Goal: Task Accomplishment & Management: Use online tool/utility

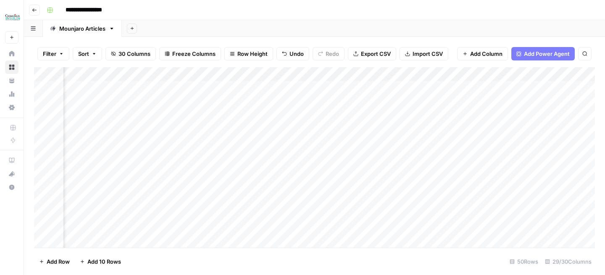
scroll to position [0, 814]
click at [272, 89] on div "Add Column" at bounding box center [314, 157] width 560 height 181
click at [260, 89] on div "Add Column" at bounding box center [314, 157] width 560 height 181
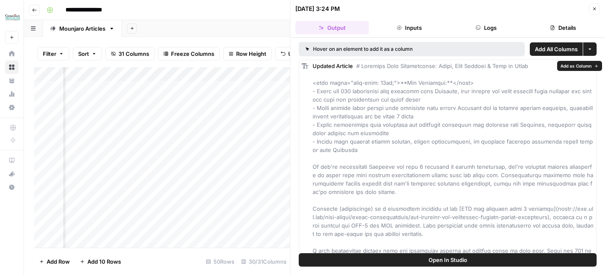
click at [572, 65] on span "Add as Column" at bounding box center [575, 66] width 31 height 7
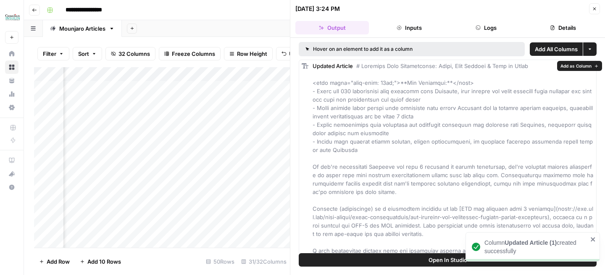
scroll to position [0, 943]
click at [595, 10] on icon "button" at bounding box center [594, 8] width 5 height 5
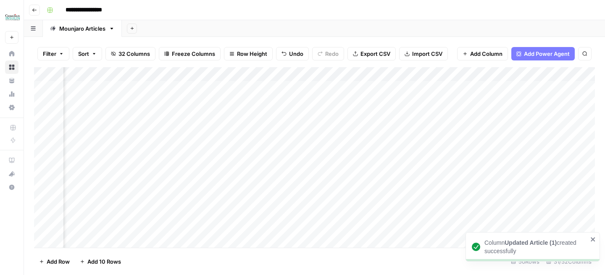
scroll to position [0, 818]
click at [346, 76] on div "Add Column" at bounding box center [314, 157] width 560 height 181
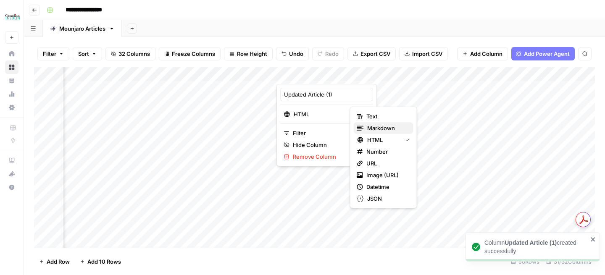
click at [361, 127] on icon "button" at bounding box center [360, 128] width 7 height 7
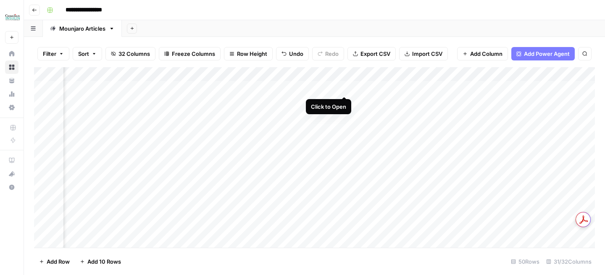
click at [345, 89] on div "Add Column" at bounding box center [314, 157] width 560 height 181
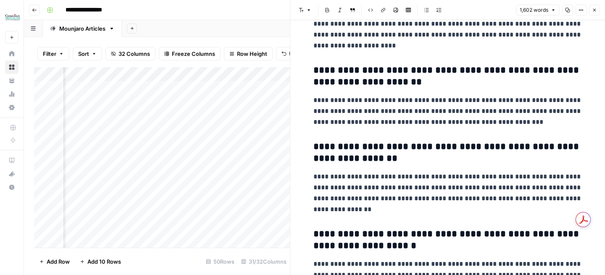
scroll to position [2499, 0]
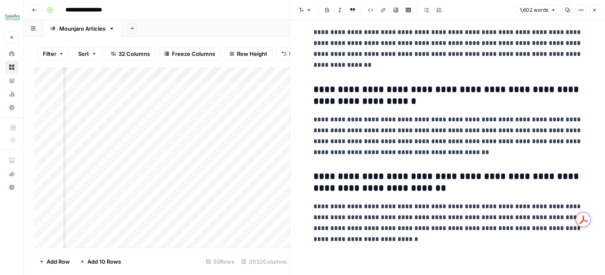
click at [598, 7] on button "Close" at bounding box center [594, 10] width 11 height 11
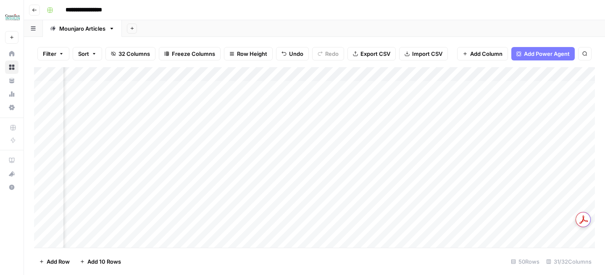
click at [257, 76] on div "Add Column" at bounding box center [314, 157] width 560 height 181
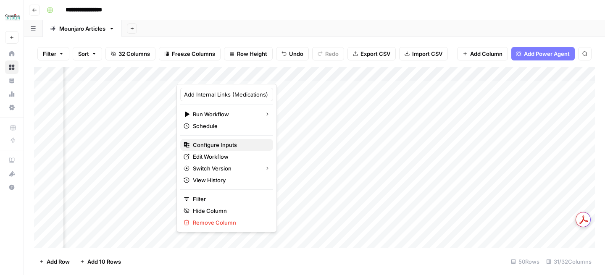
click at [225, 147] on span "Configure Inputs" at bounding box center [229, 145] width 73 height 8
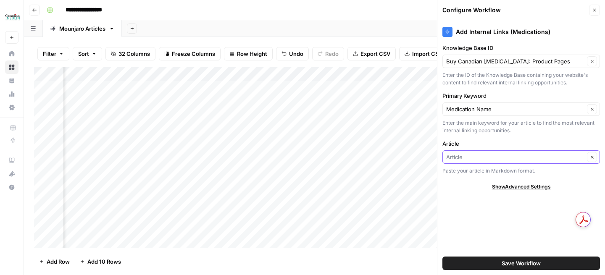
click at [484, 160] on input "Article" at bounding box center [515, 157] width 138 height 8
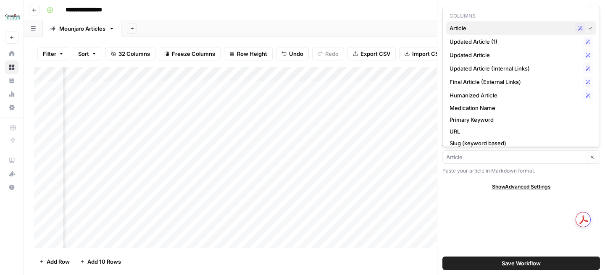
click at [474, 27] on span "Article" at bounding box center [510, 28] width 122 height 8
type input "Article"
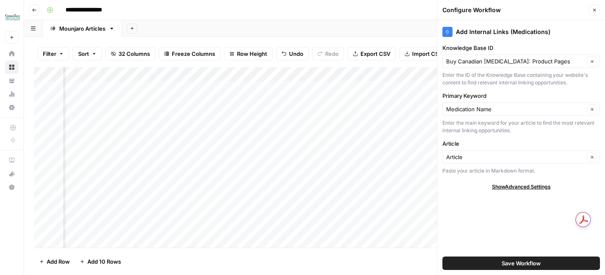
click at [583, 16] on header "Configure Workflow Close" at bounding box center [521, 10] width 168 height 20
click at [594, 13] on button "Close" at bounding box center [594, 10] width 11 height 11
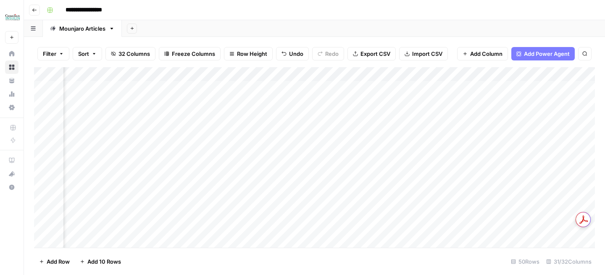
click at [257, 77] on div "Add Column" at bounding box center [314, 157] width 560 height 181
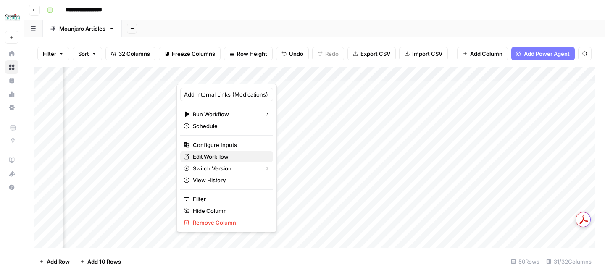
click at [231, 157] on span "Edit Workflow" at bounding box center [229, 156] width 73 height 8
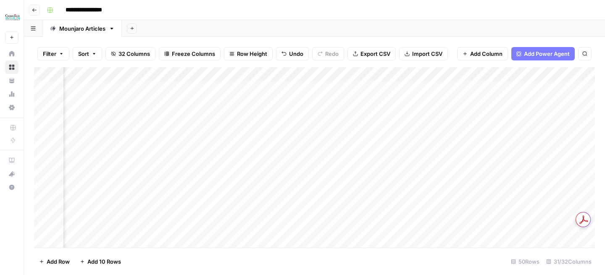
click at [259, 74] on div "Add Column" at bounding box center [314, 157] width 560 height 181
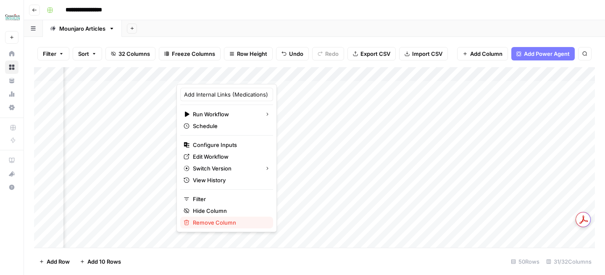
click at [230, 220] on span "Remove Column" at bounding box center [229, 222] width 73 height 8
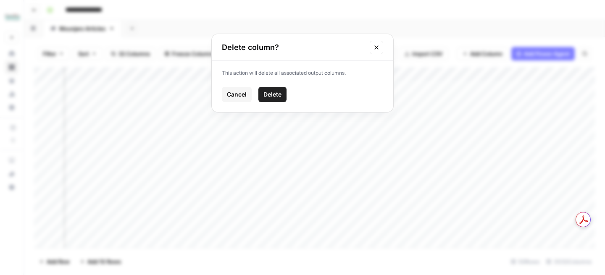
click at [275, 95] on span "Delete" at bounding box center [272, 94] width 18 height 8
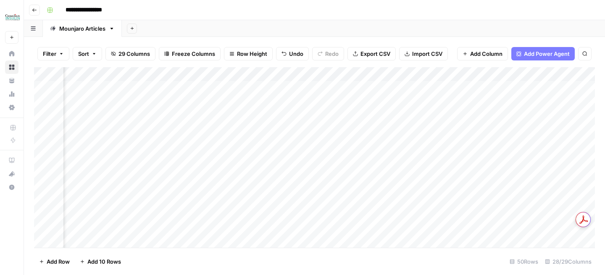
click at [263, 76] on div "Add Column" at bounding box center [314, 157] width 560 height 181
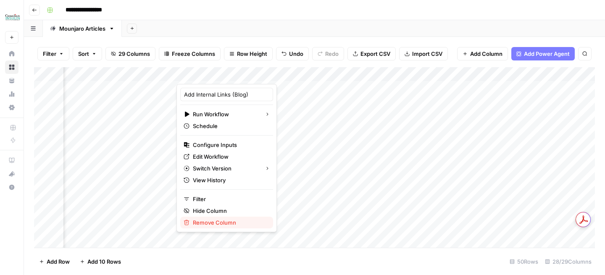
click at [221, 223] on span "Remove Column" at bounding box center [229, 222] width 73 height 8
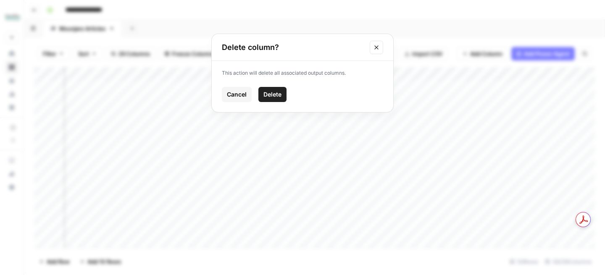
click at [267, 102] on button "Delete" at bounding box center [272, 94] width 28 height 15
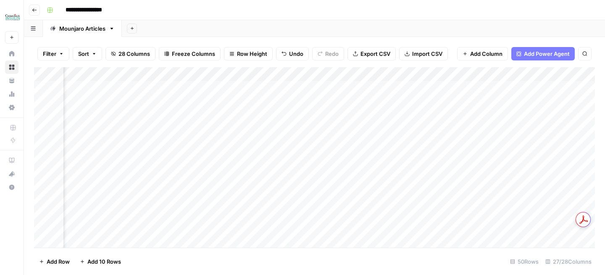
scroll to position [0, 656]
click at [540, 54] on span "Add Power Agent" at bounding box center [547, 54] width 46 height 8
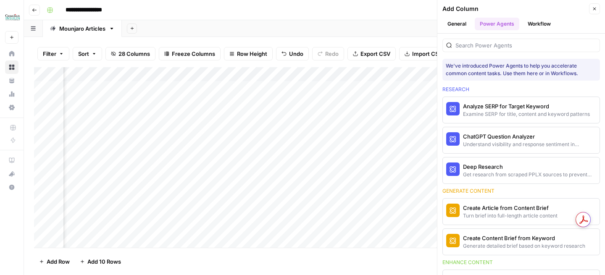
click at [543, 10] on div "Add Column" at bounding box center [514, 9] width 144 height 8
click at [542, 19] on button "Workflow" at bounding box center [538, 24] width 33 height 13
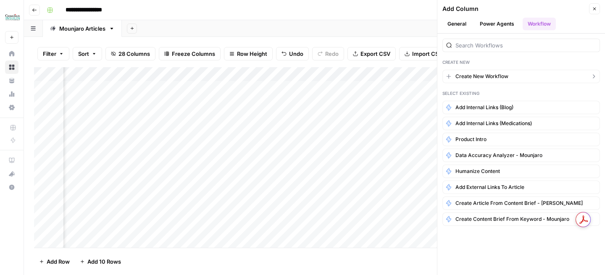
click at [522, 77] on button "Create New Workflow" at bounding box center [520, 76] width 157 height 13
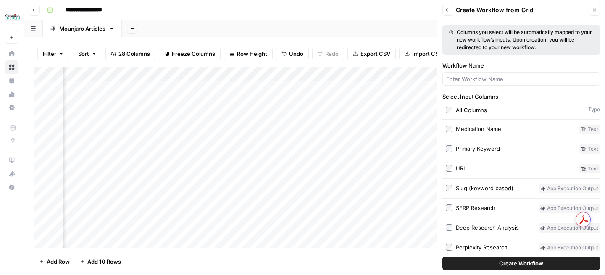
click at [481, 265] on button "Create Workflow" at bounding box center [520, 263] width 157 height 13
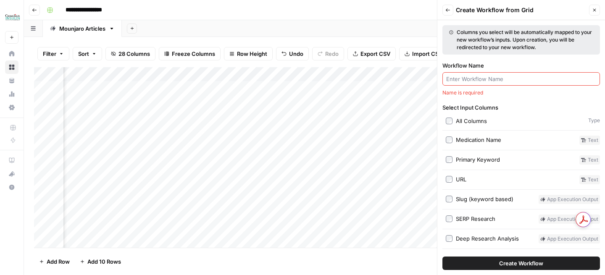
click at [478, 80] on input "Workflow Name" at bounding box center [521, 79] width 150 height 8
type input "O"
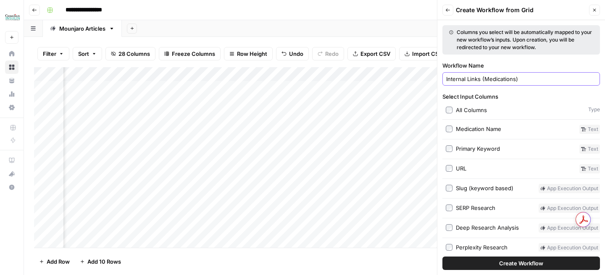
type input "Internal Links (Medications)"
click at [597, 13] on button "Close" at bounding box center [594, 10] width 11 height 11
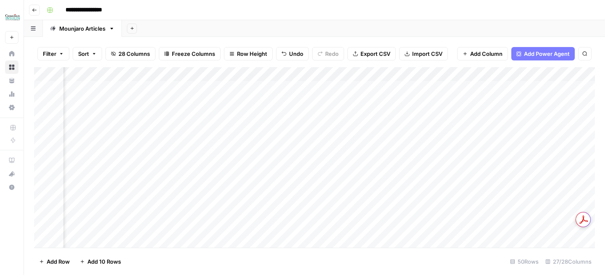
click at [540, 52] on span "Add Power Agent" at bounding box center [547, 54] width 46 height 8
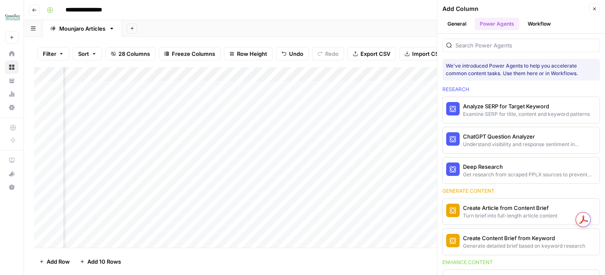
click at [528, 25] on button "Workflow" at bounding box center [538, 24] width 33 height 13
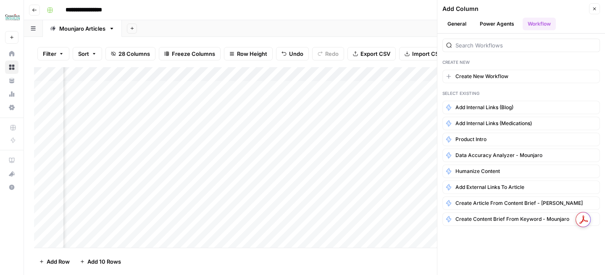
click at [460, 24] on button "General" at bounding box center [456, 24] width 29 height 13
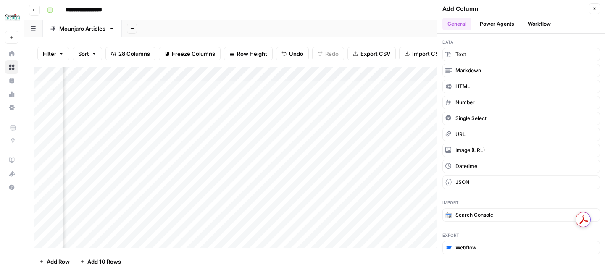
click at [500, 24] on button "Power Agents" at bounding box center [496, 24] width 45 height 13
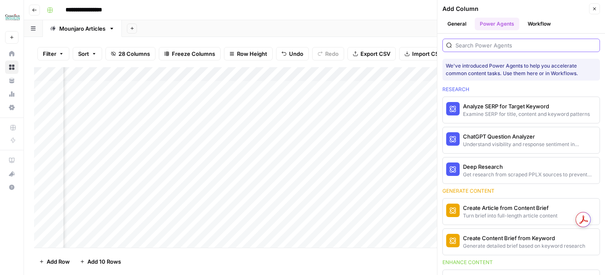
click at [490, 46] on input "search" at bounding box center [525, 45] width 141 height 8
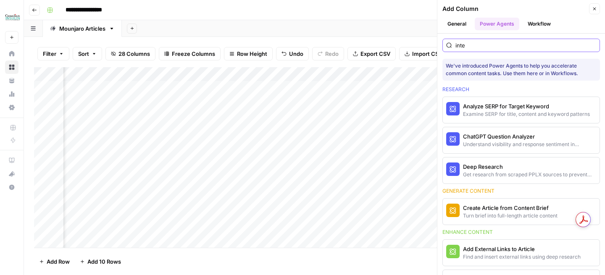
type input "inter"
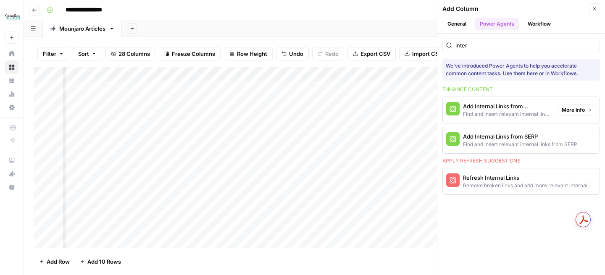
click at [515, 115] on div "Find and insert relevant internal links from sitemap" at bounding box center [507, 114] width 88 height 8
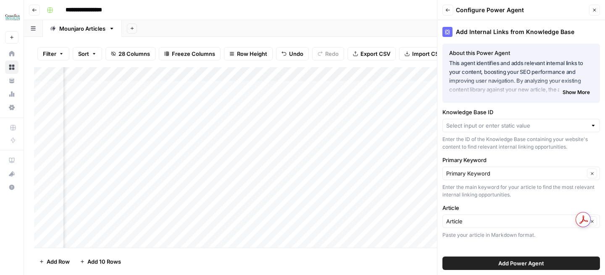
click at [481, 131] on div at bounding box center [520, 125] width 157 height 13
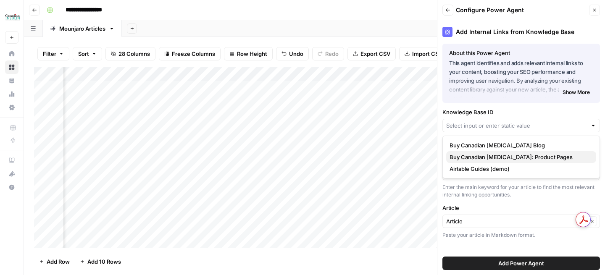
click at [479, 157] on span "Buy Canadian Insulin: Product Pages" at bounding box center [519, 157] width 140 height 8
type input "Buy Canadian Insulin: Product Pages"
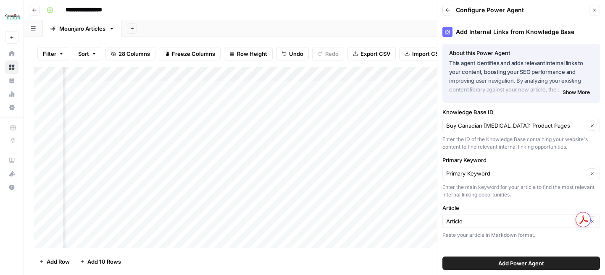
click at [468, 265] on button "Add Power Agent" at bounding box center [520, 263] width 157 height 13
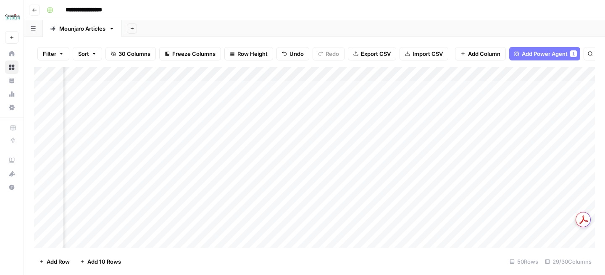
scroll to position [0, 1643]
drag, startPoint x: 495, startPoint y: 80, endPoint x: 194, endPoint y: 102, distance: 301.4
click at [194, 102] on div "Add Column" at bounding box center [314, 157] width 560 height 181
drag, startPoint x: 478, startPoint y: 78, endPoint x: 148, endPoint y: 80, distance: 330.0
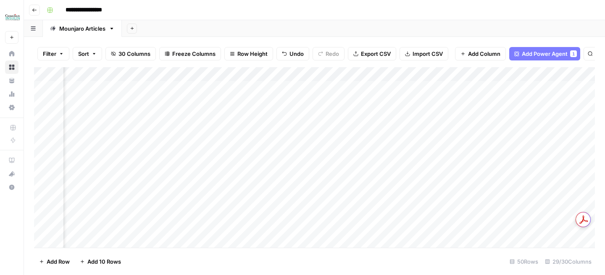
click at [148, 80] on div "Add Column" at bounding box center [314, 157] width 560 height 181
drag, startPoint x: 464, startPoint y: 76, endPoint x: 233, endPoint y: 84, distance: 230.2
click at [233, 84] on div "Add Column" at bounding box center [314, 157] width 560 height 181
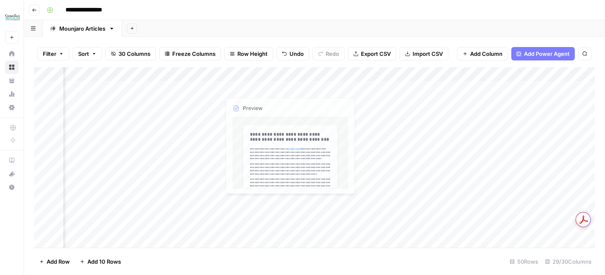
scroll to position [0, 918]
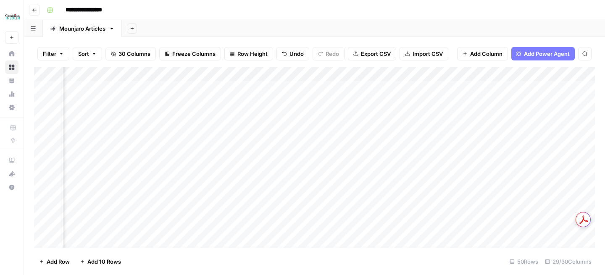
drag, startPoint x: 495, startPoint y: 76, endPoint x: 256, endPoint y: 82, distance: 238.5
click at [256, 82] on div "Add Column" at bounding box center [314, 157] width 560 height 181
click at [265, 75] on div "Add Column" at bounding box center [314, 157] width 560 height 181
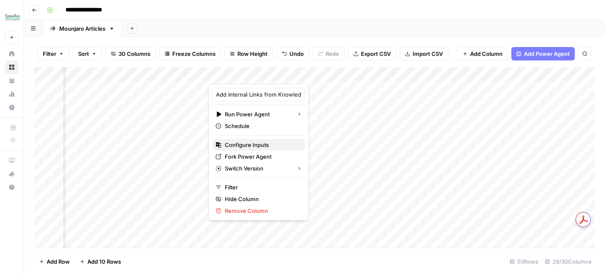
click at [256, 144] on span "Configure Inputs" at bounding box center [261, 145] width 73 height 8
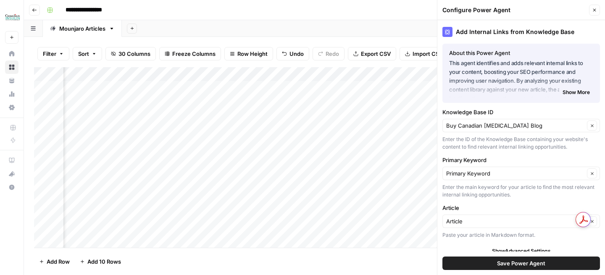
click at [598, 11] on button "Close" at bounding box center [594, 10] width 11 height 11
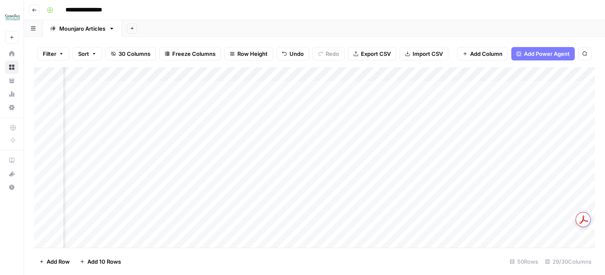
click at [480, 74] on div "Add Column" at bounding box center [314, 157] width 560 height 181
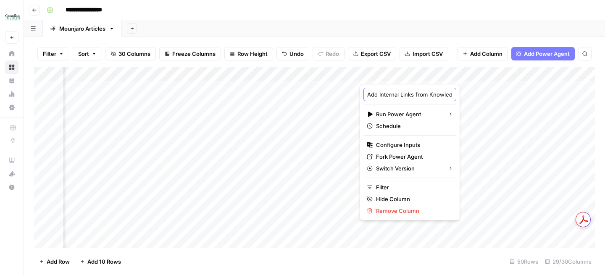
click at [388, 97] on input "Add Internal Links from Knowledge Base" at bounding box center [409, 94] width 85 height 8
type input "M"
type input "Product Pages"
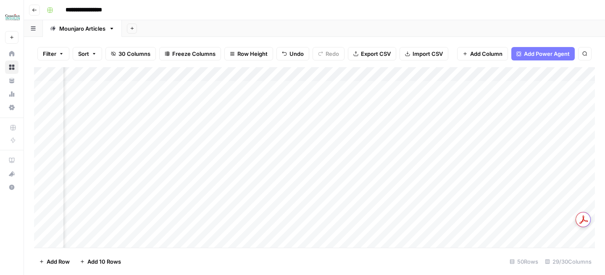
click at [421, 77] on div "Add Column" at bounding box center [314, 157] width 560 height 181
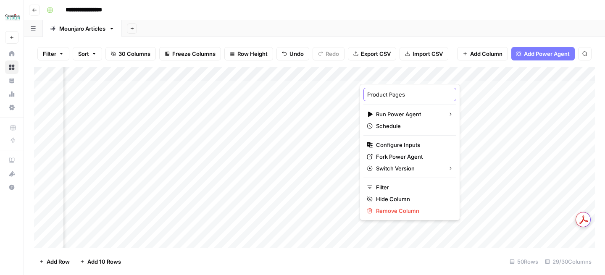
click at [369, 93] on input "Product Pages" at bounding box center [409, 94] width 85 height 8
type input "Internal Links Product Pages"
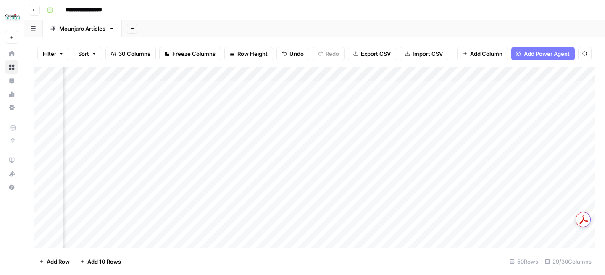
click at [456, 77] on div "Add Column" at bounding box center [314, 157] width 560 height 181
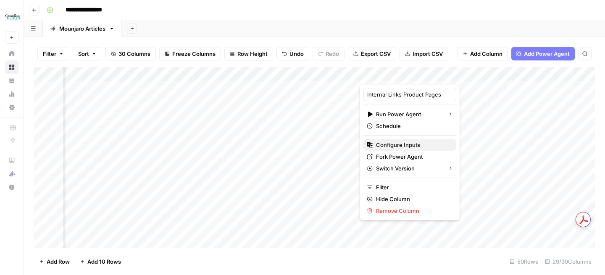
click at [414, 142] on span "Configure Inputs" at bounding box center [412, 145] width 73 height 8
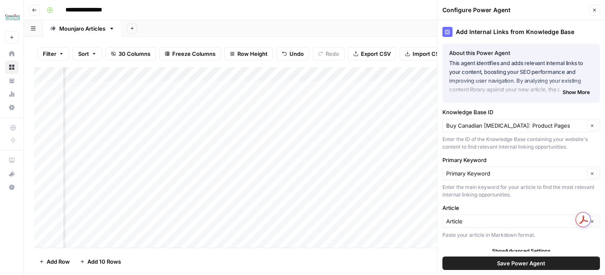
scroll to position [7, 0]
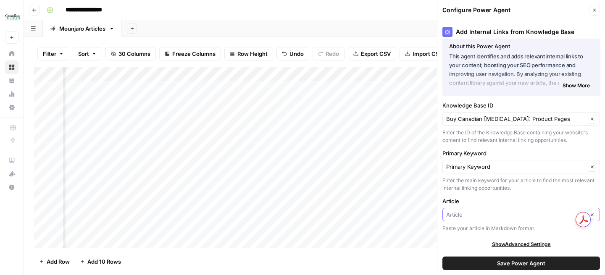
click at [471, 216] on input "Article" at bounding box center [515, 214] width 138 height 8
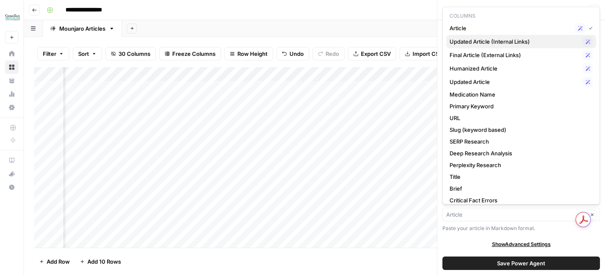
click at [504, 44] on span "Updated Article (Internal Links)" at bounding box center [514, 41] width 130 height 8
type input "Updated Article (Internal Links)"
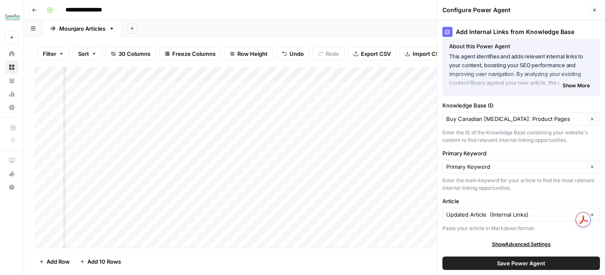
click at [477, 263] on button "Save Power Agent" at bounding box center [520, 263] width 157 height 13
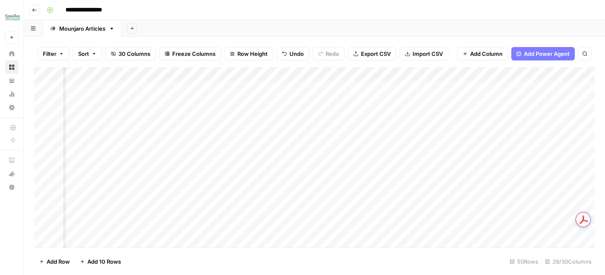
click at [412, 88] on div "Add Column" at bounding box center [314, 157] width 560 height 181
click at [466, 86] on div "Add Column" at bounding box center [314, 157] width 560 height 181
drag, startPoint x: 401, startPoint y: 73, endPoint x: 243, endPoint y: 73, distance: 157.9
click at [243, 73] on div "Add Column" at bounding box center [314, 157] width 560 height 181
click at [304, 73] on div "Add Column" at bounding box center [314, 157] width 560 height 181
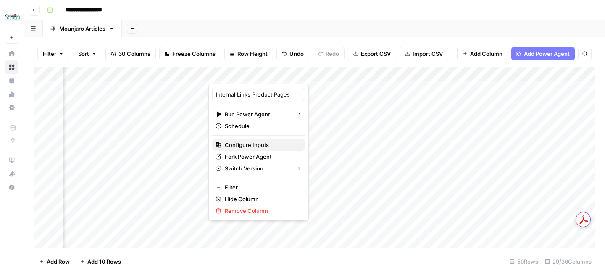
click at [271, 143] on span "Configure Inputs" at bounding box center [261, 145] width 73 height 8
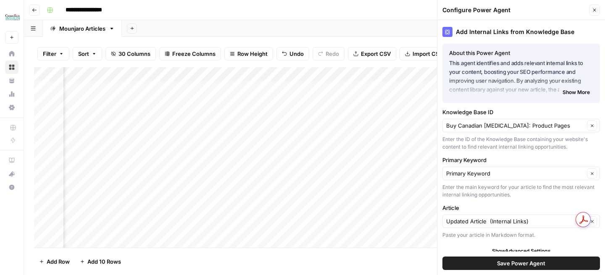
click at [474, 226] on div "Updated Article (Internal Links) Clear" at bounding box center [520, 221] width 157 height 13
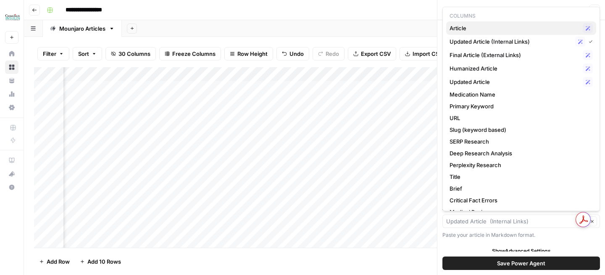
click at [473, 26] on span "Article" at bounding box center [514, 28] width 130 height 8
type input "Article"
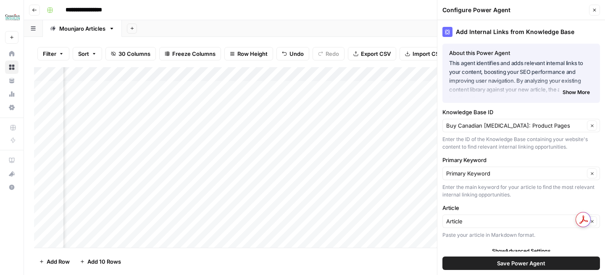
click at [481, 265] on button "Save Power Agent" at bounding box center [520, 263] width 157 height 13
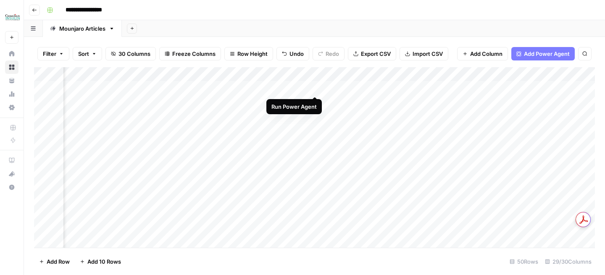
click at [312, 89] on div "Add Column" at bounding box center [314, 157] width 560 height 181
click at [380, 74] on div "Add Column" at bounding box center [314, 157] width 560 height 181
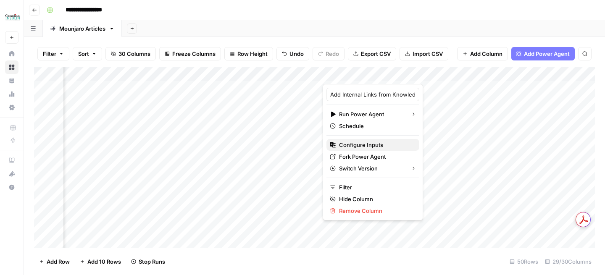
click at [361, 145] on span "Configure Inputs" at bounding box center [375, 145] width 73 height 8
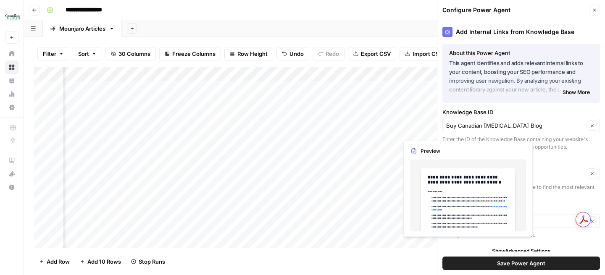
click at [555, 151] on div "Add Internal Links from Knowledge Base About this Power Agent This agent identi…" at bounding box center [521, 147] width 168 height 255
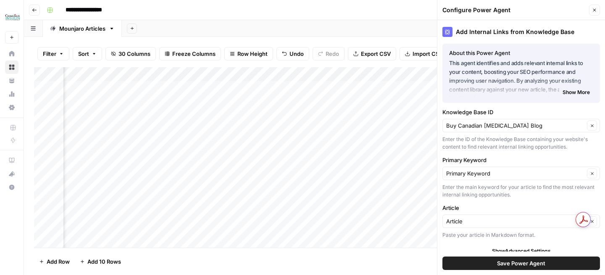
click at [596, 11] on icon "button" at bounding box center [594, 10] width 5 height 5
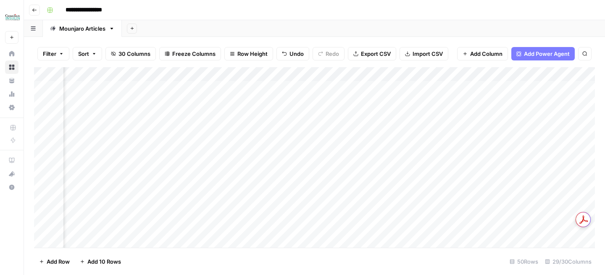
click at [304, 87] on div "Add Column" at bounding box center [314, 157] width 560 height 181
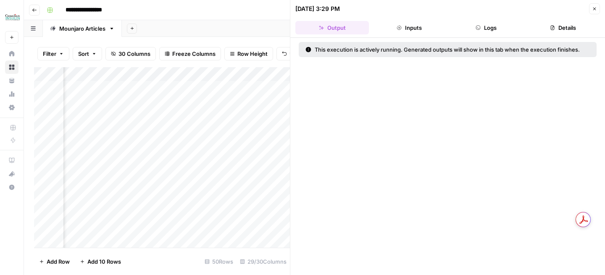
click at [500, 36] on header "09/01/25 at 3:29 PM Close Output Inputs Logs Details" at bounding box center [447, 19] width 314 height 38
click at [500, 31] on button "Logs" at bounding box center [485, 27] width 73 height 13
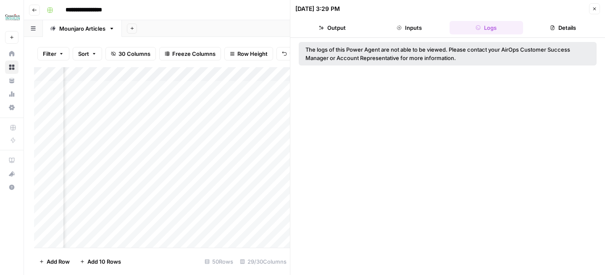
click at [230, 13] on div "**********" at bounding box center [319, 9] width 553 height 13
click at [595, 12] on button "Close" at bounding box center [594, 8] width 11 height 11
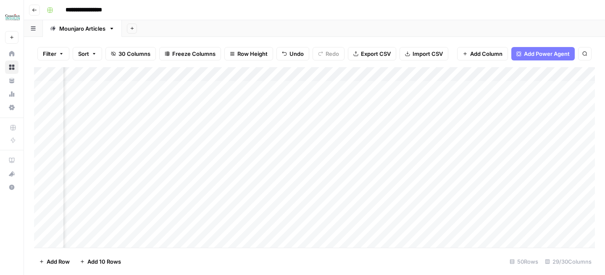
click at [303, 88] on div "Add Column" at bounding box center [314, 157] width 560 height 181
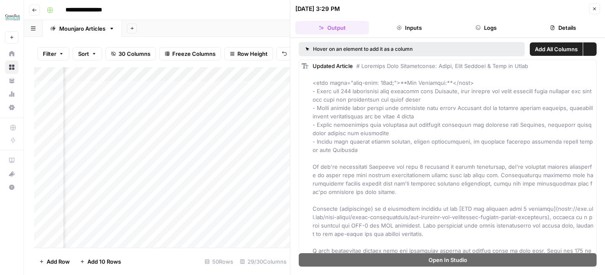
click at [492, 24] on button "Logs" at bounding box center [485, 27] width 73 height 13
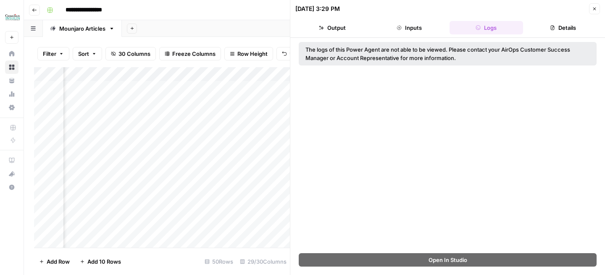
click at [328, 33] on button "Output" at bounding box center [331, 27] width 73 height 13
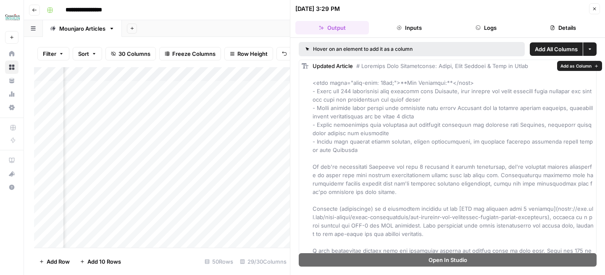
click at [568, 66] on span "Add as Column" at bounding box center [575, 66] width 31 height 7
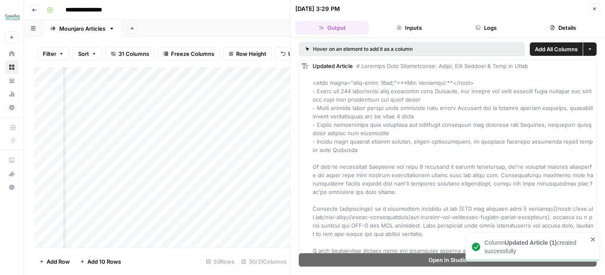
click at [594, 11] on button "Close" at bounding box center [594, 8] width 11 height 11
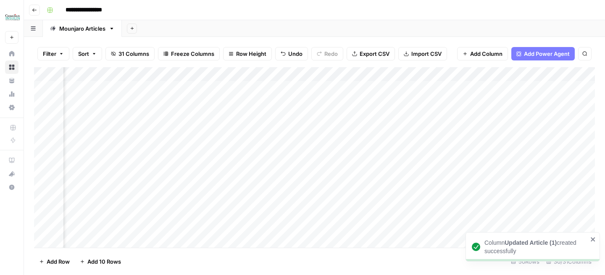
scroll to position [0, 786]
click at [390, 76] on div "Add Column" at bounding box center [314, 157] width 560 height 181
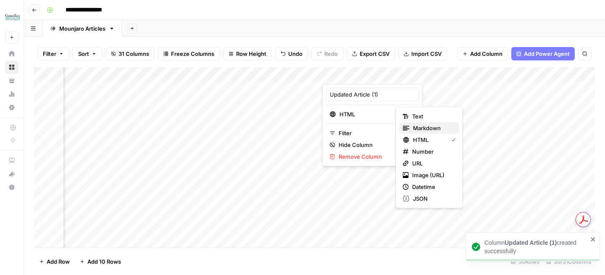
click at [407, 125] on icon "button" at bounding box center [406, 128] width 7 height 7
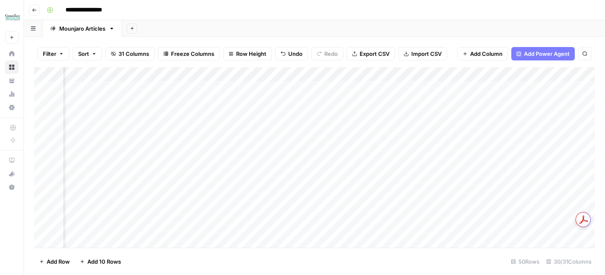
click at [389, 88] on div "Add Column" at bounding box center [314, 157] width 560 height 181
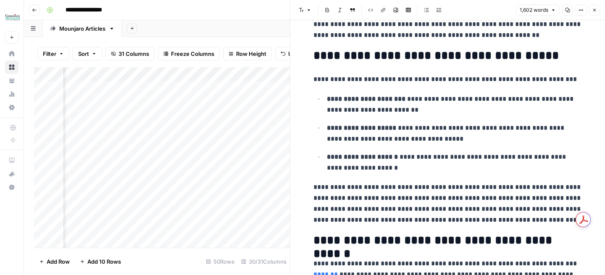
scroll to position [472, 0]
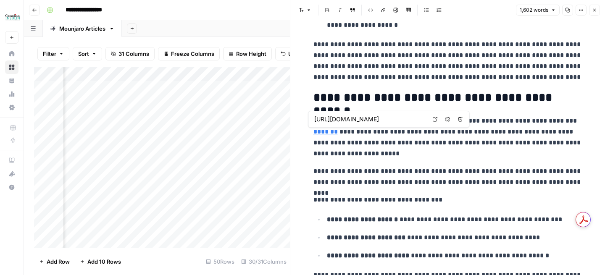
click at [323, 133] on link "*******" at bounding box center [325, 131] width 24 height 6
click at [325, 134] on link "*******" at bounding box center [325, 131] width 24 height 6
click at [326, 122] on input "https://www.buycanadianinsulin.com/product/lantus-vials/" at bounding box center [370, 119] width 112 height 8
click at [432, 117] on body "**********" at bounding box center [302, 137] width 605 height 275
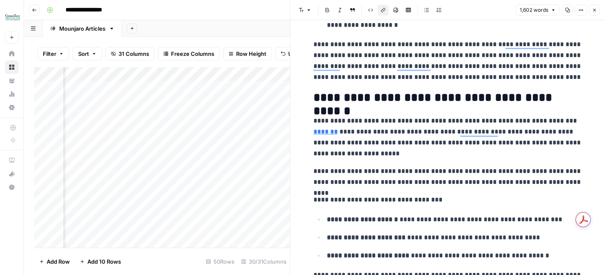
click at [325, 131] on link "*******" at bounding box center [325, 131] width 24 height 6
click at [437, 119] on span "Open in a new tab" at bounding box center [437, 119] width 0 height 0
click at [404, 134] on p "**********" at bounding box center [447, 137] width 269 height 44
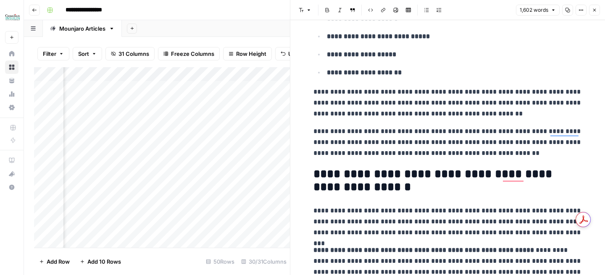
scroll to position [1077, 0]
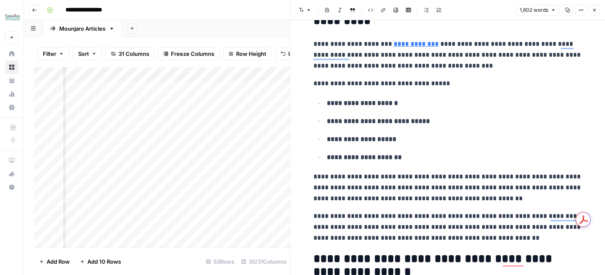
click at [407, 54] on p "**********" at bounding box center [447, 55] width 269 height 33
click at [407, 47] on link "**********" at bounding box center [415, 44] width 45 height 6
click at [516, 30] on icon at bounding box center [515, 31] width 5 height 5
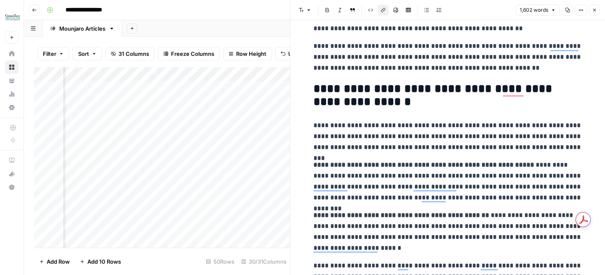
scroll to position [0, 0]
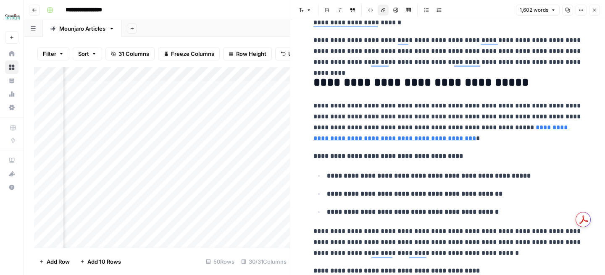
click at [497, 126] on link "**********" at bounding box center [441, 132] width 256 height 17
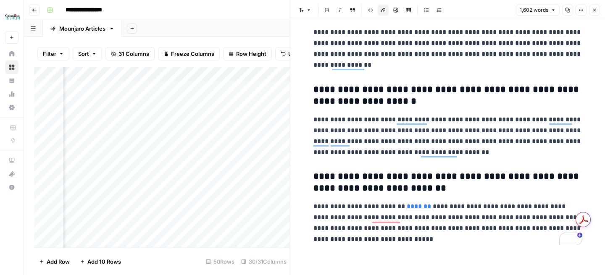
click at [411, 207] on link "*******" at bounding box center [418, 206] width 24 height 6
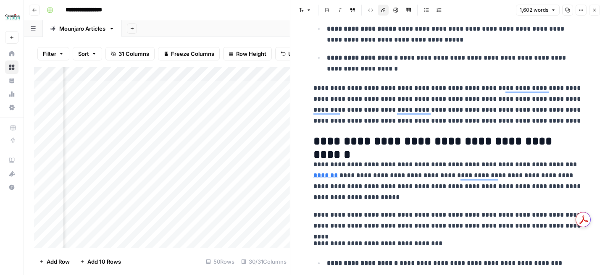
click at [478, 139] on h2 "**********" at bounding box center [447, 141] width 269 height 13
type input "ozempic"
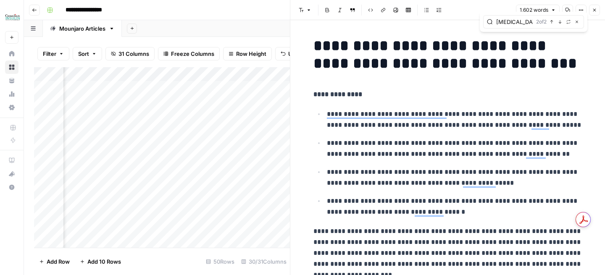
click at [594, 9] on icon "button" at bounding box center [594, 10] width 5 height 5
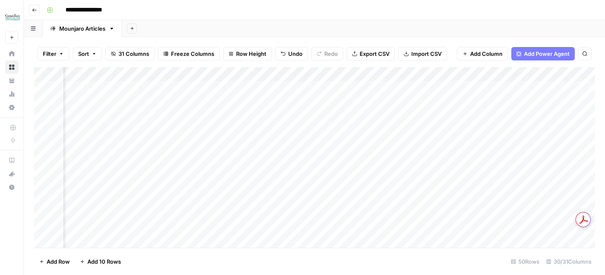
click at [376, 74] on div "Add Column" at bounding box center [314, 157] width 560 height 181
click at [360, 94] on input "Updated Article (1)" at bounding box center [372, 94] width 85 height 8
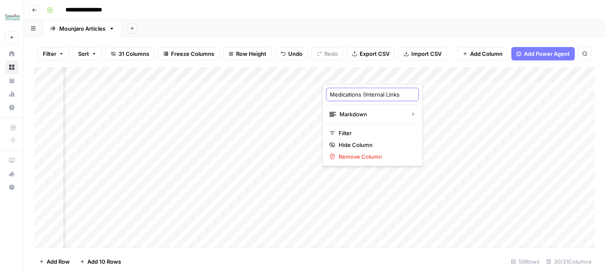
type input "Medications (Internal Links)"
click at [258, 71] on div "Add Column" at bounding box center [314, 157] width 560 height 181
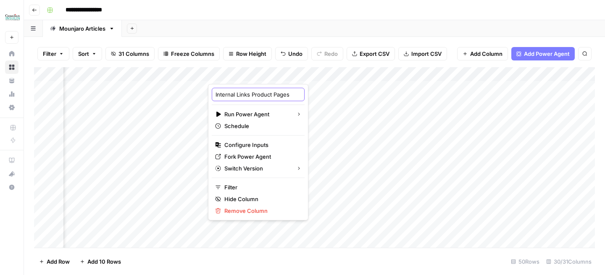
click at [216, 94] on input "Internal Links Product Pages" at bounding box center [257, 94] width 85 height 8
type input "Medication (Internal Links) Product Pages"
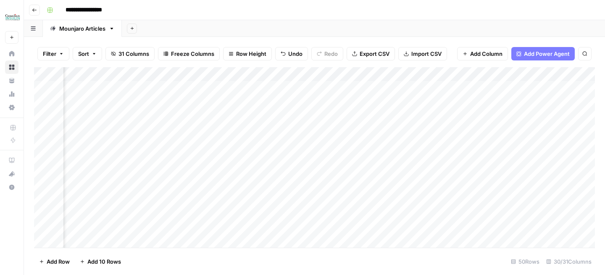
click at [295, 73] on div "Add Column" at bounding box center [314, 157] width 560 height 181
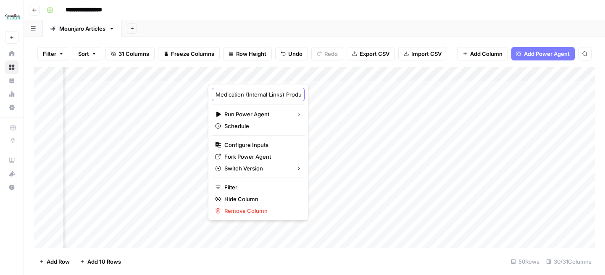
click at [259, 98] on input "Medication (Internal Links) Product Pages" at bounding box center [257, 94] width 85 height 8
drag, startPoint x: 260, startPoint y: 96, endPoint x: 314, endPoint y: 96, distance: 53.3
click at [314, 96] on body "**********" at bounding box center [302, 137] width 605 height 275
click at [244, 96] on input "Medication (Internal Links) Product Pages" at bounding box center [257, 94] width 85 height 8
drag, startPoint x: 243, startPoint y: 95, endPoint x: 307, endPoint y: 95, distance: 64.7
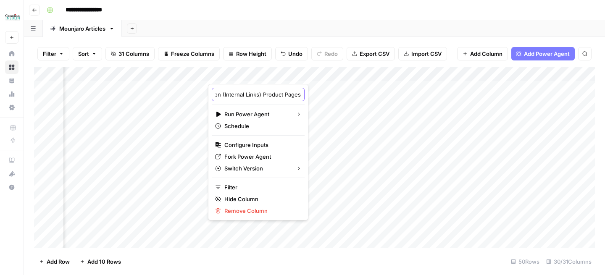
click at [306, 95] on body "**********" at bounding box center [302, 137] width 605 height 275
type input "Medication (Internal Links)"
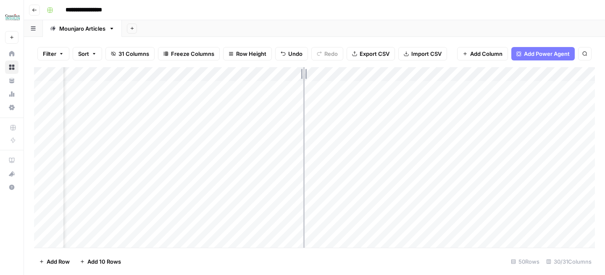
drag, startPoint x: 318, startPoint y: 73, endPoint x: 303, endPoint y: 73, distance: 15.5
click at [303, 73] on div "Add Column" at bounding box center [314, 157] width 560 height 181
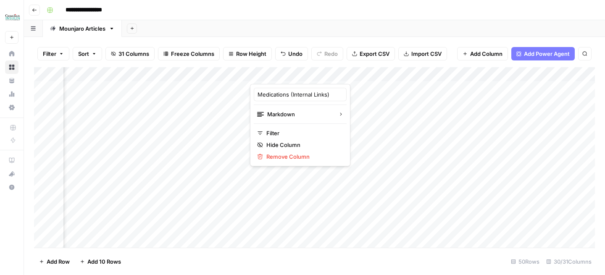
click at [251, 72] on div at bounding box center [288, 75] width 76 height 17
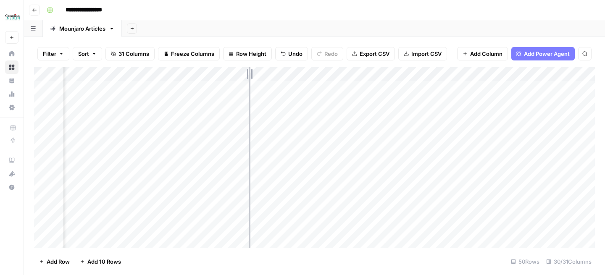
drag, startPoint x: 248, startPoint y: 72, endPoint x: 272, endPoint y: 72, distance: 24.4
click at [272, 72] on div "Add Column" at bounding box center [314, 157] width 560 height 181
drag, startPoint x: 272, startPoint y: 72, endPoint x: 297, endPoint y: 72, distance: 24.4
click at [296, 72] on div "Add Column" at bounding box center [314, 157] width 560 height 181
drag, startPoint x: 297, startPoint y: 72, endPoint x: 327, endPoint y: 72, distance: 29.8
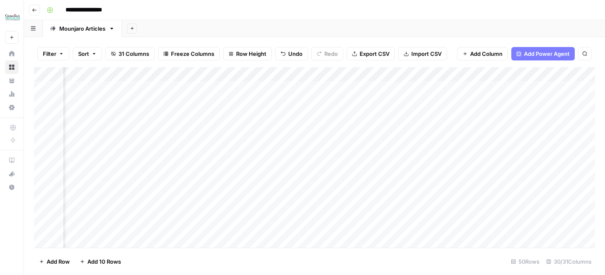
click at [327, 72] on div "Add Column" at bounding box center [314, 157] width 560 height 181
drag, startPoint x: 327, startPoint y: 72, endPoint x: 306, endPoint y: 72, distance: 20.6
click at [306, 72] on div "Add Column" at bounding box center [314, 157] width 560 height 181
drag, startPoint x: 305, startPoint y: 72, endPoint x: 314, endPoint y: 72, distance: 9.2
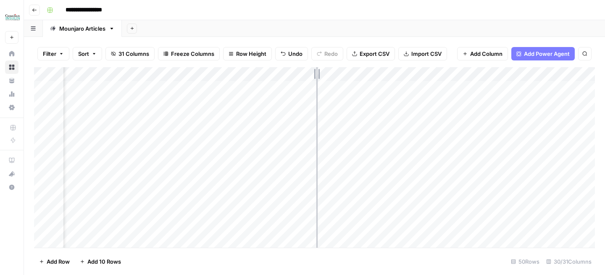
click at [316, 72] on div "Add Column" at bounding box center [314, 157] width 560 height 181
drag, startPoint x: 391, startPoint y: 72, endPoint x: 408, endPoint y: 72, distance: 16.8
click at [408, 72] on div "Add Column" at bounding box center [314, 157] width 560 height 181
drag, startPoint x: 376, startPoint y: 74, endPoint x: 399, endPoint y: 74, distance: 23.5
click at [399, 74] on div "Add Column" at bounding box center [314, 157] width 560 height 181
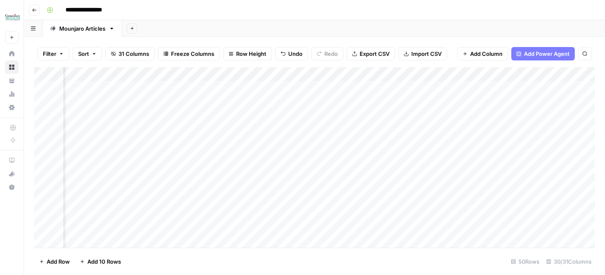
click at [364, 74] on div "Add Column" at bounding box center [314, 157] width 560 height 181
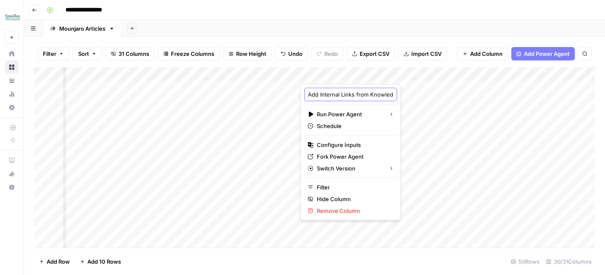
click at [309, 94] on input "Add Internal Links from Knowledge Base (1)" at bounding box center [350, 94] width 85 height 8
type input "Blogs (Internal Links) from Knowledge Base (1)"
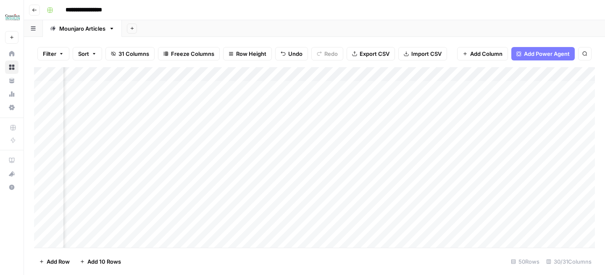
click at [353, 79] on div "Add Column" at bounding box center [314, 157] width 560 height 181
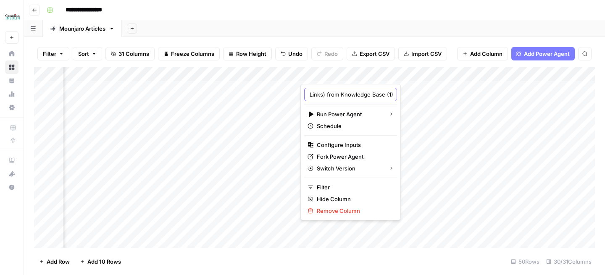
drag, startPoint x: 362, startPoint y: 97, endPoint x: 416, endPoint y: 96, distance: 54.6
click at [417, 96] on body "**********" at bounding box center [302, 137] width 605 height 275
type input "Blogs (Internal Links)"
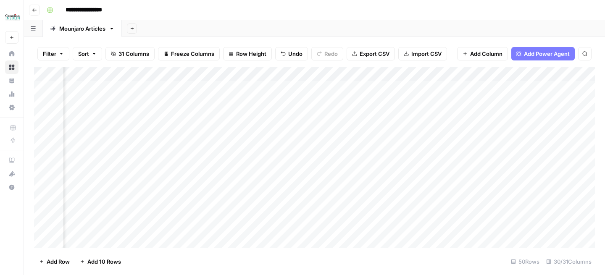
click at [380, 74] on div "Add Column" at bounding box center [314, 157] width 560 height 181
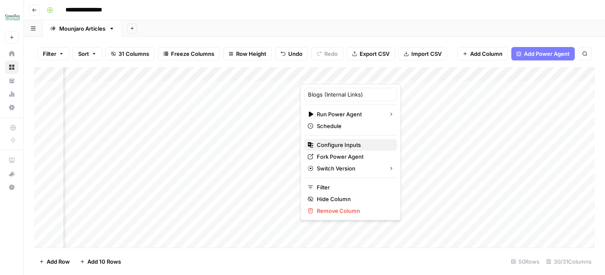
click at [363, 141] on span "Configure Inputs" at bounding box center [353, 145] width 73 height 8
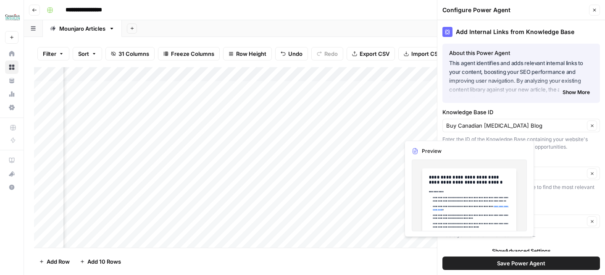
scroll to position [7, 0]
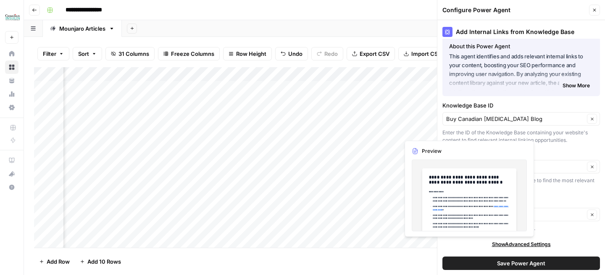
click at [545, 133] on div "Enter the ID of the Knowledge Base containing your website's content to find re…" at bounding box center [520, 136] width 157 height 15
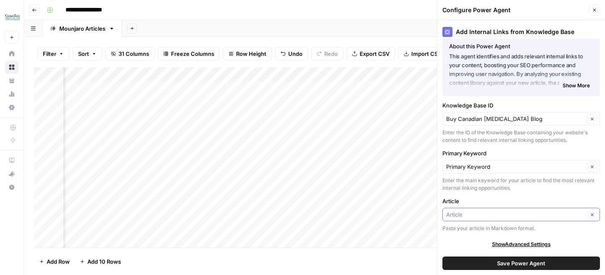
click at [461, 216] on input "Article" at bounding box center [515, 214] width 138 height 8
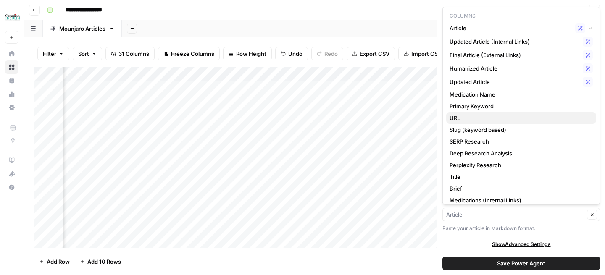
scroll to position [76, 0]
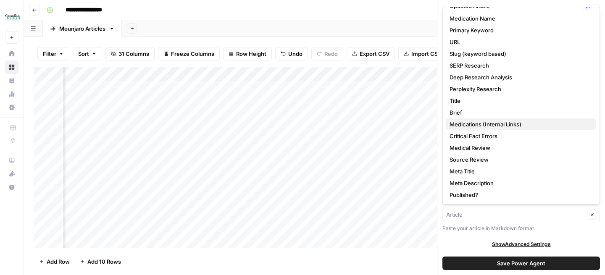
click at [498, 122] on span "Medications (Internal Links)" at bounding box center [519, 124] width 140 height 8
type input "Medications (Internal Links)"
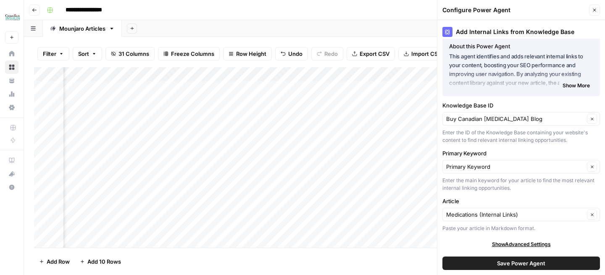
click at [482, 265] on button "Save Power Agent" at bounding box center [520, 263] width 157 height 13
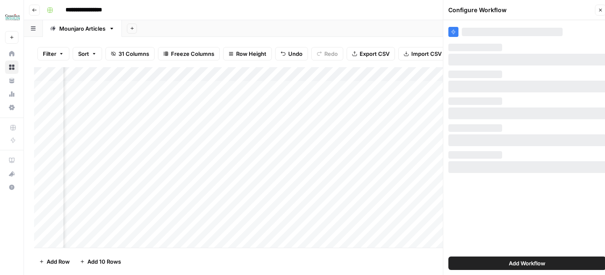
scroll to position [0, 0]
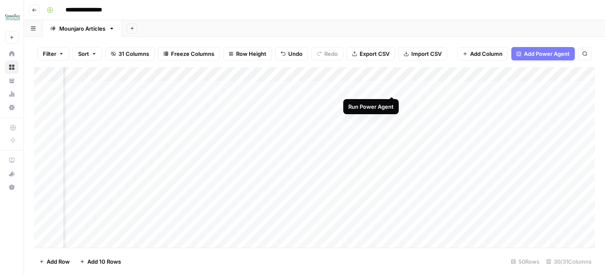
click at [390, 89] on div "Add Column" at bounding box center [314, 157] width 560 height 181
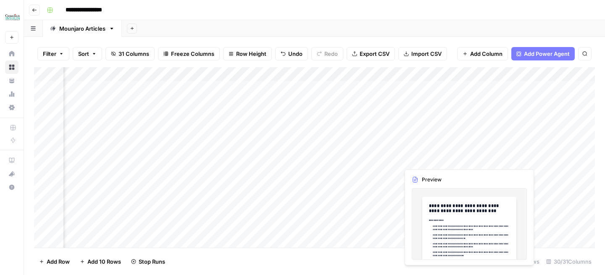
scroll to position [0, 992]
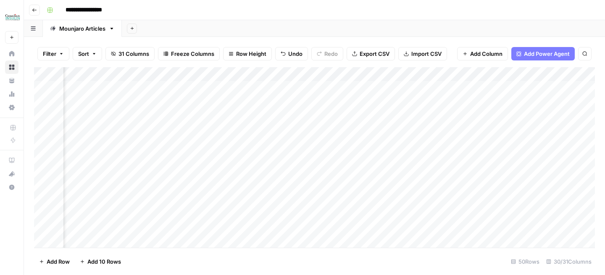
click at [434, 76] on div "Add Column" at bounding box center [314, 157] width 560 height 181
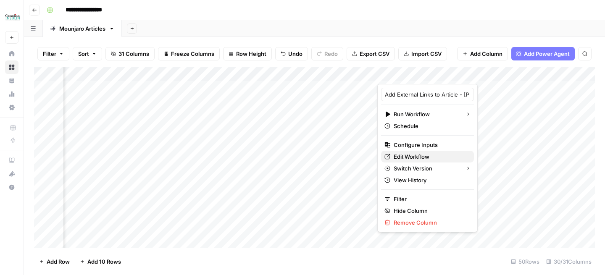
click at [405, 154] on span "Edit Workflow" at bounding box center [429, 156] width 73 height 8
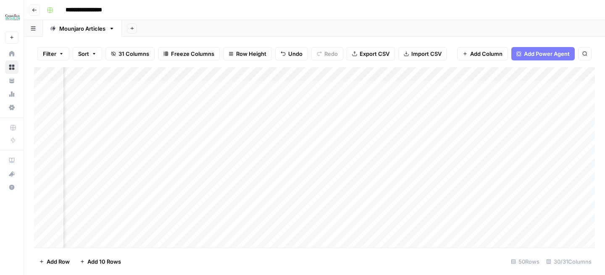
click at [373, 15] on div "**********" at bounding box center [319, 9] width 553 height 13
click at [424, 65] on div "Filter Sort 31 Columns Freeze Columns Row Height Undo Redo Export CSV Import CS…" at bounding box center [314, 53] width 560 height 27
click at [194, 90] on div "Add Column" at bounding box center [314, 157] width 560 height 181
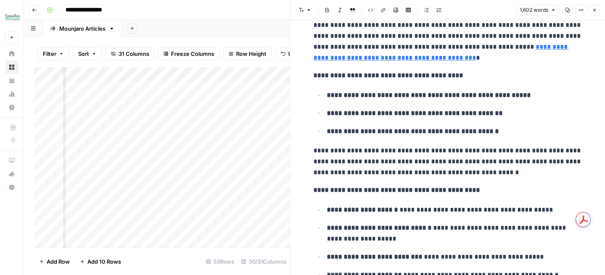
scroll to position [1610, 0]
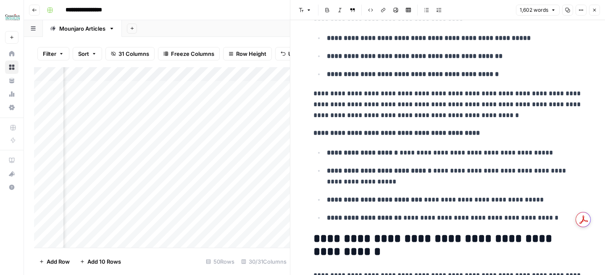
click at [597, 9] on button "Close" at bounding box center [594, 10] width 11 height 11
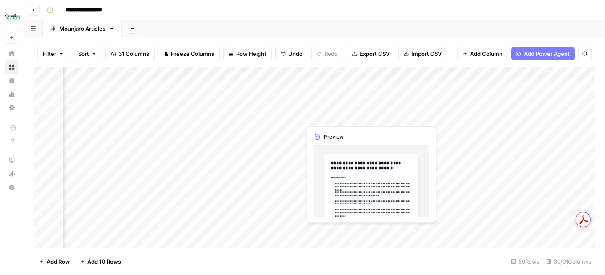
scroll to position [0, 652]
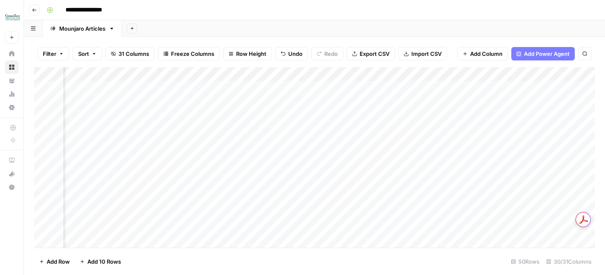
click at [322, 116] on div "Add Column" at bounding box center [314, 157] width 560 height 181
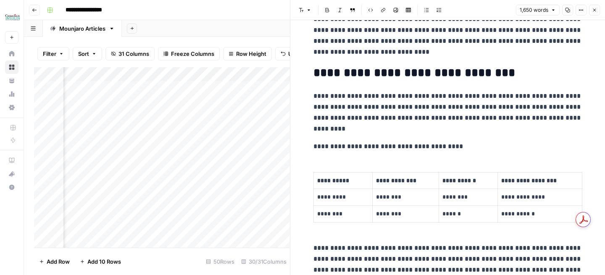
scroll to position [979, 0]
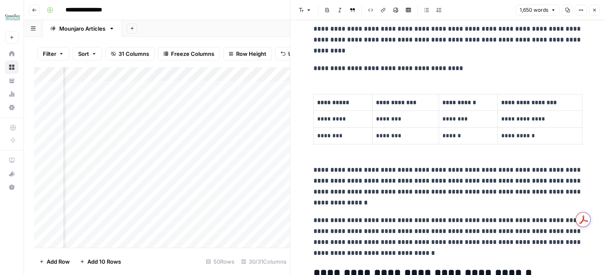
click at [596, 12] on icon "button" at bounding box center [594, 10] width 5 height 5
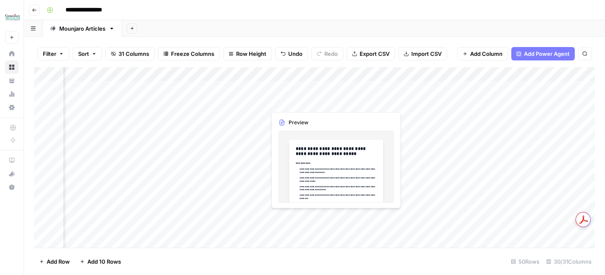
click at [333, 102] on div "Add Column" at bounding box center [314, 157] width 560 height 181
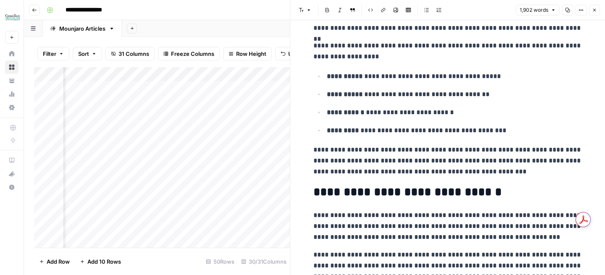
scroll to position [1280, 0]
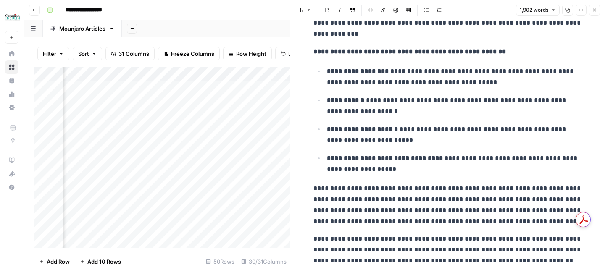
click at [595, 5] on button "Close" at bounding box center [594, 10] width 11 height 11
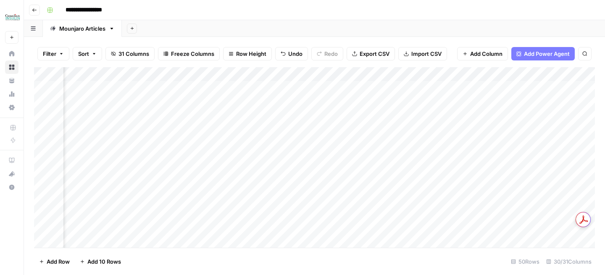
click at [402, 115] on div "Add Column" at bounding box center [314, 157] width 560 height 181
click at [488, 88] on div "Add Column" at bounding box center [314, 157] width 560 height 181
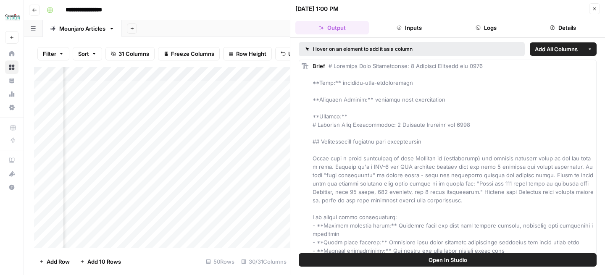
click at [590, 12] on button "Close" at bounding box center [594, 8] width 11 height 11
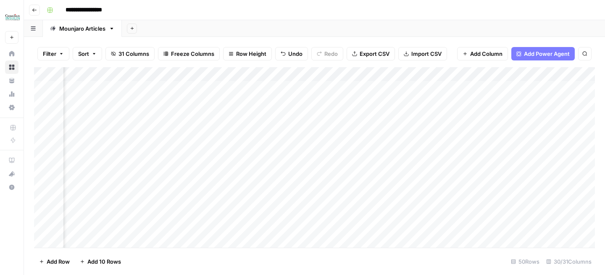
scroll to position [0, 89]
click at [284, 89] on div "Add Column" at bounding box center [314, 157] width 560 height 181
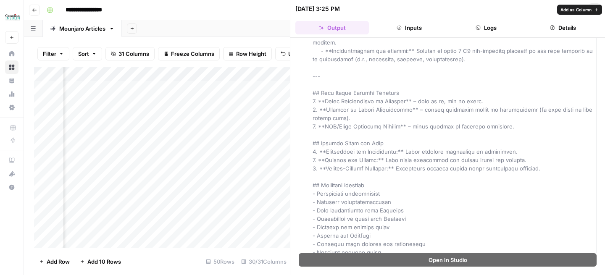
scroll to position [1276, 0]
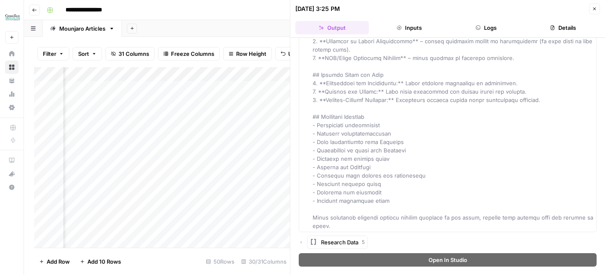
click at [302, 240] on icon "button" at bounding box center [301, 242] width 5 height 5
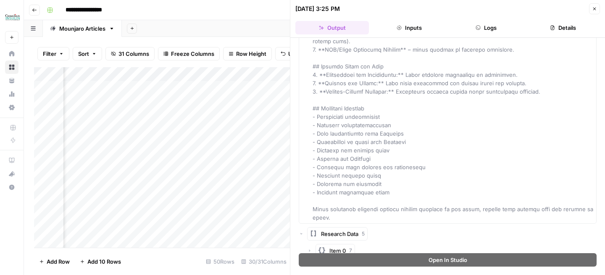
scroll to position [1360, 0]
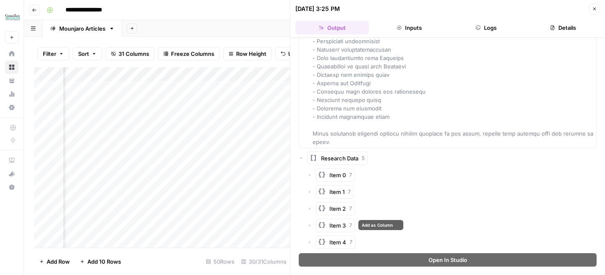
click at [246, 100] on div "Add Column" at bounding box center [162, 157] width 256 height 181
click at [593, 14] on button "Close" at bounding box center [594, 8] width 11 height 11
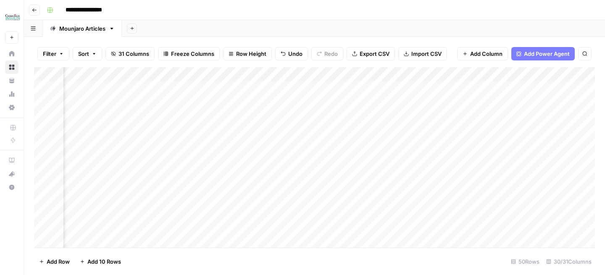
scroll to position [0, 881]
click at [303, 118] on div "Add Column" at bounding box center [314, 157] width 560 height 181
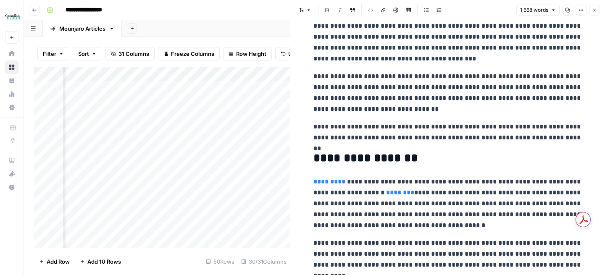
scroll to position [346, 0]
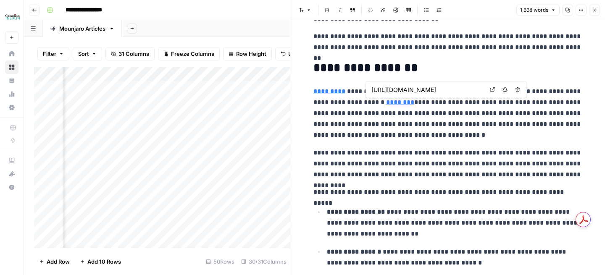
click at [490, 92] on link "Open in a new tab" at bounding box center [492, 89] width 11 height 11
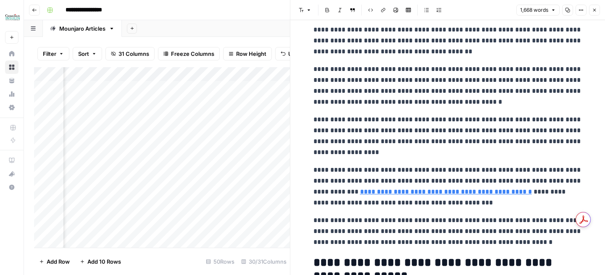
scroll to position [2155, 0]
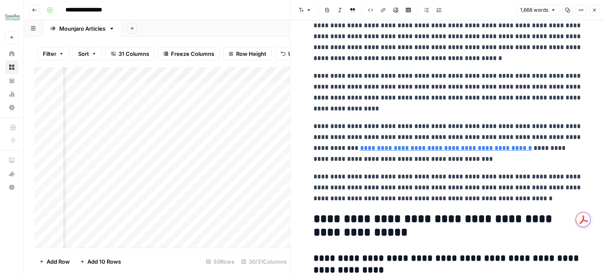
click at [598, 10] on button "Close" at bounding box center [594, 10] width 11 height 11
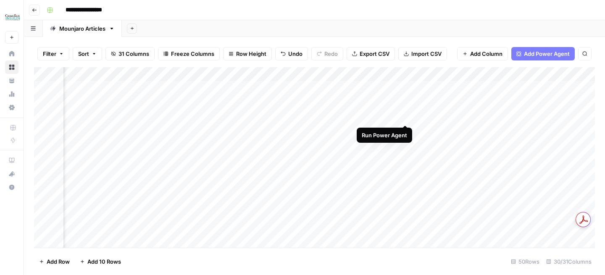
click at [406, 117] on div "Add Column" at bounding box center [314, 157] width 560 height 181
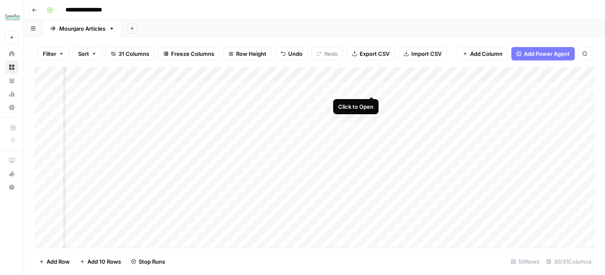
click at [373, 90] on div "Add Column" at bounding box center [314, 157] width 560 height 181
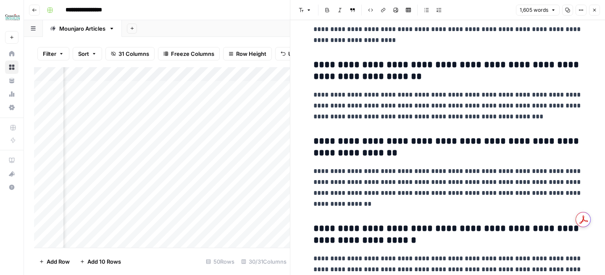
scroll to position [2499, 0]
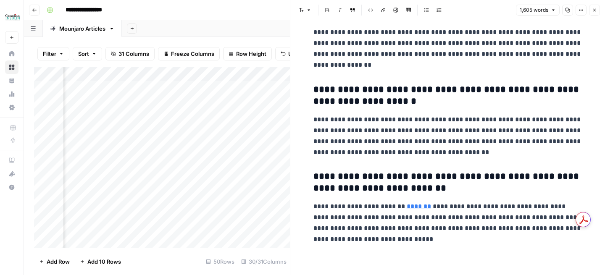
click at [592, 8] on icon "button" at bounding box center [594, 10] width 5 height 5
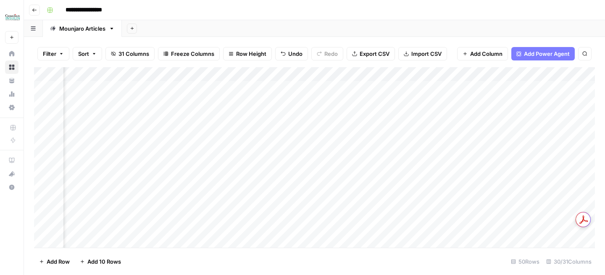
scroll to position [0, 674]
click at [227, 76] on div "Add Column" at bounding box center [314, 157] width 560 height 181
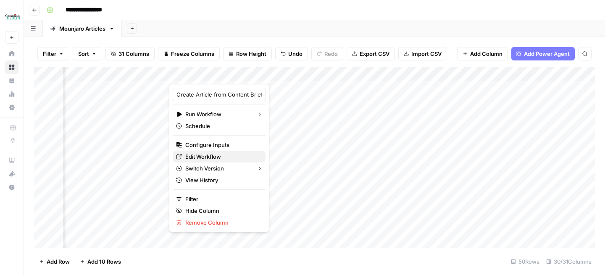
click at [223, 158] on span "Edit Workflow" at bounding box center [221, 156] width 73 height 8
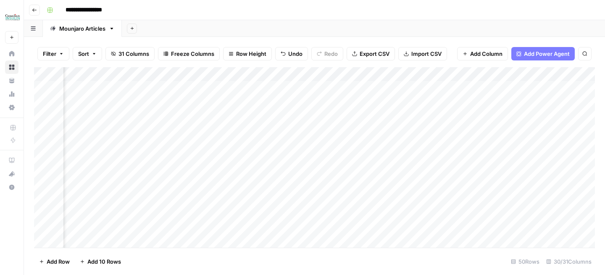
scroll to position [0, 833]
click at [353, 117] on div "Add Column" at bounding box center [314, 157] width 560 height 181
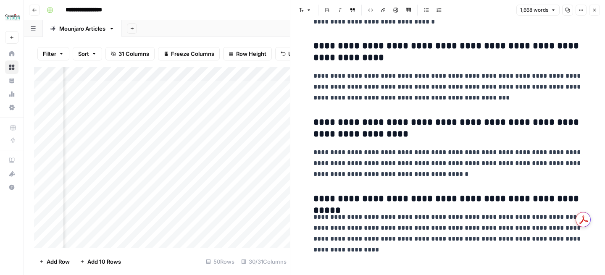
scroll to position [2455, 0]
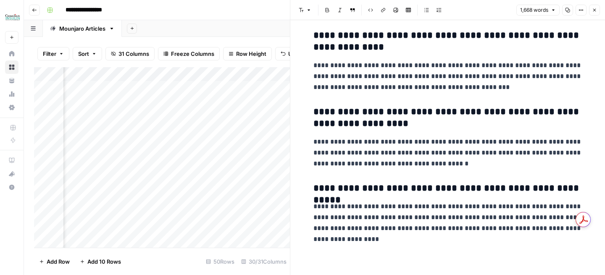
click at [592, 10] on icon "button" at bounding box center [594, 10] width 5 height 5
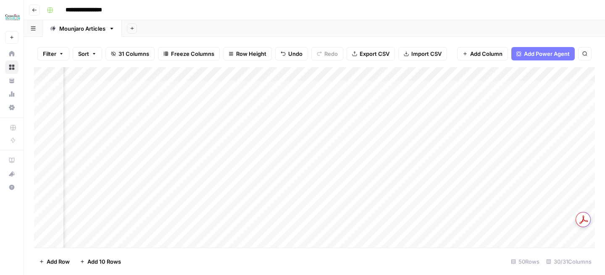
scroll to position [0, 987]
click at [286, 118] on div "Add Column" at bounding box center [314, 157] width 560 height 181
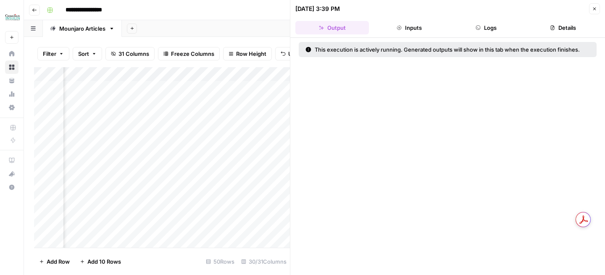
click at [596, 11] on icon "button" at bounding box center [594, 8] width 5 height 5
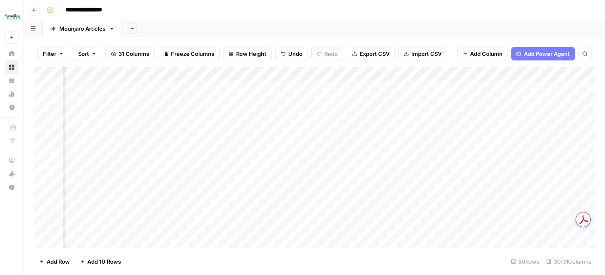
click at [524, 117] on div "Add Column" at bounding box center [314, 157] width 560 height 181
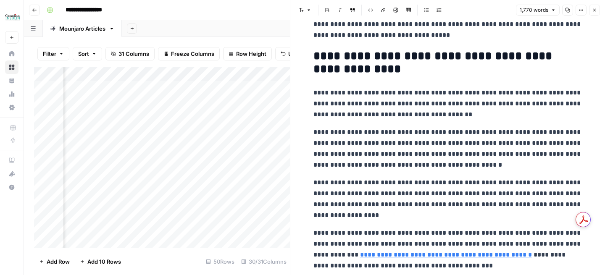
scroll to position [2099, 0]
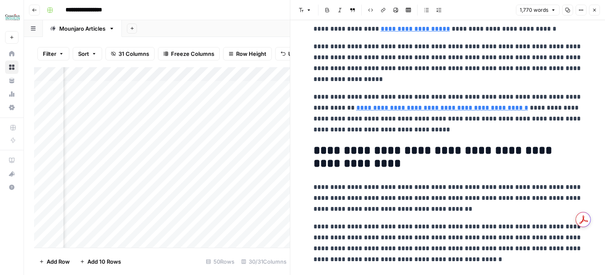
click at [595, 8] on icon "button" at bounding box center [594, 10] width 5 height 5
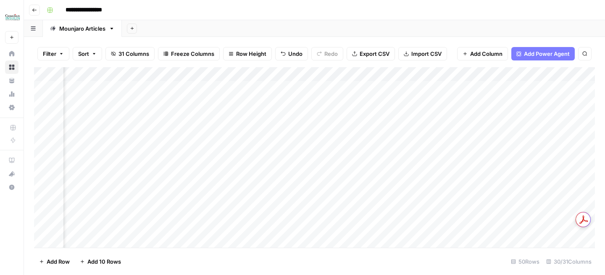
scroll to position [0, 533]
click at [443, 117] on div "Add Column" at bounding box center [314, 157] width 560 height 181
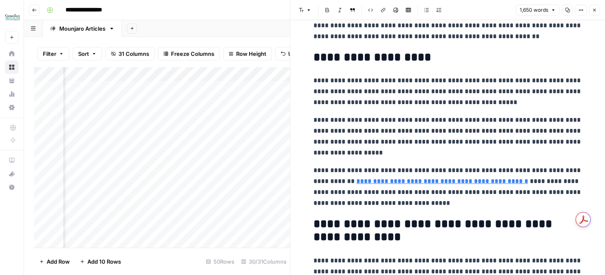
scroll to position [2037, 0]
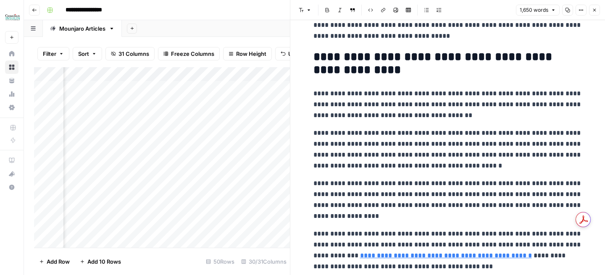
click at [592, 9] on icon "button" at bounding box center [594, 10] width 5 height 5
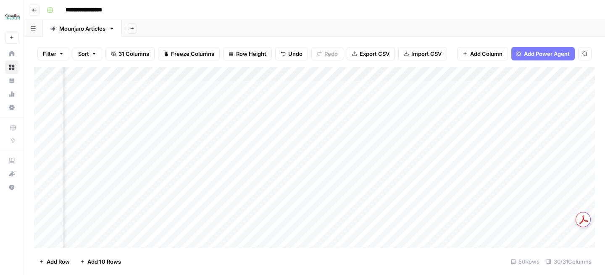
scroll to position [0, 1006]
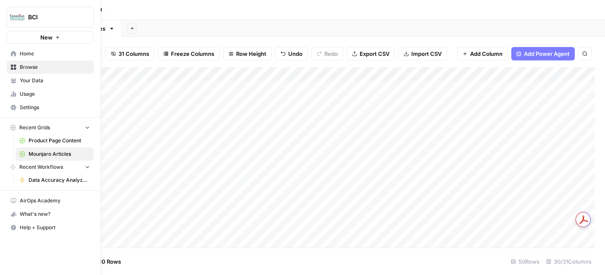
click at [49, 79] on span "Your Data" at bounding box center [55, 81] width 70 height 8
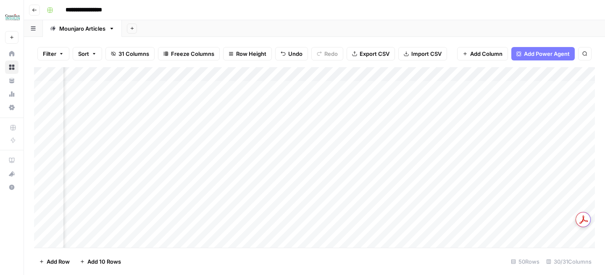
scroll to position [0, 619]
click at [282, 76] on div "Add Column" at bounding box center [314, 157] width 560 height 181
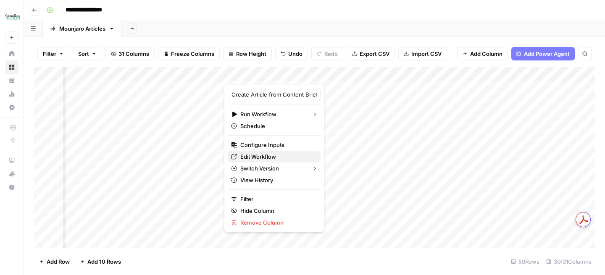
click at [257, 154] on span "Edit Workflow" at bounding box center [276, 156] width 73 height 8
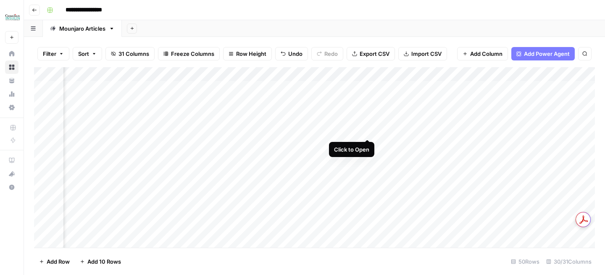
click at [366, 131] on div "Add Column" at bounding box center [314, 157] width 560 height 181
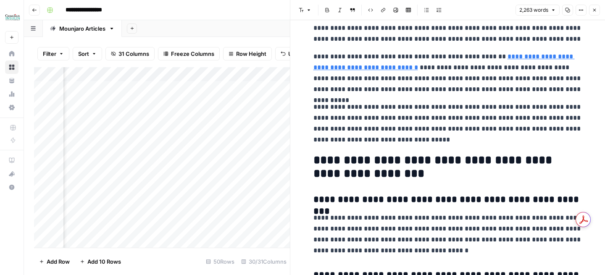
scroll to position [2710, 0]
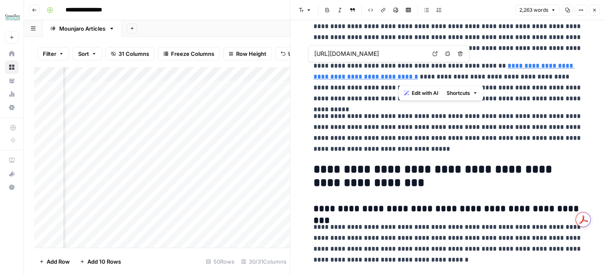
drag, startPoint x: 398, startPoint y: 77, endPoint x: 501, endPoint y: 67, distance: 103.8
click at [501, 67] on p "**********" at bounding box center [447, 82] width 269 height 44
copy p "**********"
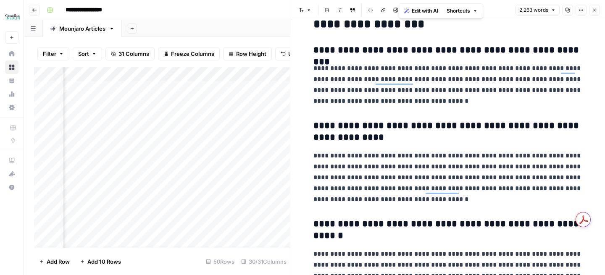
scroll to position [3090, 0]
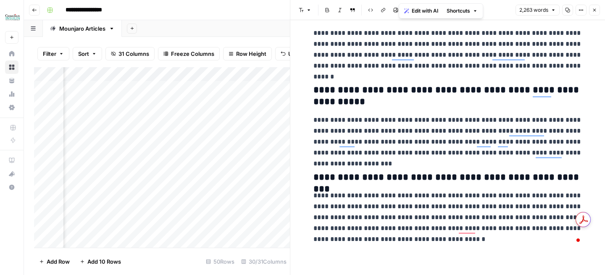
click at [594, 10] on icon "button" at bounding box center [594, 10] width 3 height 3
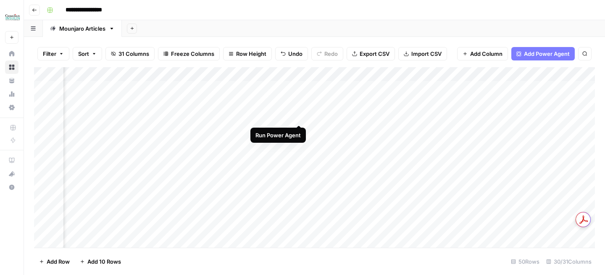
scroll to position [0, 0]
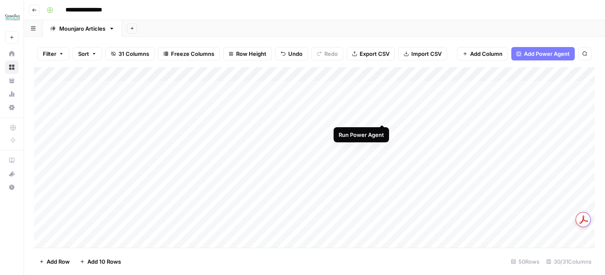
click at [384, 116] on div "Add Column" at bounding box center [314, 157] width 560 height 181
click at [229, 117] on div "Add Column" at bounding box center [314, 157] width 560 height 181
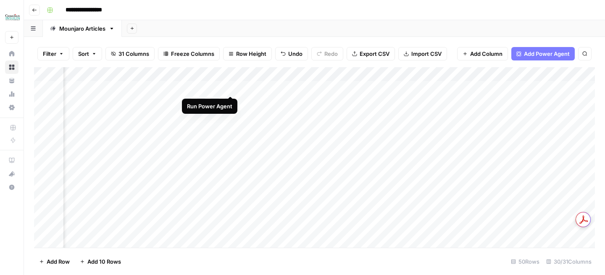
click at [232, 87] on div "Add Column" at bounding box center [314, 157] width 560 height 181
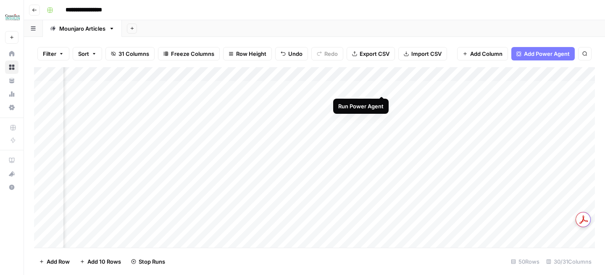
click at [382, 86] on div "Add Column" at bounding box center [314, 157] width 560 height 181
click at [364, 89] on div "Add Column" at bounding box center [314, 157] width 560 height 181
click at [322, 34] on div "Add Sheet" at bounding box center [363, 28] width 483 height 17
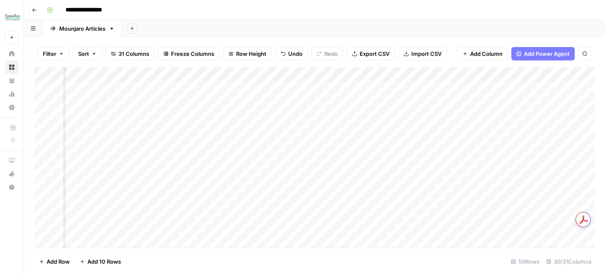
scroll to position [0, 128]
click at [393, 130] on div "Add Column" at bounding box center [314, 157] width 560 height 181
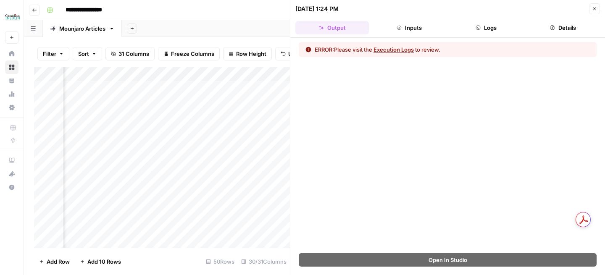
click at [492, 25] on button "Logs" at bounding box center [485, 27] width 73 height 13
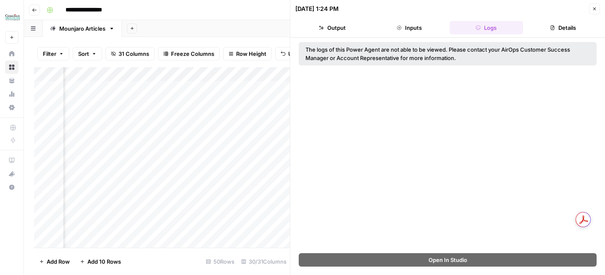
click at [334, 28] on button "Output" at bounding box center [331, 27] width 73 height 13
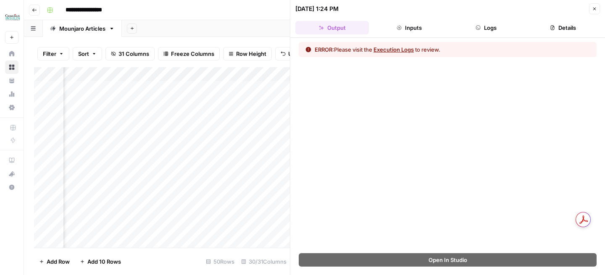
click at [593, 10] on icon "button" at bounding box center [594, 8] width 5 height 5
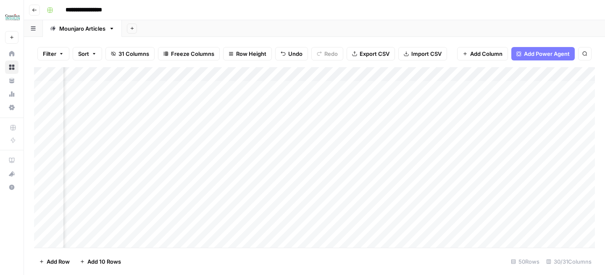
scroll to position [0, 597]
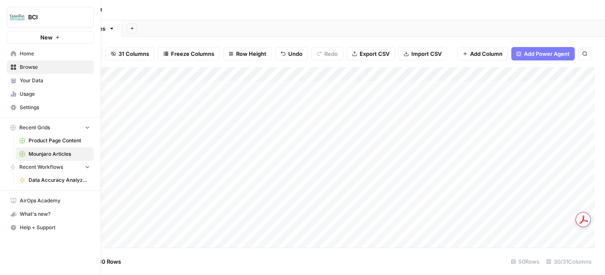
click at [34, 77] on span "Your Data" at bounding box center [55, 81] width 70 height 8
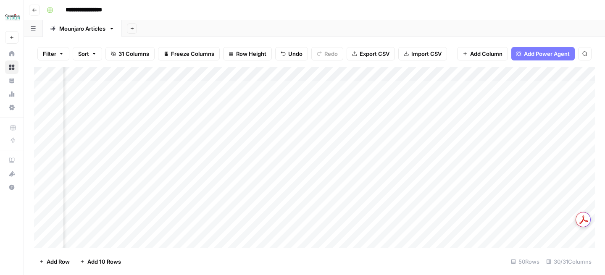
scroll to position [0, 0]
click at [371, 89] on div "Add Column" at bounding box center [314, 157] width 560 height 181
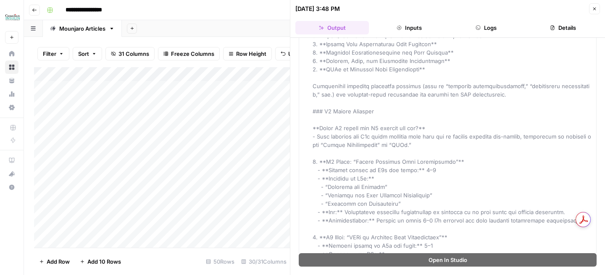
scroll to position [1368, 0]
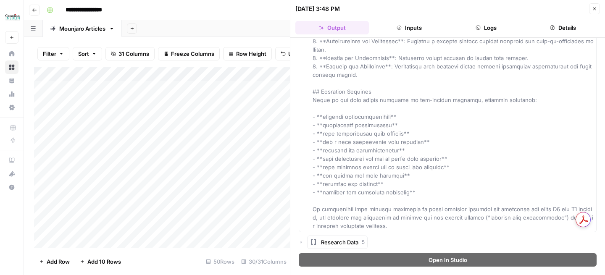
click at [593, 5] on button "Close" at bounding box center [594, 8] width 11 height 11
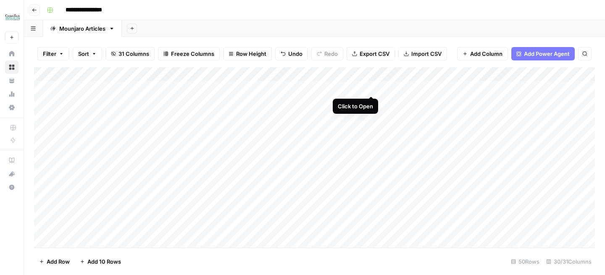
click at [371, 88] on div "Add Column" at bounding box center [314, 157] width 560 height 181
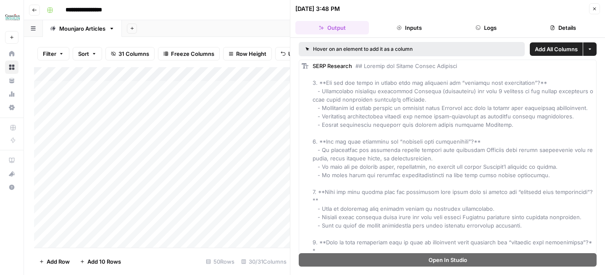
click at [485, 32] on button "Logs" at bounding box center [485, 27] width 73 height 13
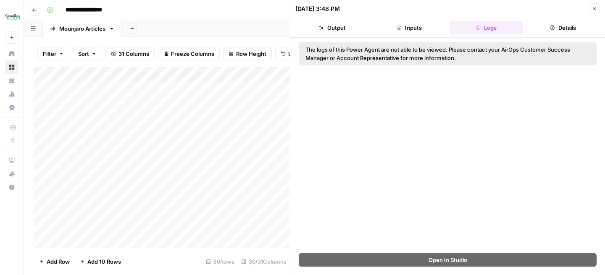
click at [409, 25] on button "Inputs" at bounding box center [408, 27] width 73 height 13
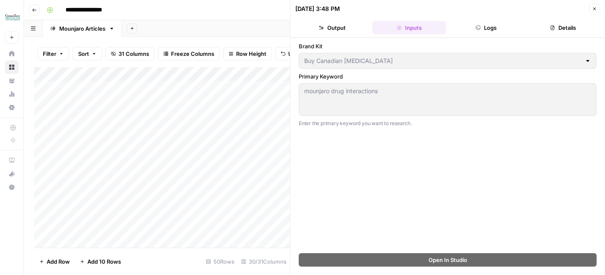
click at [593, 8] on icon "button" at bounding box center [594, 8] width 5 height 5
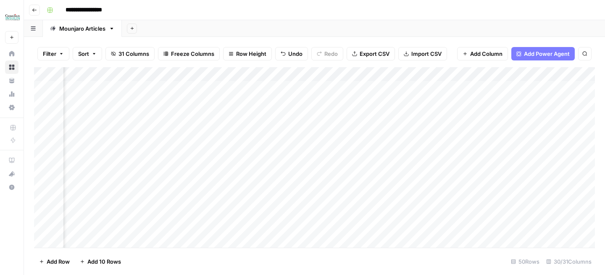
scroll to position [0, 237]
click at [287, 76] on div "Add Column" at bounding box center [314, 157] width 560 height 181
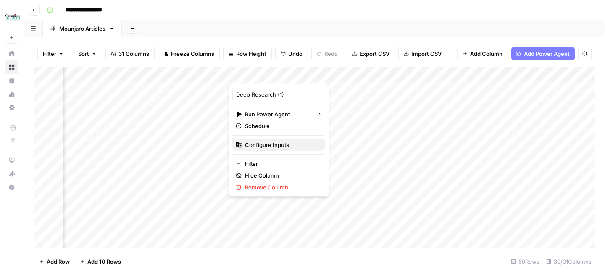
click at [269, 147] on span "Configure Inputs" at bounding box center [281, 145] width 73 height 8
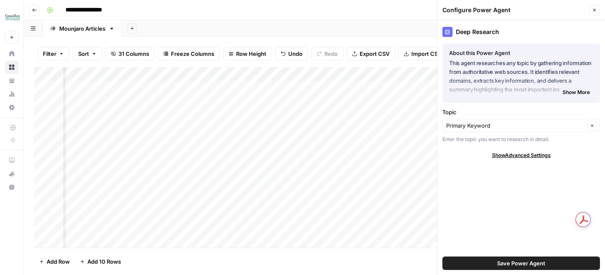
click at [289, 75] on div "Add Column" at bounding box center [314, 157] width 560 height 181
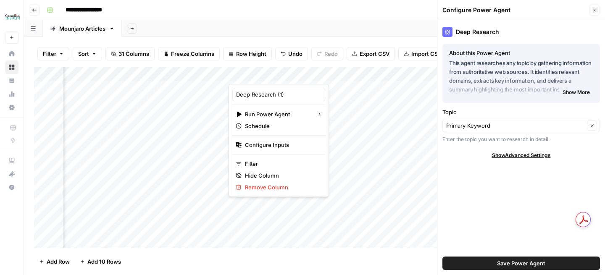
click at [289, 75] on div at bounding box center [266, 75] width 76 height 17
click at [325, 34] on div "Add Sheet" at bounding box center [363, 28] width 483 height 17
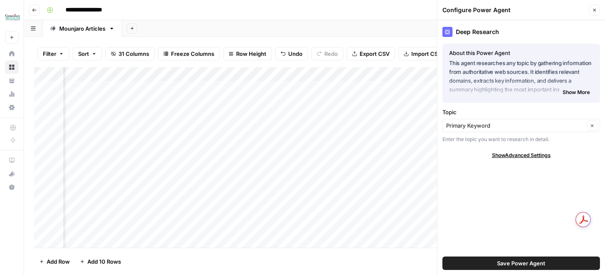
click at [593, 10] on icon "button" at bounding box center [594, 10] width 5 height 5
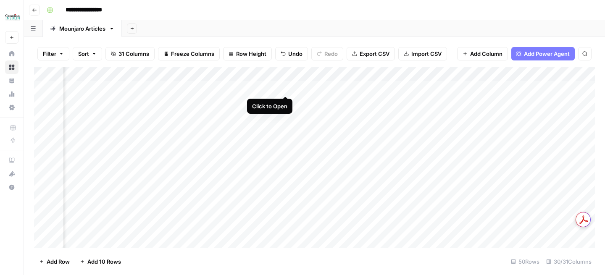
click at [284, 88] on div "Add Column" at bounding box center [314, 157] width 560 height 181
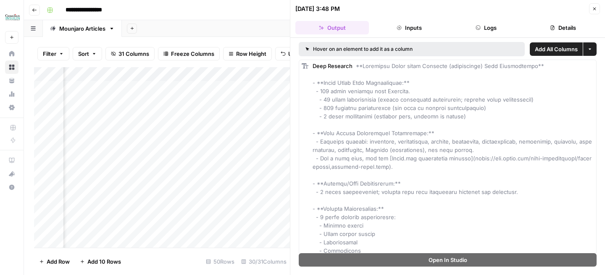
click at [592, 7] on icon "button" at bounding box center [594, 8] width 5 height 5
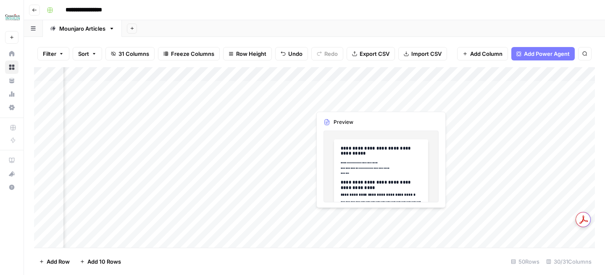
scroll to position [0, 491]
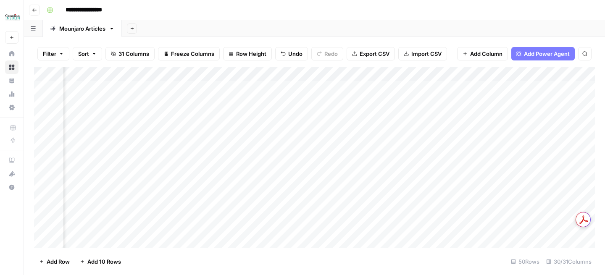
click at [183, 89] on div "Add Column" at bounding box center [314, 157] width 560 height 181
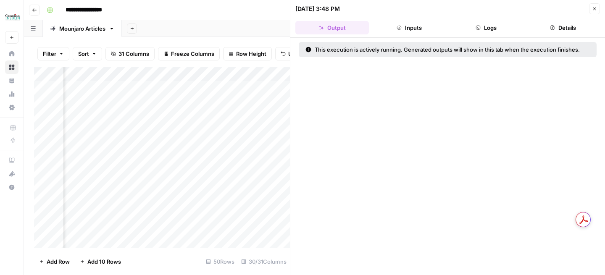
click at [416, 30] on button "Inputs" at bounding box center [408, 27] width 73 height 13
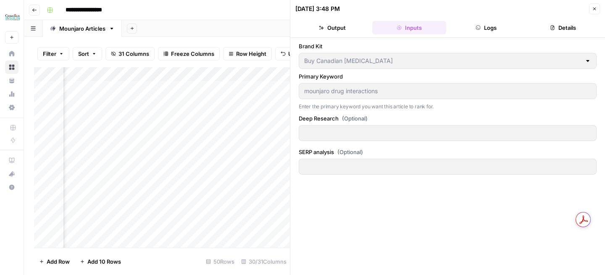
click at [489, 29] on button "Logs" at bounding box center [485, 27] width 73 height 13
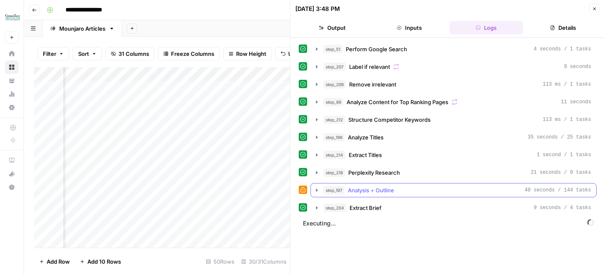
click at [317, 193] on icon "button" at bounding box center [316, 190] width 7 height 7
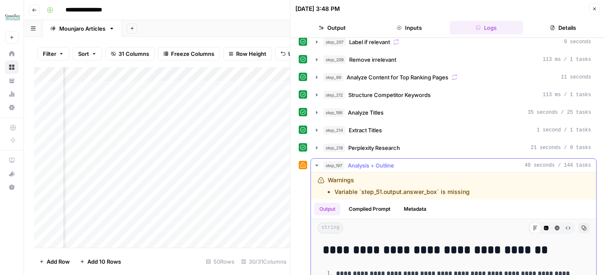
scroll to position [63, 0]
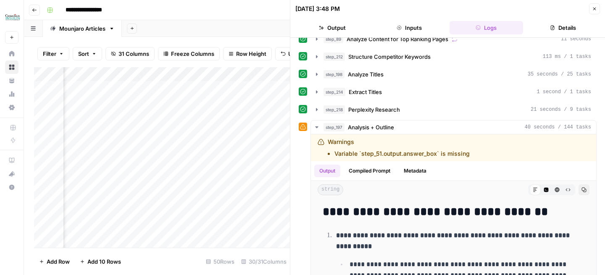
click at [593, 10] on icon "button" at bounding box center [594, 8] width 5 height 5
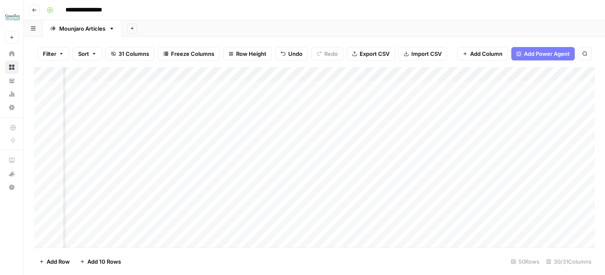
scroll to position [0, 657]
click at [244, 76] on div "Add Column" at bounding box center [314, 157] width 560 height 181
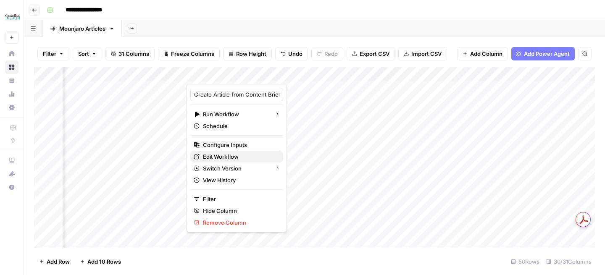
click at [235, 157] on span "Edit Workflow" at bounding box center [239, 156] width 73 height 8
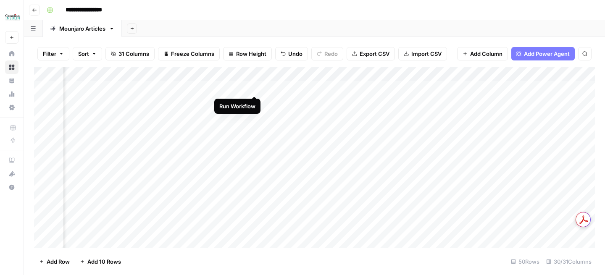
click at [254, 88] on div "Add Column" at bounding box center [314, 157] width 560 height 181
click at [221, 88] on div "Add Column" at bounding box center [314, 157] width 560 height 181
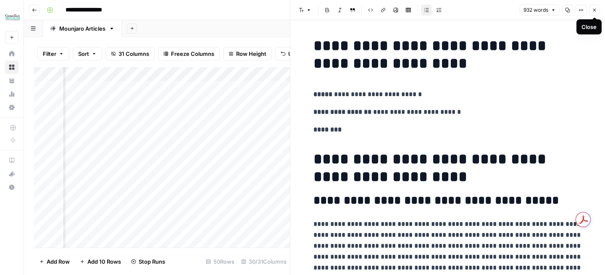
click at [592, 11] on icon "button" at bounding box center [594, 10] width 5 height 5
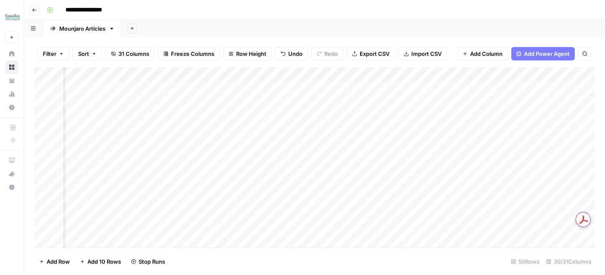
scroll to position [0, 886]
click at [299, 89] on div "Add Column" at bounding box center [314, 157] width 560 height 181
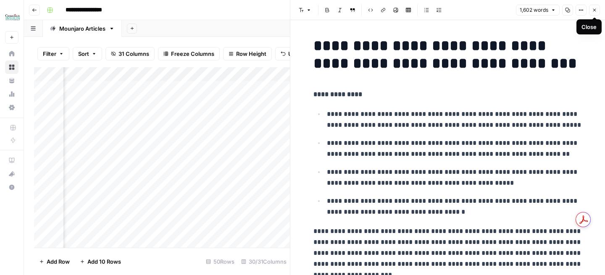
click at [596, 12] on icon "button" at bounding box center [594, 10] width 5 height 5
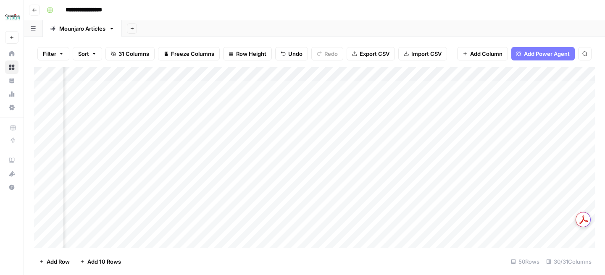
scroll to position [0, 927]
click at [500, 76] on div "Add Column" at bounding box center [314, 157] width 560 height 181
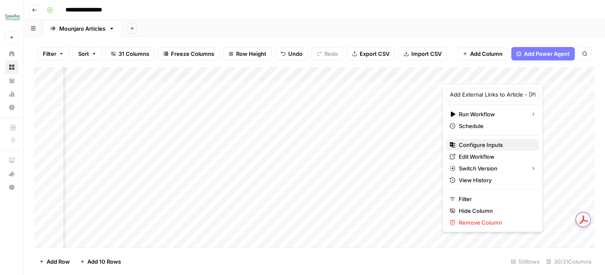
click at [475, 148] on span "Configure Inputs" at bounding box center [494, 145] width 73 height 8
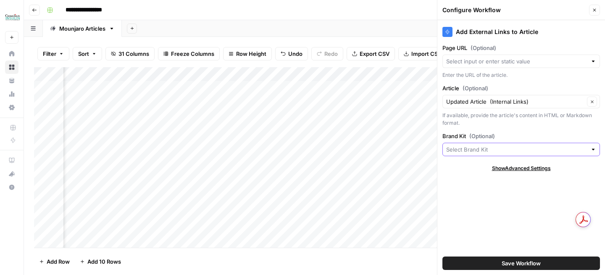
click at [493, 146] on input "Brand Kit (Optional)" at bounding box center [516, 149] width 141 height 8
click at [483, 162] on div "Buy Canadian [MEDICAL_DATA]" at bounding box center [520, 169] width 157 height 19
click at [482, 167] on span "Buy Canadian [MEDICAL_DATA]" at bounding box center [519, 169] width 140 height 8
type input "Buy Canadian [MEDICAL_DATA]"
click at [473, 260] on button "Save Workflow" at bounding box center [520, 263] width 157 height 13
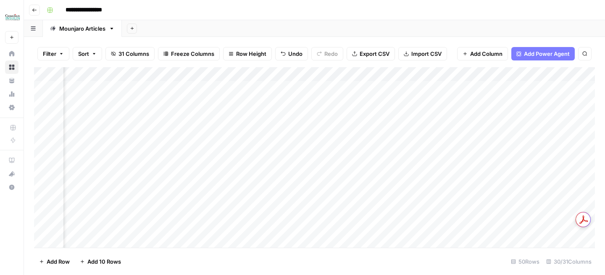
click at [501, 76] on div "Add Column" at bounding box center [314, 157] width 560 height 181
drag, startPoint x: 355, startPoint y: 73, endPoint x: 329, endPoint y: 63, distance: 27.2
click at [329, 63] on div "Filter Sort 31 Columns Freeze Columns Row Height Undo Redo Export CSV Import CS…" at bounding box center [314, 156] width 581 height 238
click at [329, 63] on div "Filter Sort 31 Columns Freeze Columns Row Height Undo Redo Export CSV Import CS…" at bounding box center [314, 53] width 560 height 27
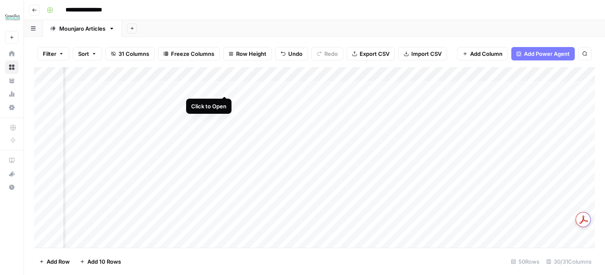
click at [223, 88] on div "Add Column" at bounding box center [314, 157] width 560 height 181
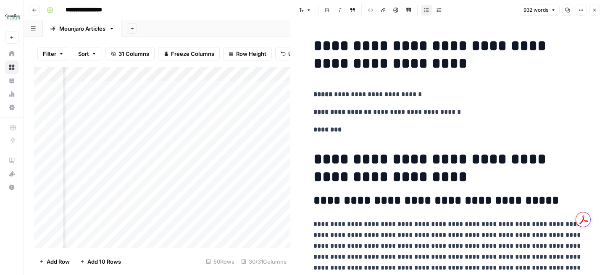
click at [592, 13] on button "Close" at bounding box center [594, 10] width 11 height 11
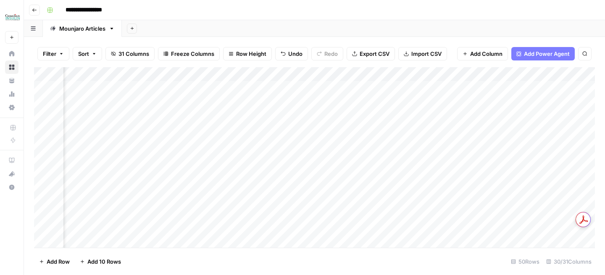
scroll to position [0, 626]
click at [273, 102] on div "Add Column" at bounding box center [314, 157] width 560 height 181
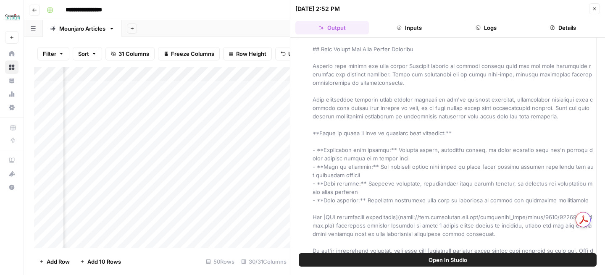
scroll to position [1729, 0]
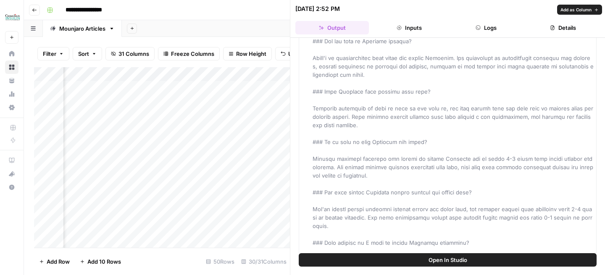
click at [553, 33] on button "Details" at bounding box center [562, 27] width 73 height 13
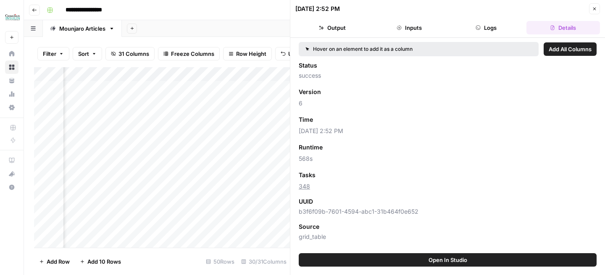
scroll to position [0, 169]
click at [202, 76] on div "Add Column" at bounding box center [162, 157] width 256 height 181
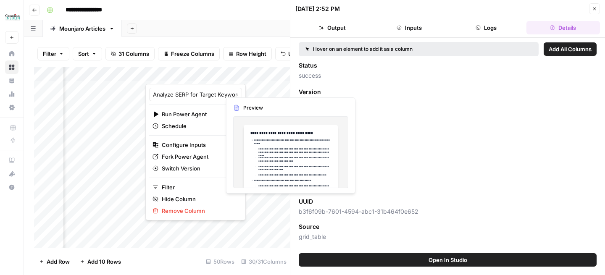
click at [248, 90] on div "Add Column" at bounding box center [162, 157] width 256 height 181
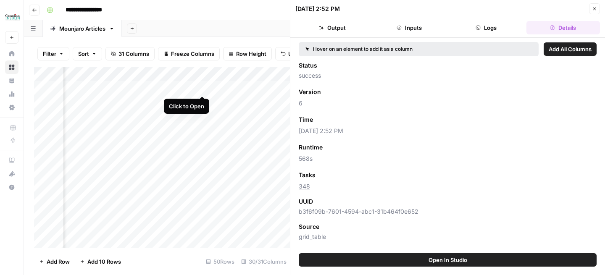
click at [202, 90] on div "Add Column" at bounding box center [162, 157] width 256 height 181
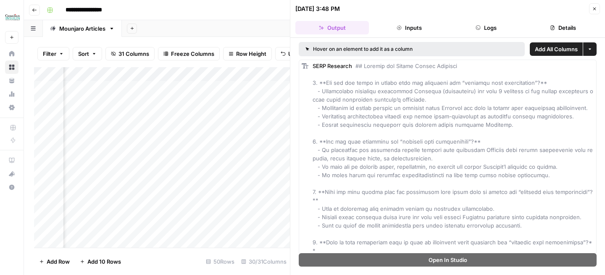
click at [555, 28] on button "Details" at bounding box center [562, 27] width 73 height 13
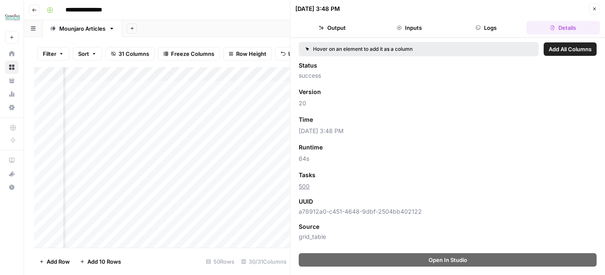
click at [351, 121] on span "Add as Column" at bounding box center [338, 120] width 37 height 8
click at [592, 13] on button "Close" at bounding box center [594, 8] width 11 height 11
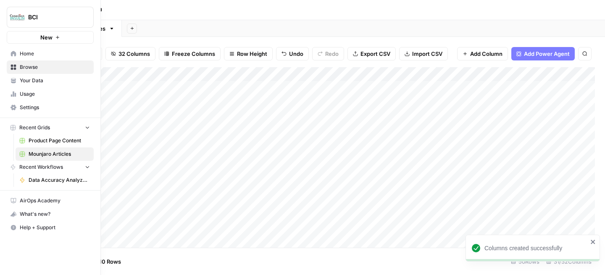
scroll to position [0, 0]
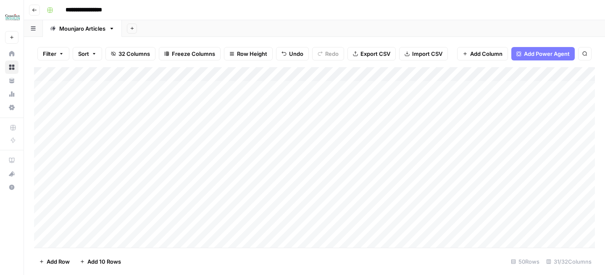
drag, startPoint x: 193, startPoint y: 73, endPoint x: 114, endPoint y: 80, distance: 79.2
click at [114, 80] on div "Add Column" at bounding box center [314, 157] width 560 height 181
click at [422, 42] on div "Filter Sort 32 Columns Freeze Columns Row Height Undo Redo Export CSV Import CS…" at bounding box center [314, 53] width 560 height 27
click at [258, 88] on div "Add Column" at bounding box center [314, 157] width 560 height 181
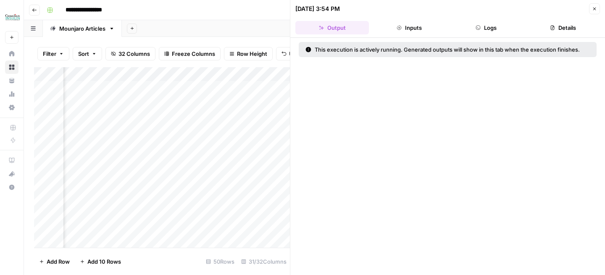
click at [483, 29] on button "Logs" at bounding box center [485, 27] width 73 height 13
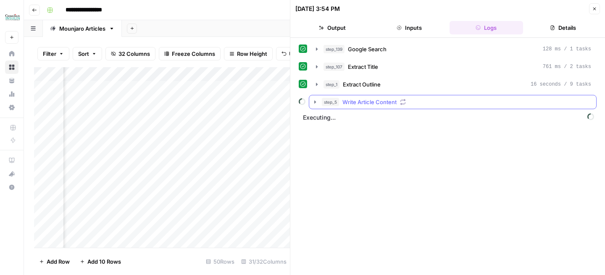
click at [313, 100] on icon "button" at bounding box center [315, 102] width 7 height 7
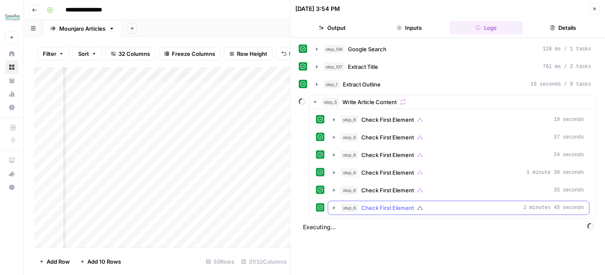
click at [333, 207] on icon "button" at bounding box center [334, 207] width 2 height 3
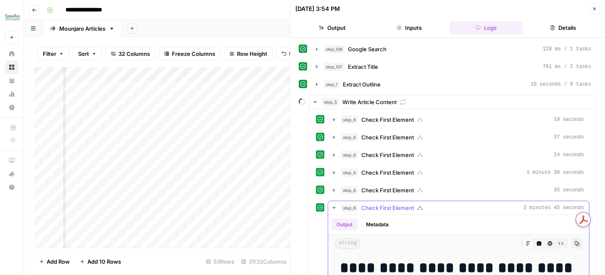
click at [333, 207] on icon "button" at bounding box center [333, 208] width 3 height 2
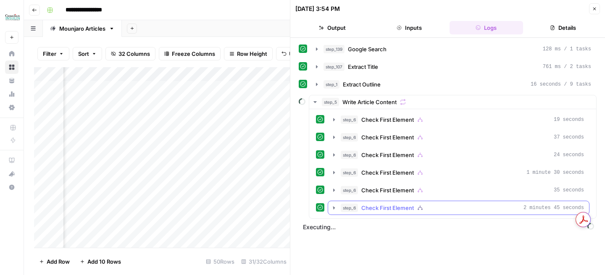
click at [333, 207] on icon "button" at bounding box center [334, 207] width 3 height 3
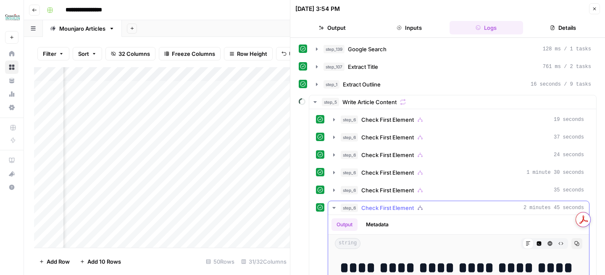
click at [333, 207] on icon "button" at bounding box center [333, 208] width 3 height 2
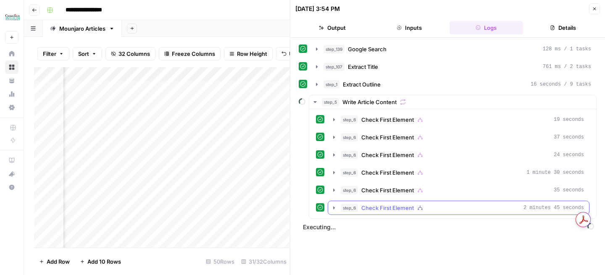
click at [333, 207] on icon "button" at bounding box center [334, 207] width 2 height 3
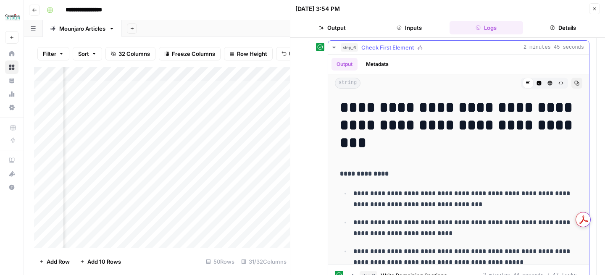
scroll to position [128, 0]
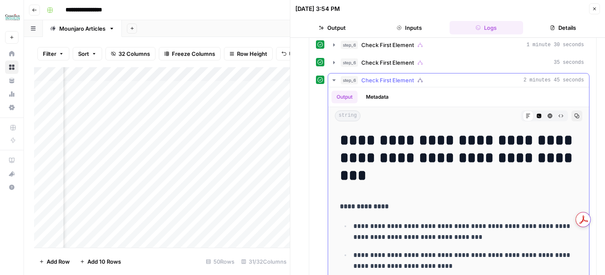
click at [334, 79] on icon "button" at bounding box center [333, 80] width 7 height 7
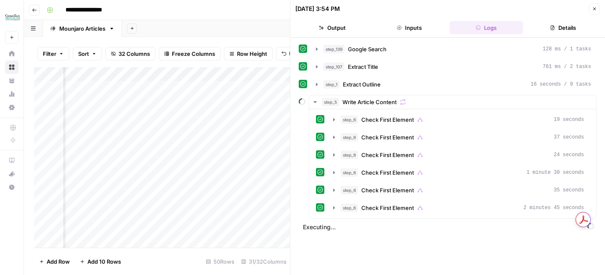
click at [596, 12] on button "Close" at bounding box center [594, 8] width 11 height 11
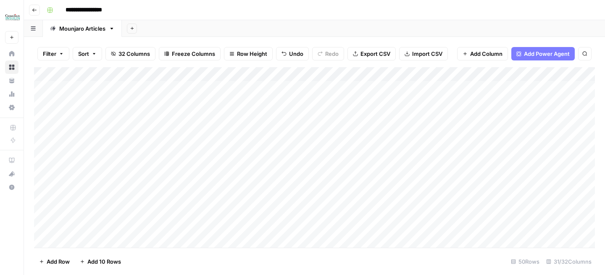
scroll to position [0, 0]
click at [134, 28] on icon "button" at bounding box center [132, 28] width 5 height 5
click at [151, 29] on div "Add Sheet" at bounding box center [363, 28] width 483 height 17
click at [135, 27] on button "Add Sheet" at bounding box center [132, 29] width 10 height 10
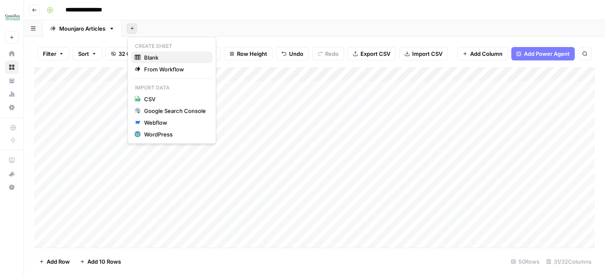
click at [144, 58] on span "Blank" at bounding box center [175, 57] width 62 height 8
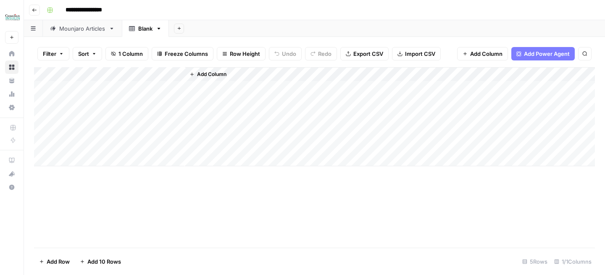
click at [135, 35] on link "Blank" at bounding box center [145, 28] width 47 height 17
click at [145, 35] on link "Blank" at bounding box center [145, 28] width 47 height 17
type input "*******"
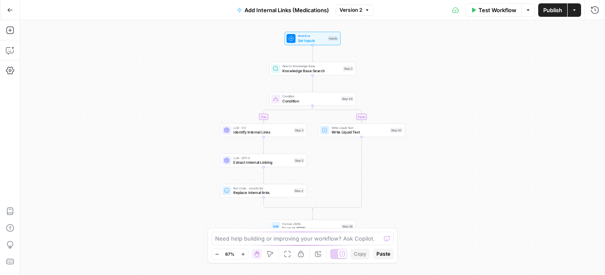
click at [306, 72] on span "Knowledge Base Search" at bounding box center [311, 70] width 58 height 5
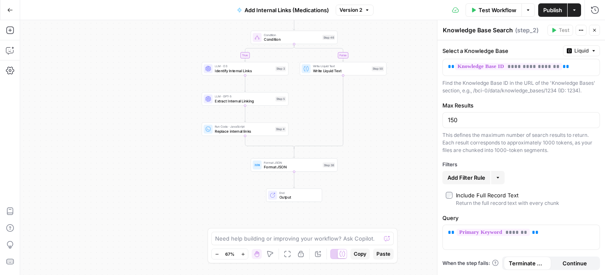
click at [247, 73] on span "Identify Internal Links" at bounding box center [244, 70] width 58 height 5
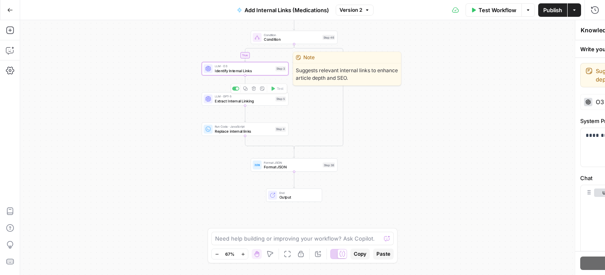
type textarea "Identify Internal Links"
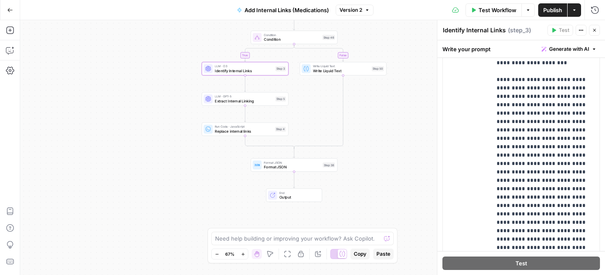
scroll to position [303, 0]
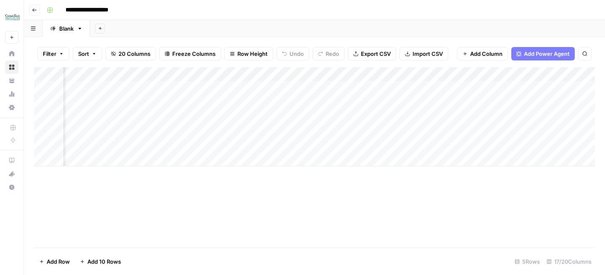
scroll to position [0, 149]
click at [506, 74] on div "Add Column" at bounding box center [314, 116] width 560 height 99
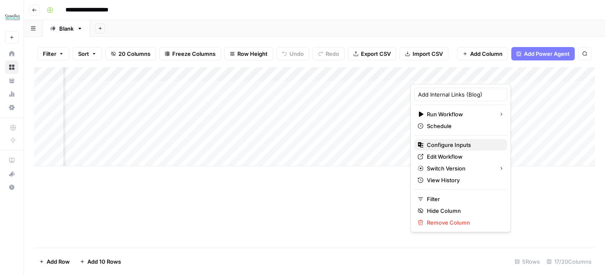
click at [462, 149] on button "Configure Inputs" at bounding box center [460, 145] width 93 height 12
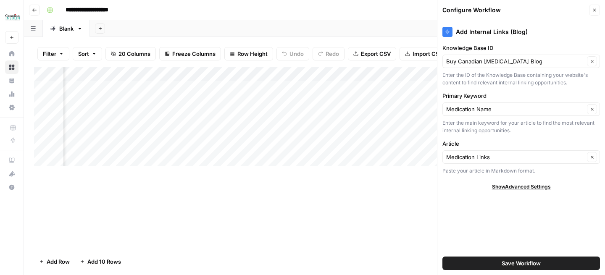
click at [594, 13] on button "Close" at bounding box center [594, 10] width 11 height 11
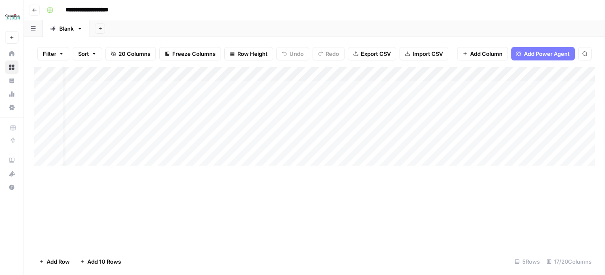
scroll to position [0, 0]
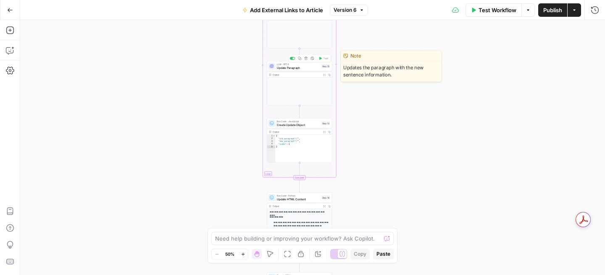
click at [299, 66] on span "Update Paragraph" at bounding box center [298, 67] width 43 height 4
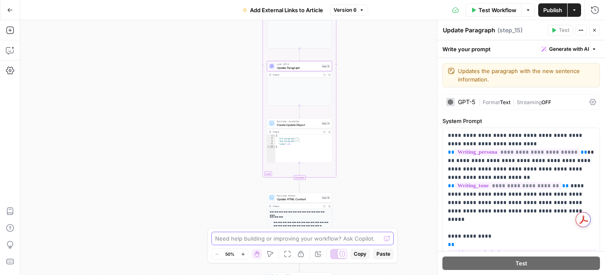
click at [321, 239] on textarea at bounding box center [297, 238] width 165 height 8
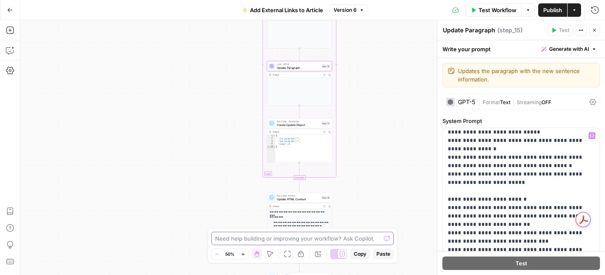
scroll to position [1544, 0]
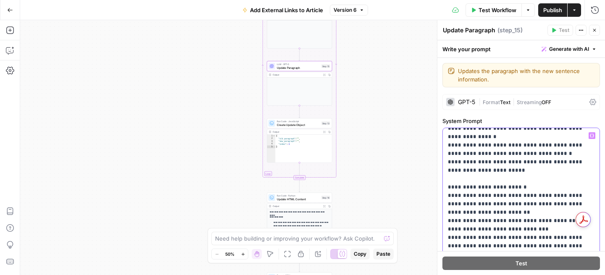
click at [508, 187] on p "**********" at bounding box center [521, 103] width 147 height 3031
drag, startPoint x: 568, startPoint y: 222, endPoint x: 450, endPoint y: 198, distance: 120.4
click at [448, 197] on p "**********" at bounding box center [521, 120] width 147 height 3065
copy p "**********"
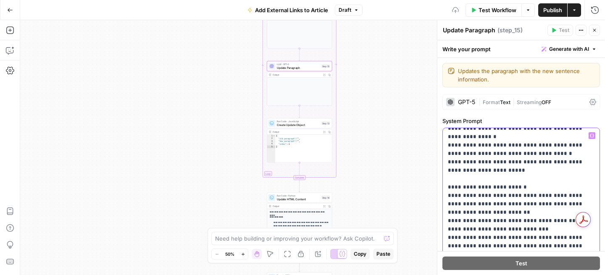
drag, startPoint x: 459, startPoint y: 196, endPoint x: 420, endPoint y: 195, distance: 39.0
click at [420, 195] on body "**********" at bounding box center [302, 137] width 605 height 275
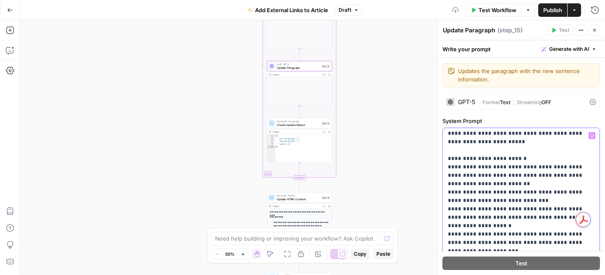
scroll to position [1587, 0]
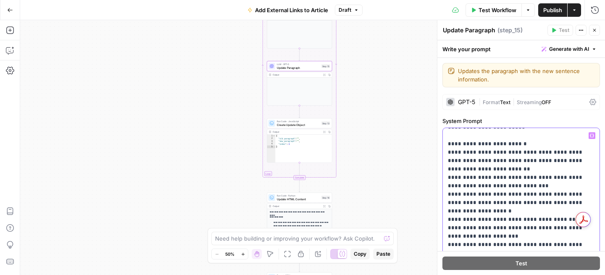
drag, startPoint x: 459, startPoint y: 187, endPoint x: 429, endPoint y: 187, distance: 29.8
click at [429, 187] on body "**********" at bounding box center [302, 137] width 605 height 275
click at [558, 185] on p "**********" at bounding box center [521, 80] width 147 height 3073
click at [553, 10] on span "Publish" at bounding box center [552, 10] width 19 height 8
click at [589, 11] on button "Run History" at bounding box center [594, 9] width 13 height 13
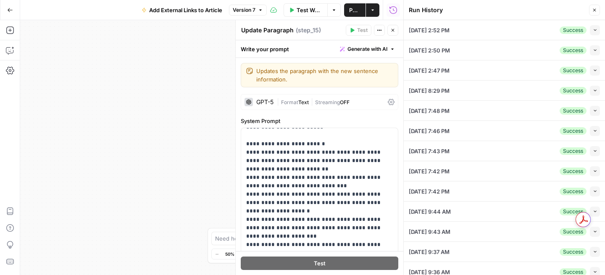
click at [549, 34] on div "08/31/25 at 2:52 PM Success Collapse" at bounding box center [504, 30] width 191 height 20
click at [595, 31] on icon "button" at bounding box center [594, 30] width 5 height 5
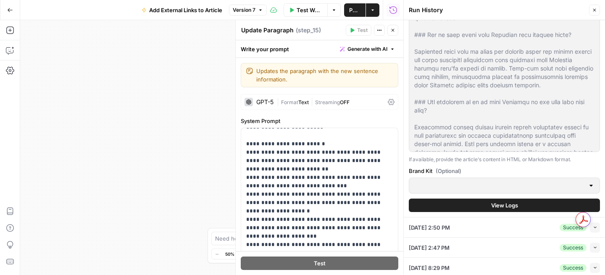
scroll to position [186, 0]
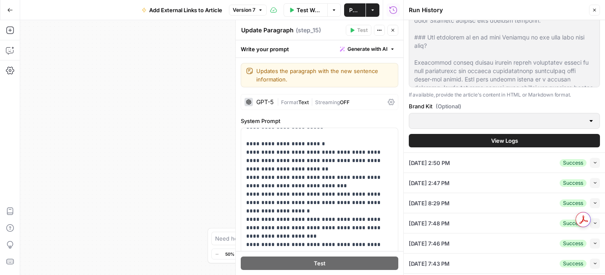
click at [502, 141] on span "View Logs" at bounding box center [504, 140] width 27 height 8
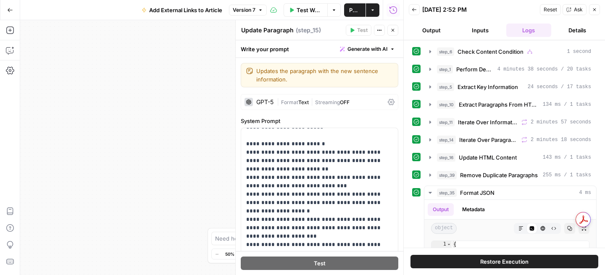
click at [486, 266] on button "Restore Execution" at bounding box center [504, 261] width 188 height 13
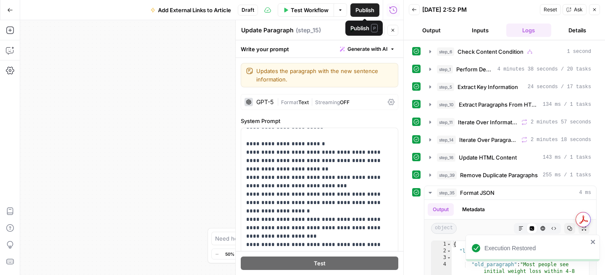
click at [315, 13] on span "Test Workflow" at bounding box center [310, 10] width 38 height 8
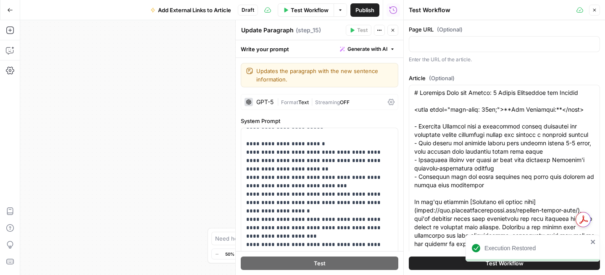
click at [446, 258] on button "Test Workflow" at bounding box center [504, 263] width 191 height 13
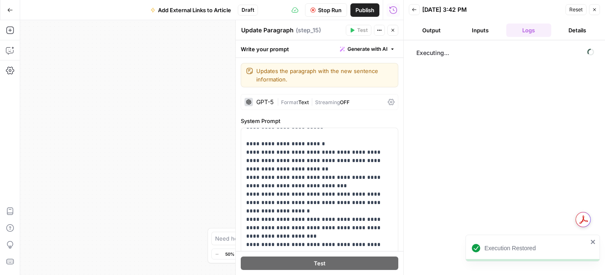
click at [397, 31] on button "Close" at bounding box center [392, 30] width 11 height 11
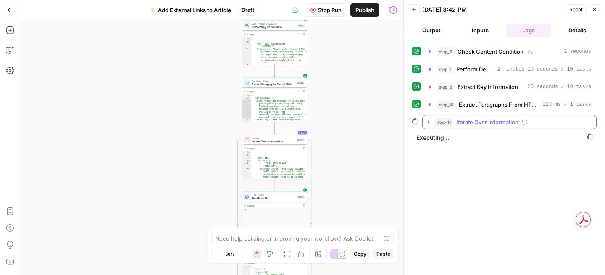
click at [430, 120] on icon "button" at bounding box center [428, 122] width 7 height 7
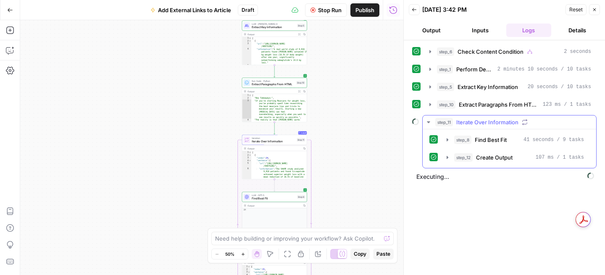
click at [430, 120] on icon "button" at bounding box center [428, 122] width 7 height 7
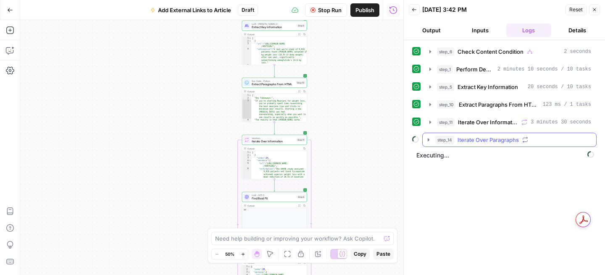
click at [430, 141] on icon "button" at bounding box center [428, 139] width 7 height 7
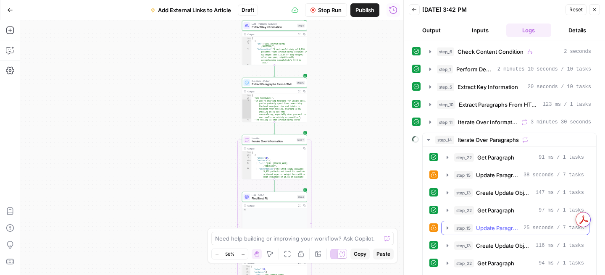
click at [448, 229] on icon "button" at bounding box center [447, 228] width 7 height 7
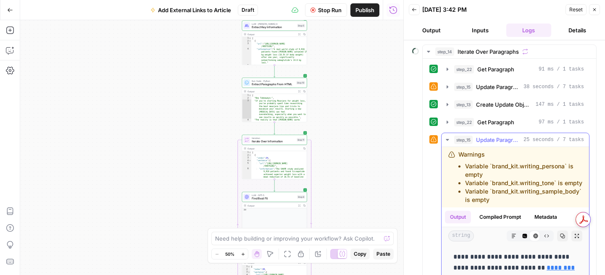
scroll to position [110, 0]
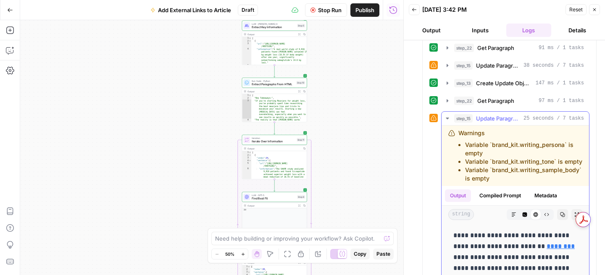
click at [448, 119] on icon "button" at bounding box center [447, 118] width 7 height 7
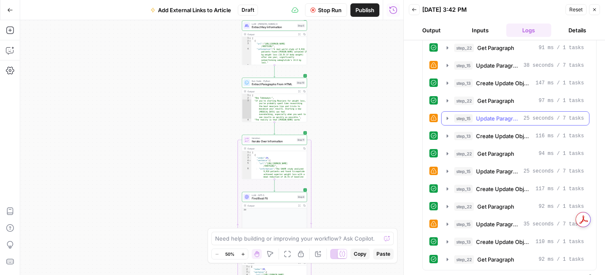
click at [449, 117] on icon "button" at bounding box center [447, 118] width 7 height 7
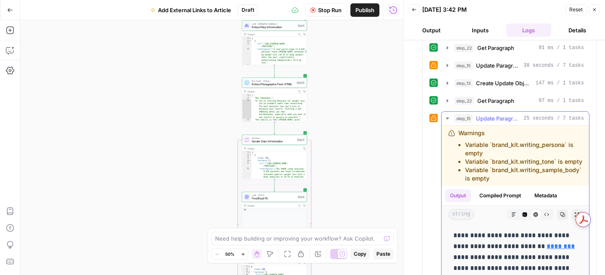
drag, startPoint x: 466, startPoint y: 145, endPoint x: 497, endPoint y: 177, distance: 44.8
click at [497, 177] on ul "Variable `brand_kit.writing_persona` is empty Variable `brand_kit.writing_tone`…" at bounding box center [520, 162] width 124 height 42
copy ul "Variable `brand_kit.writing_persona` is empty Variable `brand_kit.writing_tone`…"
click at [320, 244] on div "Need help building or improving your workflow? Ask Copilot." at bounding box center [302, 238] width 182 height 13
paste textarea "Variable `brand_kit.writing_persona` is empty Variable `brand_kit.writing_tone`…"
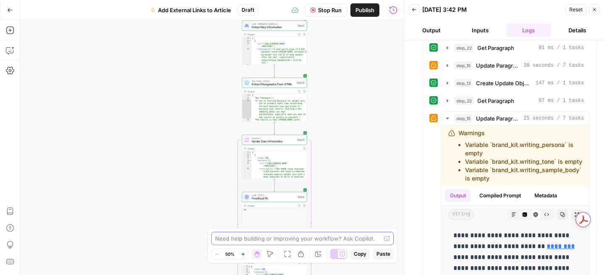
type textarea "Variable `brand_kit.writing_persona` is empty Variable `brand_kit.writing_tone`…"
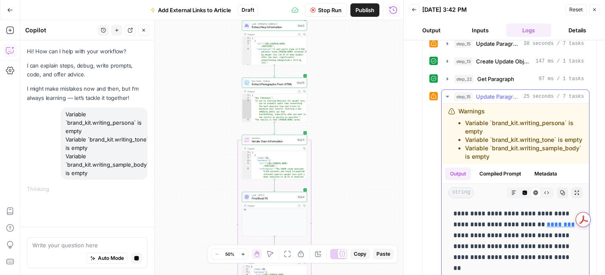
scroll to position [123, 0]
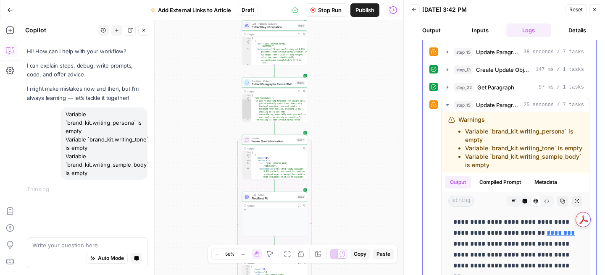
click at [447, 103] on icon "button" at bounding box center [447, 105] width 7 height 7
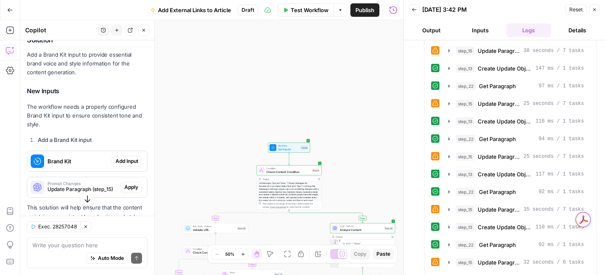
scroll to position [259, 0]
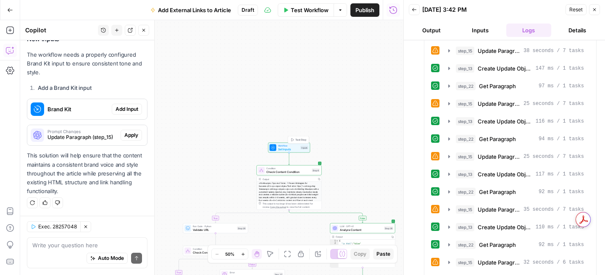
click at [272, 150] on div at bounding box center [273, 147] width 7 height 7
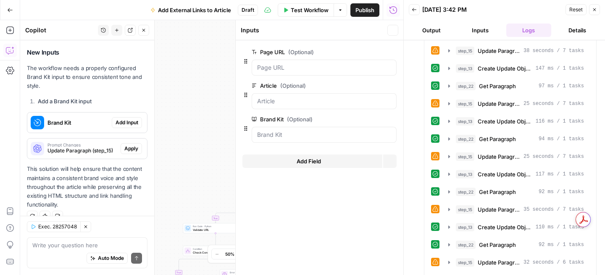
scroll to position [272, 0]
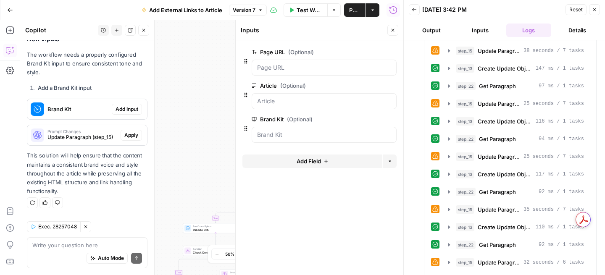
click at [394, 33] on button "Close" at bounding box center [392, 30] width 11 height 11
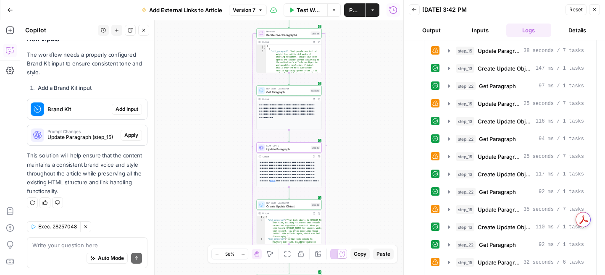
click at [91, 136] on span "Update Paragraph (step_15)" at bounding box center [82, 138] width 70 height 8
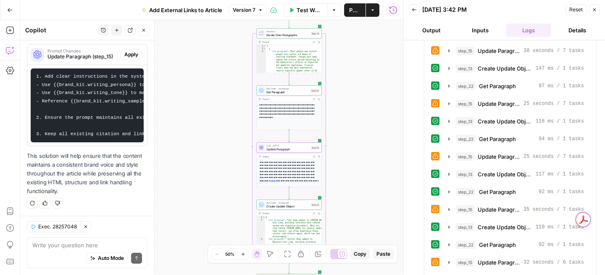
scroll to position [287, 0]
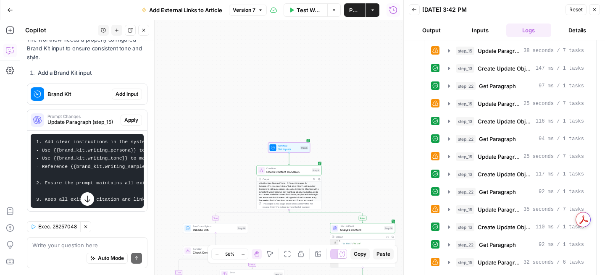
click at [130, 97] on span "Add Input" at bounding box center [126, 94] width 23 height 8
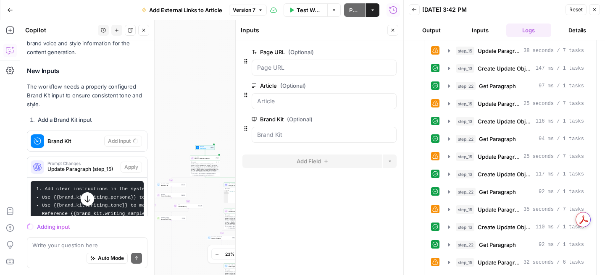
scroll to position [218, 0]
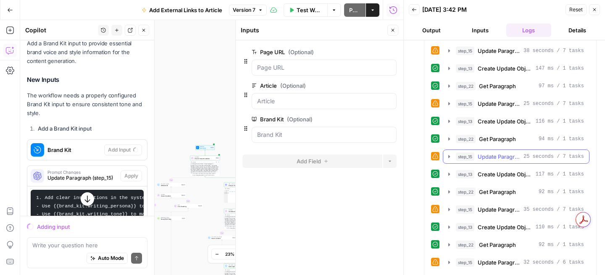
click at [448, 156] on icon "button" at bounding box center [449, 156] width 2 height 3
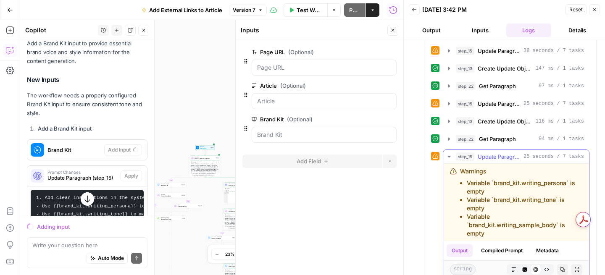
drag, startPoint x: 466, startPoint y: 181, endPoint x: 504, endPoint y: 232, distance: 63.5
click at [505, 233] on ul "Variable `brand_kit.writing_persona` is empty Variable `brand_kit.writing_tone`…" at bounding box center [521, 208] width 122 height 59
copy ul "Variable `brand_kit.writing_persona` is empty Variable `brand_kit.writing_tone`…"
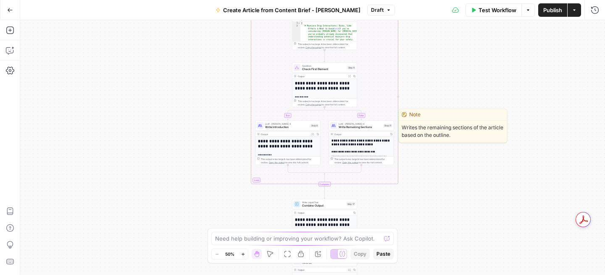
click at [352, 129] on span "Write Remaining Sections" at bounding box center [359, 127] width 43 height 4
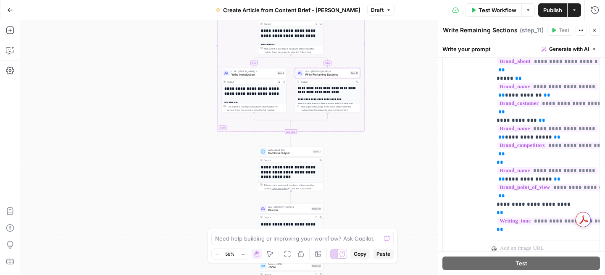
scroll to position [309, 0]
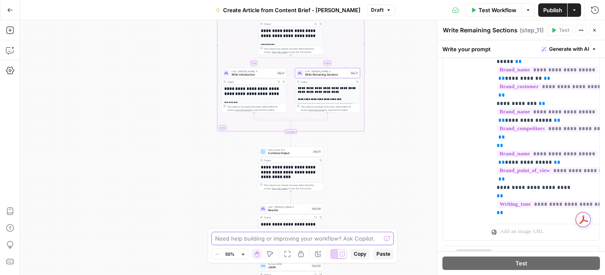
click at [305, 236] on textarea at bounding box center [297, 238] width 165 height 8
type textarea "add a rule to make sure it writes 4-5 faqs always"
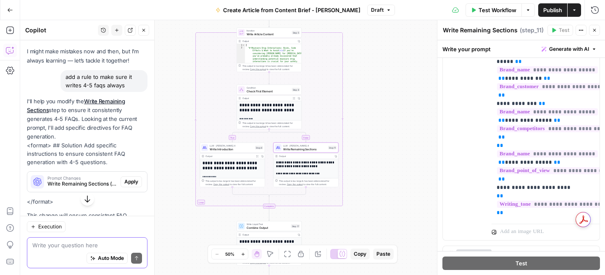
scroll to position [97, 0]
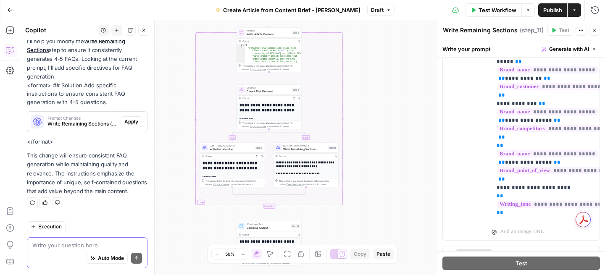
click at [102, 242] on textarea at bounding box center [87, 245] width 110 height 8
type textarea "in the rewrite too"
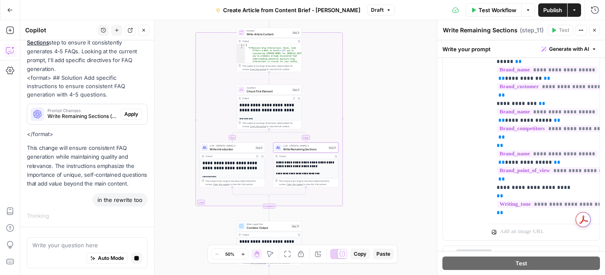
click at [138, 113] on button "Apply" at bounding box center [130, 114] width 21 height 11
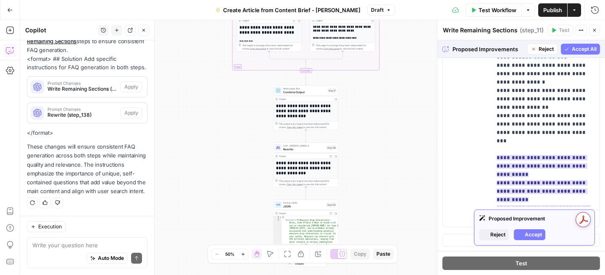
scroll to position [557, 0]
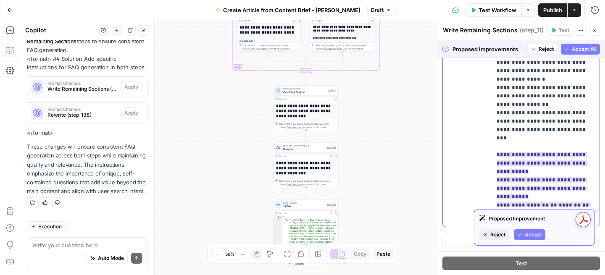
click at [522, 152] on ins "**********" at bounding box center [544, 268] width 97 height 232
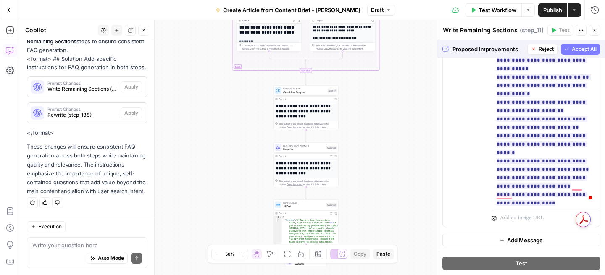
click at [581, 50] on span "Accept All" at bounding box center [583, 49] width 25 height 8
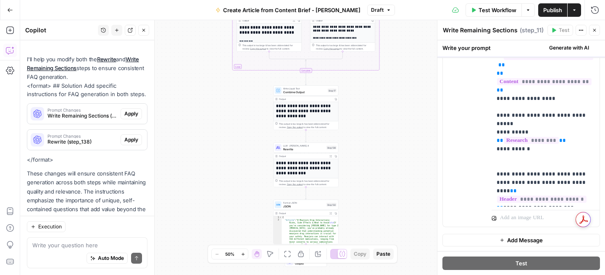
scroll to position [315, 0]
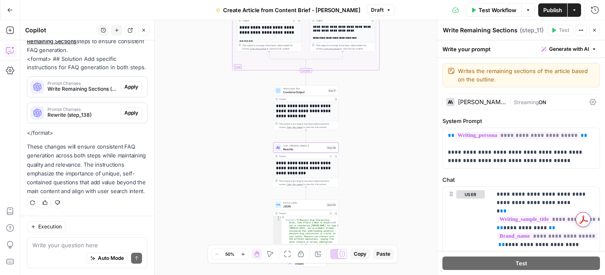
click at [129, 114] on span "Apply" at bounding box center [131, 113] width 14 height 8
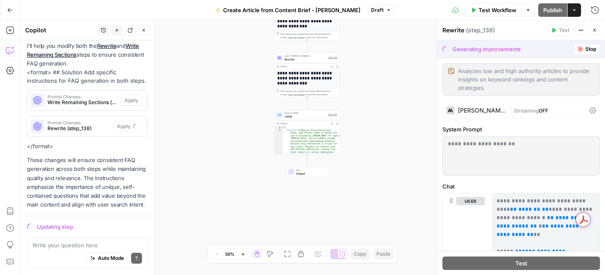
scroll to position [288, 0]
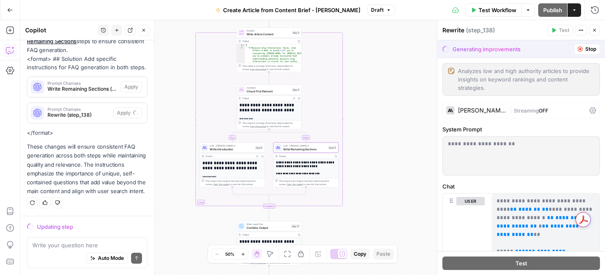
click at [100, 89] on span "Write Remaining Sections (step_11)" at bounding box center [82, 89] width 70 height 8
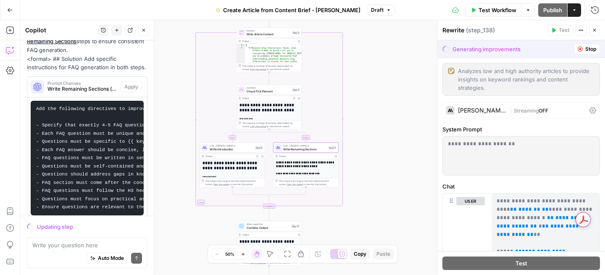
scroll to position [410, 0]
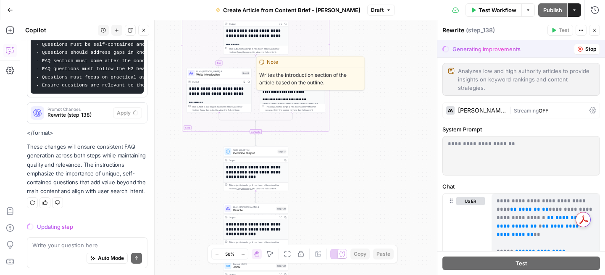
click at [225, 73] on span "Write Introduction" at bounding box center [218, 75] width 44 height 4
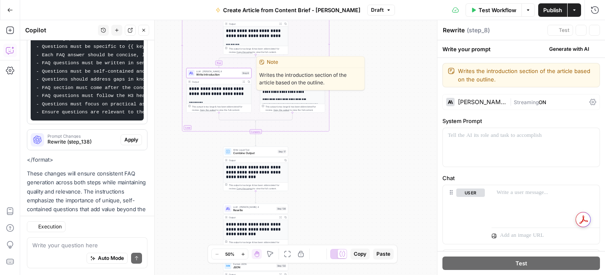
type textarea "Write Introduction"
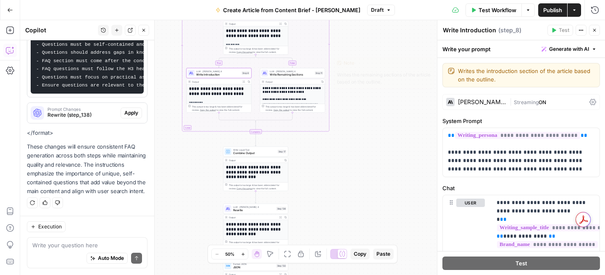
click at [304, 76] on span "Write Remaining Sections" at bounding box center [291, 75] width 43 height 4
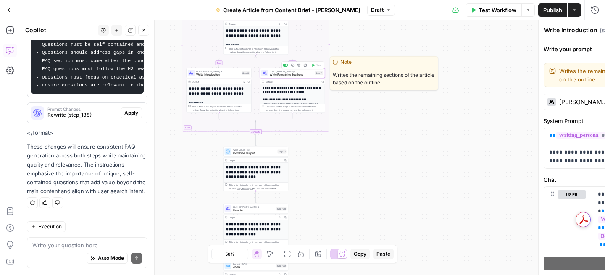
type textarea "Write Remaining Sections"
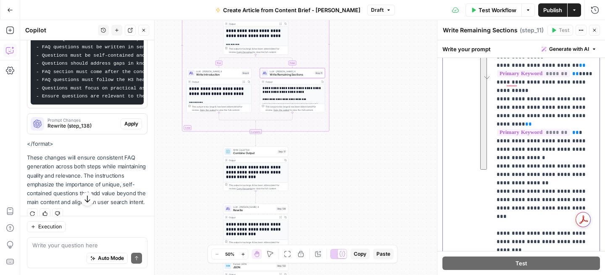
scroll to position [718, 0]
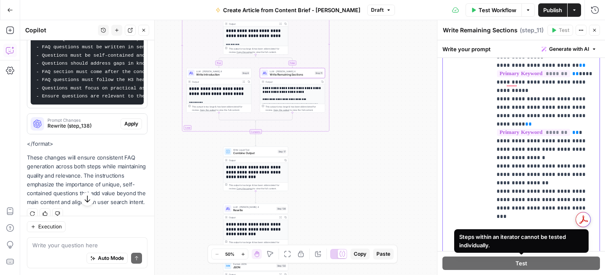
drag, startPoint x: 492, startPoint y: 82, endPoint x: 548, endPoint y: 221, distance: 149.4
click at [548, 221] on div "**********" at bounding box center [545, 158] width 108 height 342
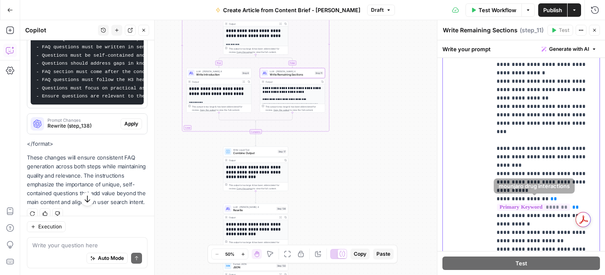
scroll to position [0, 0]
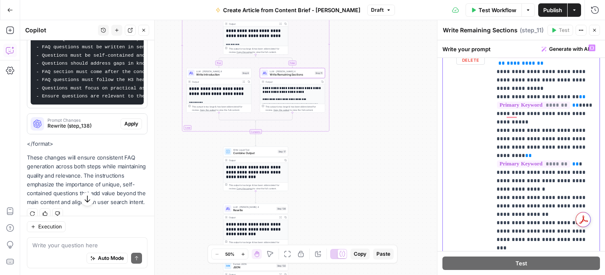
drag, startPoint x: 534, startPoint y: 175, endPoint x: 491, endPoint y: 116, distance: 72.5
click at [491, 116] on div "**********" at bounding box center [521, 157] width 168 height 235
copy p "**********"
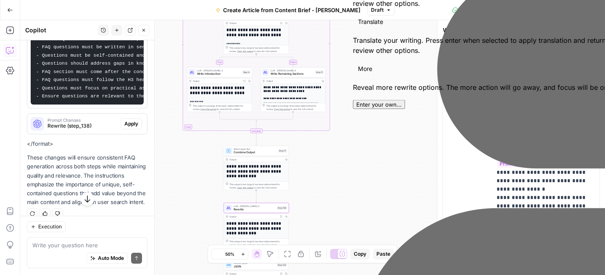
click at [84, 130] on div "Prompt Changes Rewrite (step_138)" at bounding box center [73, 124] width 93 height 20
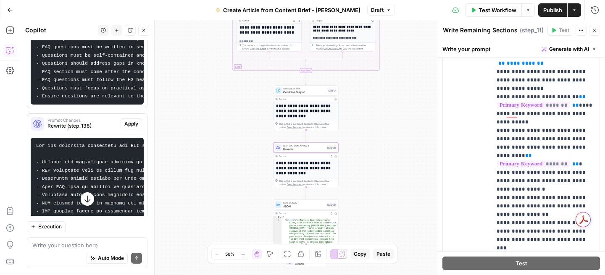
click at [111, 123] on span "Rewrite (step_138)" at bounding box center [82, 126] width 70 height 8
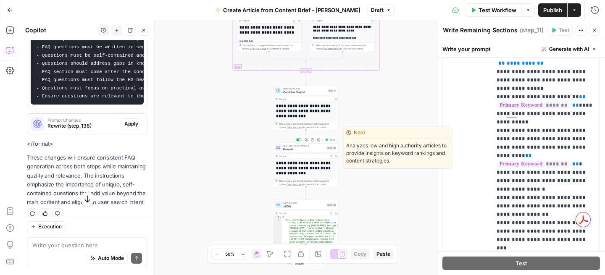
click at [320, 151] on div "LLM · Claude Sonnet 4 Rewrite Step 138 Copy step Delete step Edit Note Test" at bounding box center [305, 148] width 65 height 10
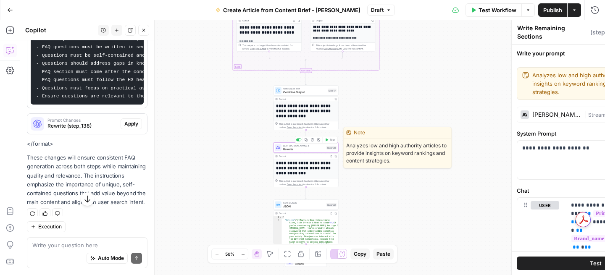
type textarea "Rewrite"
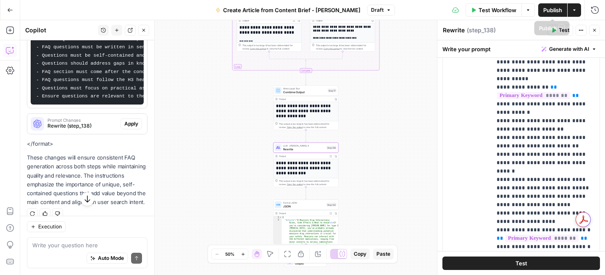
click at [555, 11] on span "Publish" at bounding box center [552, 10] width 19 height 8
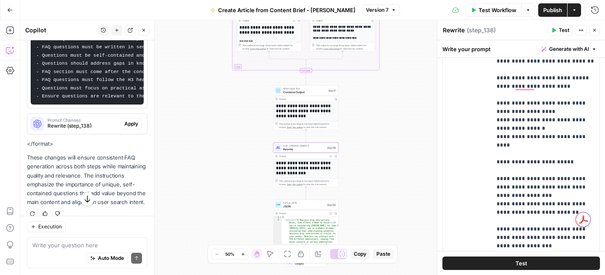
click at [366, 12] on span "Version 7" at bounding box center [377, 10] width 23 height 8
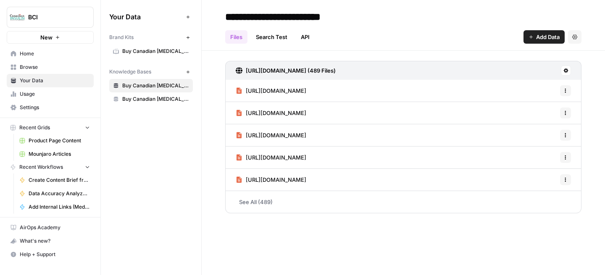
click at [164, 41] on div "Brand Kits" at bounding box center [145, 38] width 73 height 8
click at [164, 52] on span "Buy Canadian [MEDICAL_DATA]" at bounding box center [155, 51] width 67 height 8
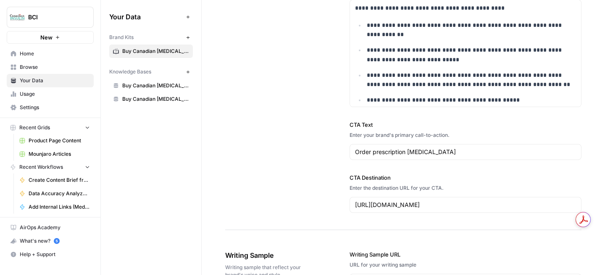
scroll to position [984, 0]
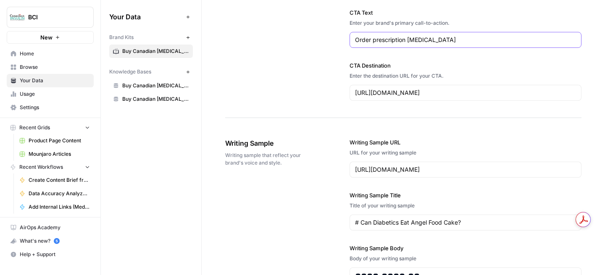
click at [409, 41] on input "Order prescription [MEDICAL_DATA]" at bounding box center [465, 40] width 221 height 8
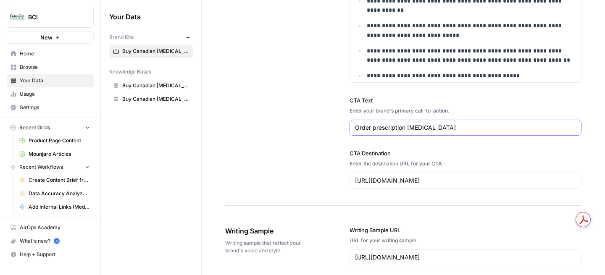
scroll to position [877, 0]
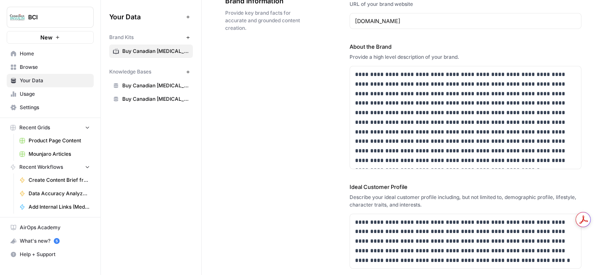
scroll to position [0, 0]
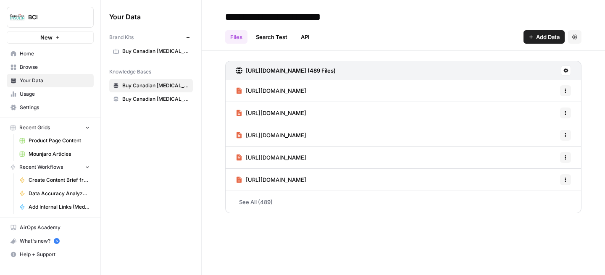
click at [149, 50] on span "Buy Canadian [MEDICAL_DATA]" at bounding box center [155, 51] width 67 height 8
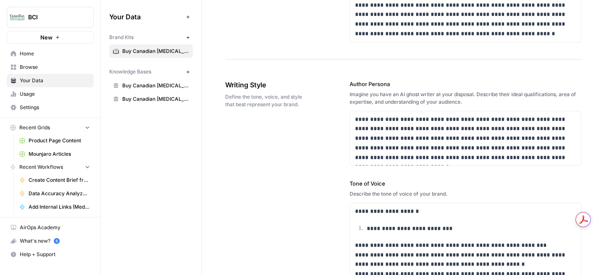
scroll to position [600, 0]
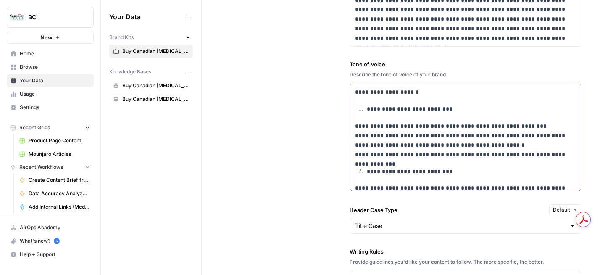
click at [398, 131] on p "**********" at bounding box center [465, 140] width 221 height 38
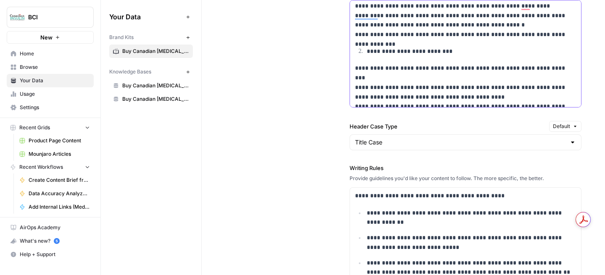
scroll to position [684, 0]
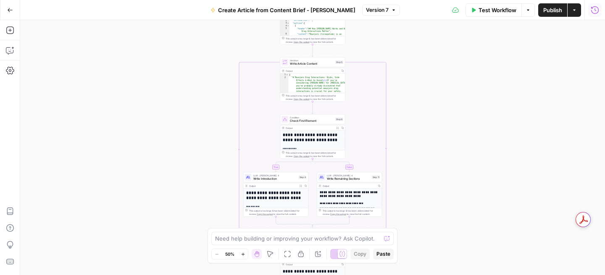
drag, startPoint x: 588, startPoint y: 11, endPoint x: 597, endPoint y: 10, distance: 8.4
click at [597, 10] on icon "button" at bounding box center [594, 10] width 8 height 8
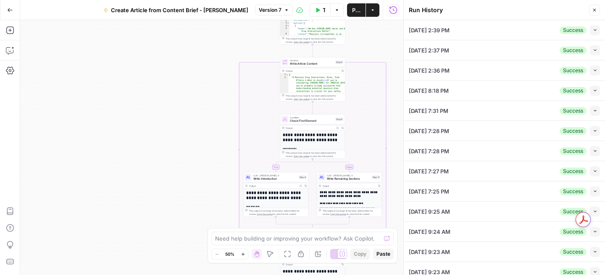
click at [498, 35] on div "[DATE] 2:39 PM Success Collapse" at bounding box center [504, 30] width 191 height 20
click at [590, 31] on button "Collapse" at bounding box center [594, 30] width 10 height 10
type input "Buy Canadian [MEDICAL_DATA]"
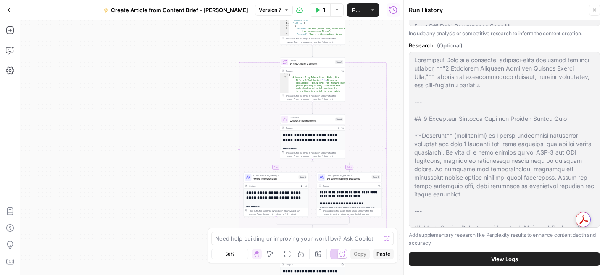
scroll to position [610, 0]
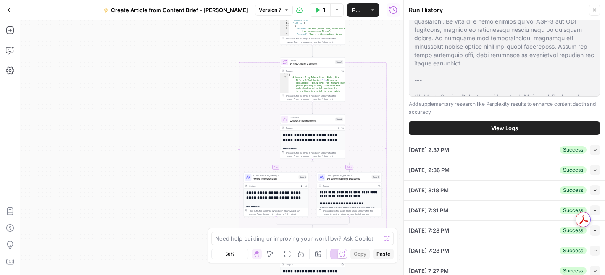
click at [449, 128] on button "View Logs" at bounding box center [504, 127] width 191 height 13
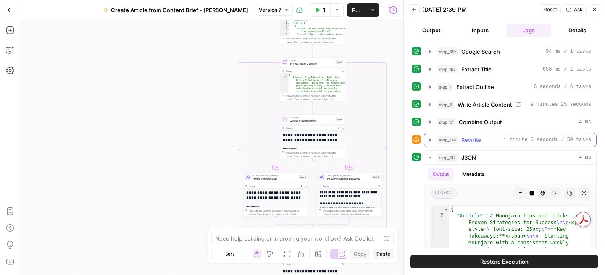
click at [434, 139] on button "step_138 Rewrite 1 minute 3 seconds / 50 tasks" at bounding box center [510, 139] width 172 height 13
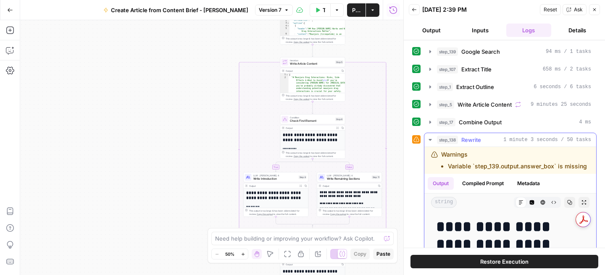
click at [432, 139] on icon "button" at bounding box center [430, 139] width 7 height 7
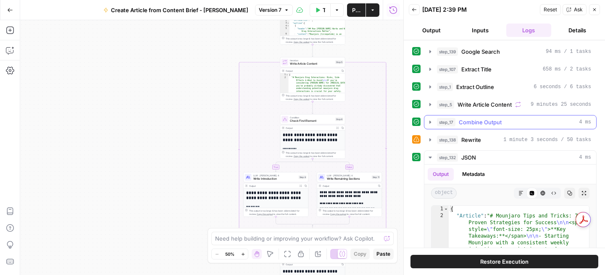
click at [430, 121] on icon "button" at bounding box center [430, 122] width 7 height 7
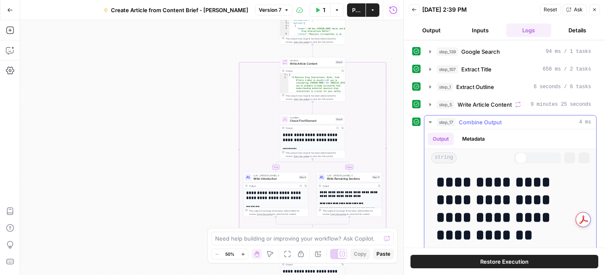
click at [430, 121] on icon "button" at bounding box center [430, 122] width 8 height 8
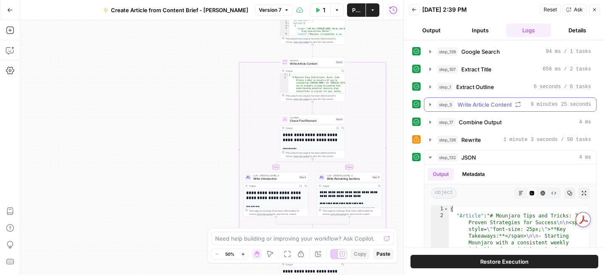
click at [430, 107] on icon "button" at bounding box center [430, 104] width 7 height 7
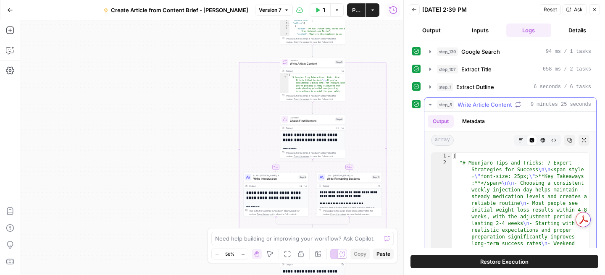
click at [430, 105] on icon "button" at bounding box center [429, 105] width 3 height 2
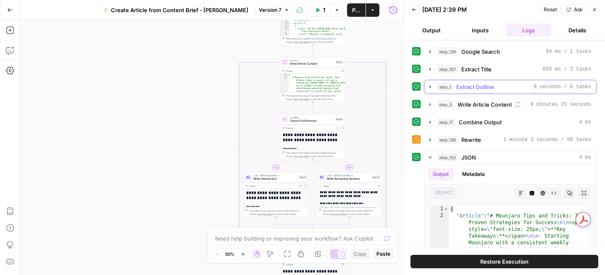
click at [429, 92] on button "step_1 Extract Outline 6 seconds / 6 tasks" at bounding box center [510, 86] width 172 height 13
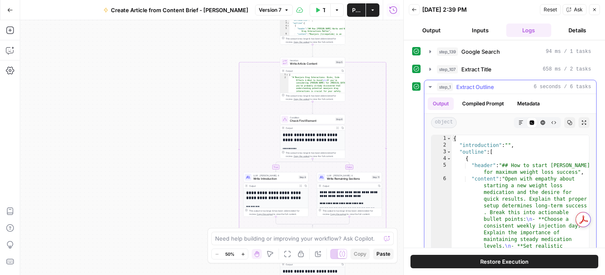
click at [429, 92] on button "step_1 Extract Outline 6 seconds / 6 tasks" at bounding box center [510, 86] width 172 height 13
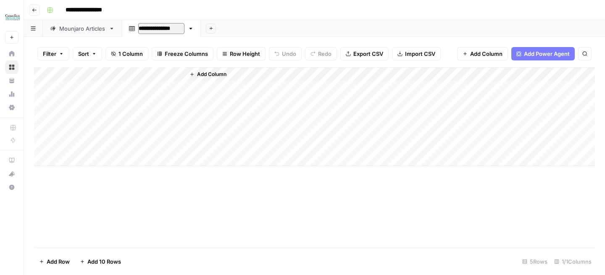
type input "**********"
click at [85, 26] on div "Mounjaro Articles" at bounding box center [82, 28] width 46 height 8
click at [45, 175] on div "Add Column" at bounding box center [314, 157] width 560 height 181
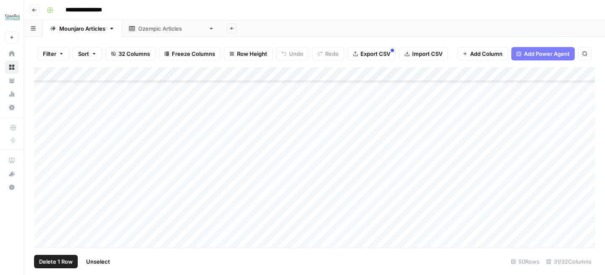
click at [45, 190] on div "Add Column" at bounding box center [314, 157] width 560 height 181
click at [45, 202] on div "Add Column" at bounding box center [314, 157] width 560 height 181
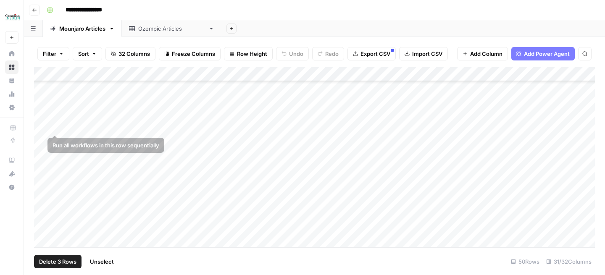
click at [45, 115] on div "Add Column" at bounding box center [314, 157] width 560 height 181
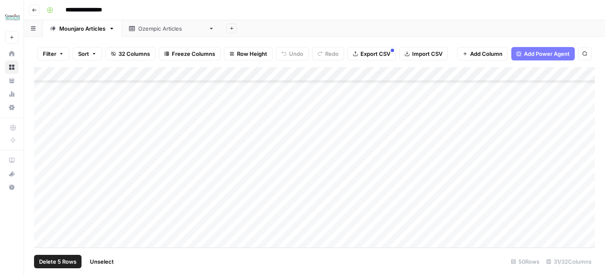
click at [43, 131] on div "Add Column" at bounding box center [314, 157] width 560 height 181
click at [43, 142] on div "Add Column" at bounding box center [314, 157] width 560 height 181
click at [43, 155] on div "Add Column" at bounding box center [314, 157] width 560 height 181
click at [42, 171] on div "Add Column" at bounding box center [314, 157] width 560 height 181
click at [42, 187] on div "Add Column" at bounding box center [314, 157] width 560 height 181
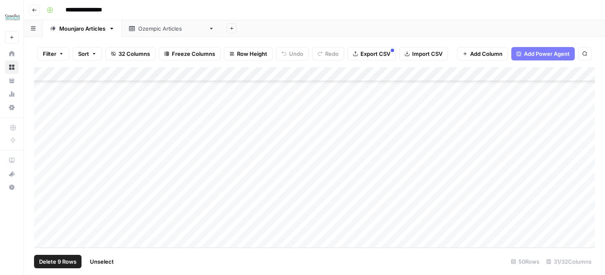
click at [42, 202] on div "Add Column" at bounding box center [314, 157] width 560 height 181
click at [45, 197] on div "Add Column" at bounding box center [314, 157] width 560 height 181
click at [45, 211] on div "Add Column" at bounding box center [314, 157] width 560 height 181
click at [45, 227] on div "Add Column" at bounding box center [314, 157] width 560 height 181
click at [86, 54] on span "Sort" at bounding box center [83, 54] width 11 height 8
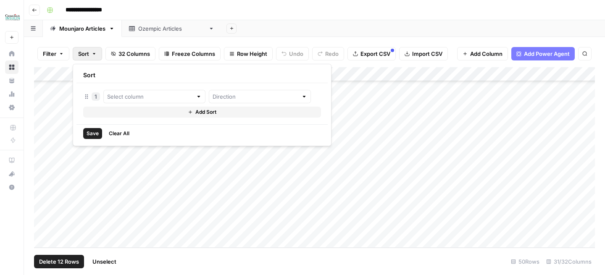
click at [301, 99] on div at bounding box center [304, 96] width 6 height 8
click at [322, 35] on div "Add Sheet" at bounding box center [412, 28] width 383 height 17
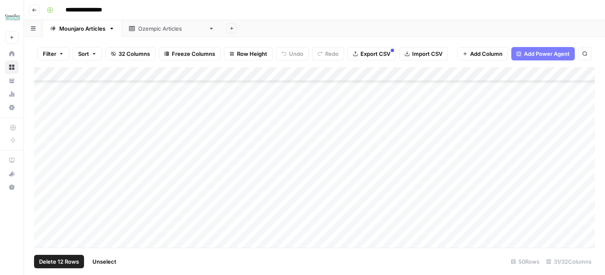
scroll to position [522, 0]
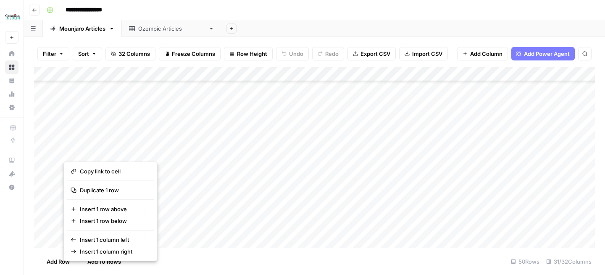
click at [168, 107] on div "Add Column" at bounding box center [314, 157] width 560 height 181
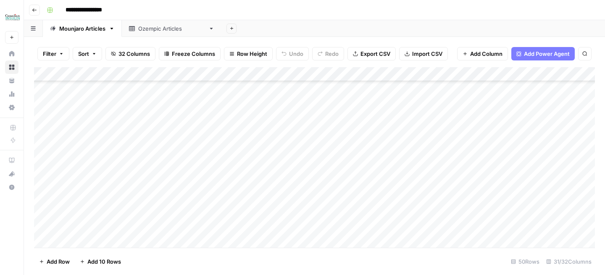
scroll to position [561, 0]
drag, startPoint x: 200, startPoint y: 114, endPoint x: 325, endPoint y: 232, distance: 172.3
click at [325, 232] on div "Add Column" at bounding box center [314, 157] width 560 height 181
click at [296, 223] on div "Add Column" at bounding box center [314, 157] width 560 height 181
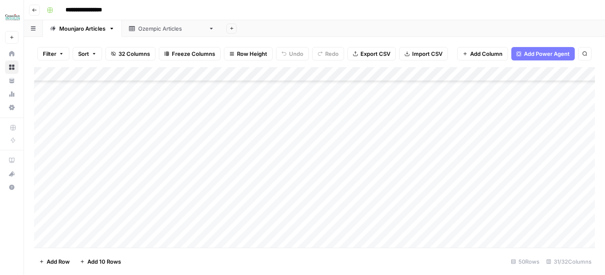
drag, startPoint x: 309, startPoint y: 226, endPoint x: 152, endPoint y: 224, distance: 156.2
click at [152, 224] on div "Add Column" at bounding box center [314, 157] width 560 height 181
click at [171, 24] on link "Ozempic Articles" at bounding box center [172, 28] width 100 height 17
click at [157, 88] on div "Add Column" at bounding box center [314, 116] width 560 height 99
click at [194, 89] on div "Add Column" at bounding box center [390, 116] width 410 height 99
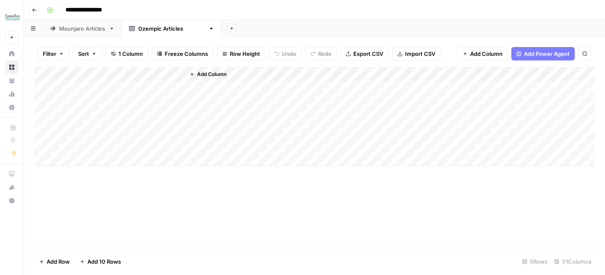
click at [173, 90] on div "Add Column" at bounding box center [314, 116] width 560 height 99
click at [235, 83] on div "Add Column" at bounding box center [390, 116] width 410 height 99
click at [97, 27] on div "Mounjaro Articles" at bounding box center [82, 28] width 46 height 8
click at [208, 31] on icon at bounding box center [211, 29] width 6 height 6
click at [191, 32] on link "Ozempic Articles" at bounding box center [172, 28] width 100 height 17
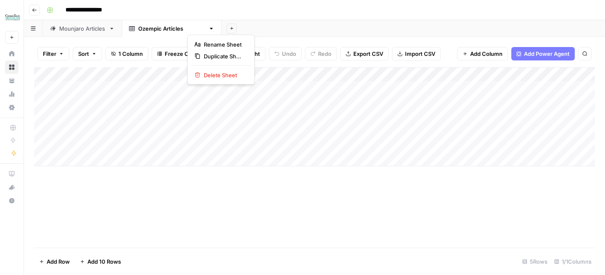
click at [208, 29] on icon "button" at bounding box center [211, 29] width 6 height 6
click at [204, 76] on span "Delete Sheet" at bounding box center [224, 75] width 40 height 8
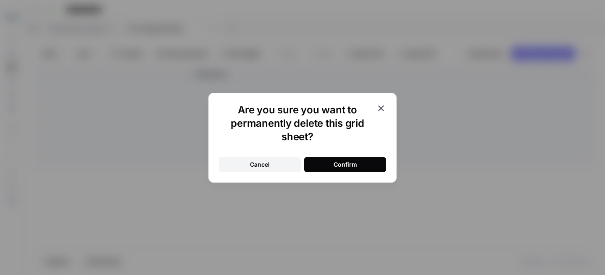
click at [319, 160] on button "Confirm" at bounding box center [345, 164] width 82 height 15
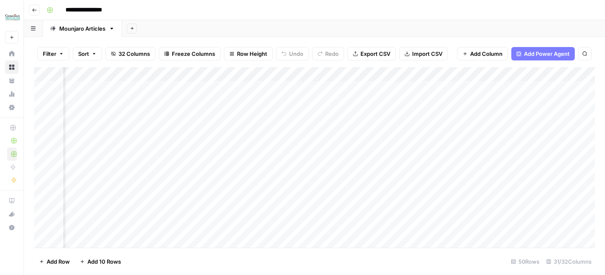
scroll to position [0, 796]
click at [180, 87] on div "Add Column" at bounding box center [314, 157] width 560 height 181
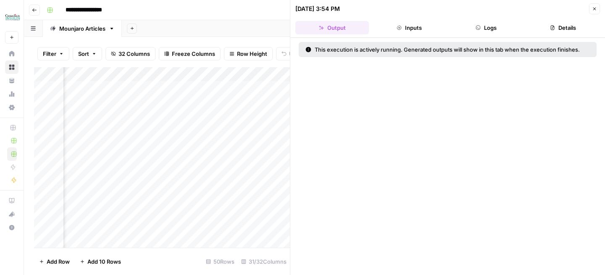
click at [489, 27] on button "Logs" at bounding box center [485, 27] width 73 height 13
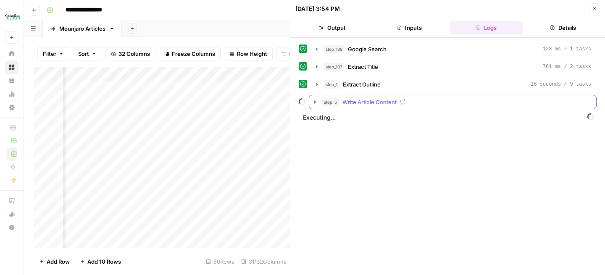
click at [312, 103] on icon "button" at bounding box center [315, 102] width 7 height 7
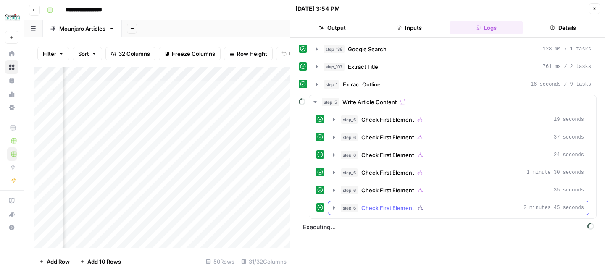
click at [336, 208] on icon "button" at bounding box center [333, 207] width 7 height 7
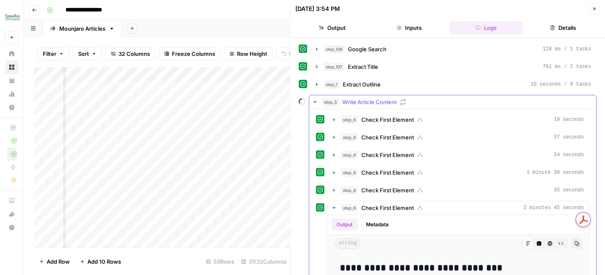
click at [316, 96] on button "step_5 Write Article Content" at bounding box center [452, 101] width 287 height 13
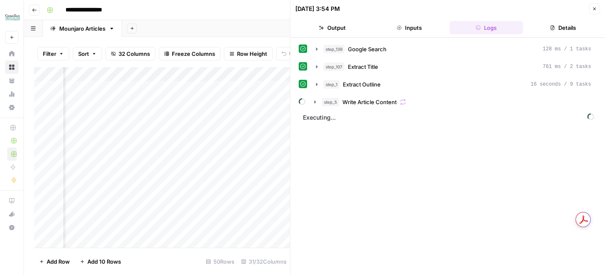
click at [588, 12] on div "09/01/25 at 3:54 PM Close" at bounding box center [447, 8] width 304 height 11
click at [593, 12] on button "Close" at bounding box center [594, 8] width 11 height 11
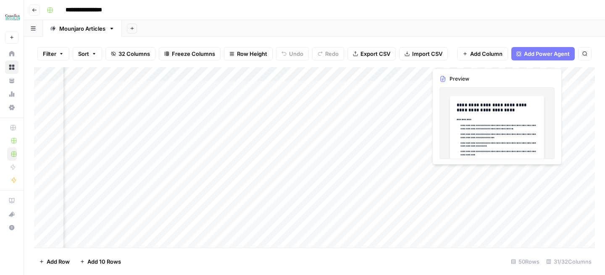
scroll to position [0, 718]
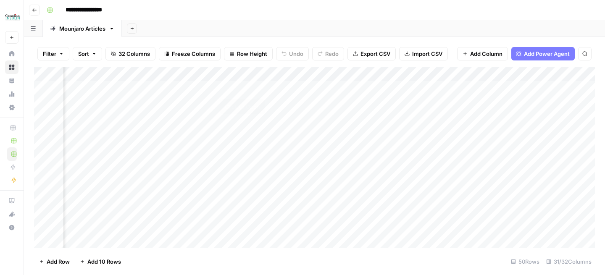
click at [259, 89] on div "Add Column" at bounding box center [314, 157] width 560 height 181
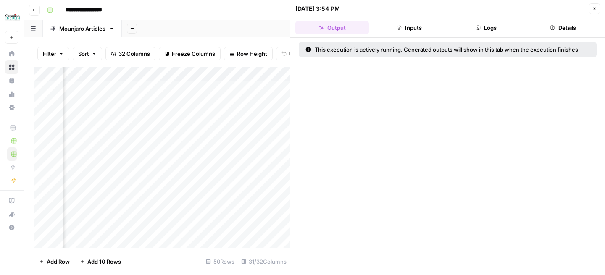
click at [483, 26] on button "Logs" at bounding box center [485, 27] width 73 height 13
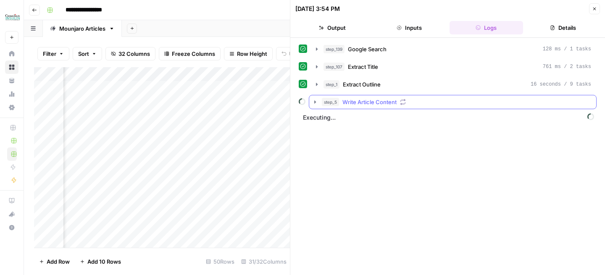
click at [314, 105] on icon "button" at bounding box center [315, 102] width 7 height 7
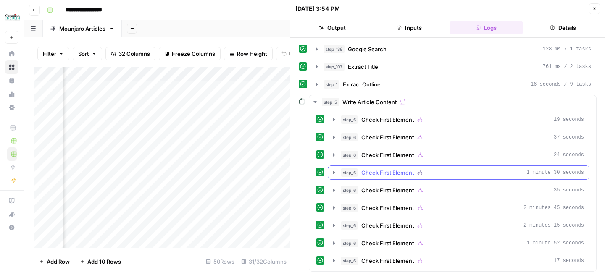
scroll to position [16, 0]
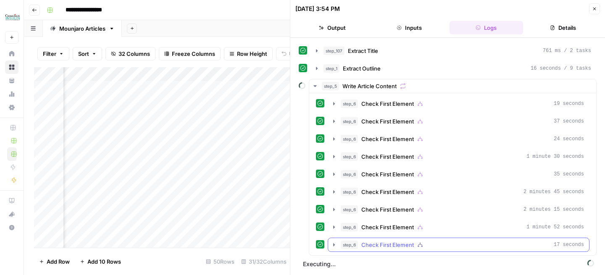
click at [335, 242] on icon "button" at bounding box center [333, 244] width 7 height 7
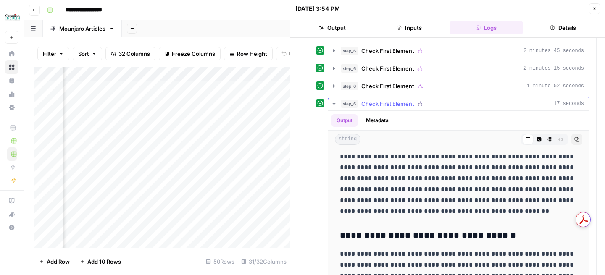
scroll to position [248, 0]
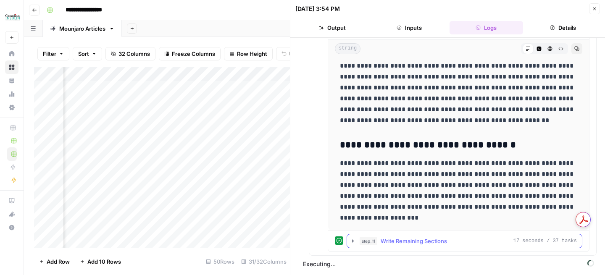
click at [351, 243] on icon "button" at bounding box center [352, 241] width 7 height 7
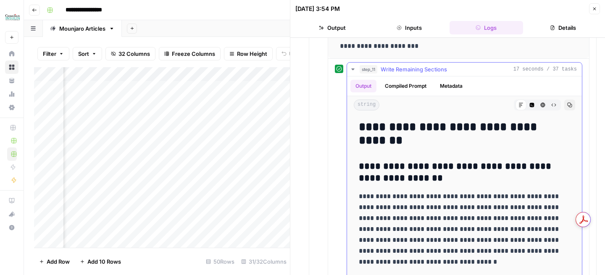
scroll to position [417, 0]
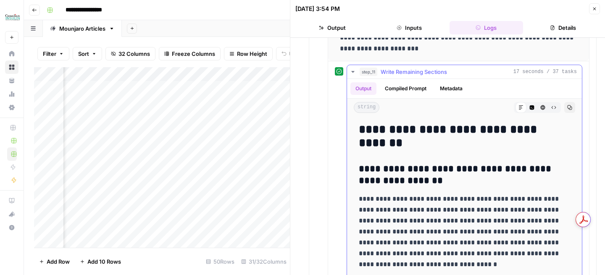
click at [353, 72] on icon "button" at bounding box center [352, 72] width 3 height 2
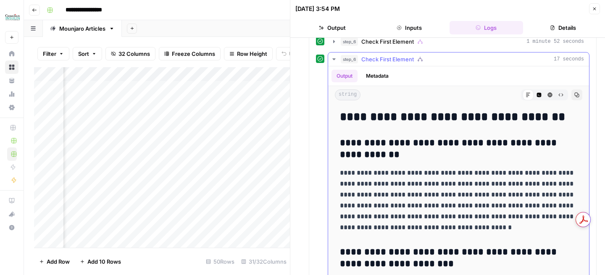
scroll to position [188, 0]
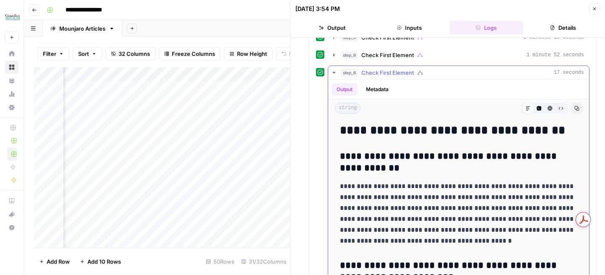
click at [333, 72] on icon "button" at bounding box center [333, 73] width 3 height 2
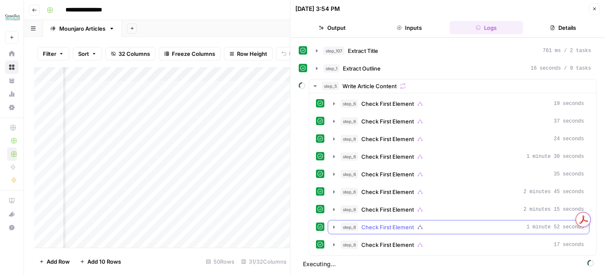
scroll to position [34, 0]
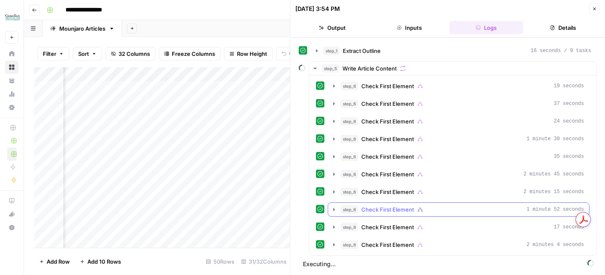
click at [334, 210] on icon "button" at bounding box center [334, 209] width 2 height 3
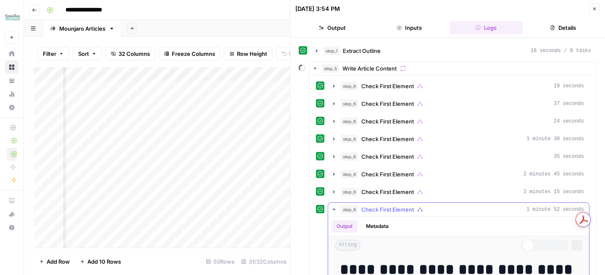
click at [334, 210] on icon "button" at bounding box center [333, 210] width 3 height 2
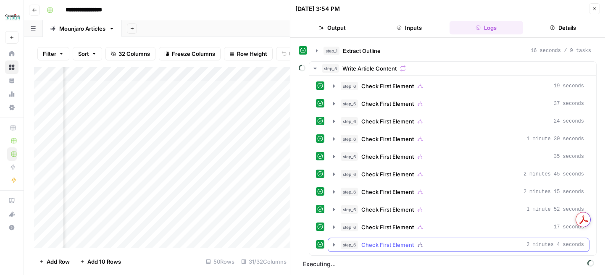
click at [331, 245] on icon "button" at bounding box center [333, 244] width 7 height 7
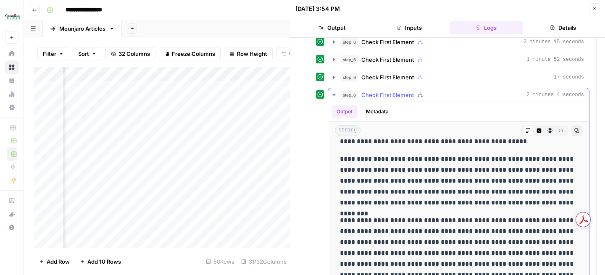
scroll to position [4460, 0]
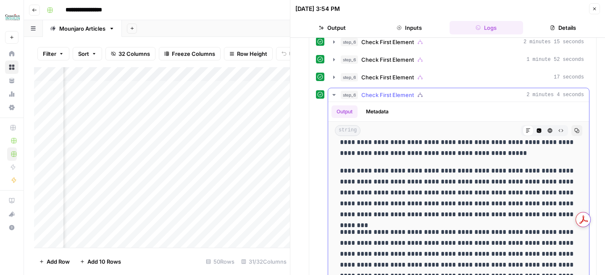
click at [332, 95] on icon "button" at bounding box center [333, 95] width 7 height 7
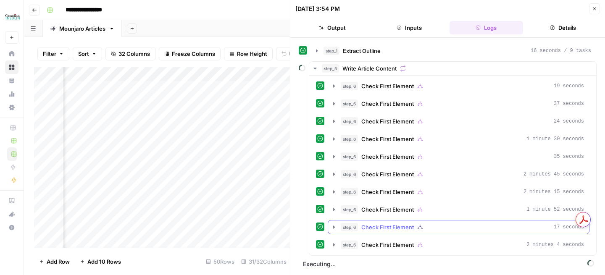
click at [334, 227] on icon "button" at bounding box center [334, 226] width 2 height 3
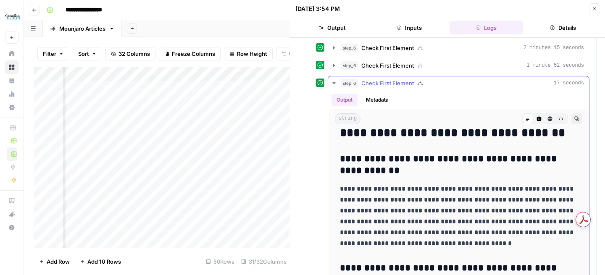
scroll to position [0, 0]
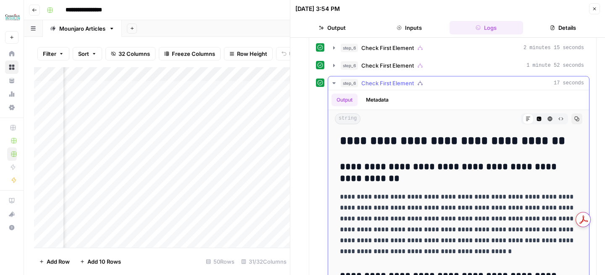
click at [334, 84] on icon "button" at bounding box center [333, 83] width 7 height 7
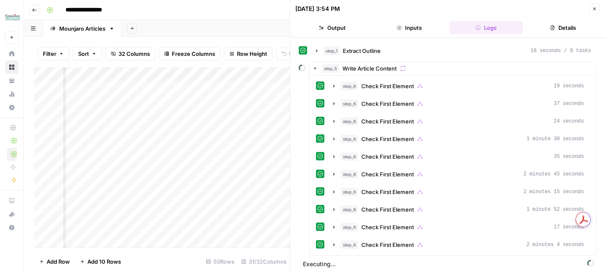
click at [257, 75] on div "Add Column" at bounding box center [162, 157] width 256 height 181
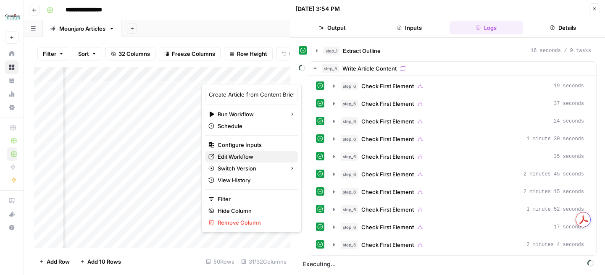
click at [245, 158] on span "Edit Workflow" at bounding box center [253, 156] width 73 height 8
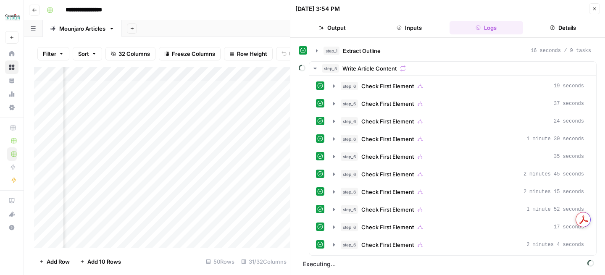
click at [596, 10] on icon "button" at bounding box center [594, 8] width 5 height 5
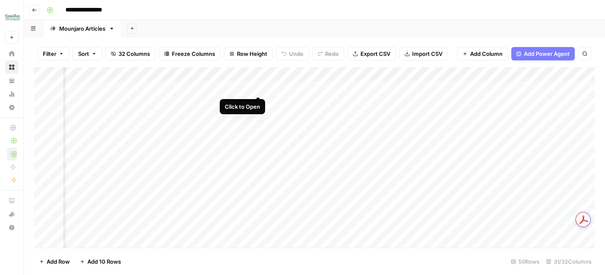
click at [258, 89] on div "Add Column" at bounding box center [314, 157] width 560 height 181
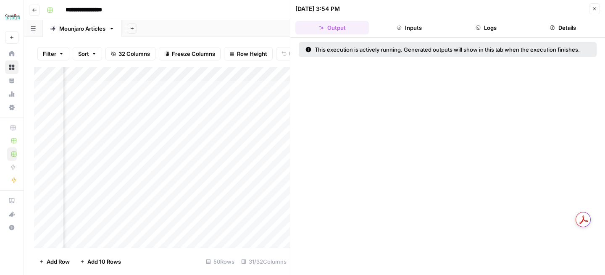
click at [490, 32] on button "Logs" at bounding box center [485, 27] width 73 height 13
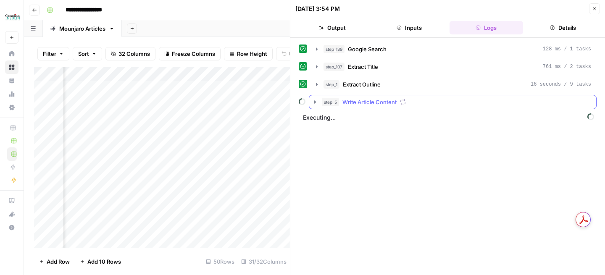
click at [320, 105] on button "step_5 Write Article Content" at bounding box center [452, 101] width 287 height 13
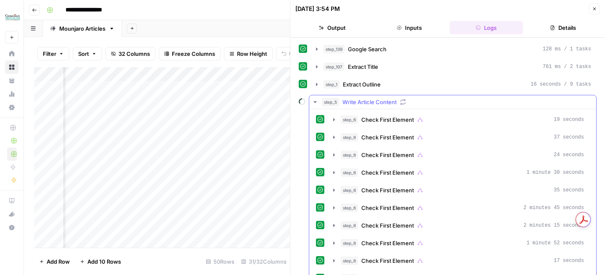
scroll to position [34, 0]
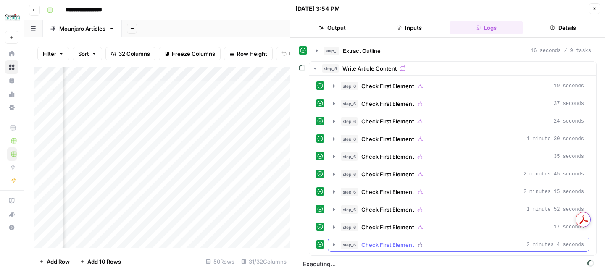
click at [335, 247] on icon "button" at bounding box center [333, 244] width 7 height 7
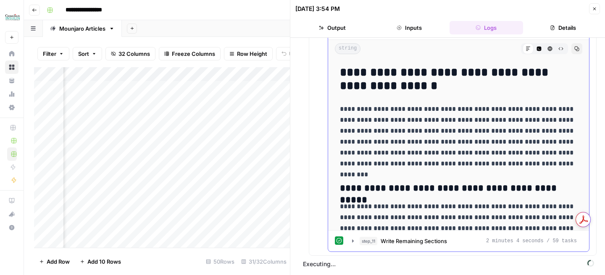
scroll to position [2173, 0]
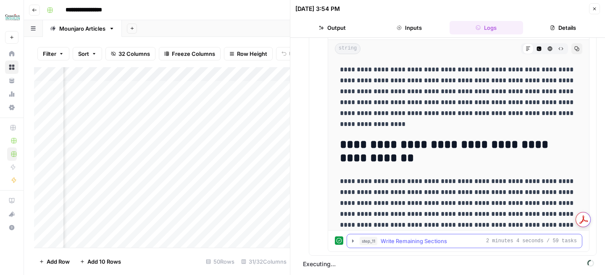
click at [348, 243] on button "step_11 Write Remaining Sections 2 minutes 4 seconds / 59 tasks" at bounding box center [464, 240] width 235 height 13
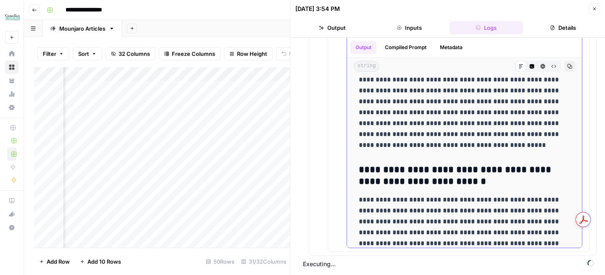
scroll to position [4135, 0]
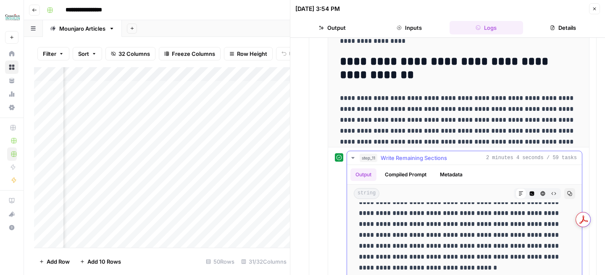
click at [350, 161] on icon "button" at bounding box center [352, 158] width 7 height 7
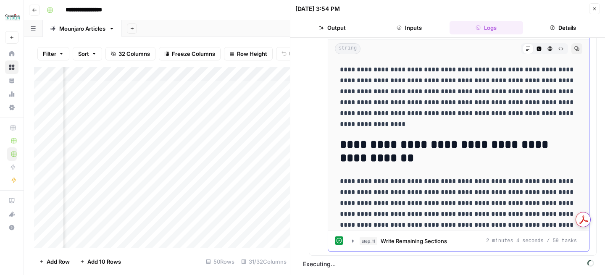
scroll to position [265, 0]
click at [592, 8] on icon "button" at bounding box center [594, 8] width 5 height 5
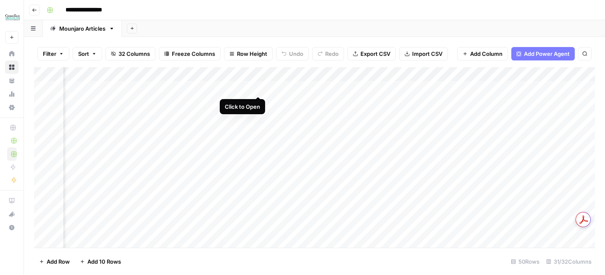
click at [256, 88] on div "Add Column" at bounding box center [314, 157] width 560 height 181
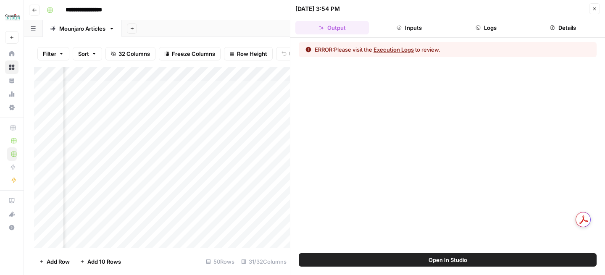
click at [496, 35] on header "09/01/25 at 3:54 PM Close Output Inputs Logs Details" at bounding box center [447, 19] width 314 height 38
click at [411, 47] on button "Execution Logs" at bounding box center [393, 49] width 40 height 8
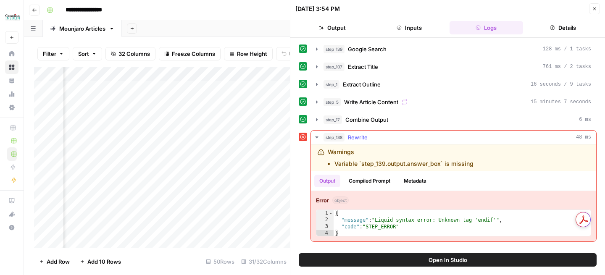
click at [351, 162] on li "Variable `step_139.output.answer_box` is missing" at bounding box center [403, 164] width 139 height 8
copy div "Variable `step_139.output.answer_box` is missing"
click at [414, 259] on button "Open In Studio" at bounding box center [448, 259] width 298 height 13
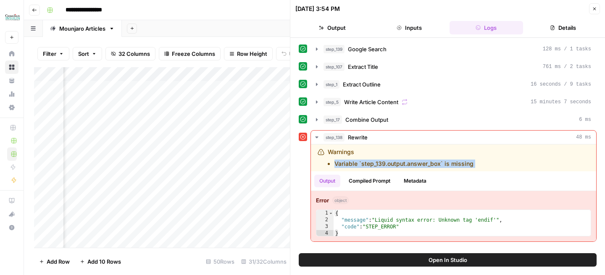
click at [270, 88] on div "Add Column" at bounding box center [162, 157] width 256 height 181
click at [595, 11] on button "Close" at bounding box center [594, 8] width 11 height 11
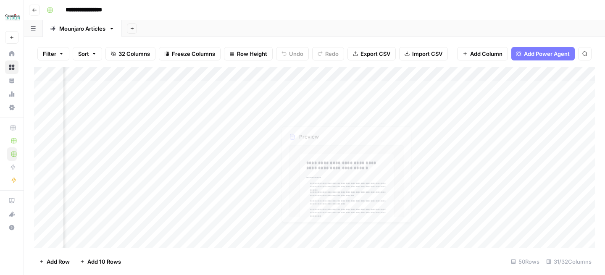
click at [258, 88] on div "Add Column" at bounding box center [314, 157] width 560 height 181
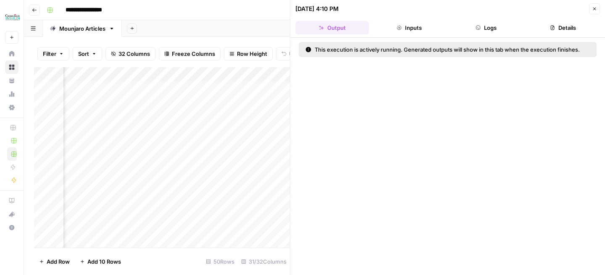
click at [495, 26] on button "Logs" at bounding box center [485, 27] width 73 height 13
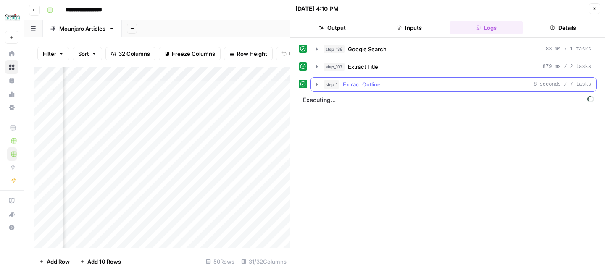
click at [314, 83] on icon "button" at bounding box center [316, 84] width 7 height 7
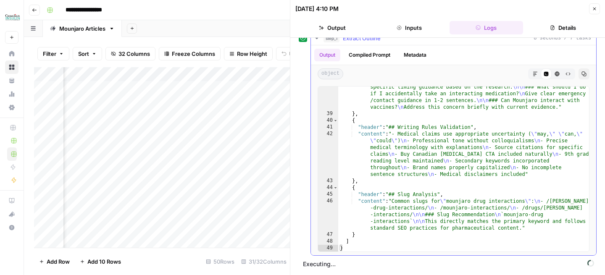
scroll to position [45, 0]
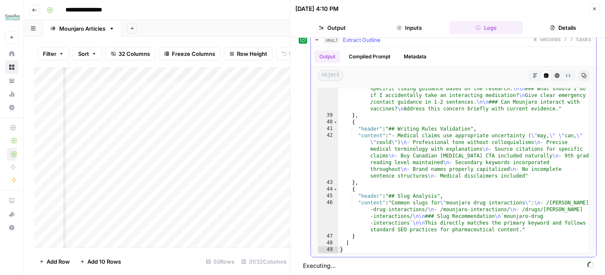
click at [317, 43] on icon "button" at bounding box center [316, 40] width 7 height 7
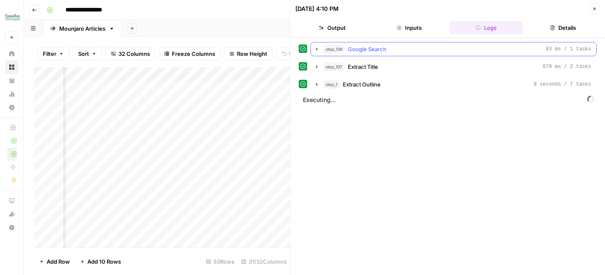
scroll to position [0, 0]
click at [596, 9] on icon "button" at bounding box center [594, 8] width 5 height 5
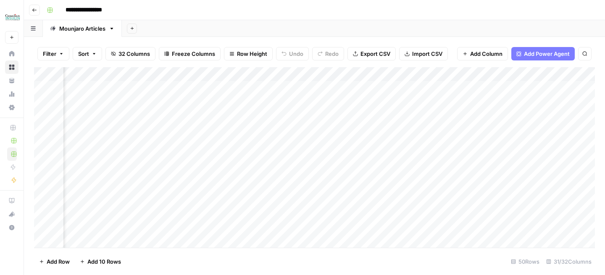
scroll to position [0, 700]
click at [275, 90] on div "Add Column" at bounding box center [314, 157] width 560 height 181
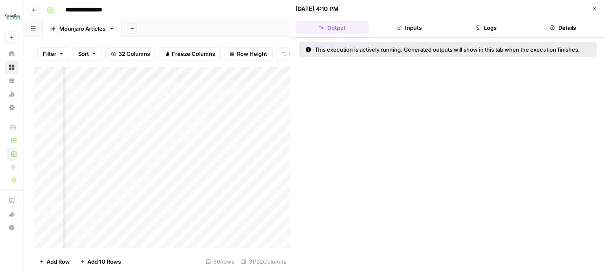
click at [506, 31] on button "Logs" at bounding box center [485, 27] width 73 height 13
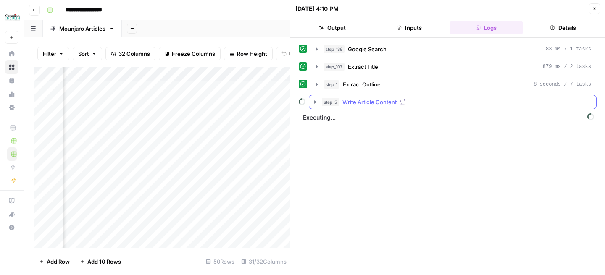
click at [313, 104] on icon "button" at bounding box center [315, 102] width 7 height 7
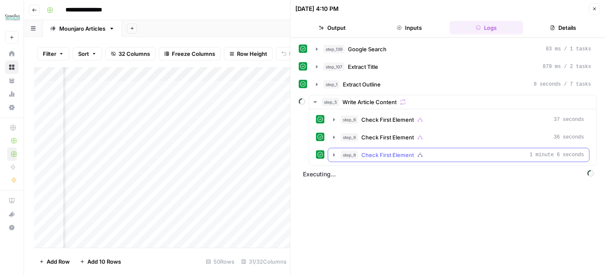
click at [333, 157] on icon "button" at bounding box center [333, 155] width 7 height 7
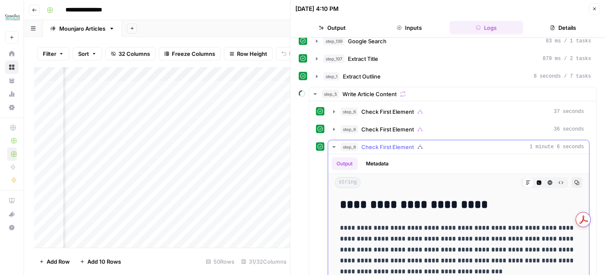
scroll to position [11, 0]
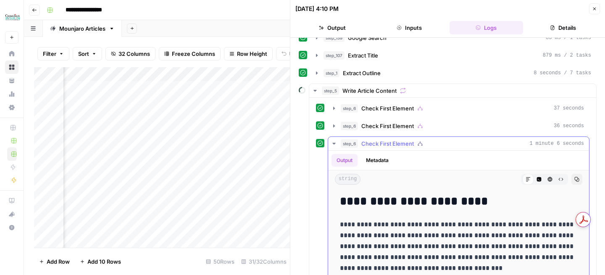
click at [333, 145] on icon "button" at bounding box center [333, 143] width 7 height 7
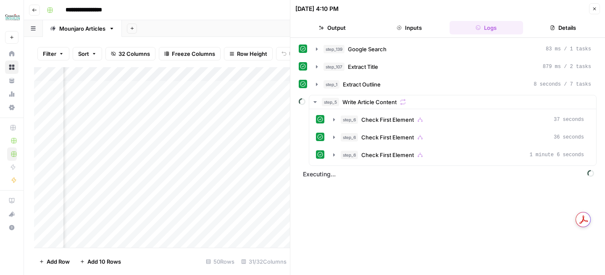
click at [317, 99] on icon "button" at bounding box center [315, 102] width 7 height 7
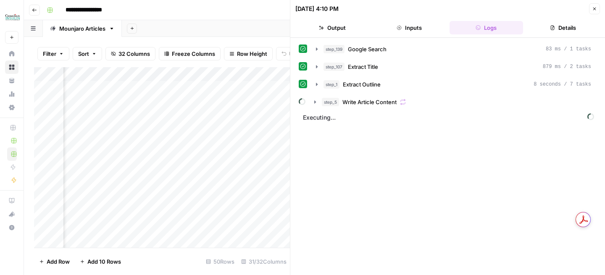
click at [596, 8] on icon "button" at bounding box center [594, 8] width 5 height 5
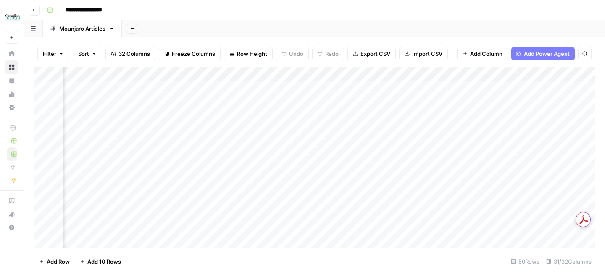
scroll to position [0, 799]
click at [177, 87] on div "Add Column" at bounding box center [314, 157] width 560 height 181
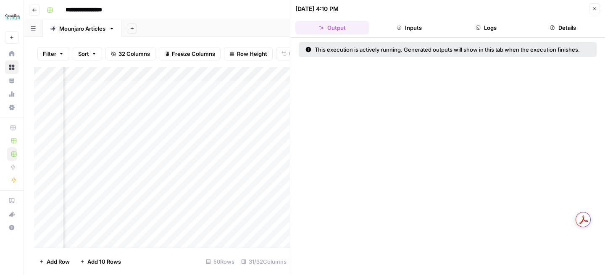
click at [485, 31] on button "Logs" at bounding box center [485, 27] width 73 height 13
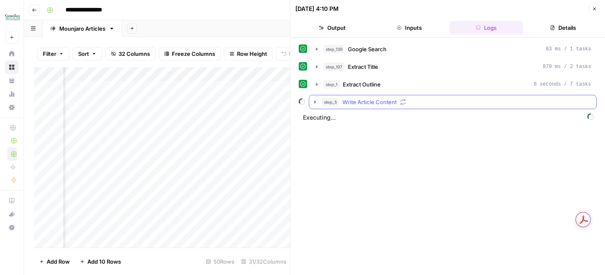
click at [315, 103] on icon "button" at bounding box center [315, 102] width 7 height 7
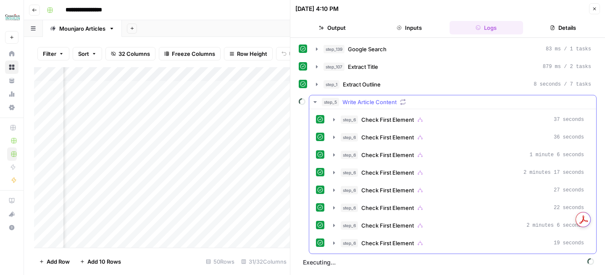
click at [315, 102] on icon "button" at bounding box center [315, 102] width 7 height 7
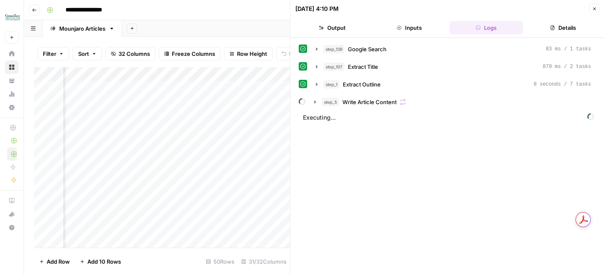
click at [599, 6] on button "Close" at bounding box center [594, 8] width 11 height 11
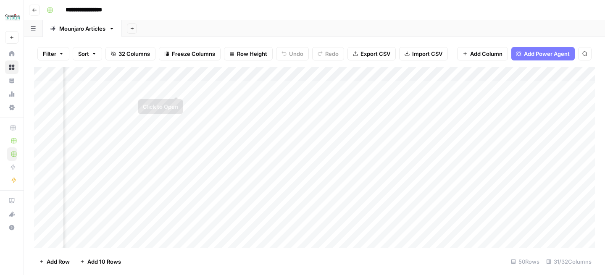
click at [177, 89] on div "Add Column" at bounding box center [314, 157] width 560 height 181
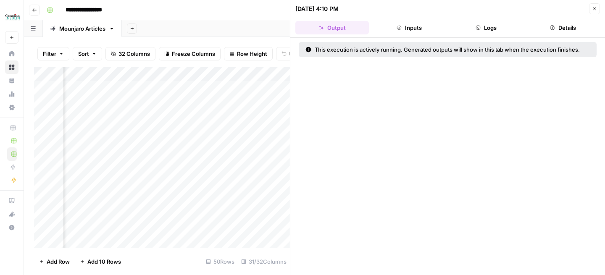
click at [487, 31] on button "Logs" at bounding box center [485, 27] width 73 height 13
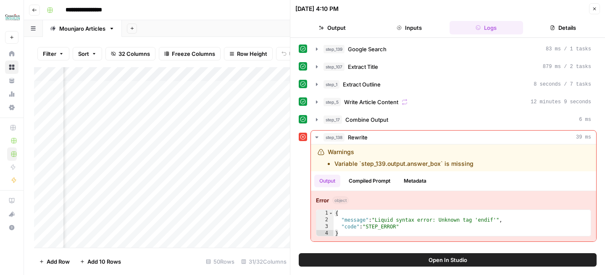
click at [423, 263] on button "Open In Studio" at bounding box center [448, 259] width 298 height 13
click at [187, 88] on div "Add Column" at bounding box center [162, 157] width 256 height 181
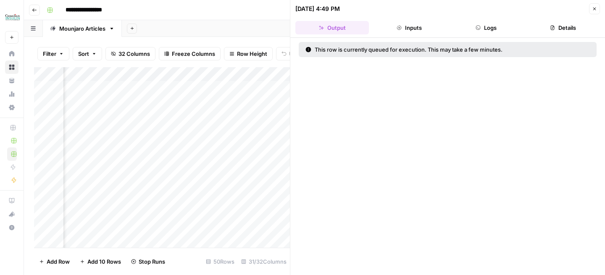
click at [185, 87] on div "Add Column" at bounding box center [162, 157] width 256 height 181
click at [177, 74] on div "Add Column" at bounding box center [162, 157] width 256 height 181
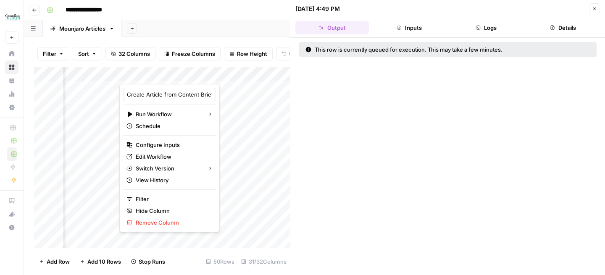
click at [594, 8] on icon "button" at bounding box center [594, 8] width 5 height 5
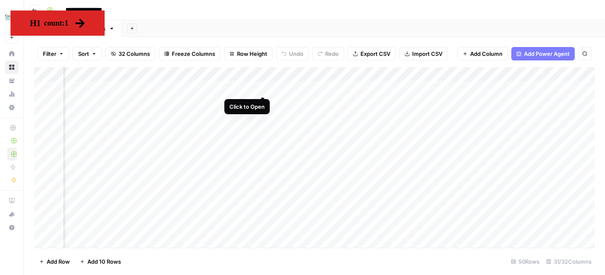
click at [263, 89] on div "Add Column" at bounding box center [314, 157] width 560 height 181
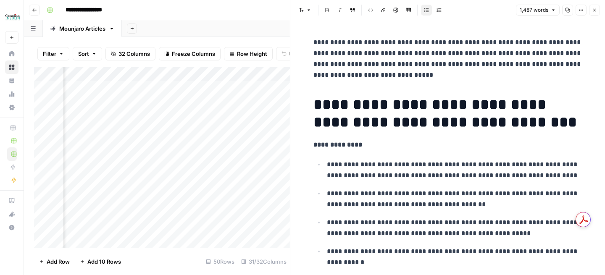
click at [360, 65] on p "**********" at bounding box center [447, 59] width 269 height 44
click at [449, 113] on h1 "**********" at bounding box center [447, 113] width 269 height 35
click at [178, 74] on div "Add Column" at bounding box center [162, 157] width 256 height 181
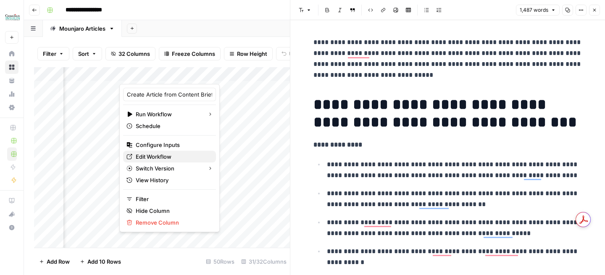
click at [165, 156] on span "Edit Workflow" at bounding box center [172, 156] width 73 height 8
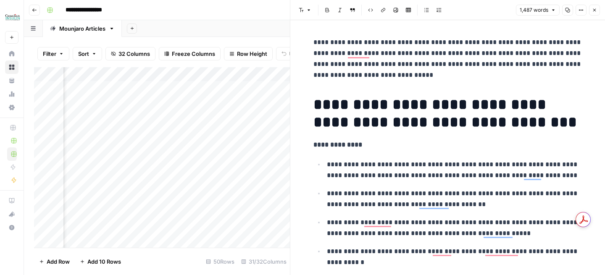
click at [331, 55] on p "**********" at bounding box center [447, 59] width 269 height 44
copy p "**********"
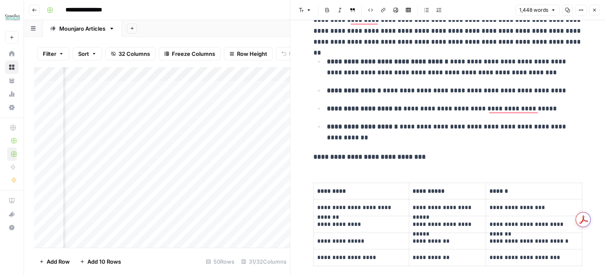
scroll to position [406, 0]
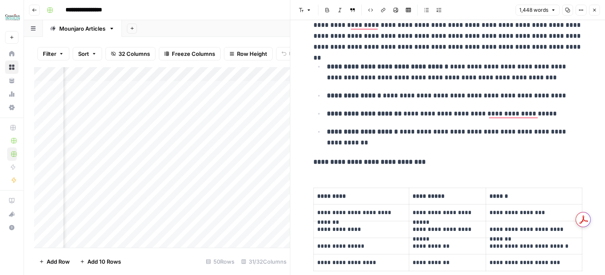
click at [383, 161] on strong "**********" at bounding box center [369, 162] width 112 height 6
click at [343, 162] on strong "**********" at bounding box center [369, 162] width 112 height 6
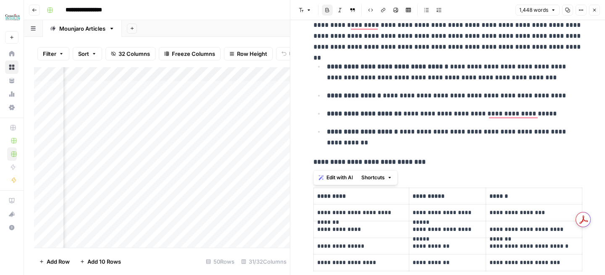
copy strong "**********"
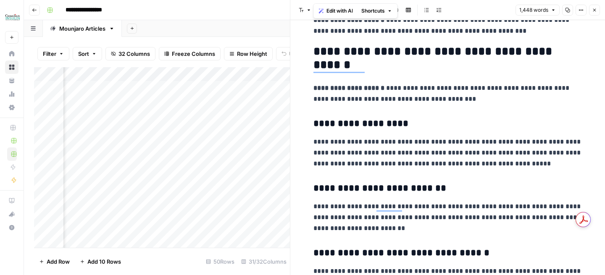
scroll to position [0, 0]
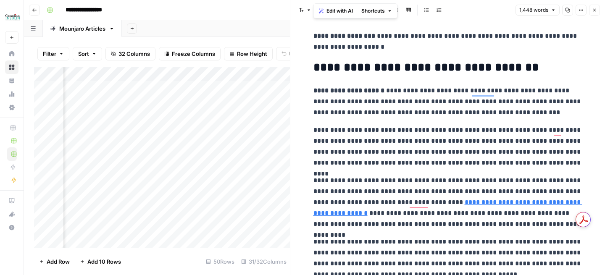
click at [390, 101] on p "**********" at bounding box center [447, 101] width 269 height 33
copy p "****"
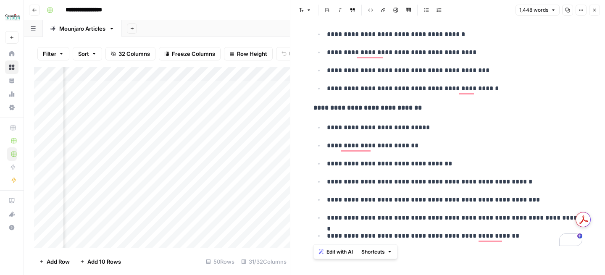
drag, startPoint x: 312, startPoint y: 97, endPoint x: 505, endPoint y: 240, distance: 240.7
copy div "**********"
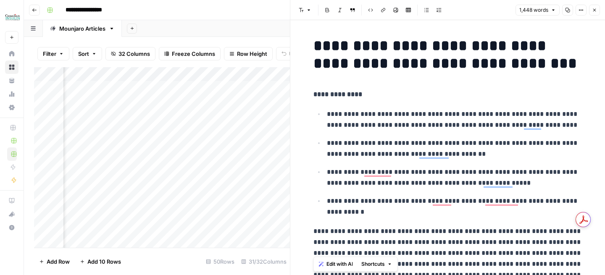
click at [177, 87] on div "Add Column" at bounding box center [162, 157] width 256 height 181
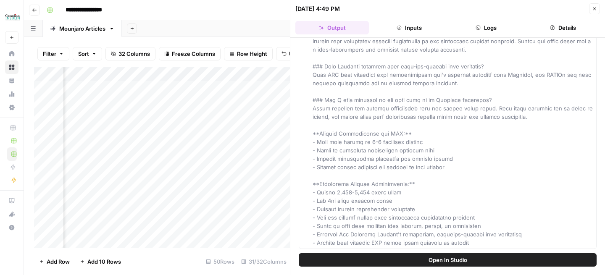
click at [252, 88] on div "Add Column" at bounding box center [162, 157] width 256 height 181
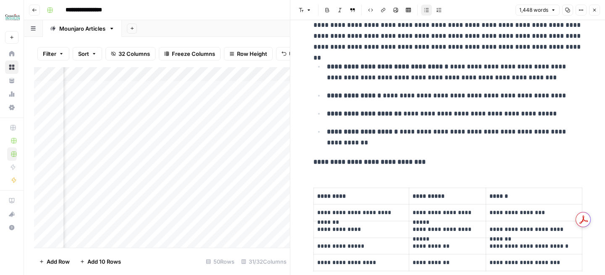
click at [367, 161] on strong "**********" at bounding box center [369, 162] width 112 height 6
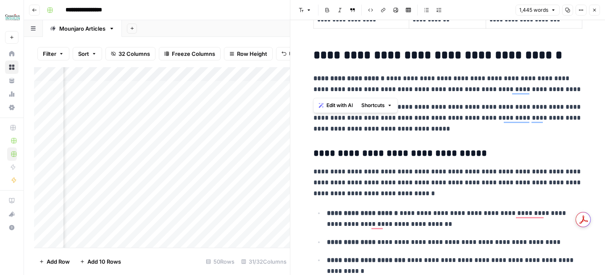
drag, startPoint x: 314, startPoint y: 80, endPoint x: 567, endPoint y: 89, distance: 253.3
click at [567, 89] on p "**********" at bounding box center [447, 84] width 269 height 22
copy p "**********"
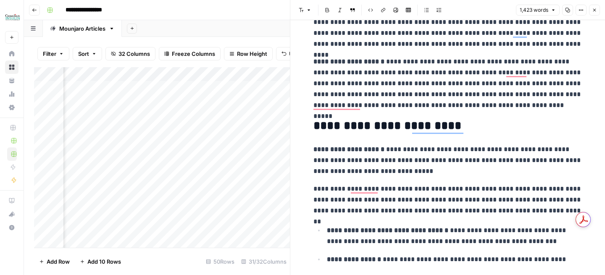
click at [391, 158] on p "**********" at bounding box center [447, 160] width 269 height 33
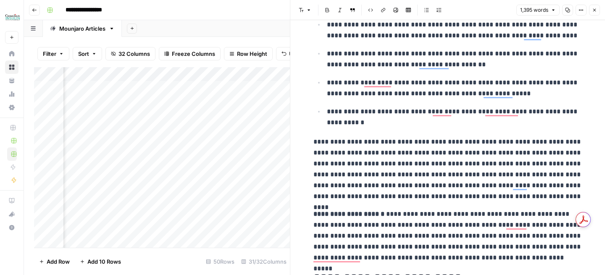
click at [379, 221] on p "**********" at bounding box center [447, 236] width 269 height 55
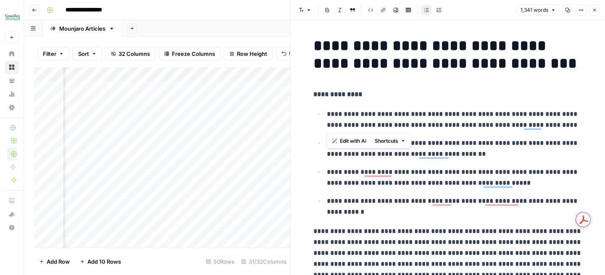
drag, startPoint x: 327, startPoint y: 115, endPoint x: 557, endPoint y: 122, distance: 230.6
click at [557, 123] on p "**********" at bounding box center [454, 120] width 255 height 22
copy p "**********"
click at [442, 60] on h1 "**********" at bounding box center [447, 54] width 269 height 35
click at [376, 131] on ul "**********" at bounding box center [447, 162] width 269 height 109
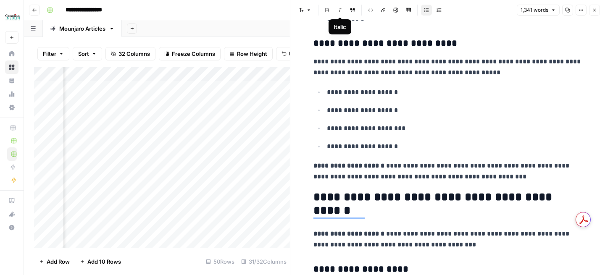
scroll to position [791, 0]
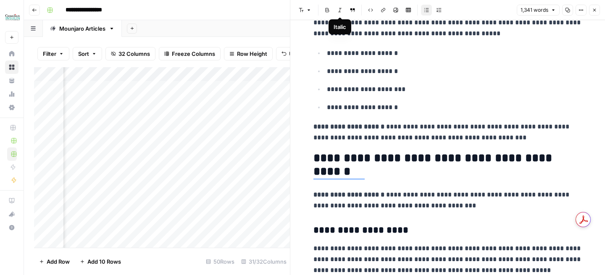
click at [427, 127] on p "**********" at bounding box center [447, 132] width 269 height 22
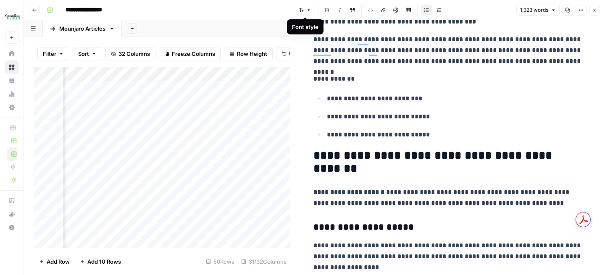
scroll to position [1362, 0]
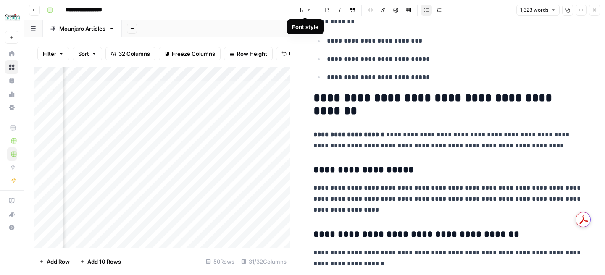
click at [408, 140] on p "**********" at bounding box center [447, 140] width 269 height 22
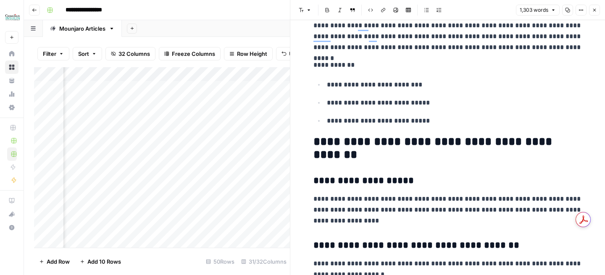
scroll to position [1256, 0]
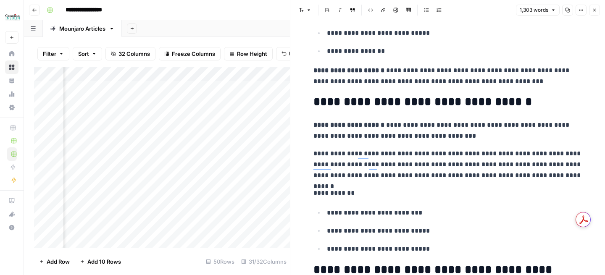
click at [352, 135] on p "**********" at bounding box center [447, 131] width 269 height 22
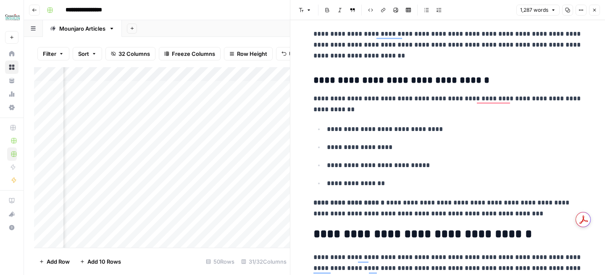
click at [379, 199] on p "**********" at bounding box center [447, 208] width 269 height 22
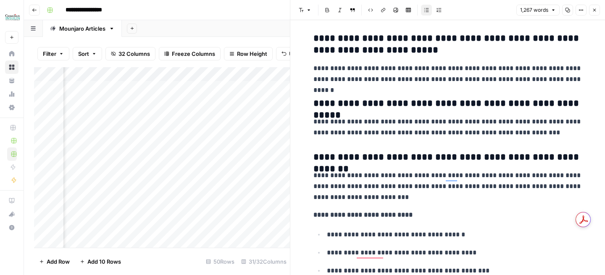
scroll to position [2517, 0]
click at [187, 88] on div "Add Column" at bounding box center [162, 157] width 256 height 181
click at [595, 10] on icon "button" at bounding box center [594, 10] width 5 height 5
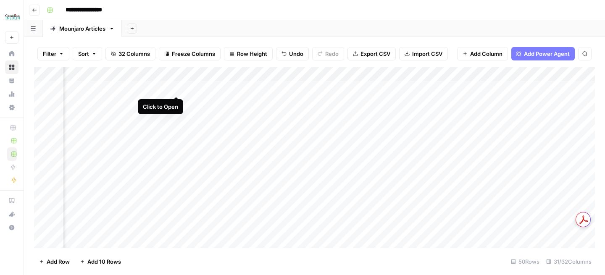
click at [177, 89] on div "Add Column" at bounding box center [314, 157] width 560 height 181
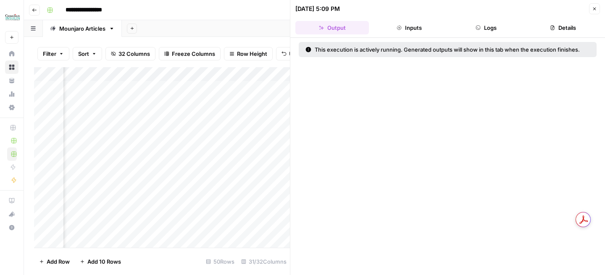
click at [483, 30] on button "Logs" at bounding box center [485, 27] width 73 height 13
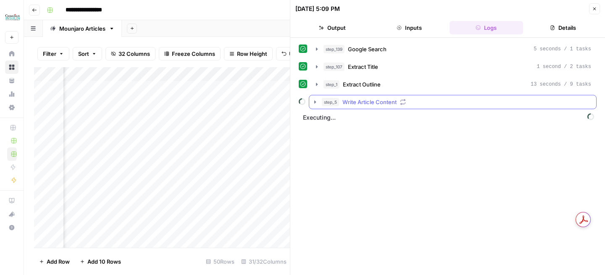
click at [313, 102] on icon "button" at bounding box center [315, 102] width 7 height 7
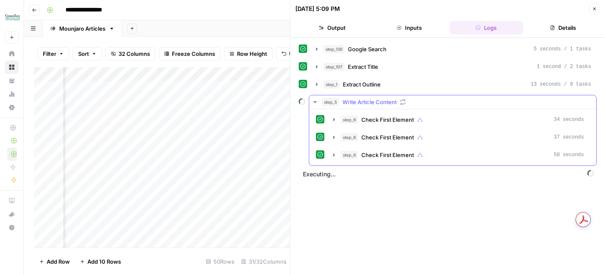
click at [313, 102] on icon "button" at bounding box center [315, 102] width 7 height 7
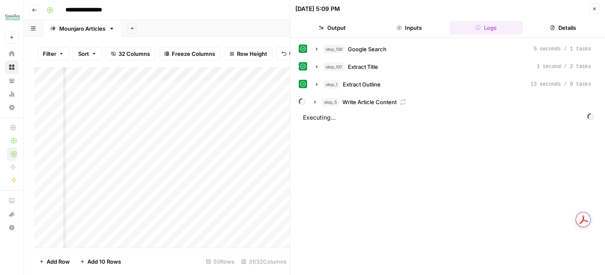
click at [236, 89] on div "Add Column" at bounding box center [162, 157] width 256 height 181
click at [595, 10] on icon "button" at bounding box center [594, 9] width 3 height 3
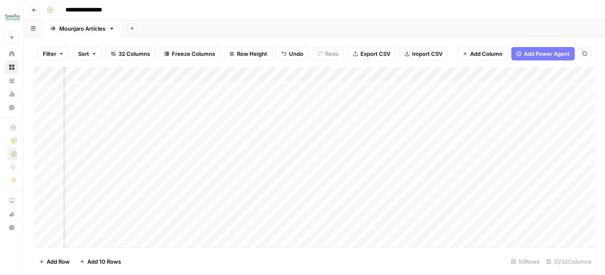
scroll to position [0, 802]
click at [260, 89] on div "Add Column" at bounding box center [314, 157] width 560 height 181
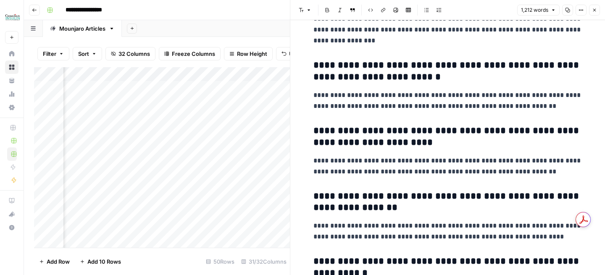
scroll to position [2464, 0]
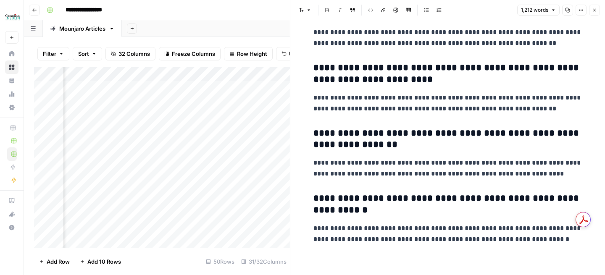
click at [596, 10] on icon "button" at bounding box center [594, 10] width 5 height 5
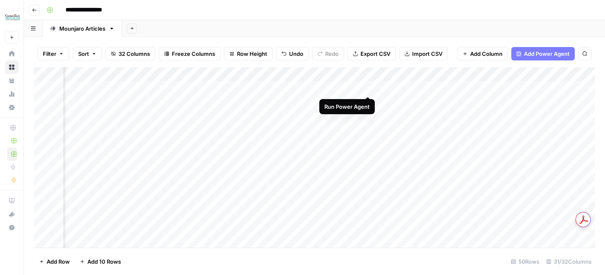
click at [367, 89] on div "Add Column" at bounding box center [314, 157] width 560 height 181
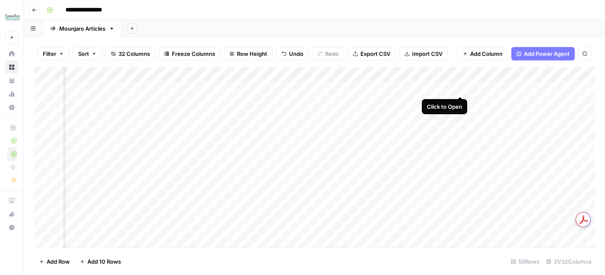
click at [457, 87] on div "Add Column" at bounding box center [314, 157] width 560 height 181
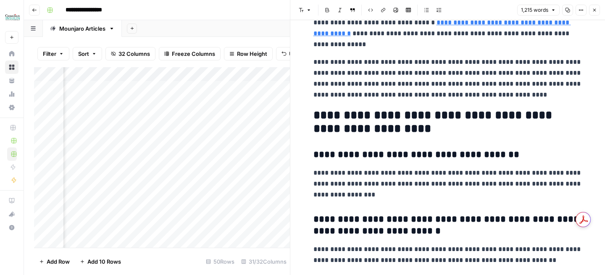
scroll to position [2464, 0]
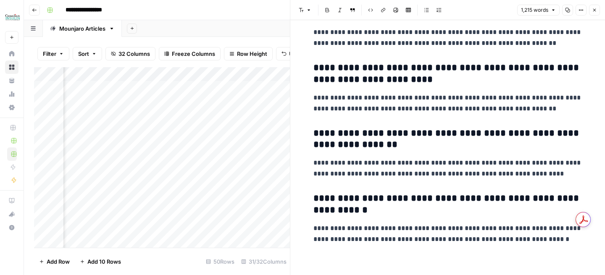
click at [594, 7] on button "Close" at bounding box center [594, 10] width 11 height 11
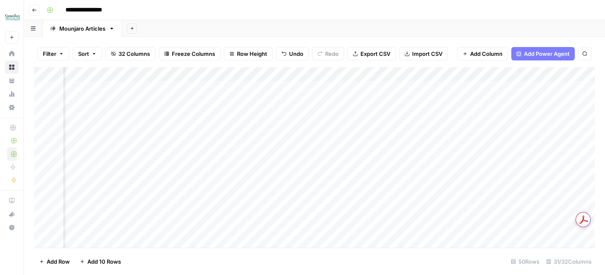
scroll to position [0, 921]
click at [441, 88] on div "Add Column" at bounding box center [314, 157] width 560 height 181
click at [338, 88] on div "Add Column" at bounding box center [314, 157] width 560 height 181
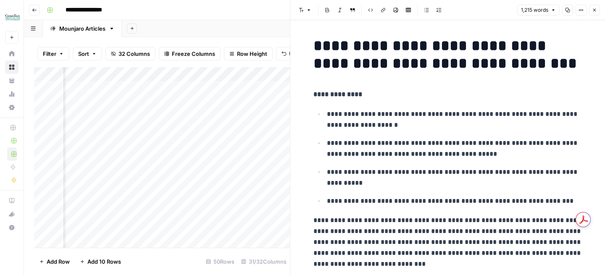
scroll to position [0, 1318]
click at [194, 88] on div "Add Column" at bounding box center [162, 157] width 256 height 181
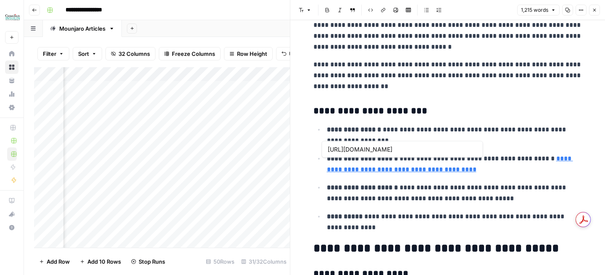
scroll to position [762, 0]
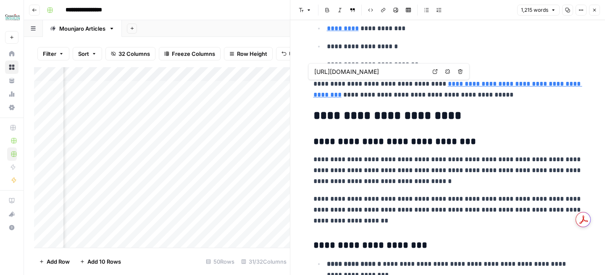
click at [538, 85] on link "**********" at bounding box center [447, 89] width 269 height 17
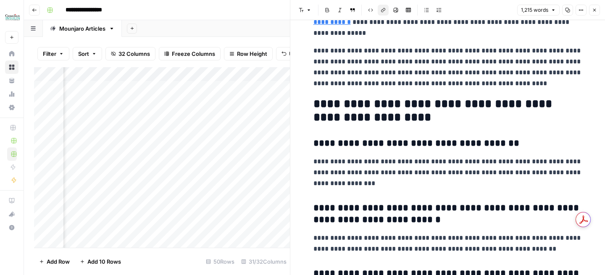
scroll to position [2233, 0]
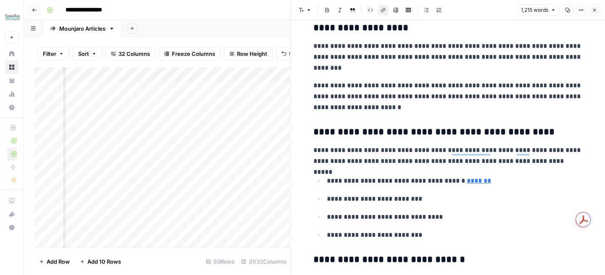
type input "https://www.buycanadianinsulin.com/mounjaro-and-pancreatitis/"
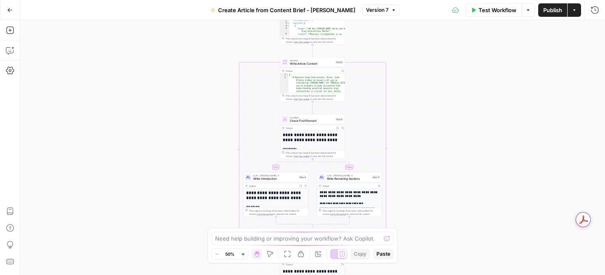
click at [337, 177] on span "Write Remaining Sections" at bounding box center [348, 179] width 43 height 4
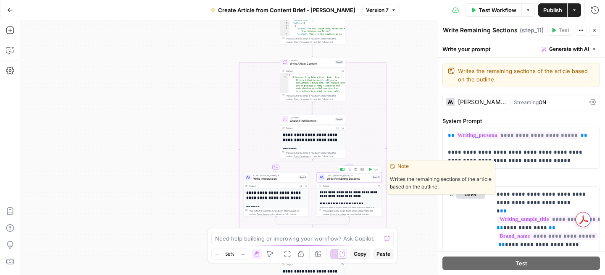
scroll to position [1075, 0]
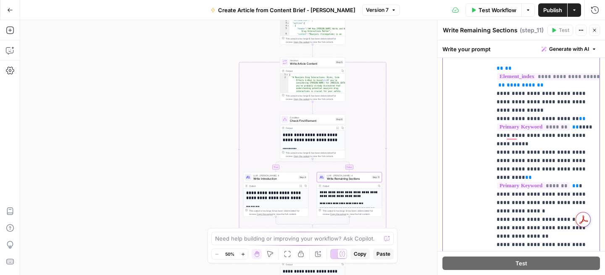
scroll to position [665, 0]
click at [492, 136] on div "**********" at bounding box center [545, 158] width 108 height 342
click at [558, 7] on span "Publish" at bounding box center [552, 10] width 19 height 8
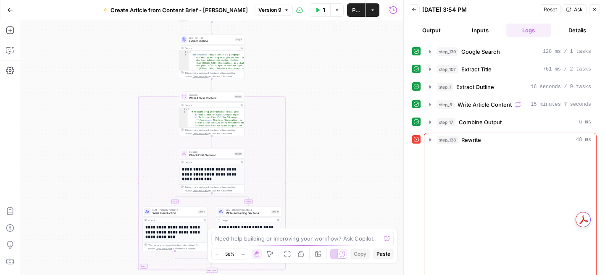
click at [241, 244] on div "Need help building or improving your workflow? Ask Copilot." at bounding box center [302, 238] width 182 height 13
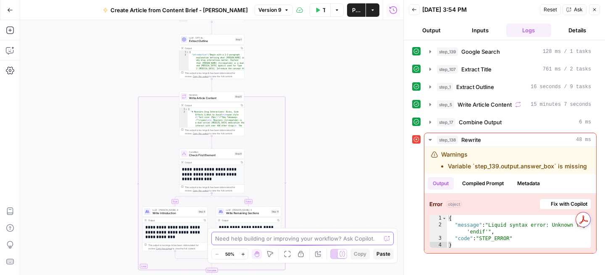
paste textarea "Variable `step_139.output.answer_box` is missing"
type textarea "Variable `step_139.output.answer_box` is missing"
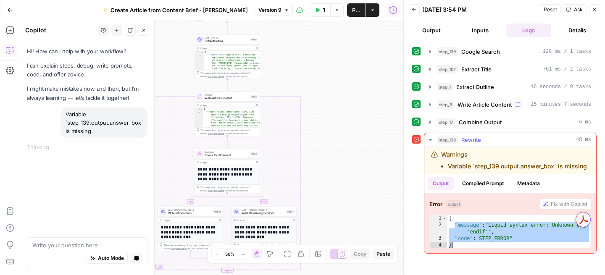
drag, startPoint x: 453, startPoint y: 222, endPoint x: 537, endPoint y: 243, distance: 85.7
click at [537, 243] on div "{ "message" : "Liquid syntax error: Unknown tag 'endif'" , "code" : "STEP_ERROR…" at bounding box center [519, 238] width 144 height 47
type textarea "**********"
click at [107, 248] on textarea at bounding box center [87, 245] width 110 height 8
paste textarea ""message": "Liquid syntax error: Unknown tag 'endif'", "code": "STEP_ERROR" }"
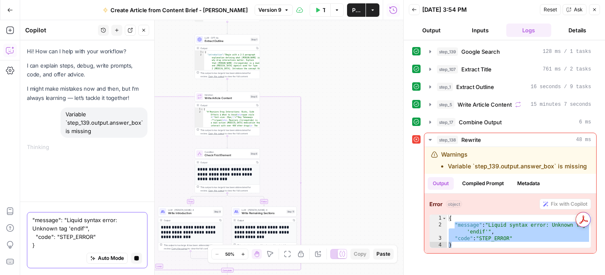
type textarea ""message": "Liquid syntax error: Unknown tag 'endif'", "code": "STEP_ERROR" }"
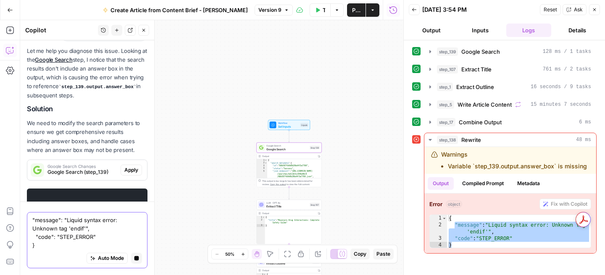
scroll to position [93, 0]
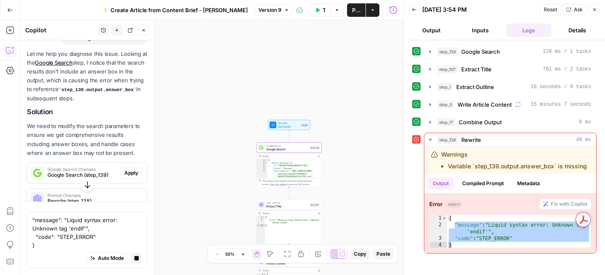
click at [95, 174] on span "Google Search (step_139)" at bounding box center [82, 175] width 70 height 8
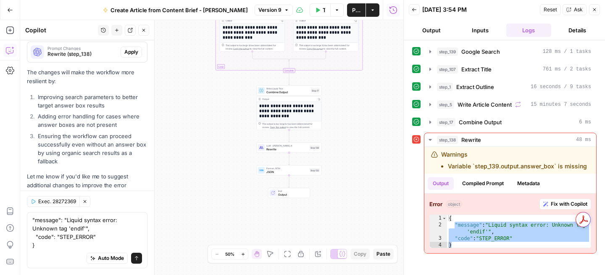
scroll to position [371, 0]
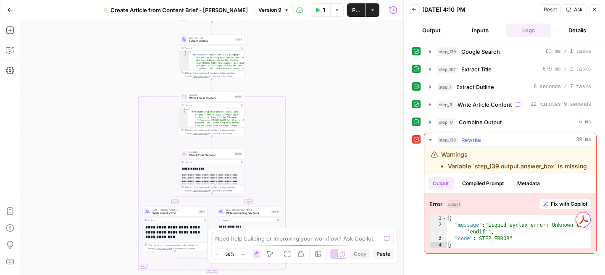
click at [563, 207] on span "Fix with Copilot" at bounding box center [568, 204] width 37 height 8
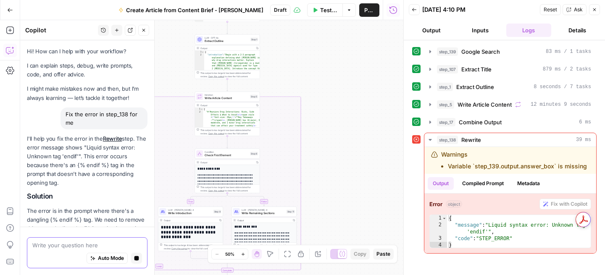
scroll to position [115, 0]
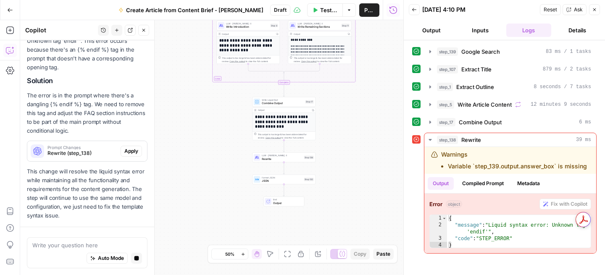
click at [123, 167] on p "This change will resolve the liquid syntax error while maintaining all the func…" at bounding box center [87, 193] width 120 height 53
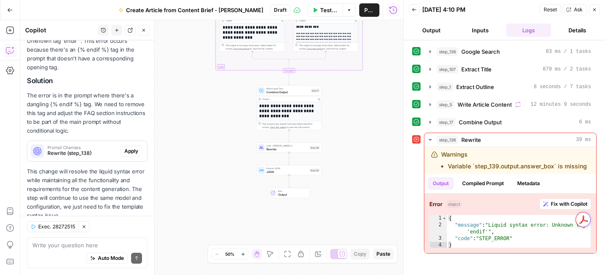
scroll to position [140, 0]
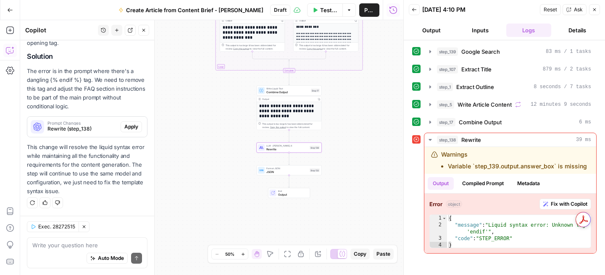
click at [129, 129] on span "Apply" at bounding box center [131, 127] width 14 height 8
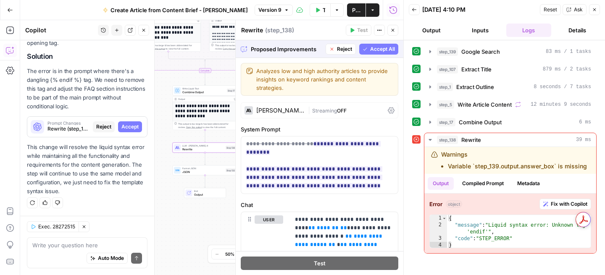
click at [128, 126] on span "Accept" at bounding box center [129, 127] width 17 height 8
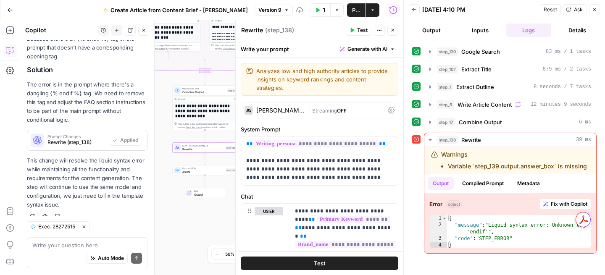
scroll to position [153, 0]
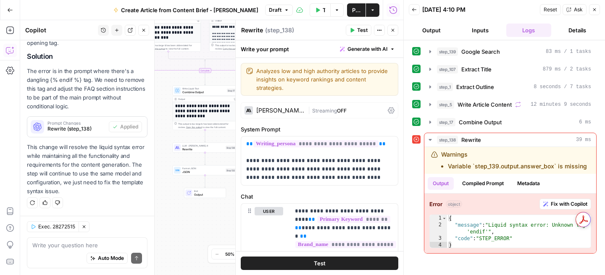
click at [355, 32] on button "Test" at bounding box center [359, 30] width 26 height 11
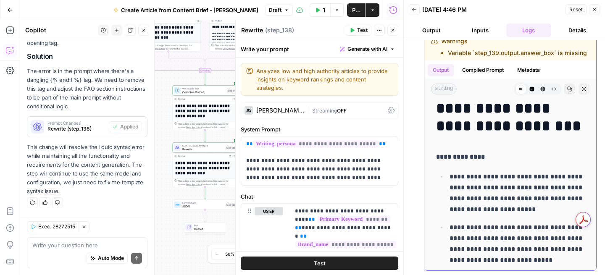
scroll to position [8, 0]
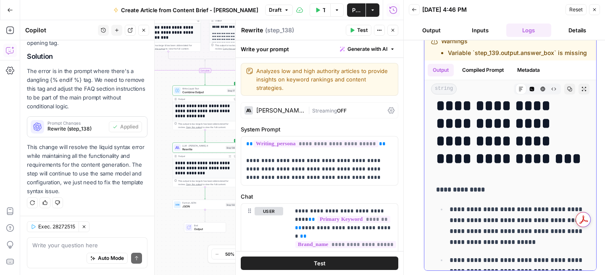
click at [568, 86] on icon "button" at bounding box center [569, 88] width 5 height 5
click at [353, 13] on span "Publish" at bounding box center [356, 10] width 8 height 8
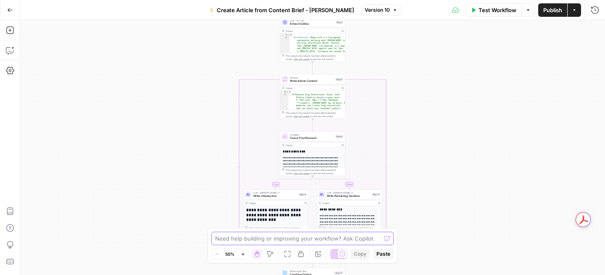
click at [268, 238] on textarea at bounding box center [297, 238] width 165 height 8
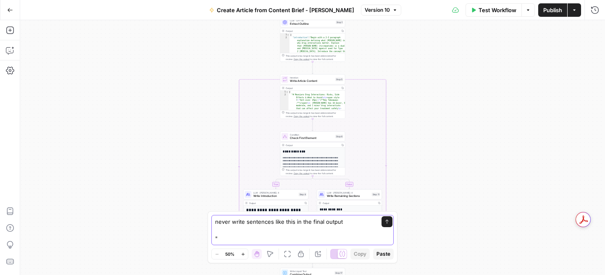
paste textarea "Now I'll search for more specific information about drug interactions and safet…"
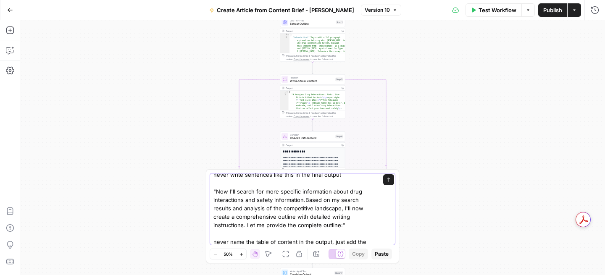
scroll to position [13, 0]
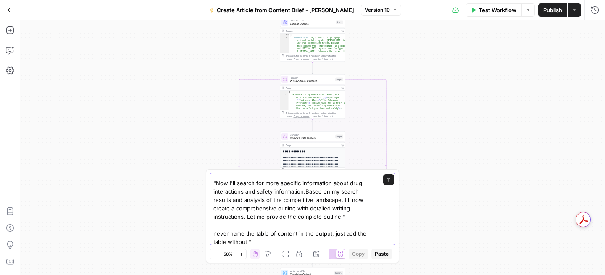
paste textarea "Table: Mounjaro Contraindications"
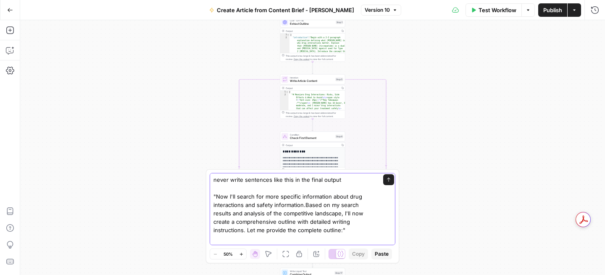
click at [358, 231] on textarea "never write sentences like this in the final output "Now I'll search for more s…" at bounding box center [293, 217] width 161 height 84
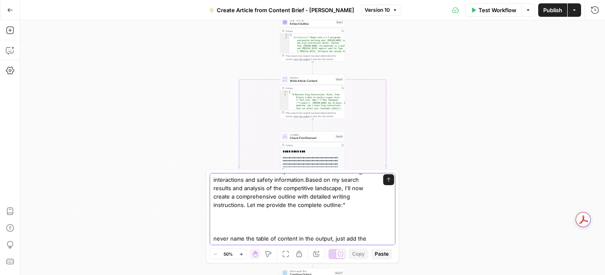
scroll to position [34, 0]
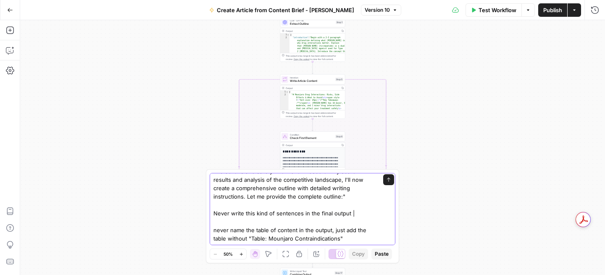
paste textarea "Writing Instructions: This serves as the conclusion section. Maintain the empat…"
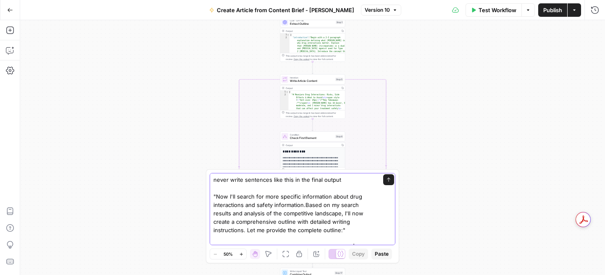
scroll to position [33, 0]
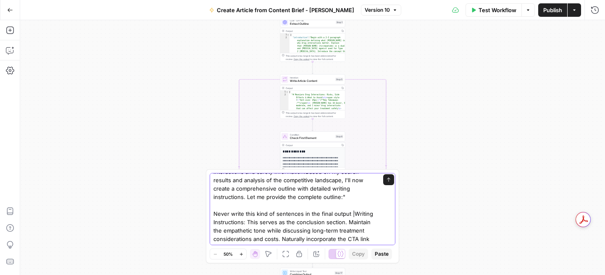
click at [351, 213] on textarea "never write sentences like this in the final output "Now I'll search for more s…" at bounding box center [293, 209] width 161 height 134
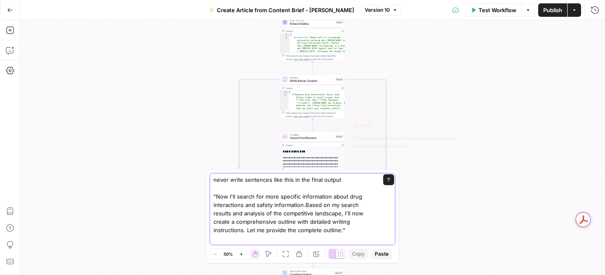
scroll to position [67, 0]
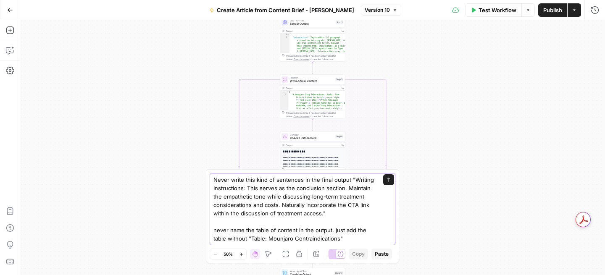
click at [338, 215] on textarea "never write sentences like this in the final output "Now I'll search for more s…" at bounding box center [293, 175] width 161 height 134
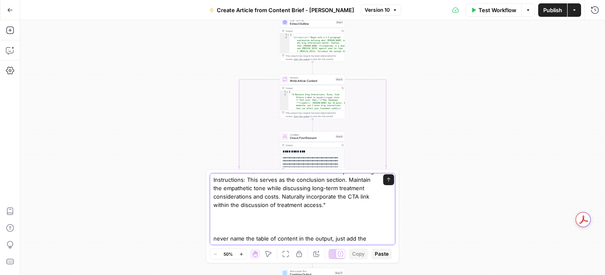
scroll to position [84, 0]
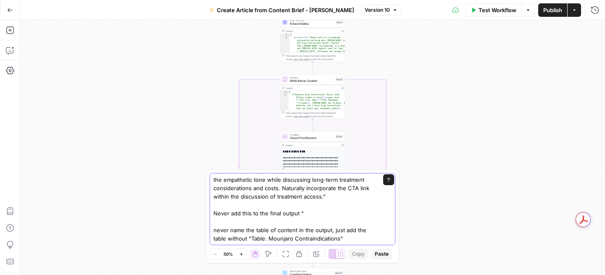
paste textarea "Writing Instructions for FAQ: Keep each answer to 1-2 sentences maximum Focus o…"
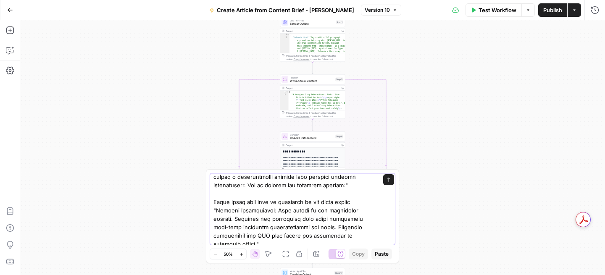
scroll to position [68, 0]
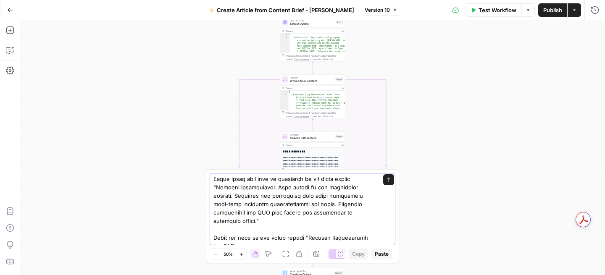
paste textarea "Writing Instructions: Focus on life-threatening interactions first. Use the for…"
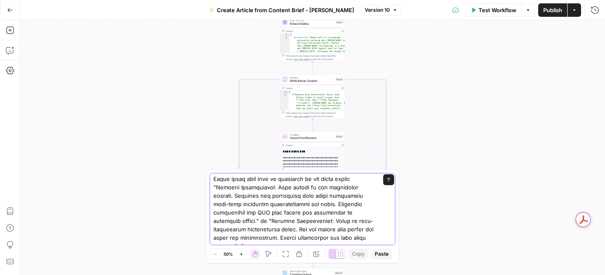
scroll to position [0, 0]
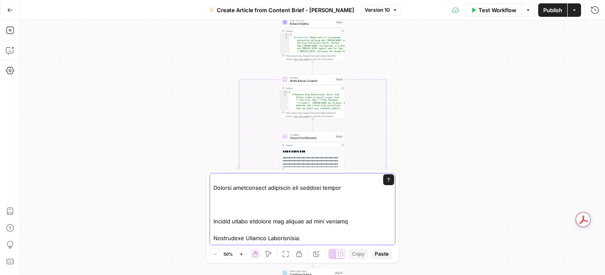
scroll to position [537, 0]
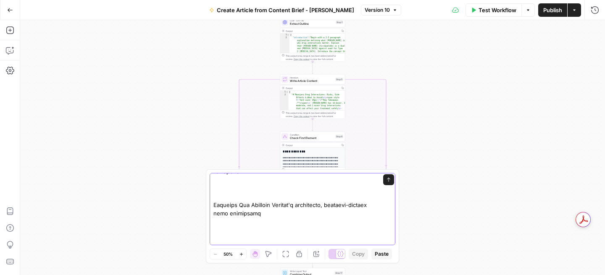
paste textarea "Mounjaro has 416 known drug interactions, with the most serious being insulin a…"
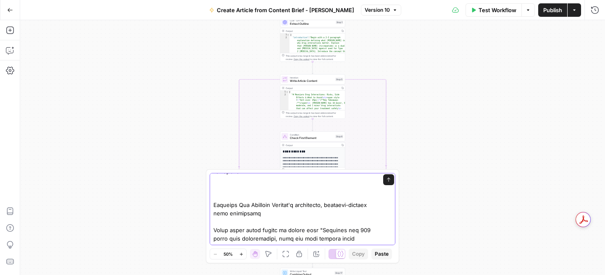
type textarea "never write sentences like this in the final output "Now I'll search for more s…"
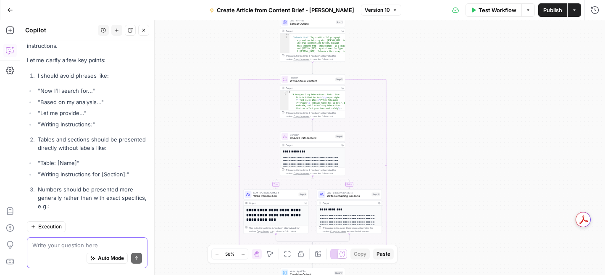
scroll to position [1236, 0]
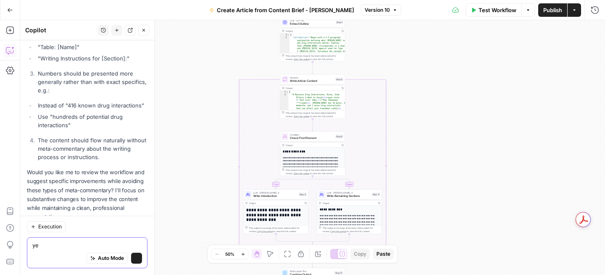
type textarea "yes"
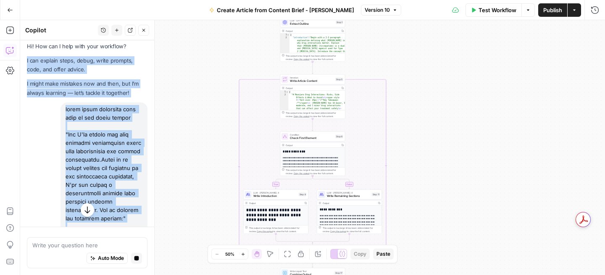
scroll to position [2, 0]
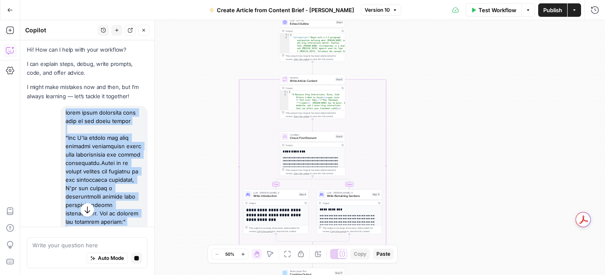
drag, startPoint x: 141, startPoint y: 194, endPoint x: 65, endPoint y: 113, distance: 111.1
copy div "never write sentences like this in the final output "Now I'll search for more s…"
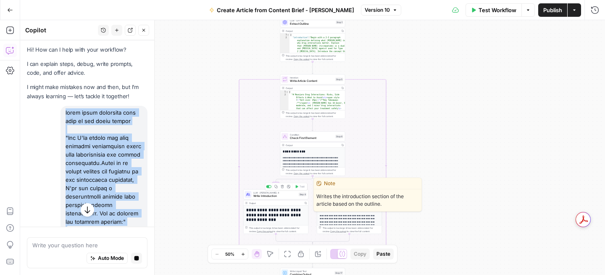
click at [271, 194] on span "Write Introduction" at bounding box center [275, 196] width 44 height 4
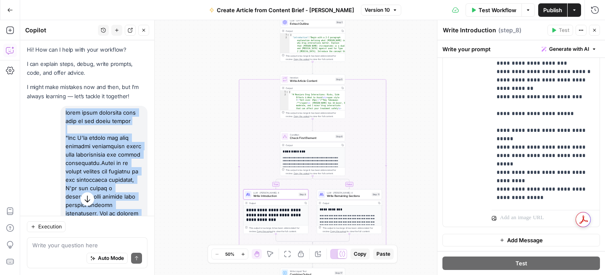
scroll to position [2990, 0]
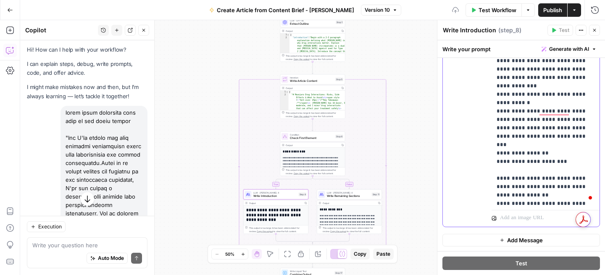
scroll to position [3083, 0]
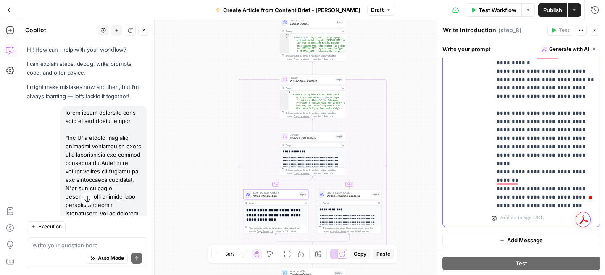
scroll to position [3273, 0]
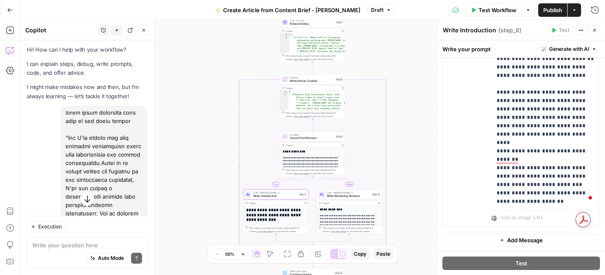
click at [490, 147] on div "**********" at bounding box center [521, 45] width 157 height 362
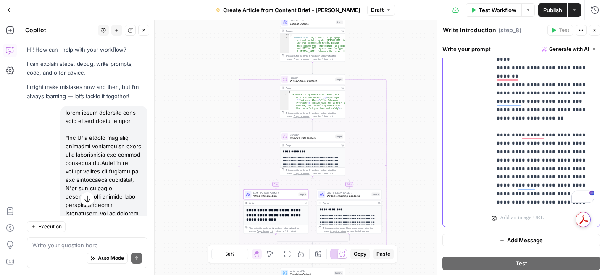
click at [494, 93] on div "**********" at bounding box center [545, 35] width 108 height 342
click at [491, 124] on div "**********" at bounding box center [545, 35] width 108 height 342
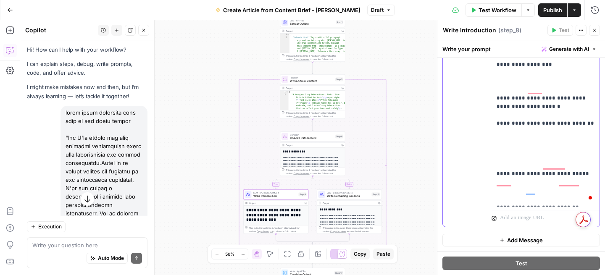
click at [494, 91] on div "**********" at bounding box center [545, 35] width 108 height 342
click at [491, 181] on div "**********" at bounding box center [545, 35] width 108 height 342
drag, startPoint x: 588, startPoint y: 201, endPoint x: 529, endPoint y: 170, distance: 65.9
click at [529, 170] on div "**********" at bounding box center [545, 35] width 108 height 342
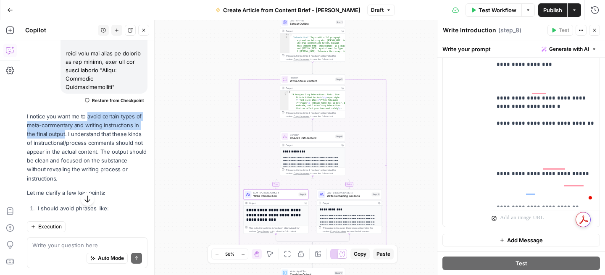
drag, startPoint x: 87, startPoint y: 98, endPoint x: 65, endPoint y: 115, distance: 28.4
click at [65, 115] on p "I notice you want me to avoid certain types of meta-commentary and writing inst…" at bounding box center [87, 147] width 120 height 71
copy p "avoid certain types of meta-commentary and writing instructions in the final ou…"
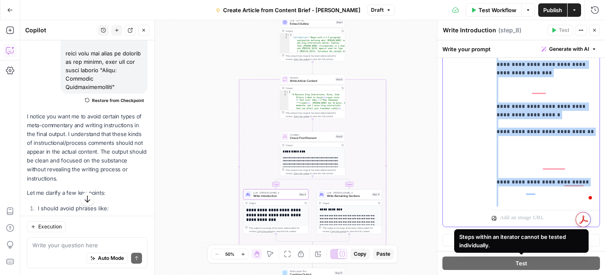
click at [575, 260] on div "**********" at bounding box center [521, 157] width 168 height 235
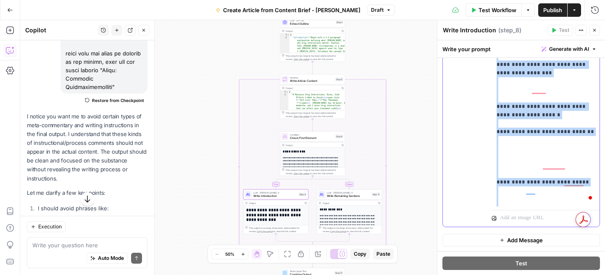
copy p "**********"
click at [329, 196] on span "Write Remaining Sections" at bounding box center [348, 196] width 43 height 4
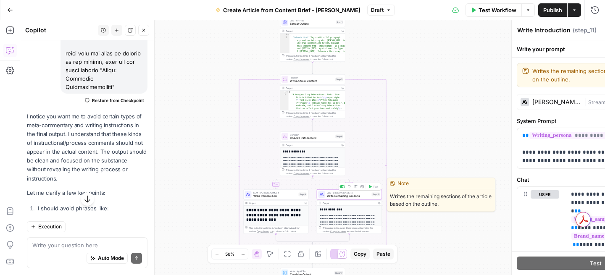
type textarea "Write Remaining Sections"
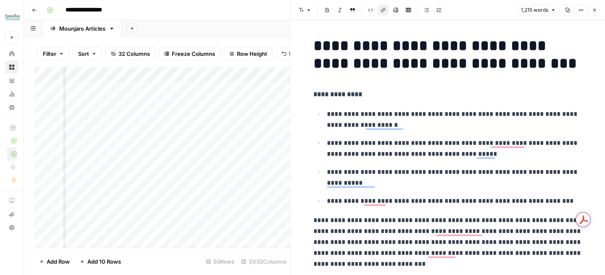
scroll to position [0, 1318]
click at [594, 12] on icon "button" at bounding box center [594, 10] width 5 height 5
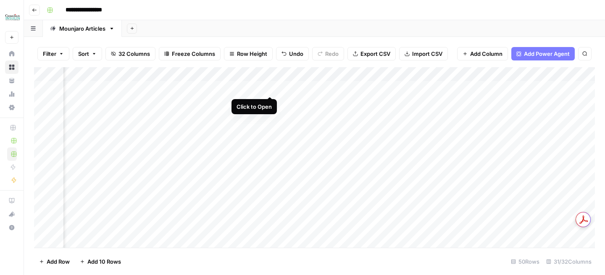
click at [271, 89] on div "Add Column" at bounding box center [314, 157] width 560 height 181
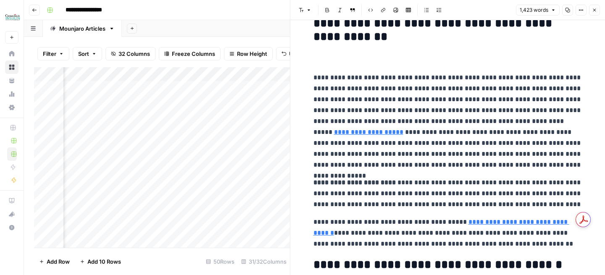
scroll to position [320, 0]
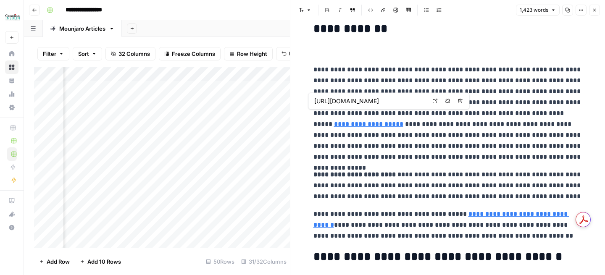
type input "[URL][DOMAIN_NAME]"
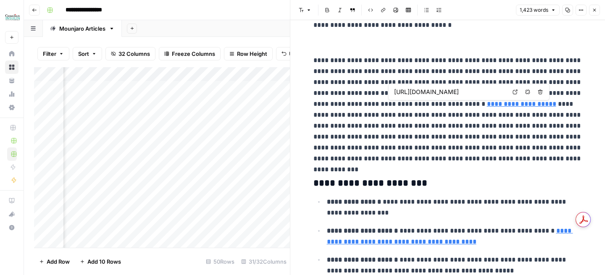
scroll to position [1128, 0]
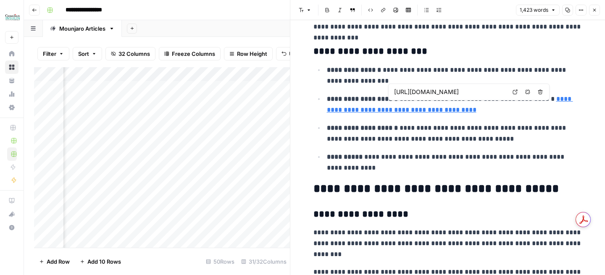
type input "[URL][DOMAIN_NAME]"
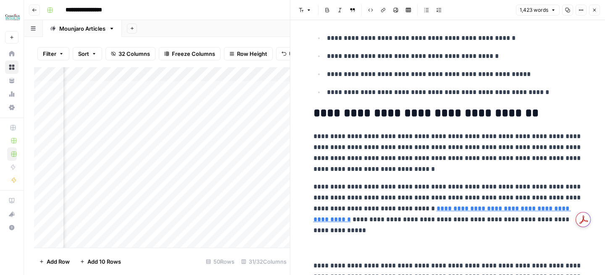
scroll to position [2312, 0]
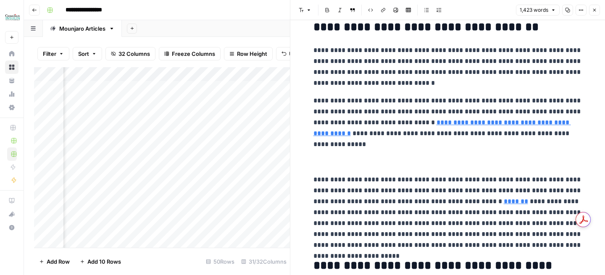
click at [432, 163] on p at bounding box center [447, 162] width 269 height 11
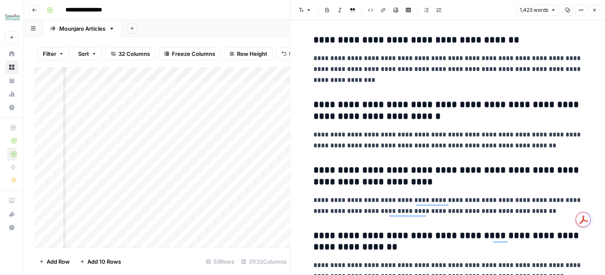
scroll to position [2663, 0]
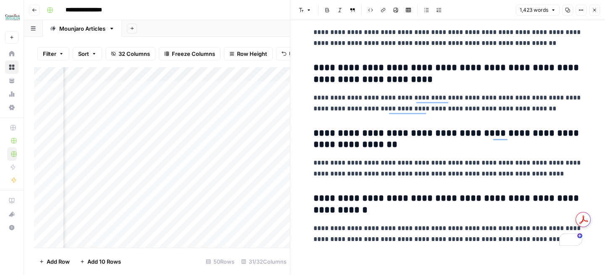
click at [597, 9] on button "Close" at bounding box center [594, 10] width 11 height 11
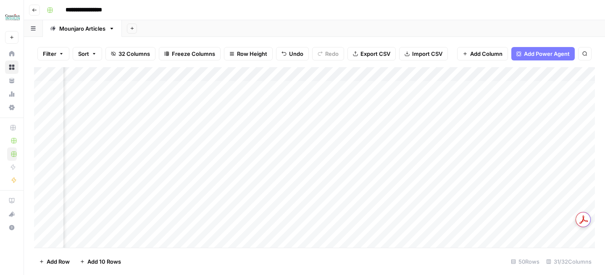
click at [344, 87] on div "Add Column" at bounding box center [314, 157] width 560 height 181
click at [337, 77] on div "Add Column" at bounding box center [314, 157] width 560 height 181
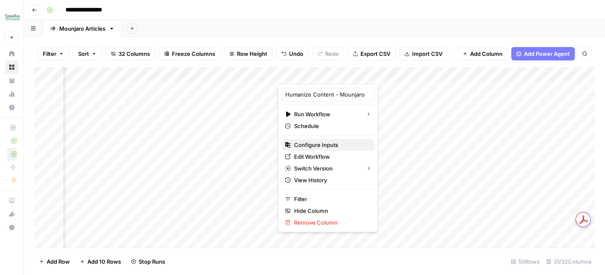
click at [330, 146] on span "Configure Inputs" at bounding box center [330, 145] width 73 height 8
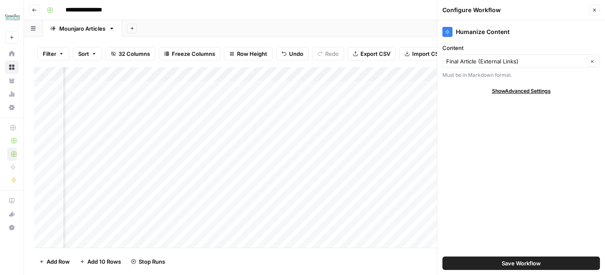
click at [593, 15] on button "Close" at bounding box center [594, 10] width 11 height 11
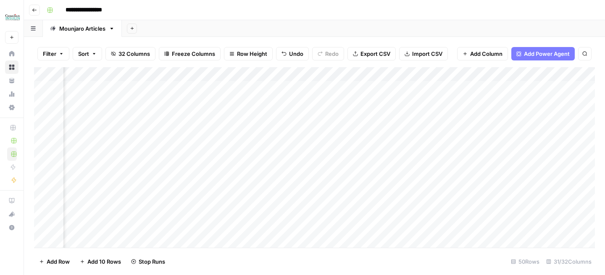
scroll to position [0, 1475]
click at [264, 87] on div "Add Column" at bounding box center [314, 157] width 560 height 181
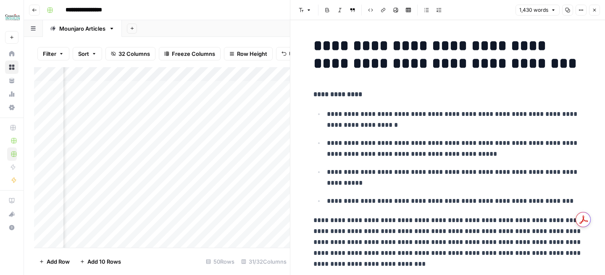
click at [565, 12] on icon "button" at bounding box center [567, 10] width 5 height 5
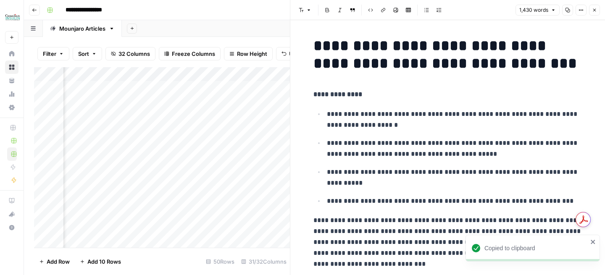
click at [596, 13] on button "Close" at bounding box center [594, 10] width 11 height 11
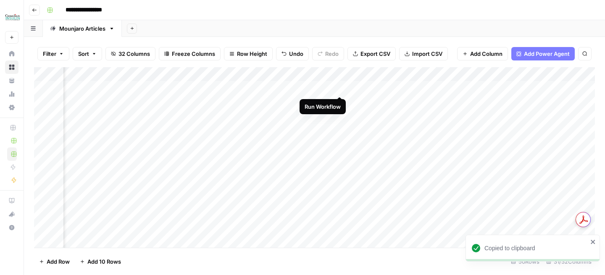
click at [339, 88] on div "Add Column" at bounding box center [314, 157] width 560 height 181
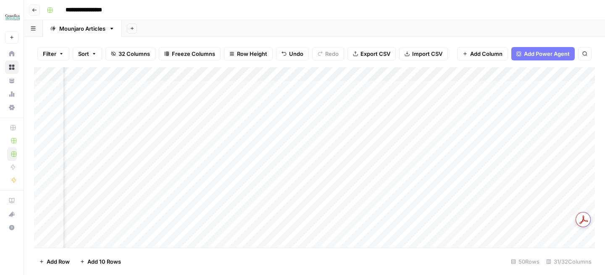
scroll to position [0, 1857]
click at [538, 89] on div "Add Column" at bounding box center [314, 157] width 560 height 181
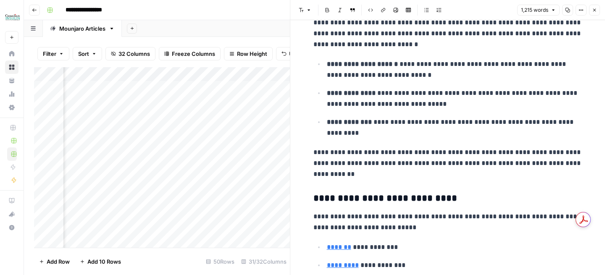
scroll to position [683, 0]
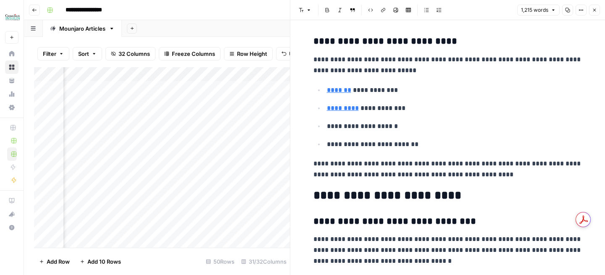
click at [594, 7] on button "Close" at bounding box center [594, 10] width 11 height 11
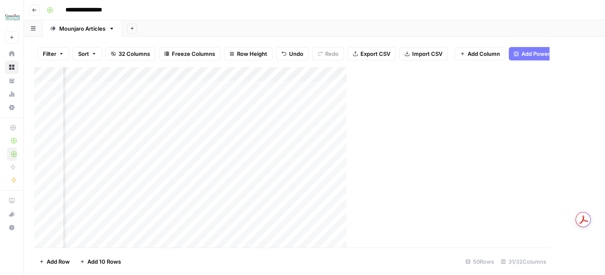
scroll to position [0, 1846]
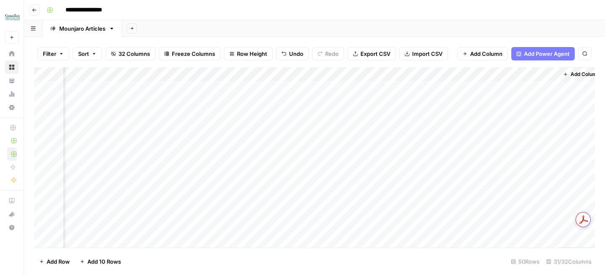
click at [551, 75] on div "Add Column" at bounding box center [314, 157] width 560 height 181
click at [503, 159] on span "Remove Column" at bounding box center [534, 156] width 73 height 8
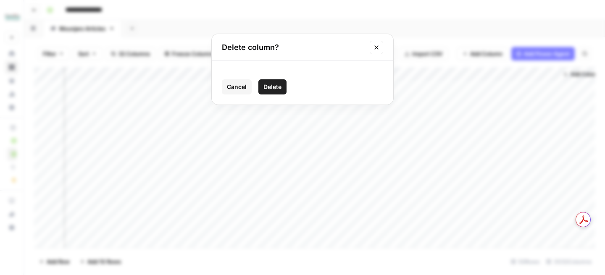
click at [274, 86] on span "Delete" at bounding box center [272, 87] width 18 height 8
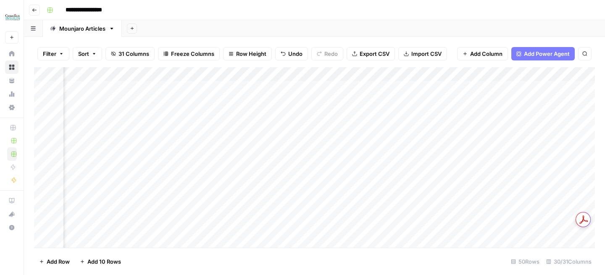
scroll to position [0, 1027]
click at [409, 87] on div "Add Column" at bounding box center [314, 157] width 560 height 181
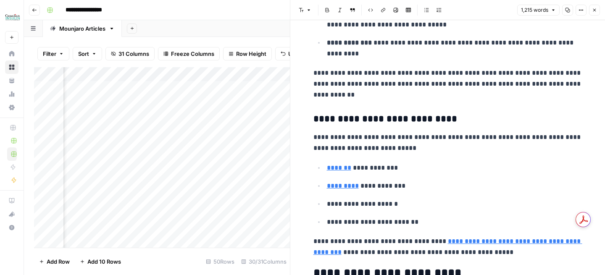
scroll to position [663, 0]
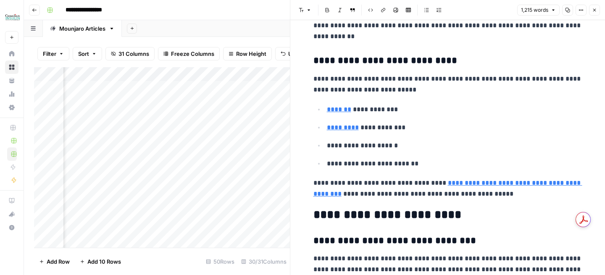
click at [592, 15] on button "Close" at bounding box center [594, 10] width 11 height 11
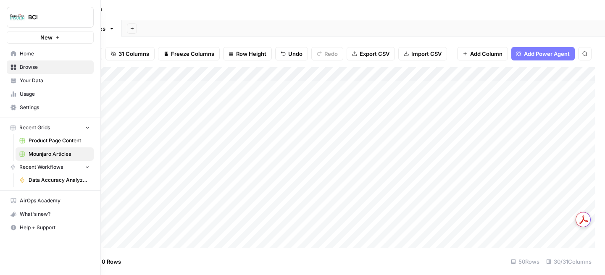
click at [18, 70] on link "Browse" at bounding box center [50, 66] width 87 height 13
click at [15, 54] on icon at bounding box center [13, 53] width 5 height 5
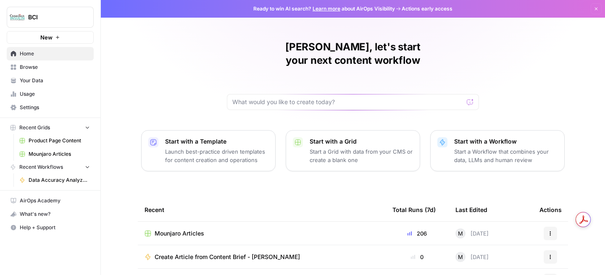
scroll to position [107, 0]
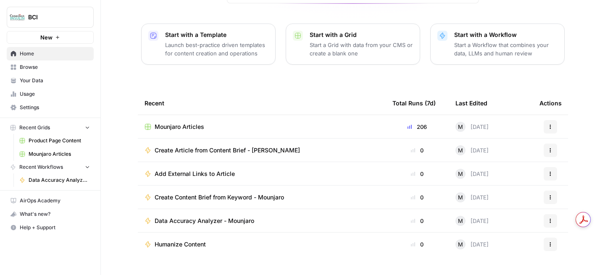
click at [553, 120] on button "Actions" at bounding box center [549, 126] width 13 height 13
click at [492, 133] on span "Duplicate" at bounding box center [512, 133] width 67 height 8
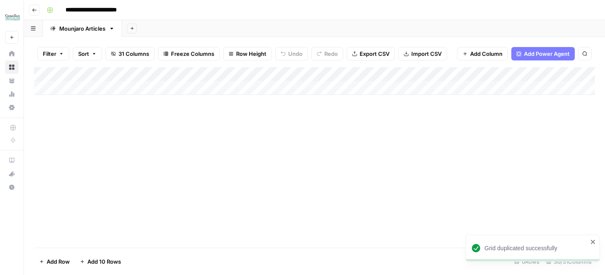
click at [85, 12] on input "**********" at bounding box center [101, 9] width 79 height 13
drag, startPoint x: 115, startPoint y: 13, endPoint x: 151, endPoint y: 13, distance: 35.7
click at [151, 13] on div "**********" at bounding box center [319, 9] width 553 height 13
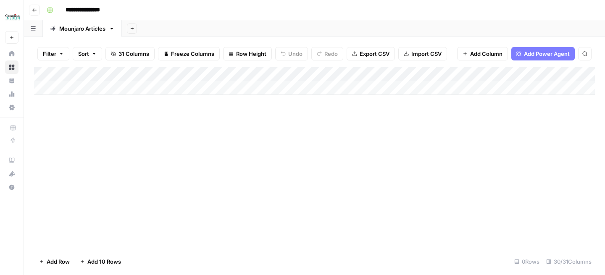
type input "**********"
click at [192, 208] on div "Add Column" at bounding box center [314, 157] width 560 height 181
click at [78, 26] on div "Mounjaro Articles" at bounding box center [82, 28] width 46 height 8
click at [78, 27] on input "**********" at bounding box center [83, 28] width 48 height 11
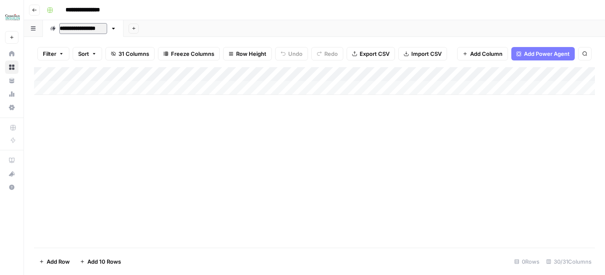
click at [78, 27] on input "**********" at bounding box center [83, 28] width 48 height 11
type input "**********"
click at [72, 83] on div "Add Column" at bounding box center [314, 81] width 560 height 28
click at [76, 134] on div "Add Column" at bounding box center [314, 157] width 560 height 181
click at [72, 104] on div "Add Column" at bounding box center [314, 88] width 560 height 42
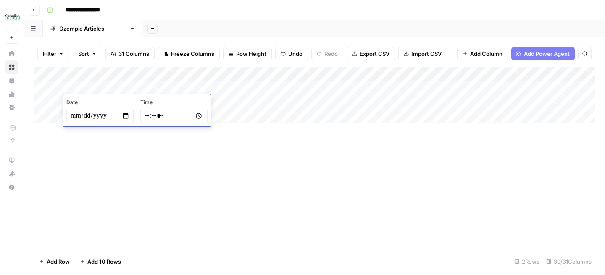
click at [86, 155] on div "Add Column" at bounding box center [314, 157] width 560 height 181
click at [70, 117] on div "Add Column" at bounding box center [314, 95] width 560 height 56
click at [224, 183] on div "Add Column" at bounding box center [314, 157] width 560 height 181
click at [158, 85] on div "Add Column" at bounding box center [314, 102] width 560 height 71
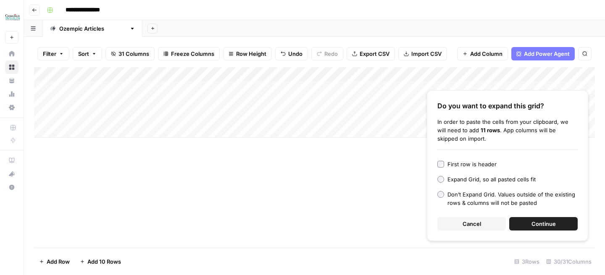
click at [529, 224] on button "Continue" at bounding box center [543, 223] width 68 height 13
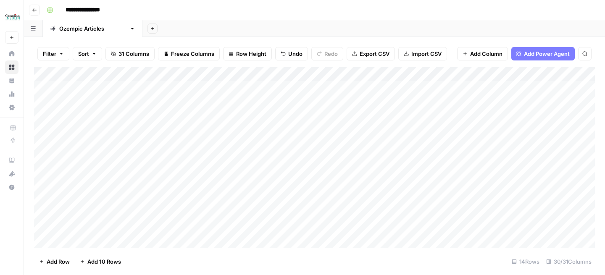
click at [86, 89] on div "Add Column" at bounding box center [314, 157] width 560 height 181
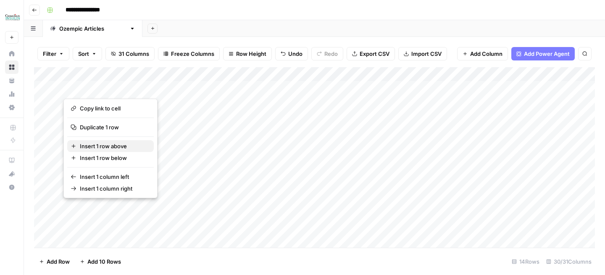
click at [108, 143] on span "Insert 1 row above" at bounding box center [113, 146] width 67 height 8
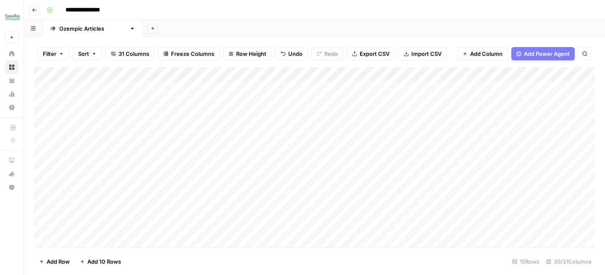
click at [168, 88] on div "Add Column" at bounding box center [314, 157] width 560 height 181
click at [243, 86] on div "Add Column" at bounding box center [314, 157] width 560 height 181
click at [392, 86] on div "Add Column" at bounding box center [314, 157] width 560 height 181
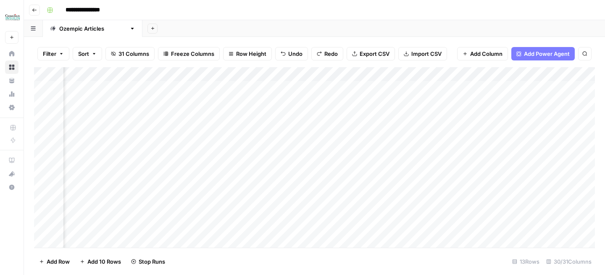
click at [176, 87] on div "Add Column" at bounding box center [314, 157] width 560 height 181
click at [265, 76] on div "Add Column" at bounding box center [314, 157] width 560 height 181
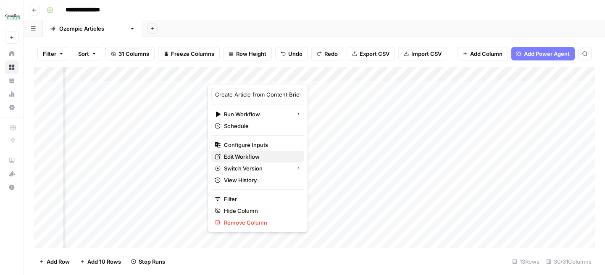
click at [265, 156] on span "Edit Workflow" at bounding box center [260, 156] width 73 height 8
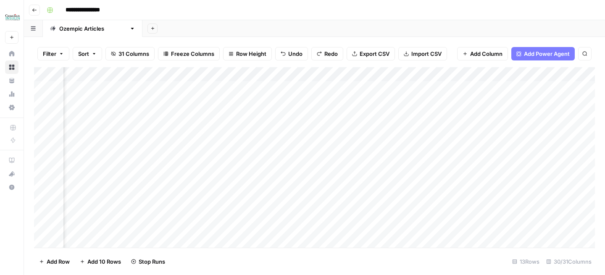
click at [553, 55] on span "Add Power Agent" at bounding box center [547, 54] width 46 height 8
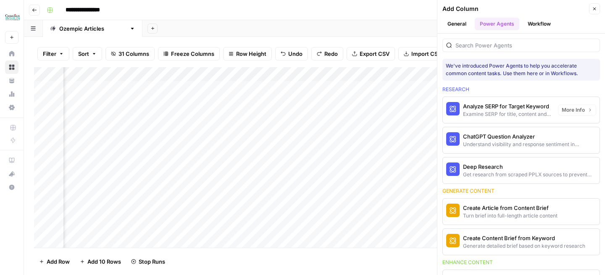
click at [547, 19] on button "Workflow" at bounding box center [538, 24] width 33 height 13
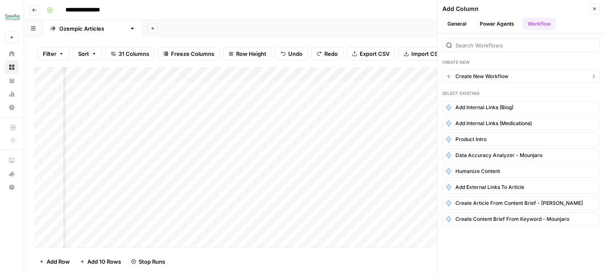
click at [496, 76] on span "Create New Workflow" at bounding box center [481, 77] width 53 height 8
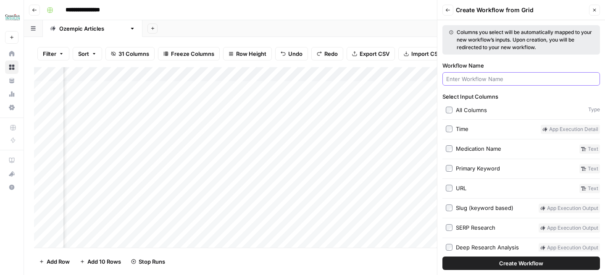
click at [469, 78] on input "Workflow Name" at bounding box center [521, 79] width 150 height 8
paste input "Create Article from Content Brief - [PERSON_NAME]"
click at [542, 81] on input "Create Article from Content Brief - [PERSON_NAME]" at bounding box center [521, 79] width 150 height 8
type input "Create Article from Content Brief - [MEDICAL_DATA]"
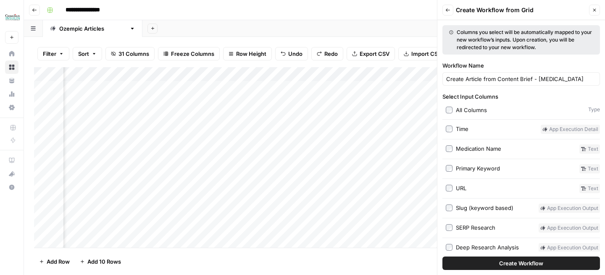
click at [596, 8] on icon "button" at bounding box center [594, 10] width 5 height 5
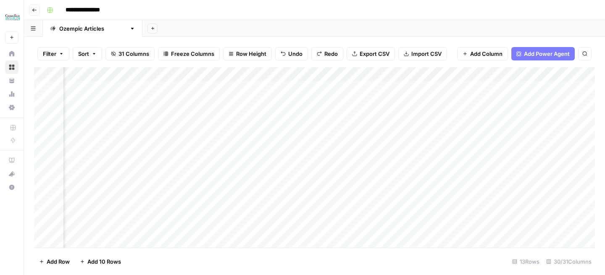
click at [558, 53] on span "Add Power Agent" at bounding box center [547, 54] width 46 height 8
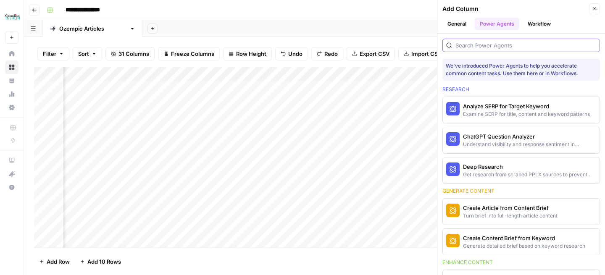
click at [496, 45] on input "search" at bounding box center [525, 45] width 141 height 8
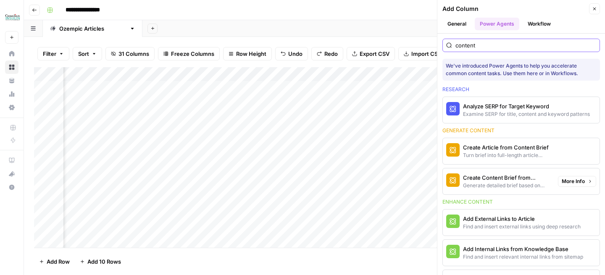
type input "content"
click at [514, 155] on div "Turn brief into full-length article content" at bounding box center [507, 156] width 88 height 8
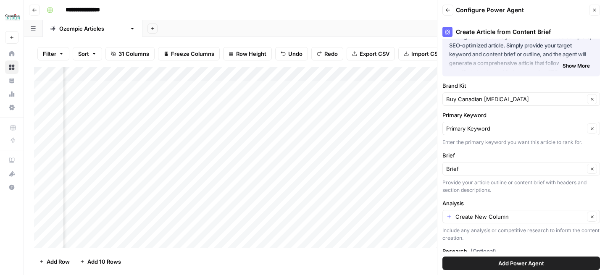
scroll to position [70, 0]
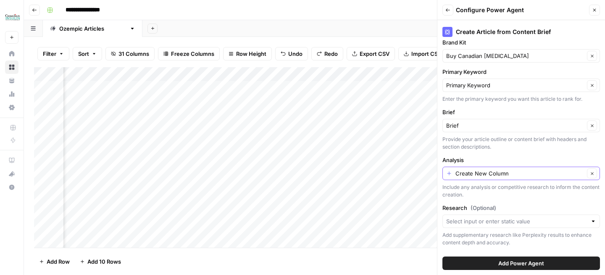
click at [594, 171] on button "Clear" at bounding box center [592, 173] width 10 height 10
click at [530, 174] on input "Analysis" at bounding box center [516, 173] width 141 height 8
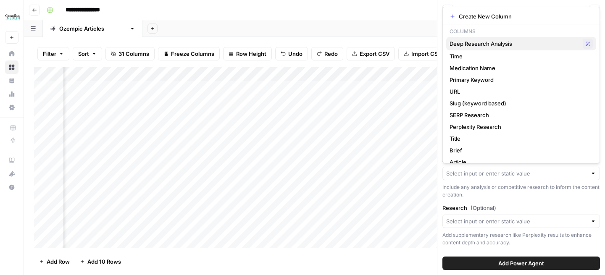
click at [497, 45] on span "Deep Research Analysis" at bounding box center [514, 43] width 130 height 8
type input "Deep Research Analysis"
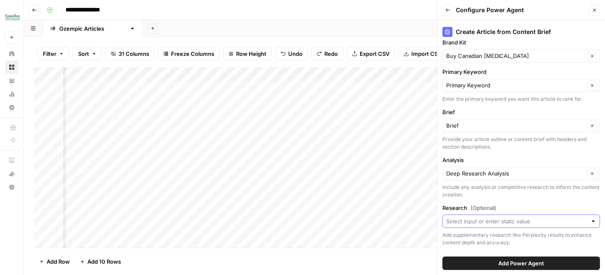
click at [581, 220] on input "Research (Optional)" at bounding box center [516, 221] width 141 height 8
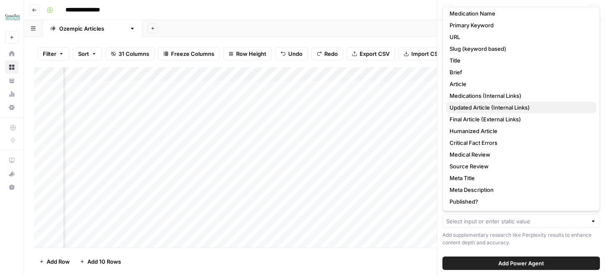
scroll to position [0, 0]
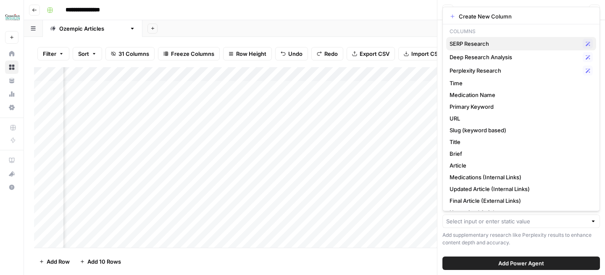
click at [461, 45] on span "SERP Research" at bounding box center [514, 43] width 130 height 8
type input "SERP Research"
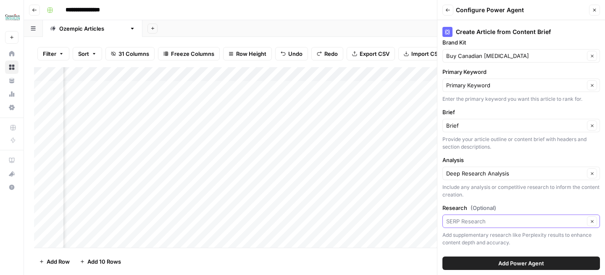
click at [460, 225] on input "Research (Optional)" at bounding box center [515, 221] width 138 height 8
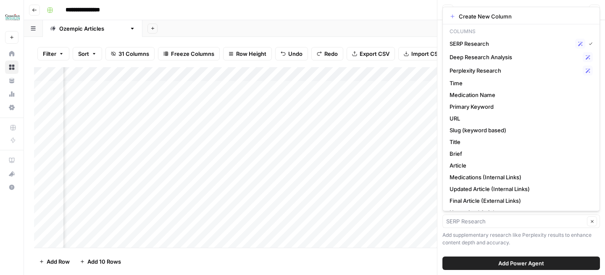
scroll to position [0, 524]
click at [479, 69] on span "Perplexity Research" at bounding box center [514, 70] width 130 height 8
type input "Perplexity Research"
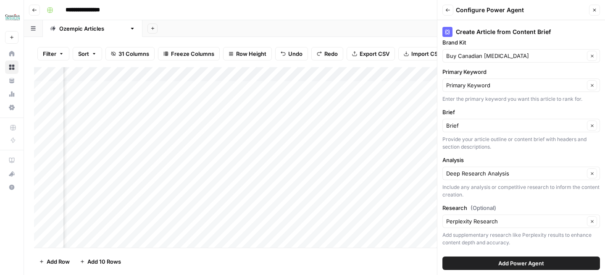
click at [490, 261] on button "Add Power Agent" at bounding box center [520, 263] width 157 height 13
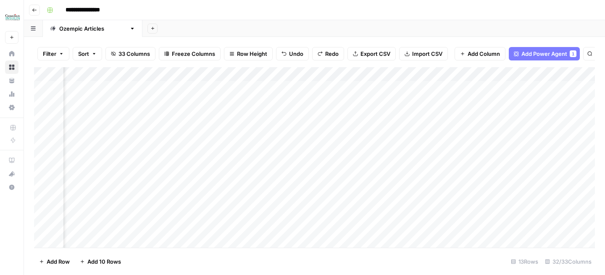
scroll to position [0, 1922]
drag, startPoint x: 487, startPoint y: 73, endPoint x: 42, endPoint y: 98, distance: 446.6
click at [42, 98] on div "Add Column" at bounding box center [314, 157] width 560 height 181
drag, startPoint x: 428, startPoint y: 76, endPoint x: 82, endPoint y: 81, distance: 346.0
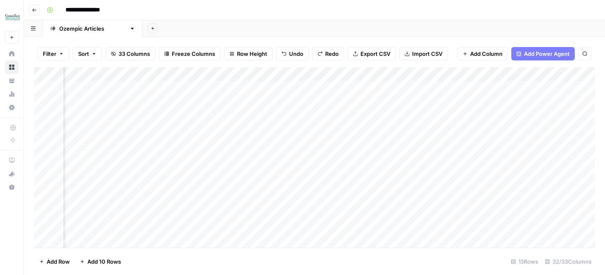
click at [82, 81] on div "Add Column" at bounding box center [314, 157] width 560 height 181
drag, startPoint x: 377, startPoint y: 73, endPoint x: 105, endPoint y: 72, distance: 272.5
click at [105, 73] on div "Add Column" at bounding box center [314, 157] width 560 height 181
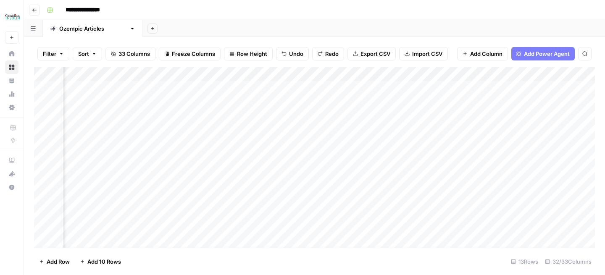
drag, startPoint x: 448, startPoint y: 76, endPoint x: 83, endPoint y: 75, distance: 365.3
click at [83, 76] on div "Add Column" at bounding box center [314, 157] width 560 height 181
drag, startPoint x: 456, startPoint y: 76, endPoint x: 323, endPoint y: 74, distance: 132.7
click at [324, 76] on div "Add Column" at bounding box center [314, 157] width 560 height 181
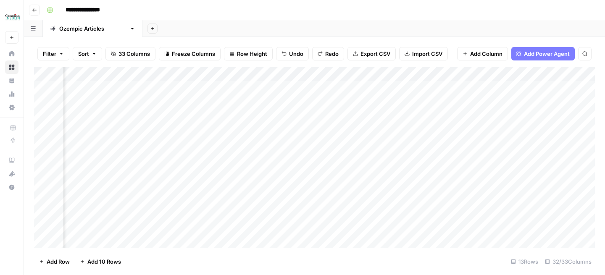
click at [393, 75] on div "Add Column" at bounding box center [314, 157] width 560 height 181
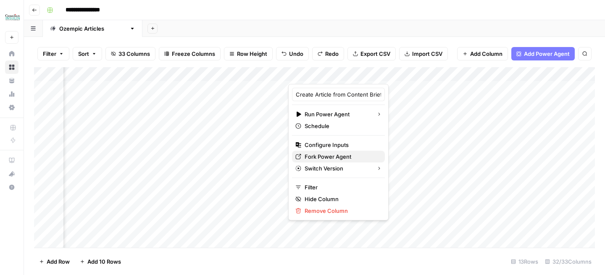
click at [331, 157] on span "Fork Power Agent" at bounding box center [340, 156] width 73 height 8
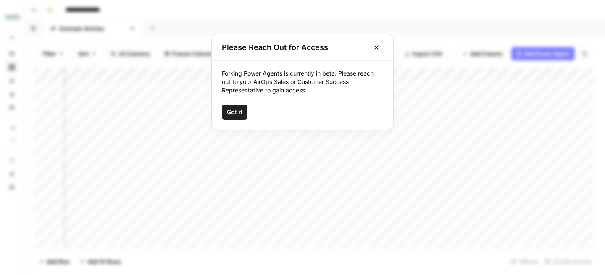
click at [375, 44] on button "Close modal" at bounding box center [375, 47] width 13 height 13
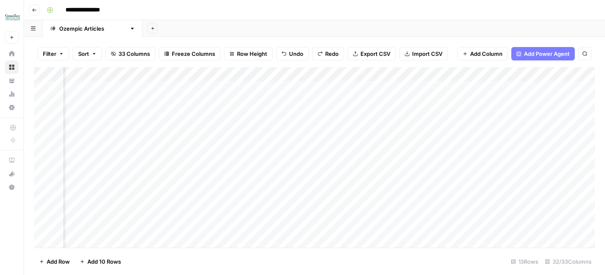
click at [395, 76] on div "Add Column" at bounding box center [314, 157] width 560 height 181
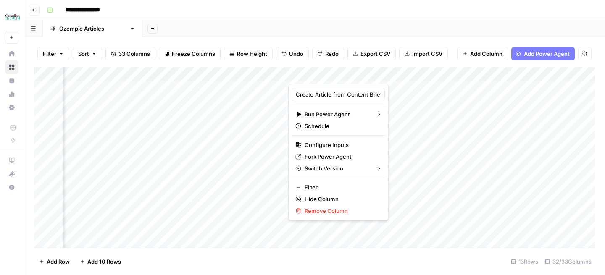
click at [418, 39] on div "Filter Sort 33 Columns Freeze Columns Row Height Undo Redo Export CSV Import CS…" at bounding box center [314, 156] width 581 height 238
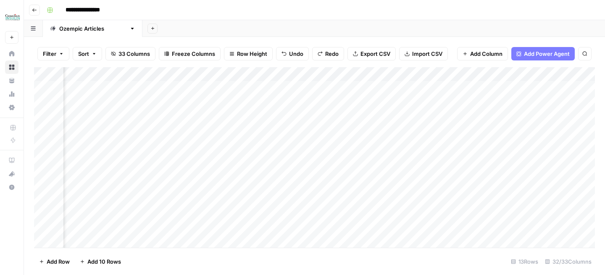
click at [395, 74] on div "Add Column" at bounding box center [314, 157] width 560 height 181
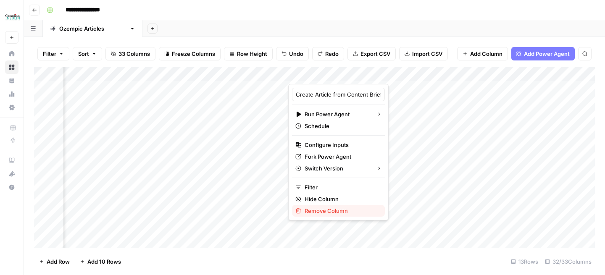
click at [339, 209] on span "Remove Column" at bounding box center [340, 211] width 73 height 8
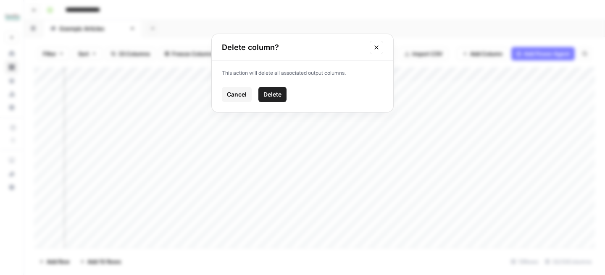
click at [269, 100] on button "Delete" at bounding box center [272, 94] width 28 height 15
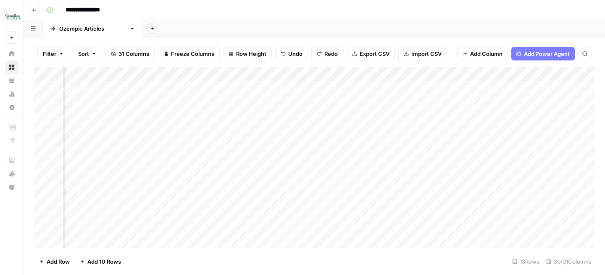
click at [346, 77] on div "Add Column" at bounding box center [314, 157] width 560 height 181
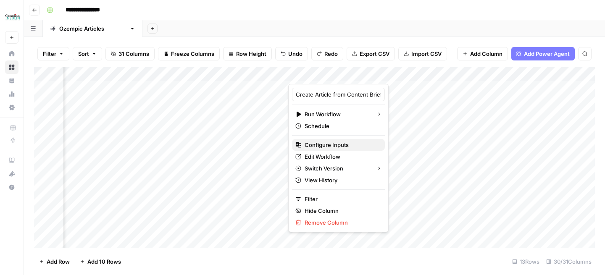
click at [330, 145] on span "Configure Inputs" at bounding box center [340, 145] width 73 height 8
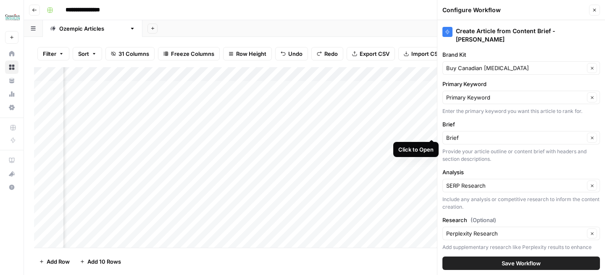
scroll to position [20, 0]
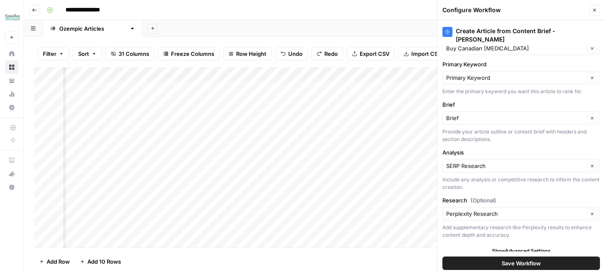
click at [595, 10] on icon "button" at bounding box center [594, 10] width 5 height 5
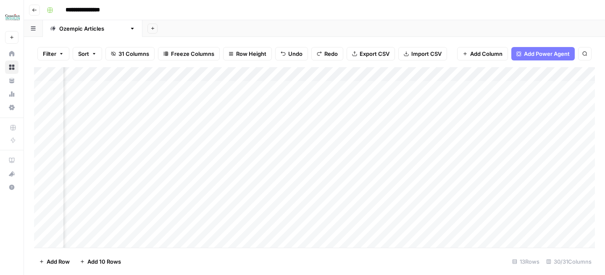
click at [538, 46] on div "Filter Sort 31 Columns Freeze Columns Row Height Undo Redo Export CSV Import CS…" at bounding box center [314, 53] width 560 height 27
click at [534, 52] on span "Add Power Agent" at bounding box center [547, 54] width 46 height 8
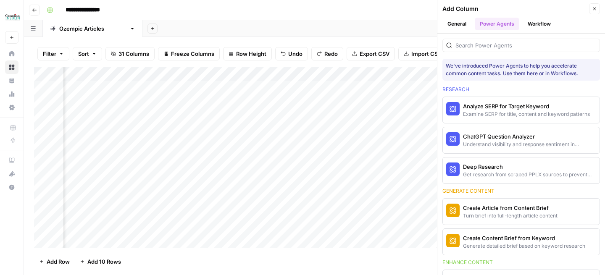
click at [540, 27] on button "Workflow" at bounding box center [538, 24] width 33 height 13
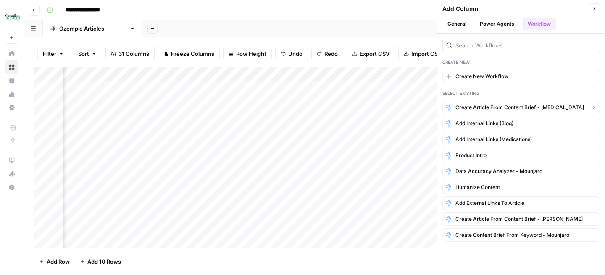
click at [504, 109] on span "Create Article from Content Brief - [MEDICAL_DATA]" at bounding box center [519, 108] width 128 height 8
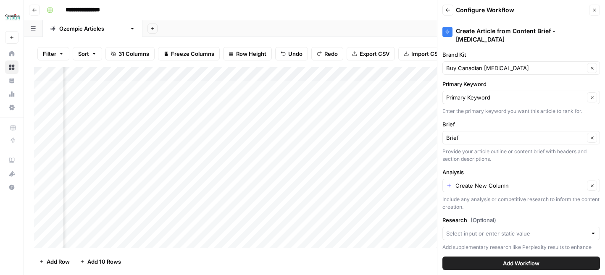
scroll to position [5, 0]
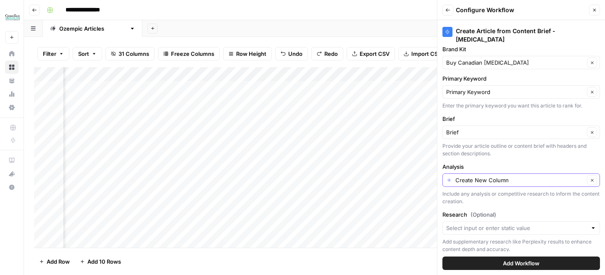
click at [592, 178] on icon "button" at bounding box center [591, 180] width 5 height 5
click at [543, 176] on input "Analysis" at bounding box center [516, 180] width 141 height 8
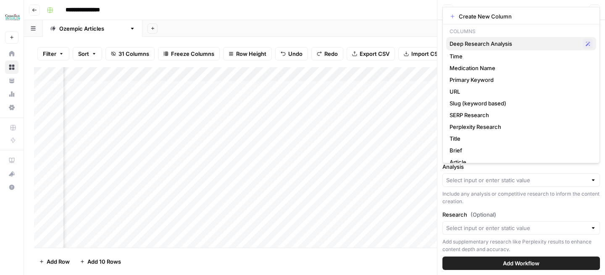
click at [493, 45] on span "Deep Research Analysis" at bounding box center [514, 43] width 130 height 8
type input "Deep Research Analysis"
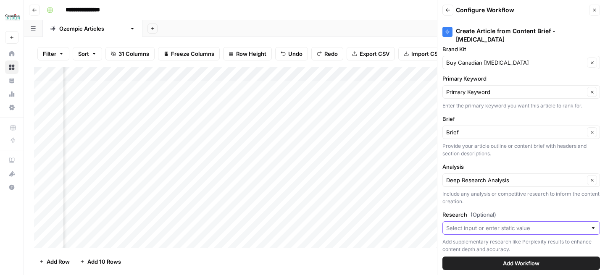
click at [571, 224] on input "Research (Optional)" at bounding box center [516, 228] width 141 height 8
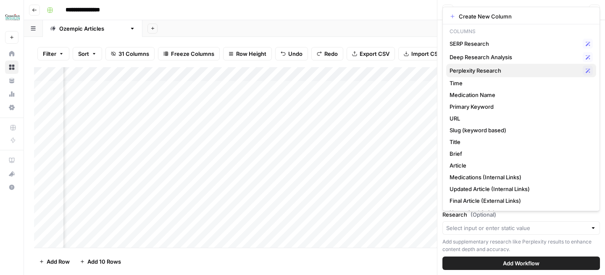
click at [486, 72] on span "Perplexity Research" at bounding box center [514, 70] width 130 height 8
type input "Perplexity Research"
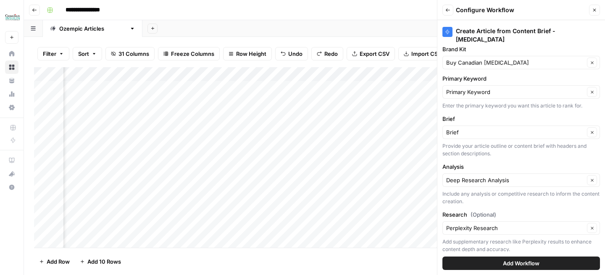
click at [478, 268] on button "Add Workflow" at bounding box center [520, 263] width 157 height 13
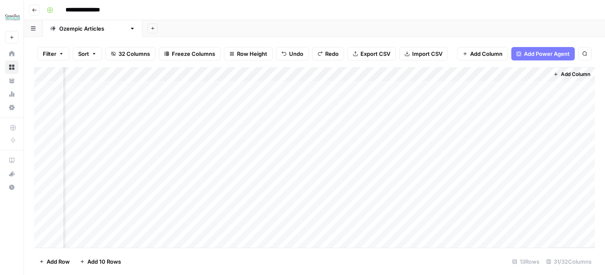
scroll to position [0, 1935]
drag, startPoint x: 487, startPoint y: 77, endPoint x: 125, endPoint y: 76, distance: 362.3
click at [125, 76] on div "Add Column" at bounding box center [314, 157] width 560 height 181
drag, startPoint x: 540, startPoint y: 74, endPoint x: 133, endPoint y: 73, distance: 406.8
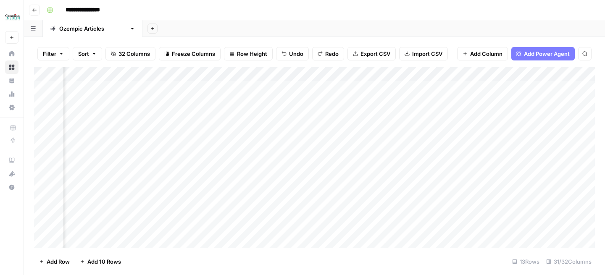
click at [133, 73] on div "Add Column" at bounding box center [314, 157] width 560 height 181
drag, startPoint x: 512, startPoint y: 75, endPoint x: 151, endPoint y: 75, distance: 361.1
click at [151, 75] on div "Add Column" at bounding box center [314, 157] width 560 height 181
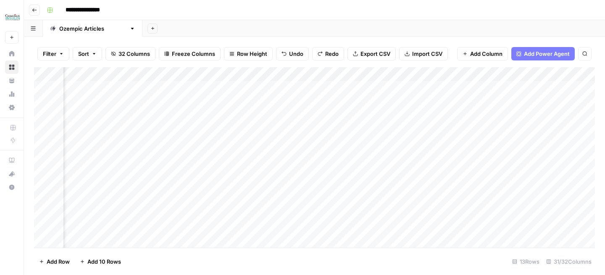
drag, startPoint x: 513, startPoint y: 76, endPoint x: 253, endPoint y: 76, distance: 259.9
click at [253, 76] on div "Add Column" at bounding box center [314, 157] width 560 height 181
click at [422, 78] on div "Add Column" at bounding box center [314, 157] width 560 height 181
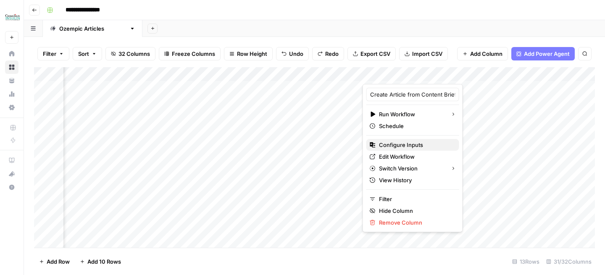
click at [397, 144] on span "Configure Inputs" at bounding box center [415, 145] width 73 height 8
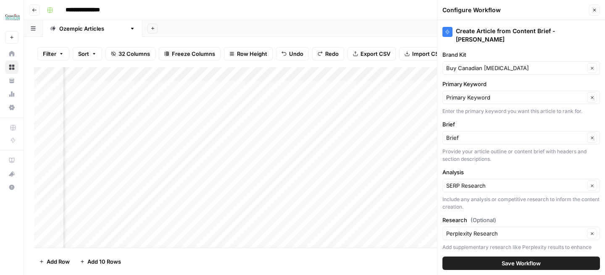
scroll to position [20, 0]
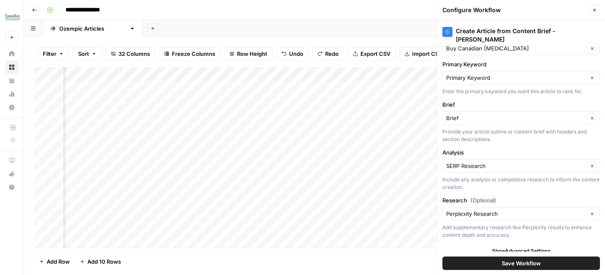
click at [343, 75] on div "Add Column" at bounding box center [314, 157] width 560 height 181
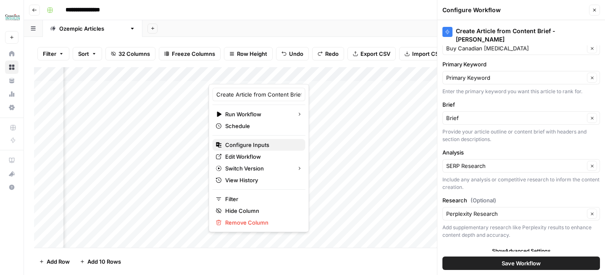
click at [259, 145] on span "Configure Inputs" at bounding box center [261, 145] width 73 height 8
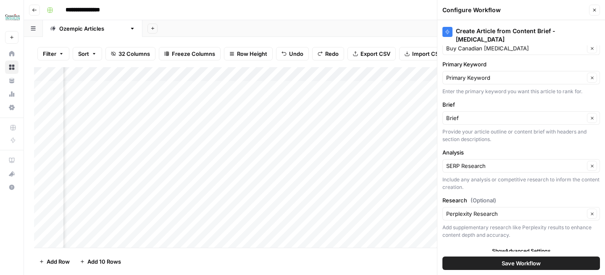
scroll to position [0, 0]
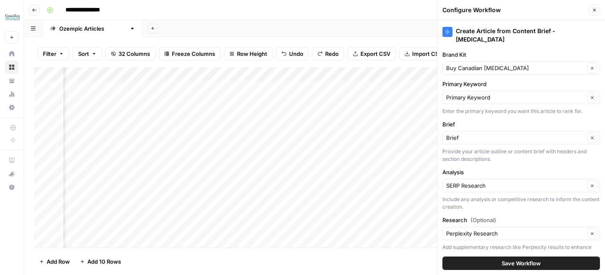
click at [594, 11] on icon "button" at bounding box center [594, 10] width 5 height 5
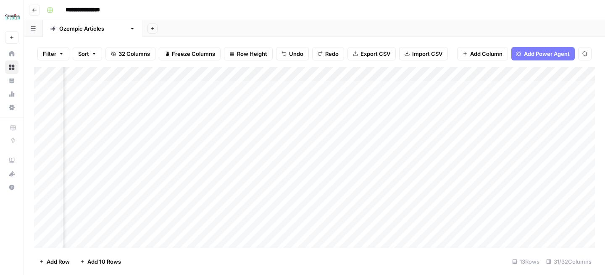
click at [421, 73] on div "Add Column" at bounding box center [314, 157] width 560 height 181
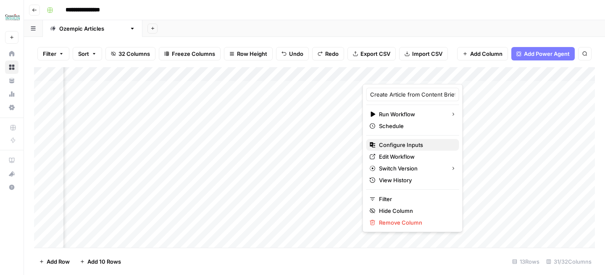
click at [403, 144] on span "Configure Inputs" at bounding box center [415, 145] width 73 height 8
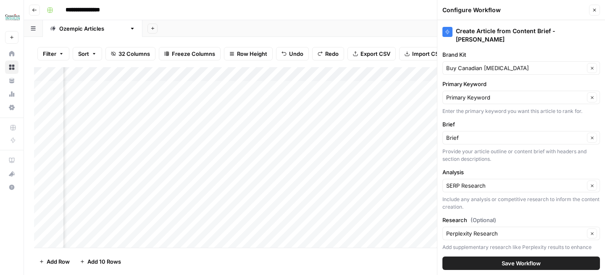
click at [591, 12] on button "Close" at bounding box center [594, 10] width 11 height 11
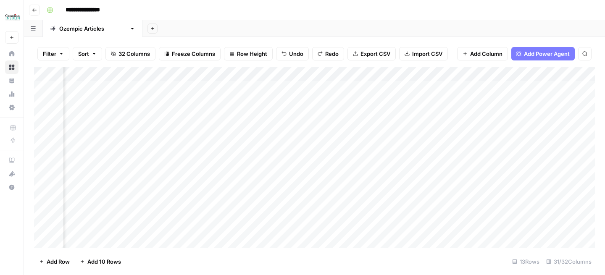
click at [419, 76] on div "Add Column" at bounding box center [314, 157] width 560 height 181
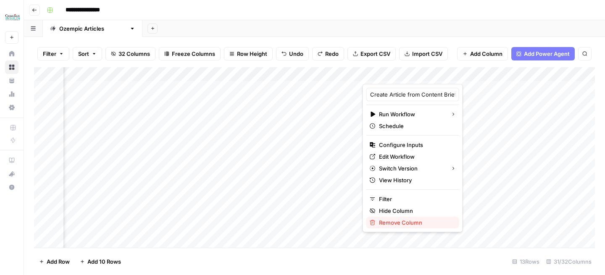
click at [377, 223] on div "Remove Column" at bounding box center [412, 222] width 86 height 8
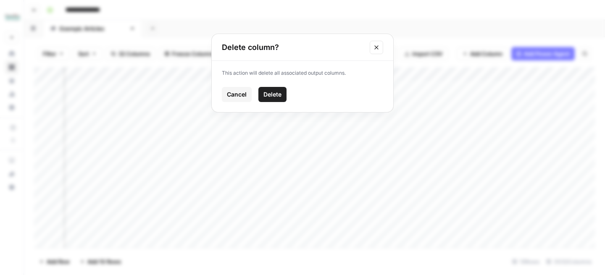
click at [276, 97] on span "Delete" at bounding box center [272, 94] width 18 height 8
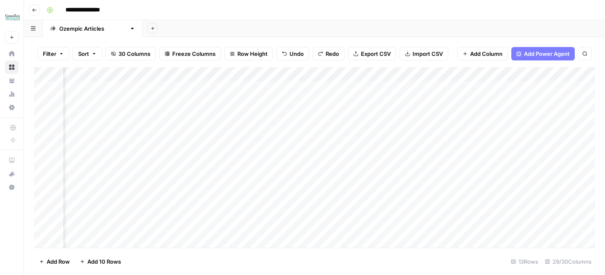
scroll to position [0, 671]
drag, startPoint x: 402, startPoint y: 74, endPoint x: 348, endPoint y: 75, distance: 53.3
click at [348, 75] on div "Add Column" at bounding box center [314, 157] width 560 height 181
click at [239, 76] on div "Add Column" at bounding box center [314, 157] width 560 height 181
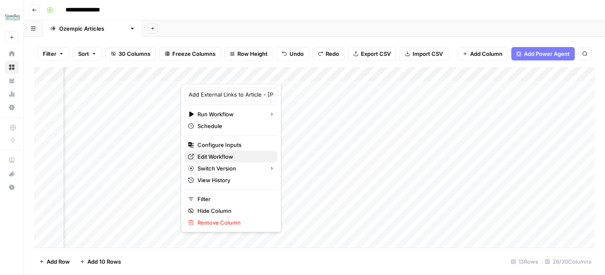
click at [220, 155] on span "Edit Workflow" at bounding box center [233, 156] width 73 height 8
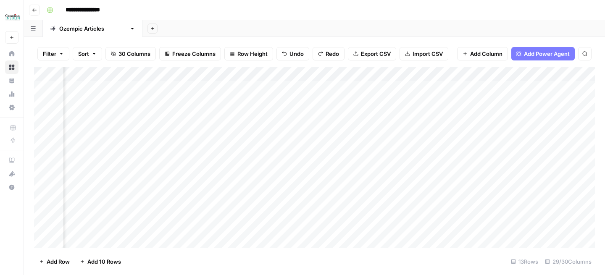
scroll to position [0, 128]
drag, startPoint x: 261, startPoint y: 70, endPoint x: 341, endPoint y: 71, distance: 79.8
click at [341, 71] on div "Add Column" at bounding box center [314, 157] width 560 height 181
drag, startPoint x: 342, startPoint y: 73, endPoint x: 305, endPoint y: 73, distance: 36.9
click at [305, 73] on div "Add Column" at bounding box center [314, 157] width 560 height 181
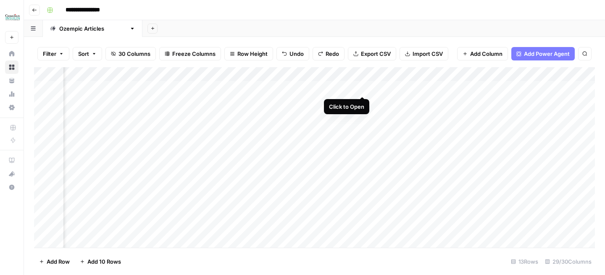
click at [361, 89] on div "Add Column" at bounding box center [314, 157] width 560 height 181
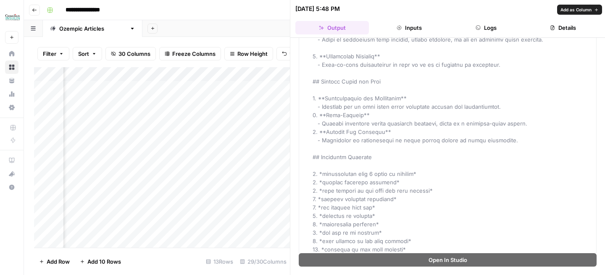
scroll to position [1385, 0]
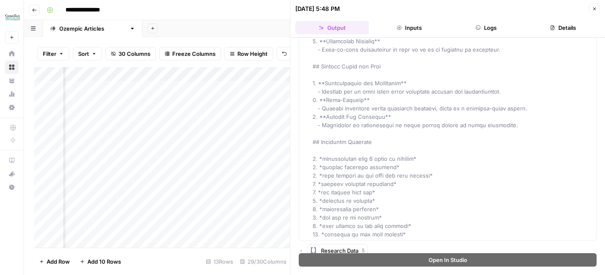
click at [594, 6] on icon "button" at bounding box center [594, 8] width 5 height 5
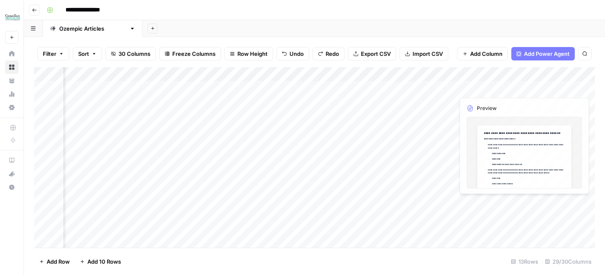
scroll to position [0, 315]
click at [477, 88] on div "Add Column" at bounding box center [314, 157] width 560 height 181
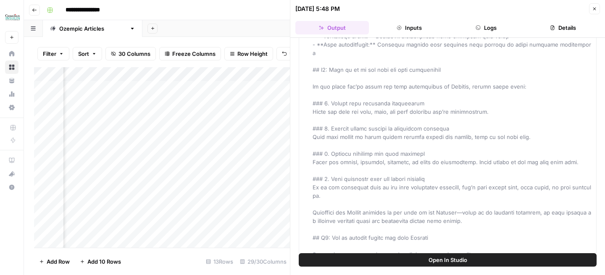
scroll to position [8176, 0]
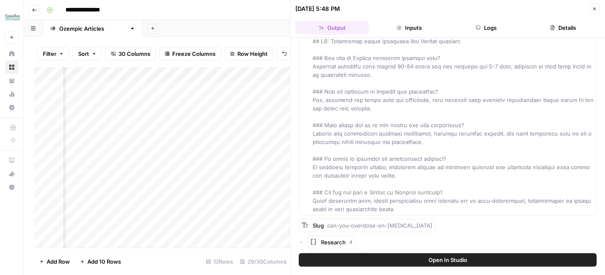
click at [591, 7] on button "Close" at bounding box center [594, 8] width 11 height 11
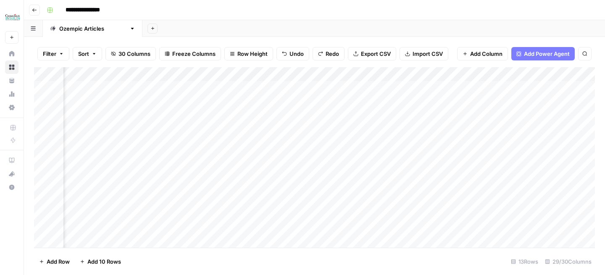
scroll to position [0, 100]
click at [382, 102] on div "Add Column" at bounding box center [314, 157] width 560 height 181
click at [522, 99] on div "Add Column" at bounding box center [314, 157] width 560 height 181
click at [534, 100] on div "Add Column" at bounding box center [314, 157] width 560 height 181
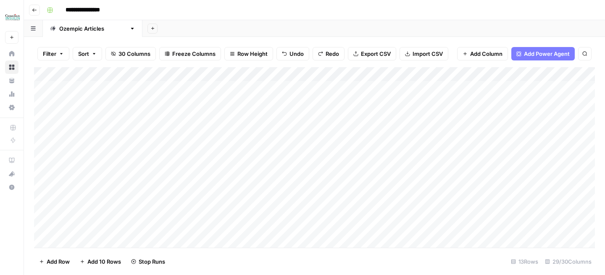
scroll to position [0, 0]
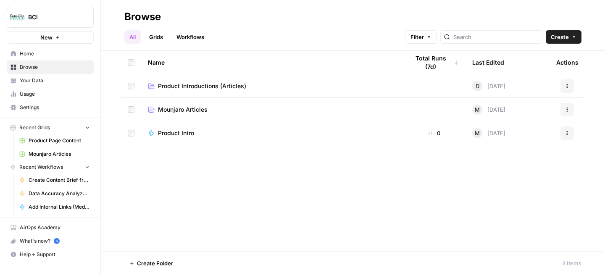
click at [186, 110] on span "Mounjaro Articles" at bounding box center [183, 109] width 50 height 8
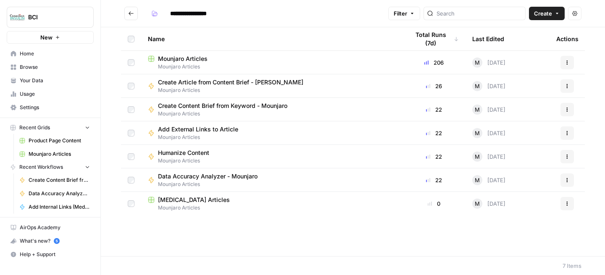
click at [198, 58] on span "Mounjaro Articles" at bounding box center [183, 59] width 50 height 8
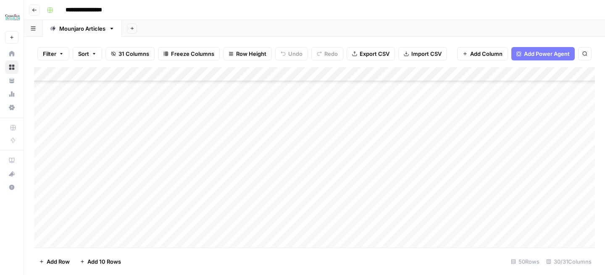
scroll to position [561, 0]
drag, startPoint x: 161, startPoint y: 123, endPoint x: 322, endPoint y: 302, distance: 241.4
click at [322, 275] on html "**********" at bounding box center [302, 137] width 605 height 275
click at [228, 199] on div "Add Column" at bounding box center [314, 157] width 560 height 181
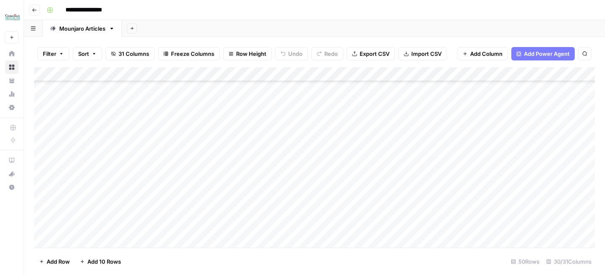
drag, startPoint x: 318, startPoint y: 227, endPoint x: 180, endPoint y: 134, distance: 166.5
click at [180, 136] on div "Add Column" at bounding box center [314, 157] width 560 height 181
click at [384, 56] on span "Export CSV" at bounding box center [374, 54] width 30 height 8
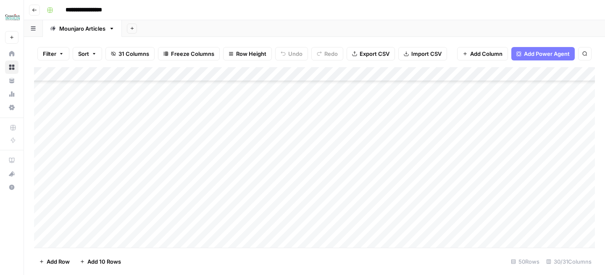
drag, startPoint x: 305, startPoint y: 146, endPoint x: 172, endPoint y: 146, distance: 133.5
click at [171, 146] on div "Add Column" at bounding box center [314, 157] width 560 height 181
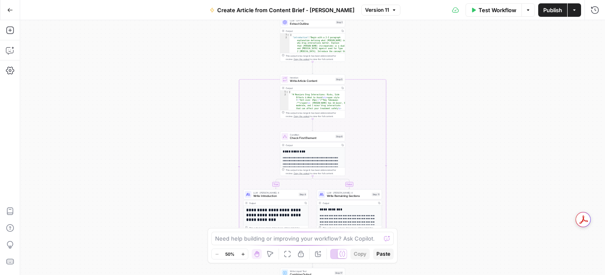
click at [281, 10] on span "Create Article from Content Brief - [PERSON_NAME]" at bounding box center [285, 10] width 137 height 8
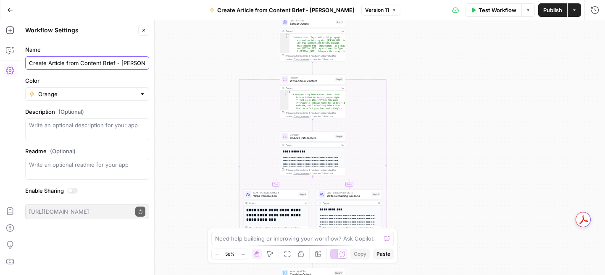
click at [99, 61] on input "Create Article from Content Brief - [PERSON_NAME]" at bounding box center [87, 63] width 116 height 8
click at [11, 10] on icon "button" at bounding box center [10, 10] width 5 height 4
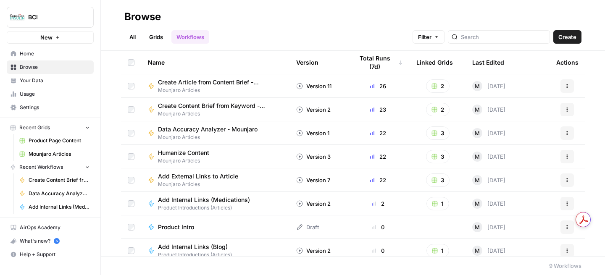
click at [570, 86] on button "Actions" at bounding box center [566, 85] width 13 height 13
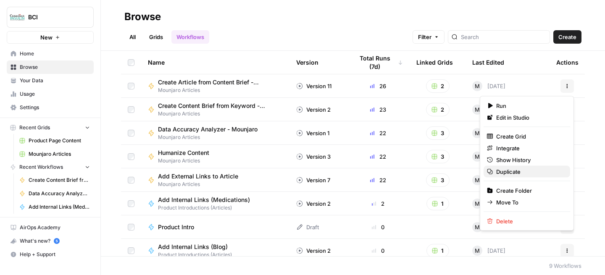
click at [506, 170] on span "Duplicate" at bounding box center [529, 172] width 67 height 8
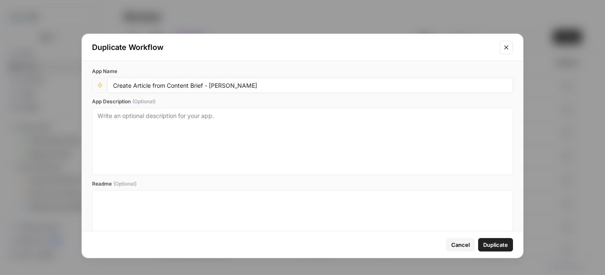
click at [219, 86] on input "Create Article from Content Brief - [PERSON_NAME]" at bounding box center [310, 85] width 394 height 8
type input "Create Article from Content Brief - [MEDICAL_DATA]"
click at [496, 251] on div "Cancel Duplicate" at bounding box center [302, 244] width 441 height 26
click at [496, 250] on button "Duplicate" at bounding box center [495, 244] width 35 height 13
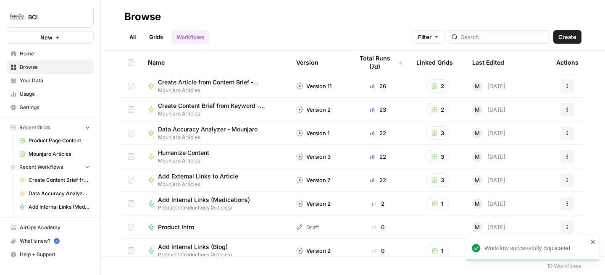
click at [191, 37] on link "Workflows" at bounding box center [190, 36] width 38 height 13
click at [229, 81] on span "Create Article from Content Brief - [PERSON_NAME]" at bounding box center [217, 82] width 118 height 8
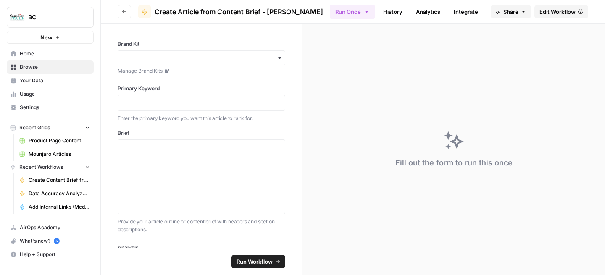
click at [123, 10] on icon "button" at bounding box center [124, 11] width 4 height 3
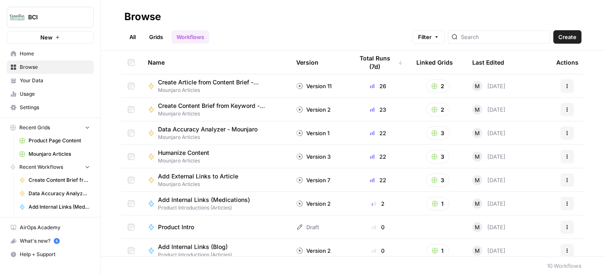
click at [239, 81] on span "Create Article from Content Brief - [PERSON_NAME]" at bounding box center [217, 82] width 118 height 8
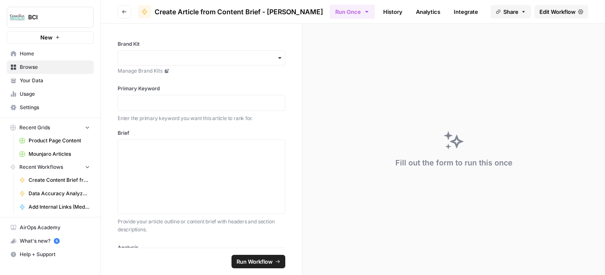
click at [127, 10] on button "Go back" at bounding box center [124, 11] width 13 height 13
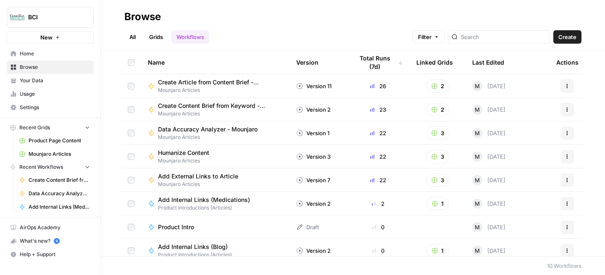
scroll to position [53, 0]
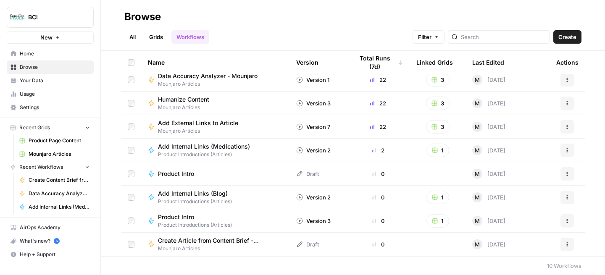
click at [230, 237] on span "Create Article from Content Brief - [MEDICAL_DATA]" at bounding box center [217, 240] width 118 height 8
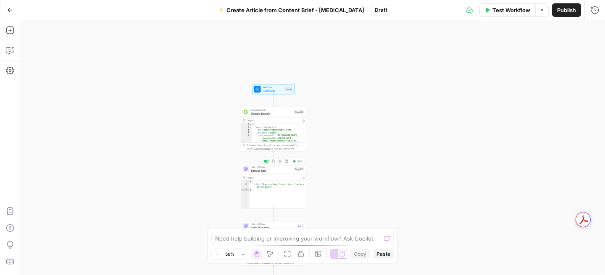
click at [274, 172] on span "Extract Title" at bounding box center [272, 170] width 42 height 4
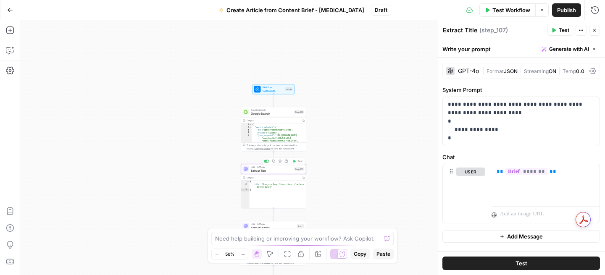
type textarea "*"
click at [278, 185] on div "{ "title" : "Mounjaro Drug Interactions: Complete Safety Guide" }" at bounding box center [277, 198] width 57 height 34
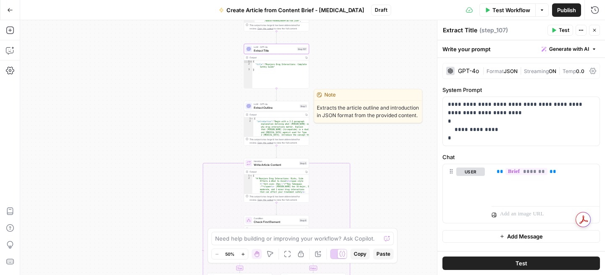
click at [277, 107] on span "Extract Outline" at bounding box center [276, 107] width 44 height 4
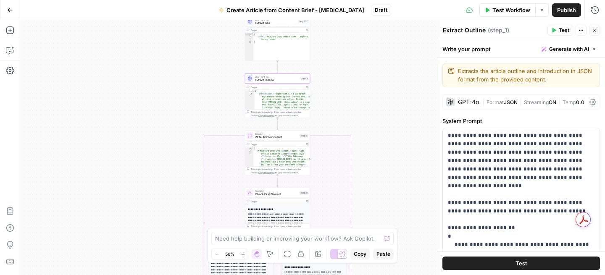
scroll to position [116, 0]
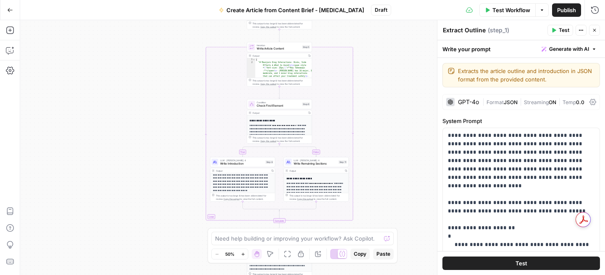
click at [238, 163] on span "Write Introduction" at bounding box center [242, 164] width 44 height 4
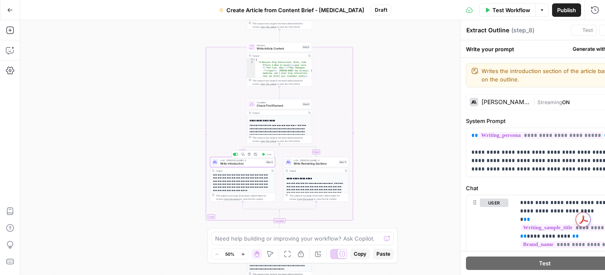
type textarea "Write Introduction"
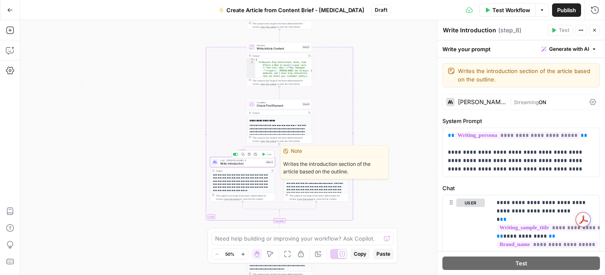
scroll to position [704, 0]
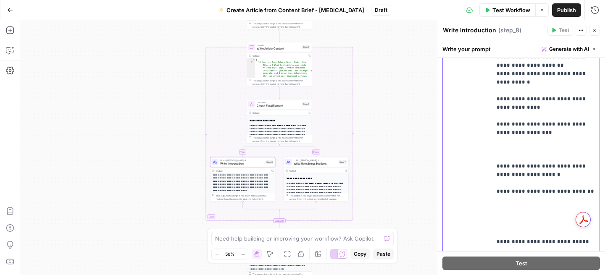
click at [314, 167] on div "**********" at bounding box center [315, 179] width 65 height 45
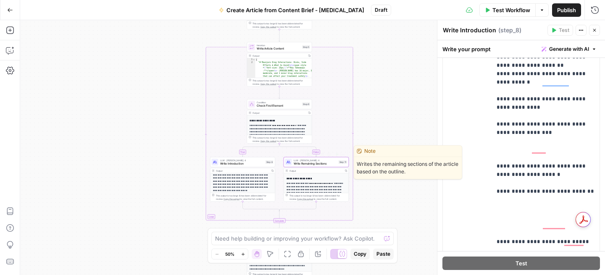
click at [324, 165] on span "Write Remaining Sections" at bounding box center [314, 164] width 43 height 4
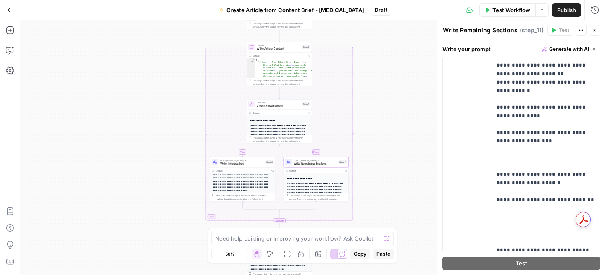
scroll to position [132, 0]
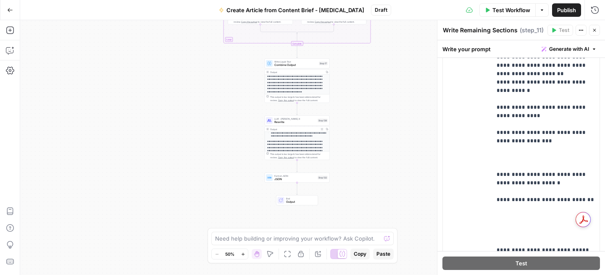
click at [289, 121] on span "Rewrite" at bounding box center [295, 122] width 42 height 4
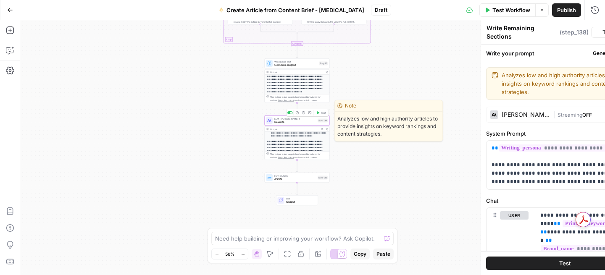
type textarea "Rewrite"
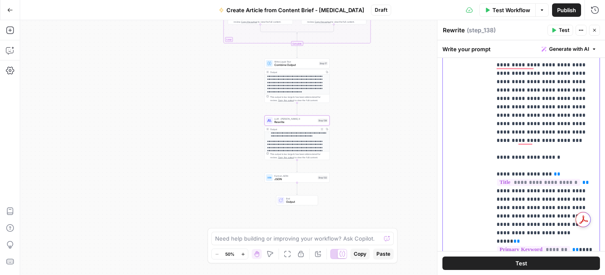
drag, startPoint x: 493, startPoint y: 120, endPoint x: 571, endPoint y: 166, distance: 89.9
click at [571, 166] on div "**********" at bounding box center [545, 166] width 108 height 342
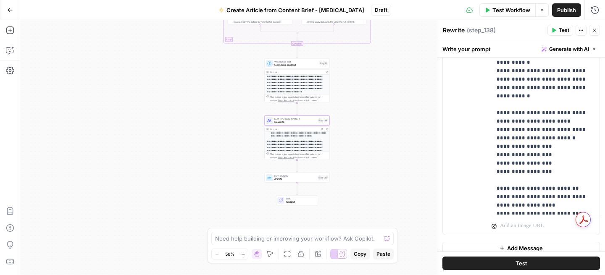
scroll to position [1215, 0]
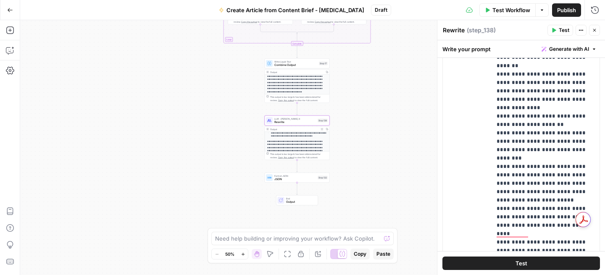
click at [568, 8] on span "Publish" at bounding box center [566, 10] width 19 height 8
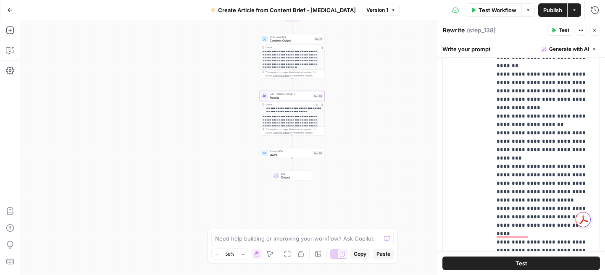
click at [175, 105] on div "true false Workflow Set Inputs Inputs Google Search Google Search Step 139 Outp…" at bounding box center [312, 147] width 584 height 255
drag, startPoint x: 537, startPoint y: 174, endPoint x: 589, endPoint y: 183, distance: 52.8
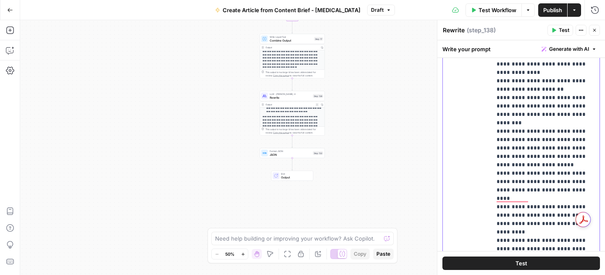
drag, startPoint x: 551, startPoint y: 123, endPoint x: 499, endPoint y: 114, distance: 53.3
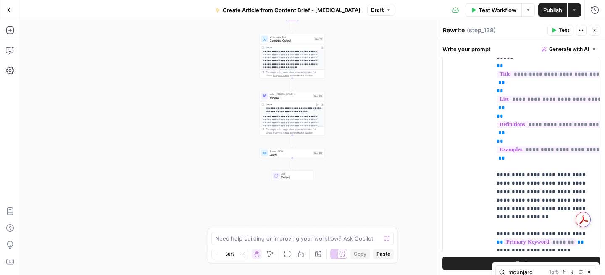
scroll to position [2726, 0]
type input "mounjaro"
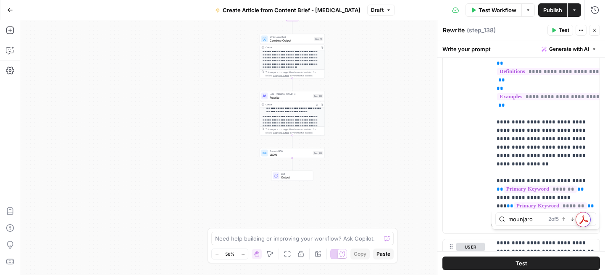
scroll to position [2622, 0]
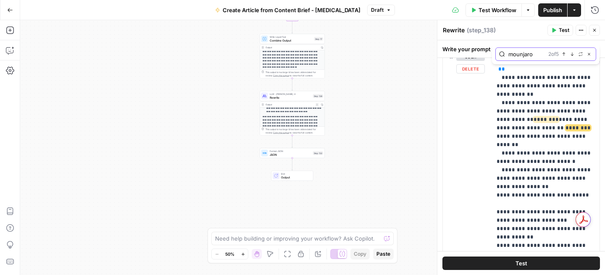
click at [564, 55] on icon "button" at bounding box center [563, 54] width 4 height 4
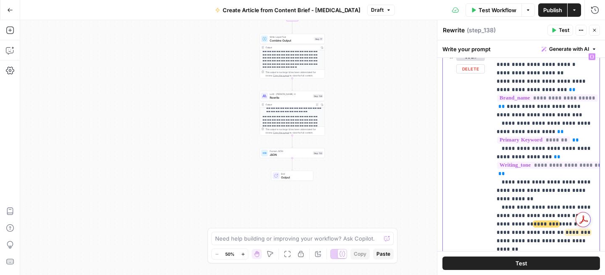
drag, startPoint x: 552, startPoint y: 147, endPoint x: 498, endPoint y: 141, distance: 54.5
click at [562, 230] on span "********" at bounding box center [574, 232] width 25 height 5
click at [564, 52] on icon "button" at bounding box center [563, 54] width 4 height 4
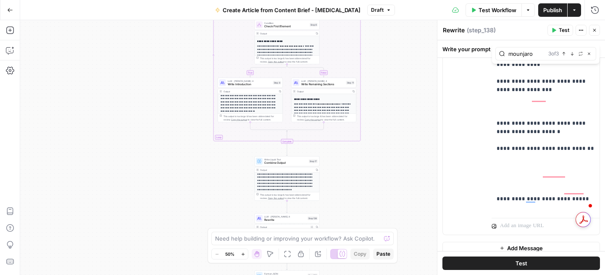
click at [304, 82] on span "Write Remaining Sections" at bounding box center [322, 84] width 43 height 4
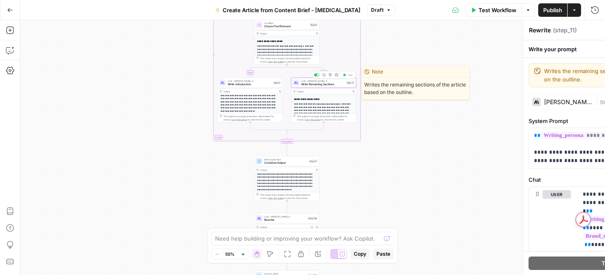
type textarea "Write Remaining Sections"
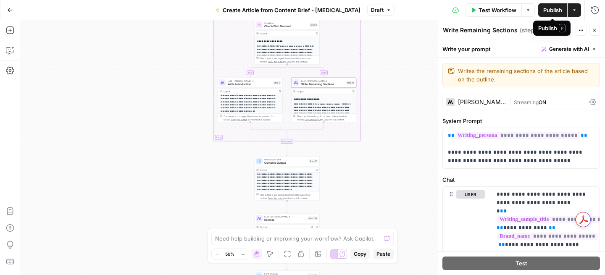
click at [549, 10] on span "Publish" at bounding box center [552, 10] width 19 height 8
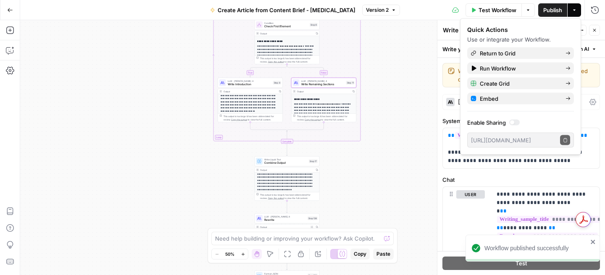
click at [5, 10] on button "Go Back" at bounding box center [10, 10] width 15 height 15
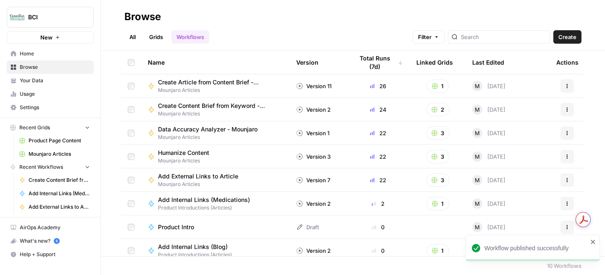
click at [152, 36] on link "Grids" at bounding box center [156, 36] width 24 height 13
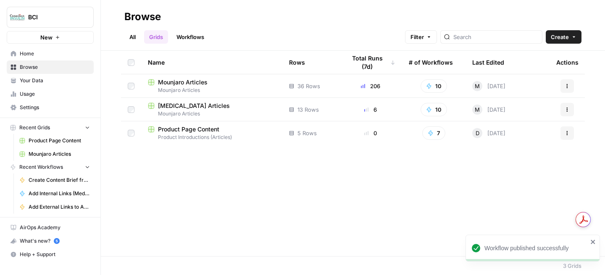
click at [192, 107] on span "[MEDICAL_DATA] Articles" at bounding box center [194, 106] width 72 height 8
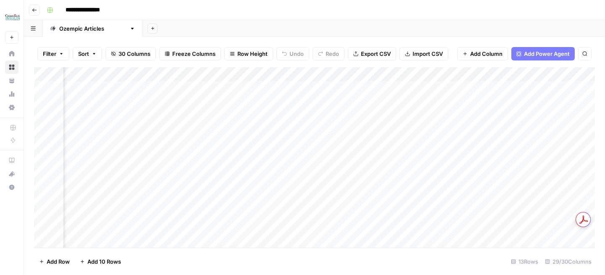
click at [428, 76] on div "Add Column" at bounding box center [314, 157] width 560 height 181
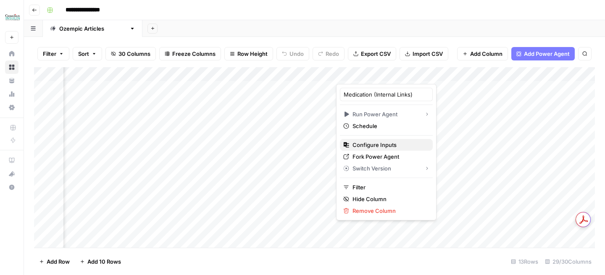
click at [382, 147] on span "Configure Inputs" at bounding box center [388, 145] width 73 height 8
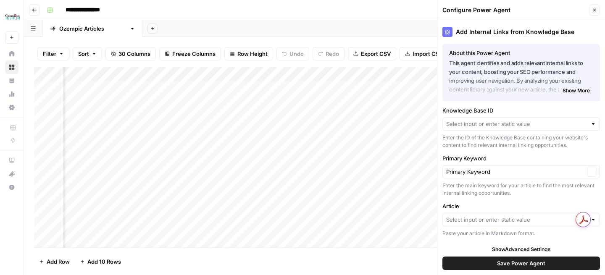
type input "Buy Canadian [MEDICAL_DATA]: Product Pages"
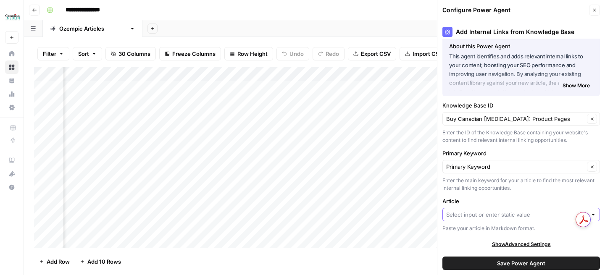
click at [475, 215] on input "Article" at bounding box center [516, 214] width 141 height 8
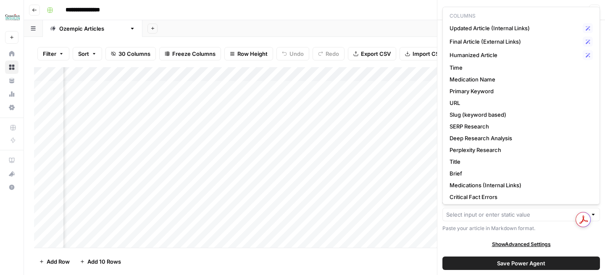
click at [325, 88] on div "Add Column" at bounding box center [314, 157] width 560 height 181
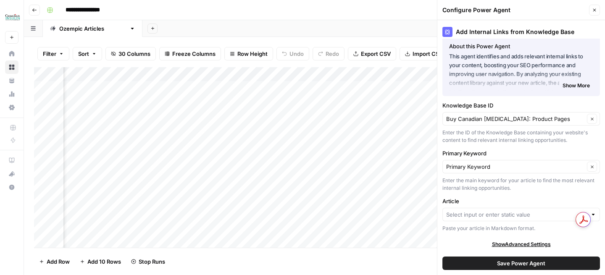
click at [593, 10] on icon "button" at bounding box center [594, 10] width 5 height 5
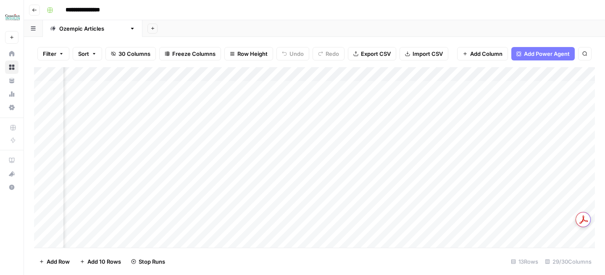
click at [317, 74] on div "Add Column" at bounding box center [314, 157] width 560 height 181
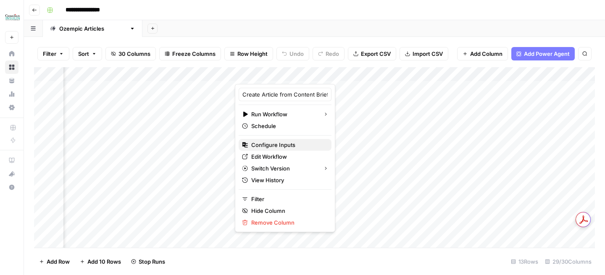
click at [283, 143] on span "Configure Inputs" at bounding box center [287, 145] width 73 height 8
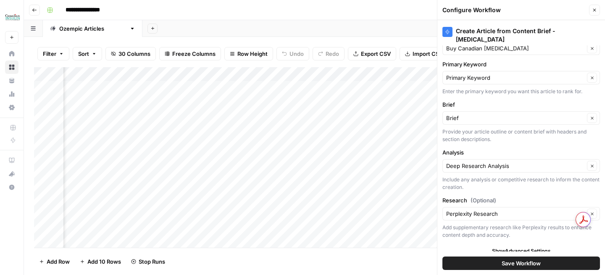
click at [595, 14] on button "Close" at bounding box center [594, 10] width 11 height 11
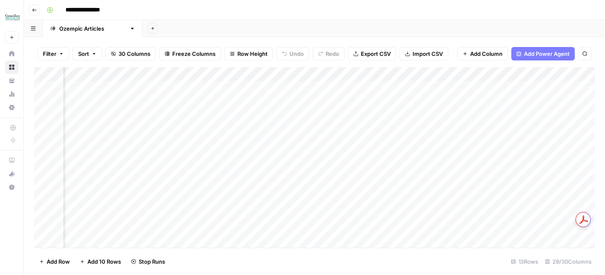
click at [290, 75] on div "Add Column" at bounding box center [314, 157] width 560 height 181
click at [420, 41] on div "Filter Sort 30 Columns Freeze Columns Row Height Undo Redo Export CSV Import CS…" at bounding box center [314, 53] width 560 height 27
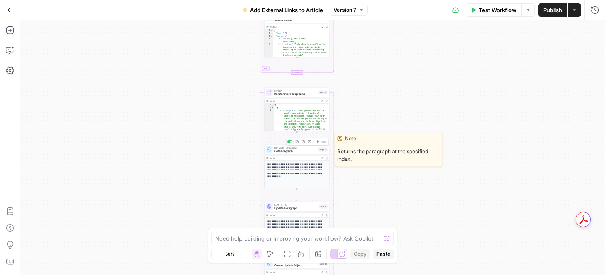
click at [288, 152] on span "Get Paragraph" at bounding box center [295, 151] width 42 height 4
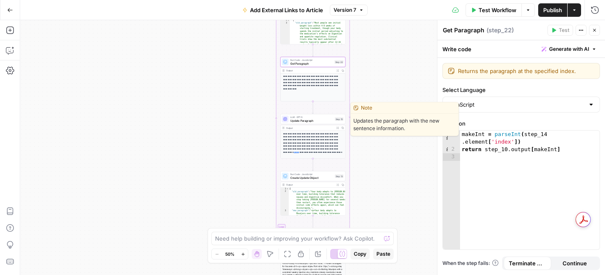
click at [302, 117] on span "LLM · GPT-5" at bounding box center [311, 116] width 43 height 3
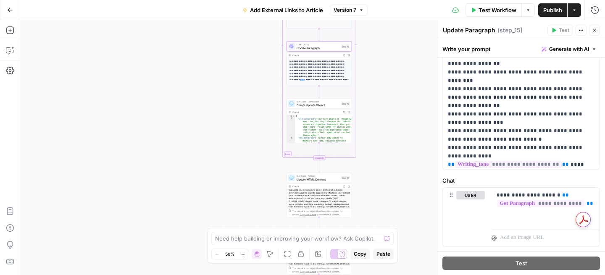
scroll to position [51, 0]
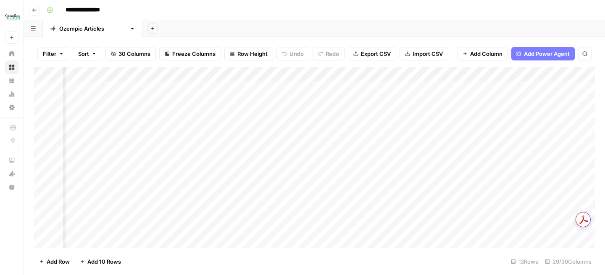
scroll to position [0, 864]
click at [178, 89] on div "Add Column" at bounding box center [314, 157] width 560 height 181
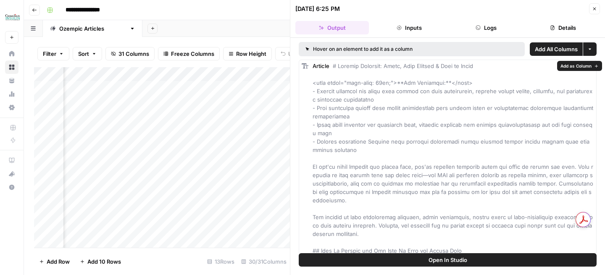
click at [592, 63] on button "Add as Column" at bounding box center [579, 66] width 45 height 10
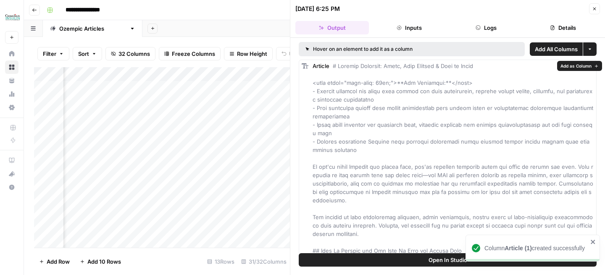
scroll to position [0, 913]
click at [194, 73] on div "Add Column" at bounding box center [162, 157] width 256 height 181
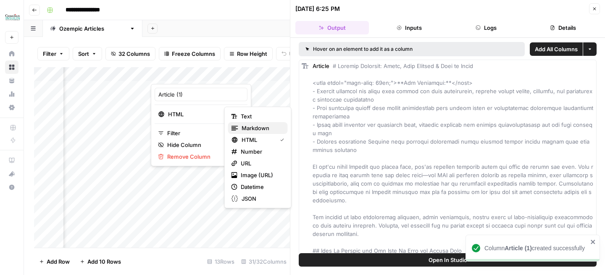
click at [239, 126] on div "Markdown" at bounding box center [257, 128] width 53 height 8
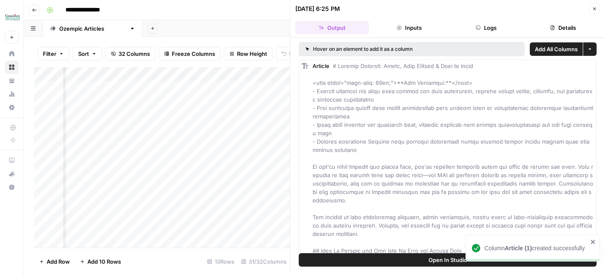
click at [207, 73] on div "Add Column" at bounding box center [162, 157] width 256 height 181
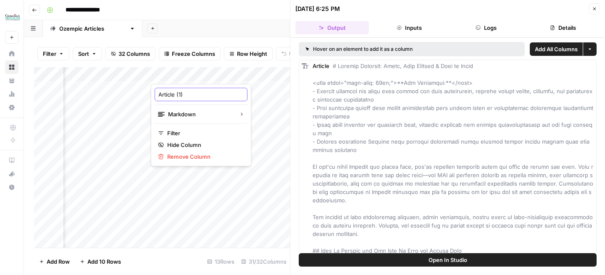
click at [199, 98] on input "Article (1)" at bounding box center [200, 94] width 85 height 8
type input "Article"
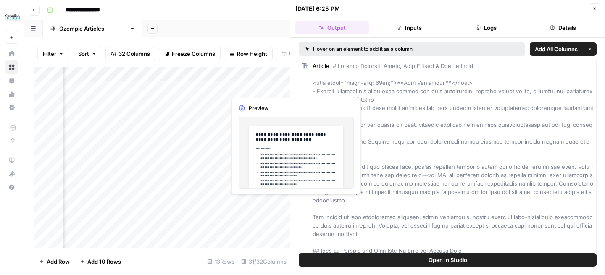
click at [242, 93] on div "Add Column" at bounding box center [162, 157] width 256 height 181
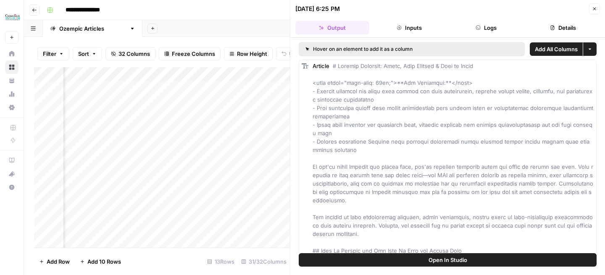
scroll to position [0, 973]
click at [161, 76] on div "Add Column" at bounding box center [162, 157] width 256 height 181
click at [146, 157] on span "Remove Column" at bounding box center [143, 156] width 73 height 8
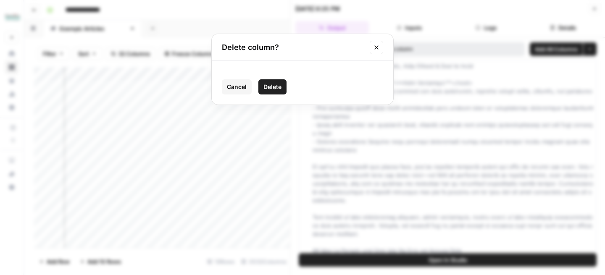
click at [261, 82] on button "Delete" at bounding box center [272, 86] width 28 height 15
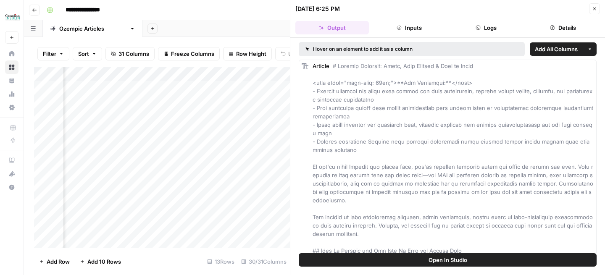
click at [254, 75] on div "Add Column" at bounding box center [162, 157] width 256 height 181
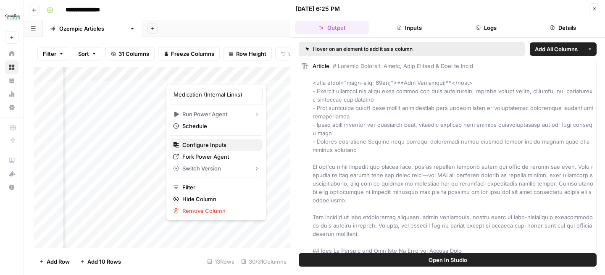
click at [225, 147] on span "Configure Inputs" at bounding box center [218, 145] width 73 height 8
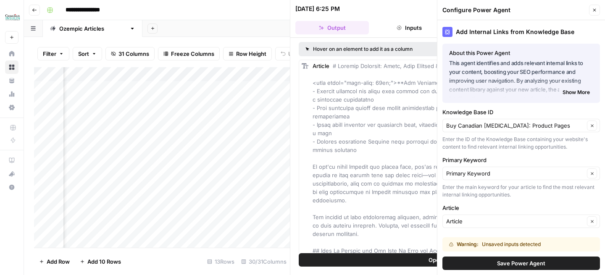
click at [468, 259] on button "Save Power Agent" at bounding box center [520, 263] width 157 height 13
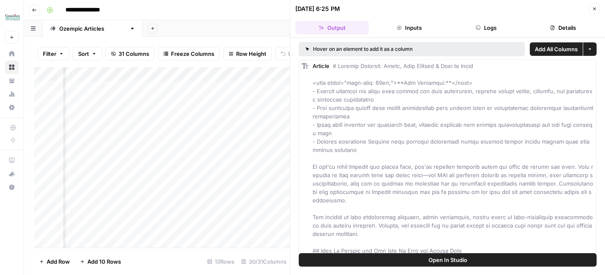
click at [217, 88] on div "Add Column" at bounding box center [162, 157] width 256 height 181
click at [158, 89] on div "Add Column" at bounding box center [162, 157] width 256 height 181
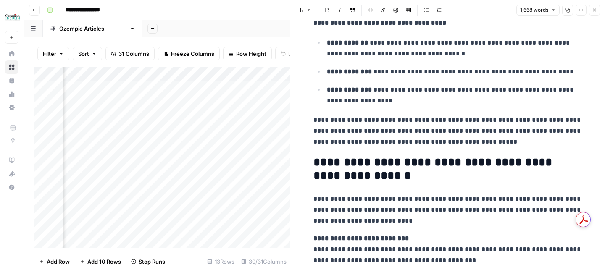
scroll to position [1042, 0]
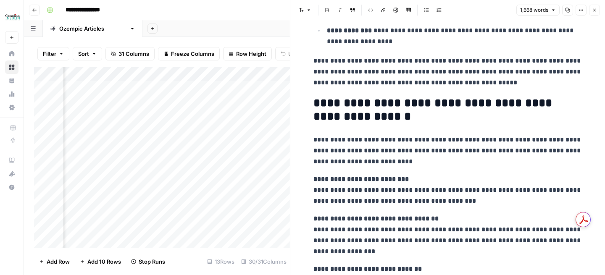
click at [593, 12] on icon "button" at bounding box center [594, 10] width 5 height 5
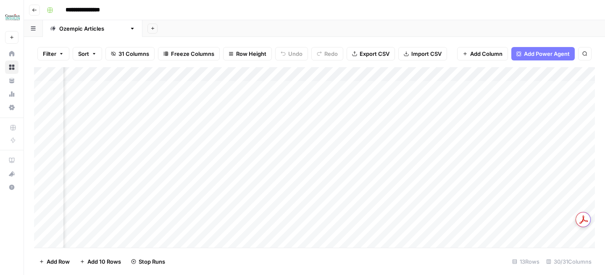
scroll to position [0, 1000]
click at [390, 89] on div "Add Column" at bounding box center [314, 157] width 560 height 181
click at [216, 88] on div "Add Column" at bounding box center [314, 157] width 560 height 181
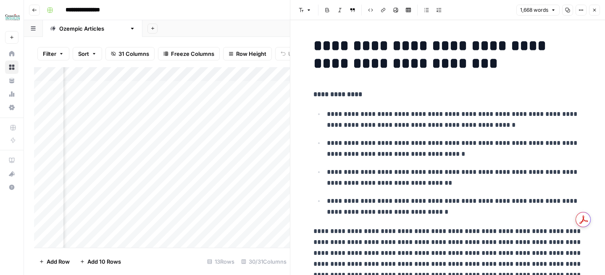
click at [595, 10] on icon "button" at bounding box center [594, 10] width 5 height 5
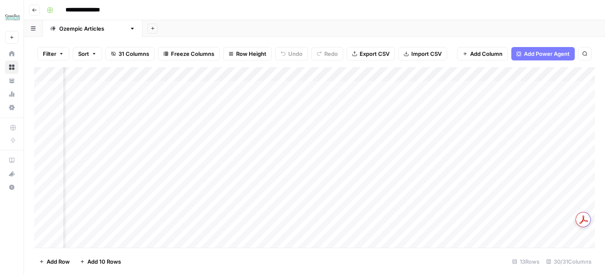
scroll to position [0, 978]
click at [354, 90] on div "Add Column" at bounding box center [314, 157] width 560 height 181
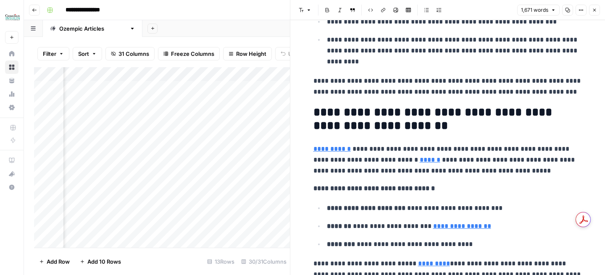
scroll to position [1820, 0]
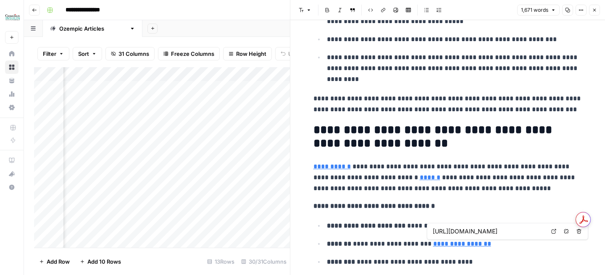
click at [552, 227] on link "Open in a new tab" at bounding box center [553, 231] width 11 height 11
click at [596, 10] on span "Close" at bounding box center [596, 10] width 0 height 0
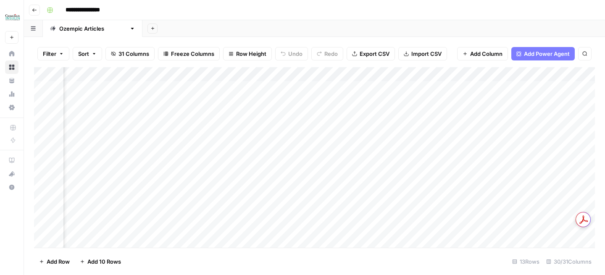
click at [412, 89] on div "Add Column" at bounding box center [314, 157] width 560 height 181
click at [359, 88] on div "Add Column" at bounding box center [314, 157] width 560 height 181
click at [311, 89] on div "Add Column" at bounding box center [314, 157] width 560 height 181
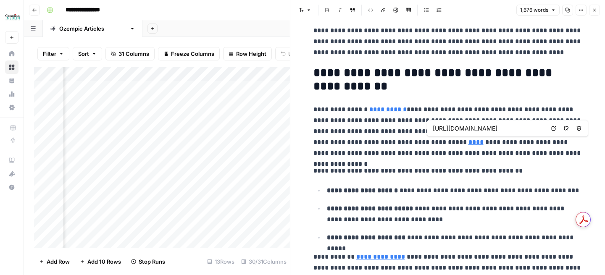
scroll to position [343, 0]
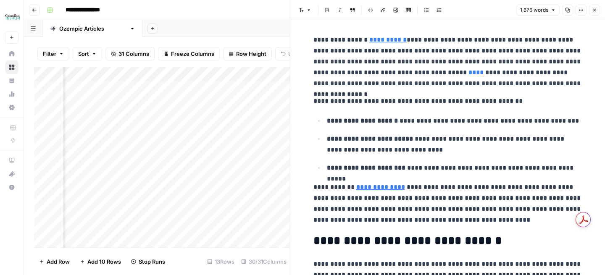
click at [393, 188] on link "**********" at bounding box center [380, 187] width 49 height 6
click at [477, 174] on icon at bounding box center [477, 175] width 5 height 5
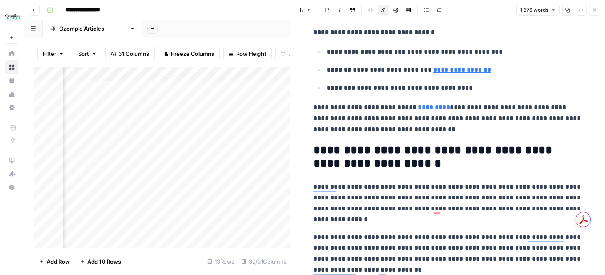
scroll to position [0, 0]
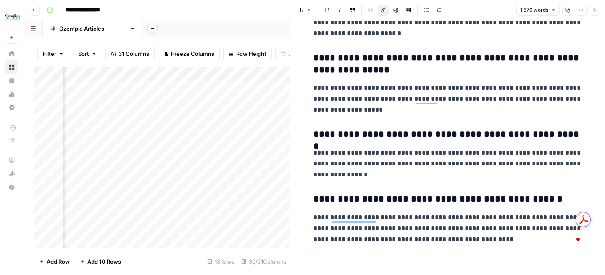
click at [595, 10] on icon "button" at bounding box center [594, 10] width 5 height 5
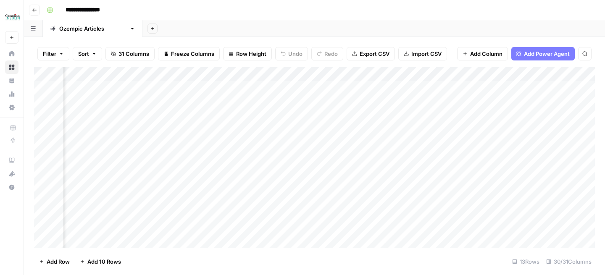
scroll to position [0, 71]
click at [257, 101] on div "Add Column" at bounding box center [314, 157] width 560 height 181
click at [316, 115] on div "Add Column" at bounding box center [314, 157] width 560 height 181
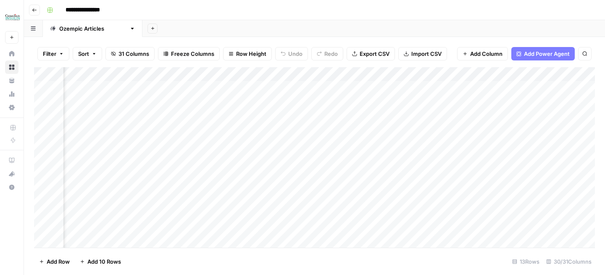
click at [316, 102] on div "Add Column" at bounding box center [314, 157] width 560 height 181
drag, startPoint x: 333, startPoint y: 102, endPoint x: 392, endPoint y: 102, distance: 58.4
click at [392, 102] on textarea "**********" at bounding box center [340, 103] width 134 height 12
type textarea "**********"
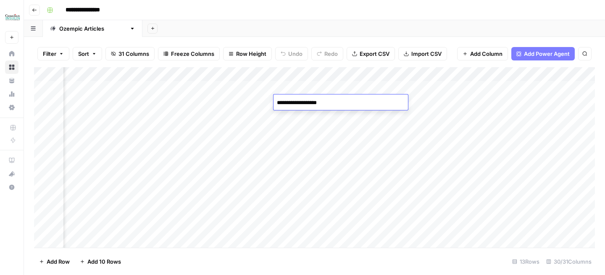
click at [342, 88] on div "Add Column" at bounding box center [314, 157] width 560 height 181
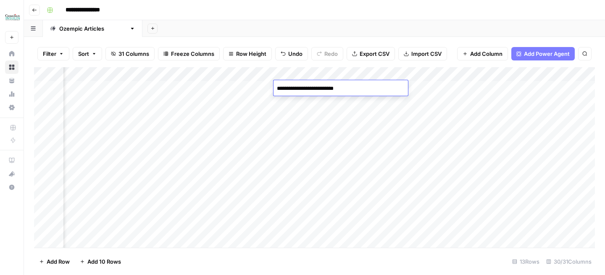
drag, startPoint x: 300, startPoint y: 89, endPoint x: 277, endPoint y: 88, distance: 23.1
click at [276, 88] on textarea "**********" at bounding box center [340, 89] width 134 height 12
drag, startPoint x: 325, startPoint y: 90, endPoint x: 430, endPoint y: 85, distance: 105.1
click at [430, 85] on body "**********" at bounding box center [302, 137] width 605 height 275
type textarea "**********"
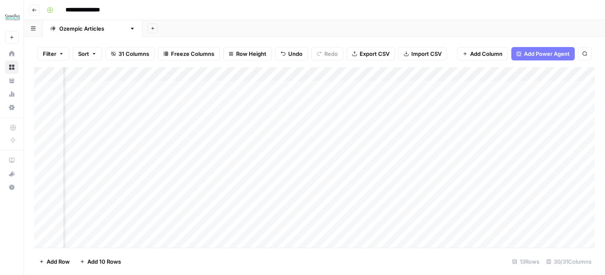
click at [303, 76] on div "Add Column" at bounding box center [314, 157] width 560 height 181
click at [301, 75] on div at bounding box center [318, 75] width 89 height 17
drag, startPoint x: 294, startPoint y: 94, endPoint x: 380, endPoint y: 94, distance: 86.5
click at [380, 94] on body "**********" at bounding box center [302, 137] width 605 height 275
type input "Slug"
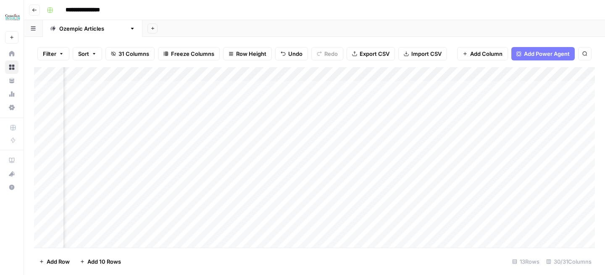
click at [322, 121] on div "Add Column" at bounding box center [314, 157] width 560 height 181
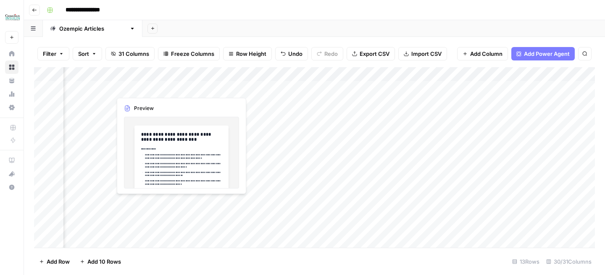
click at [178, 89] on div "Add Column" at bounding box center [314, 157] width 560 height 181
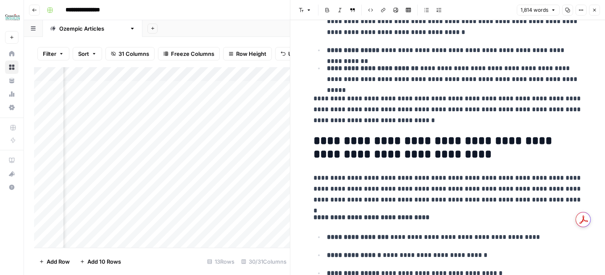
scroll to position [1023, 0]
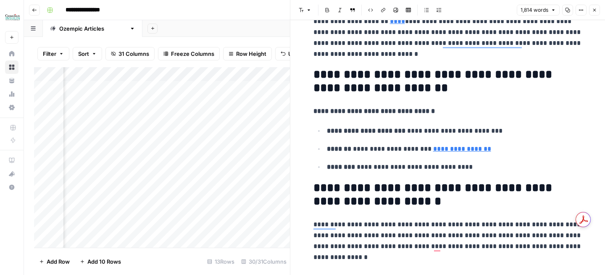
scroll to position [2500, 0]
